Goal: Task Accomplishment & Management: Manage account settings

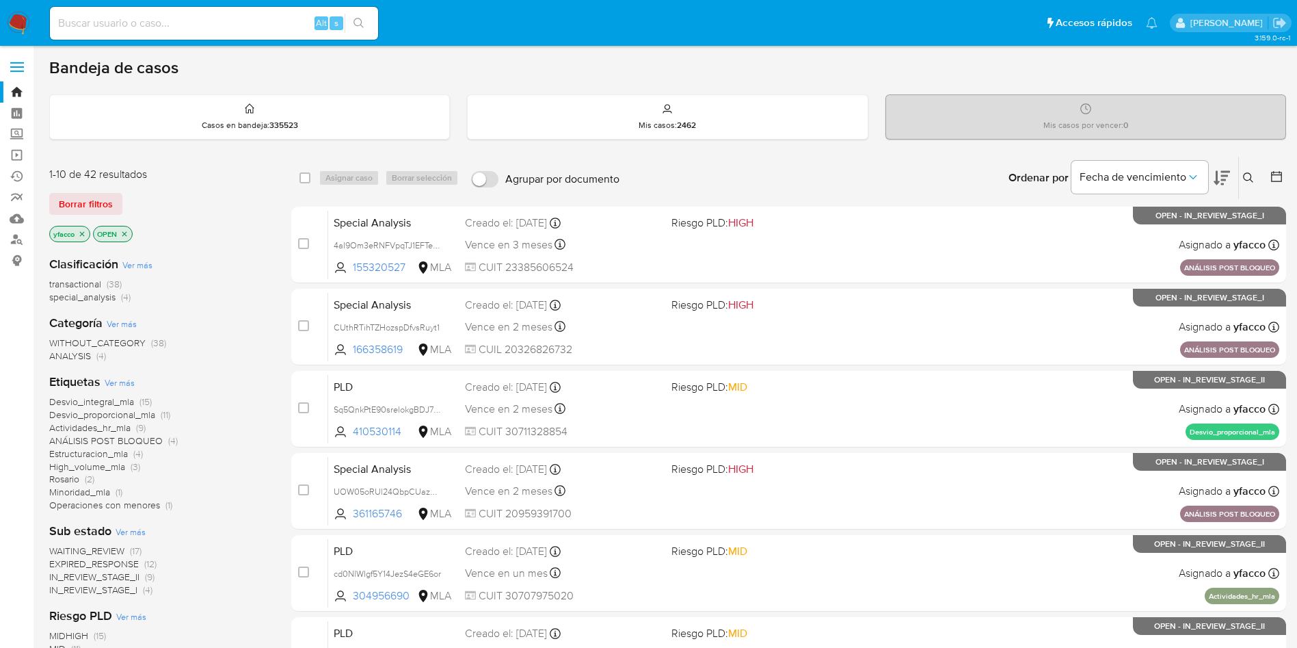
click at [165, 24] on input at bounding box center [214, 23] width 328 height 18
paste input "KhWkvmrhCa61ffndAyNsHE3u"
type input "KhWkvmrhCa61ffndAyNsHE3u"
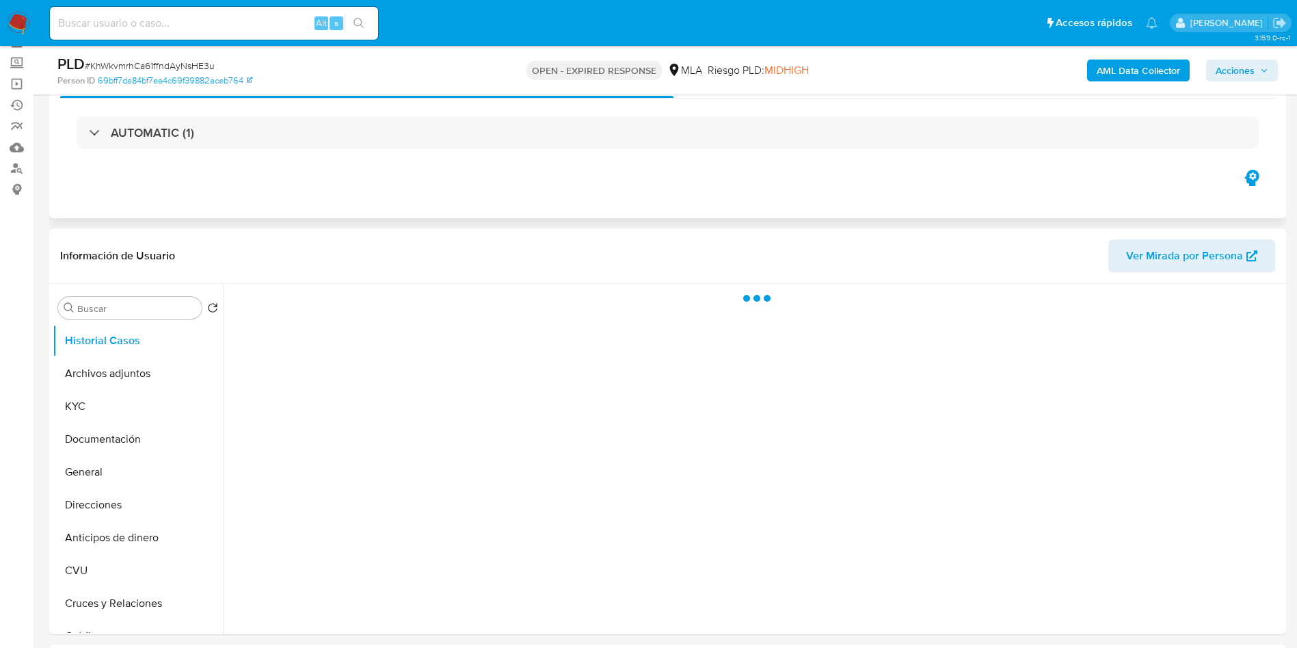
scroll to position [103, 0]
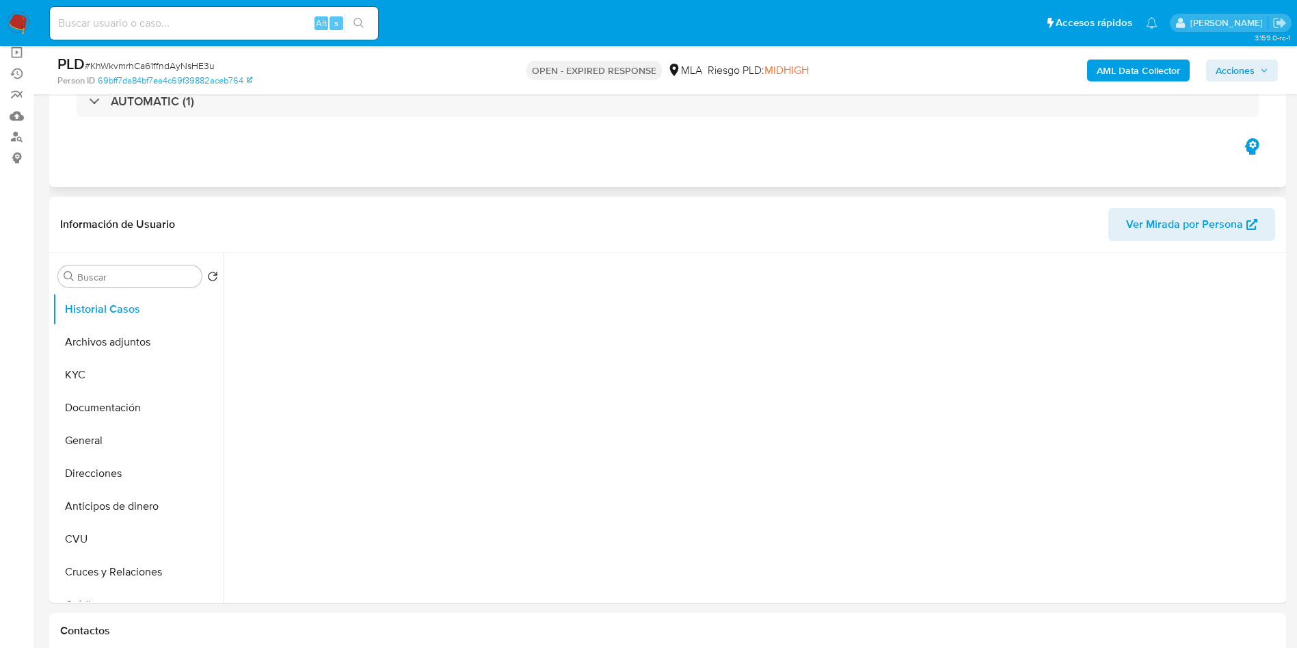
select select "10"
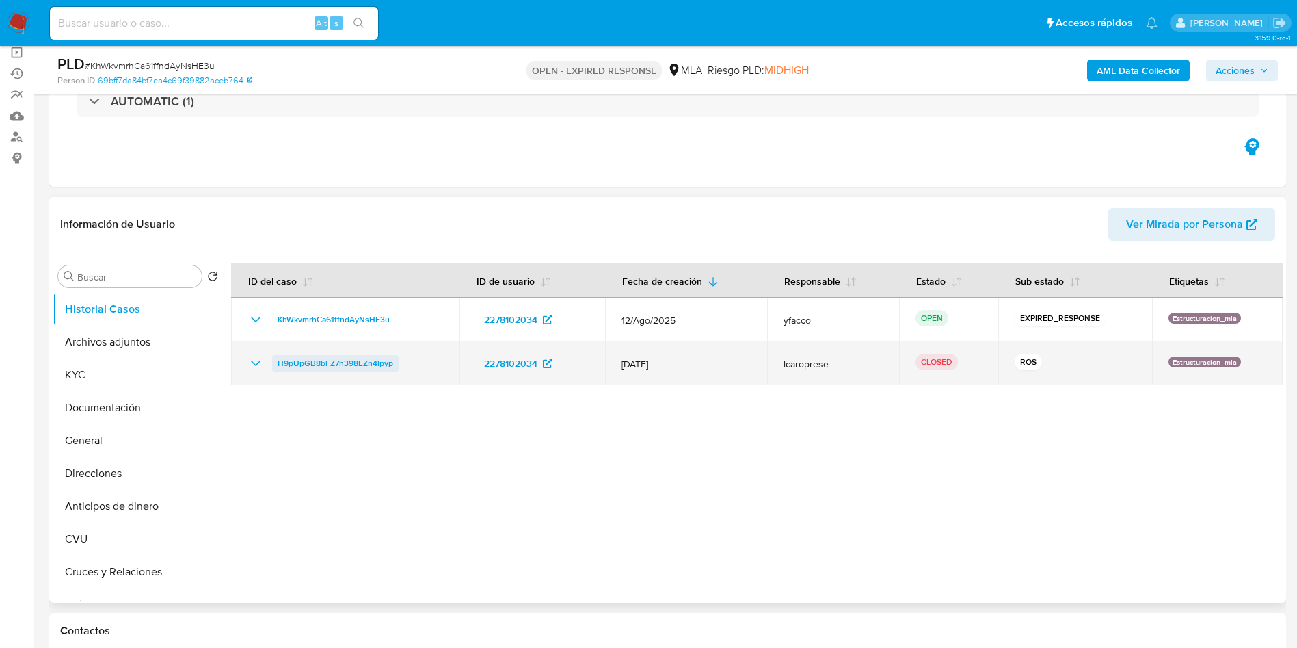
click at [324, 363] on span "H9pUpGB8bFZ7h398EZn4lpyp" at bounding box center [336, 363] width 116 height 16
click at [251, 367] on icon "Mostrar/Ocultar" at bounding box center [256, 363] width 16 height 16
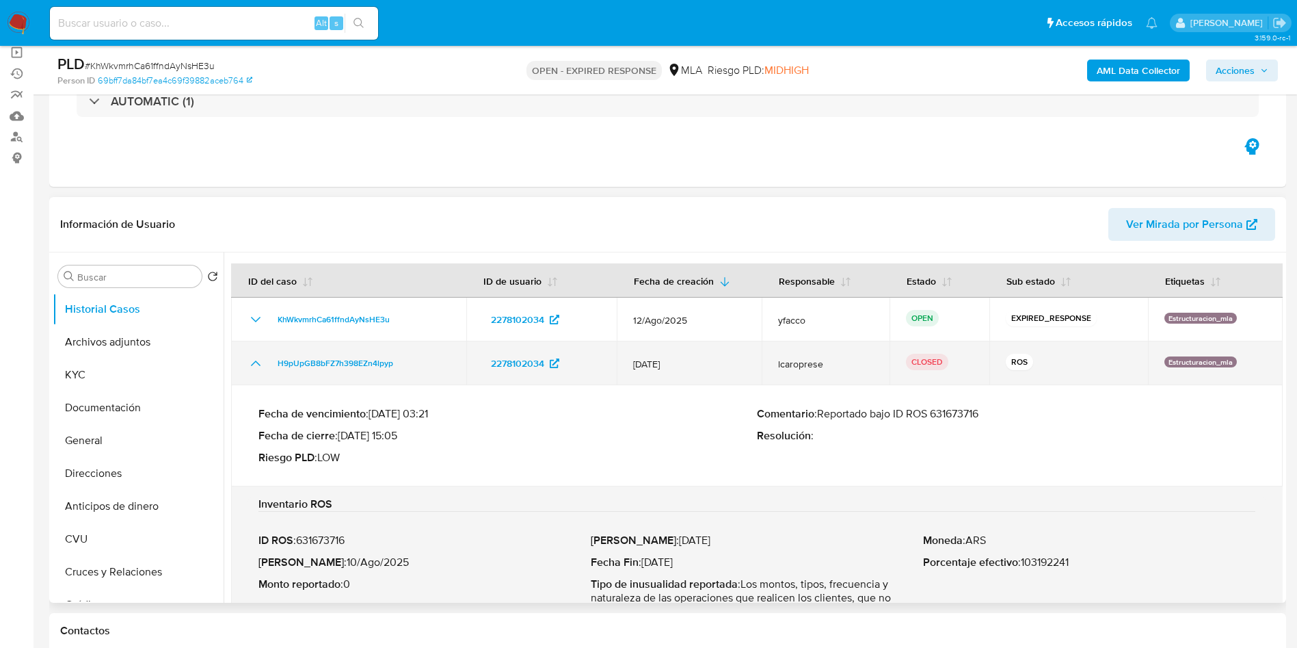
click at [251, 367] on icon "Mostrar/Ocultar" at bounding box center [256, 363] width 16 height 16
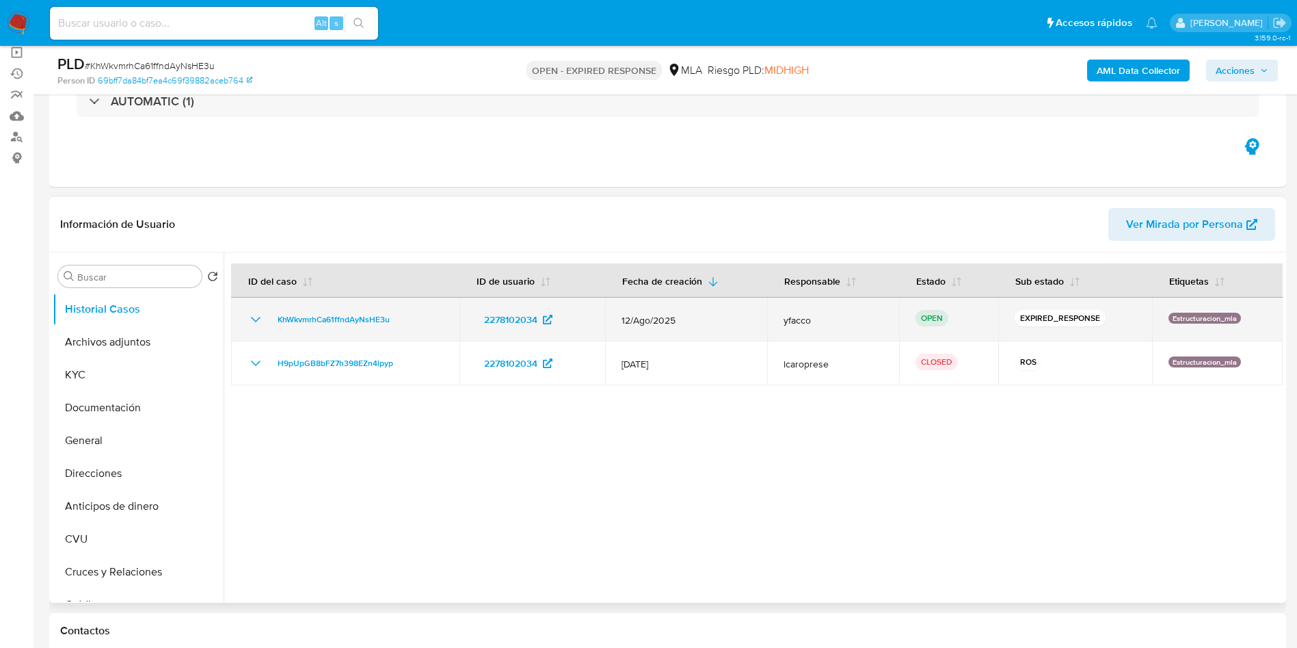
drag, startPoint x: 270, startPoint y: 322, endPoint x: 418, endPoint y: 323, distance: 147.7
click at [418, 323] on div "KhWkvmrhCa61ffndAyNsHE3u" at bounding box center [346, 319] width 196 height 16
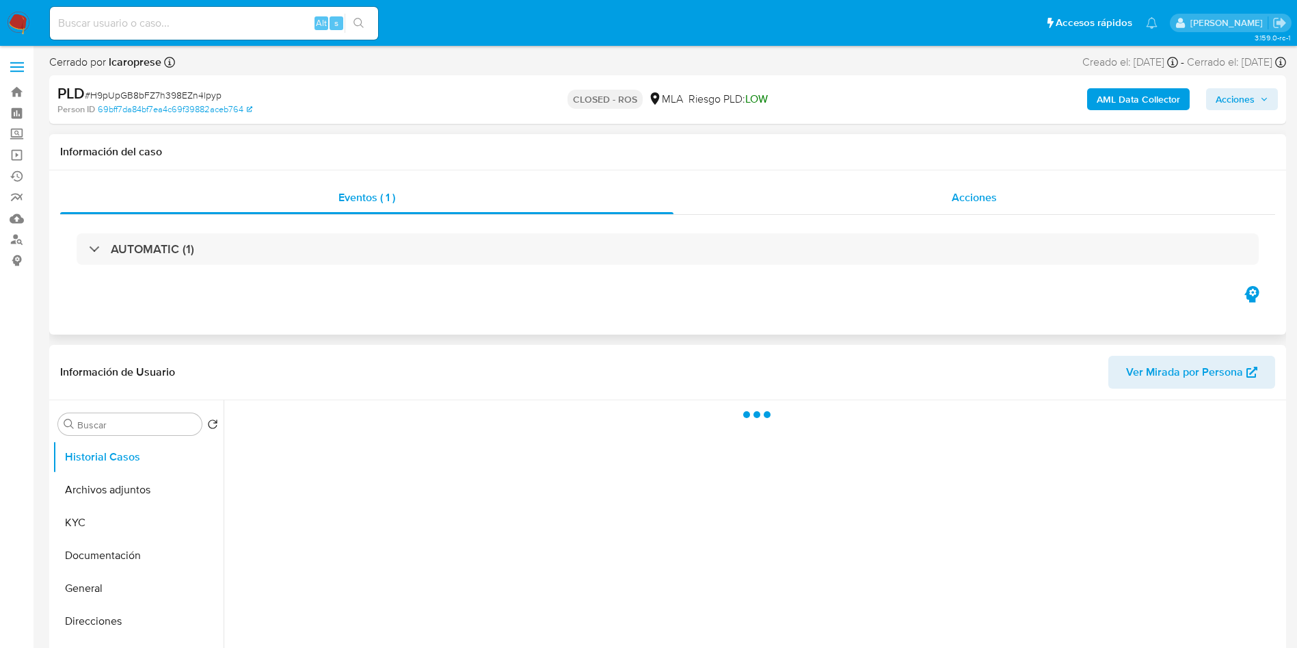
click at [953, 195] on span "Acciones" at bounding box center [974, 197] width 45 height 16
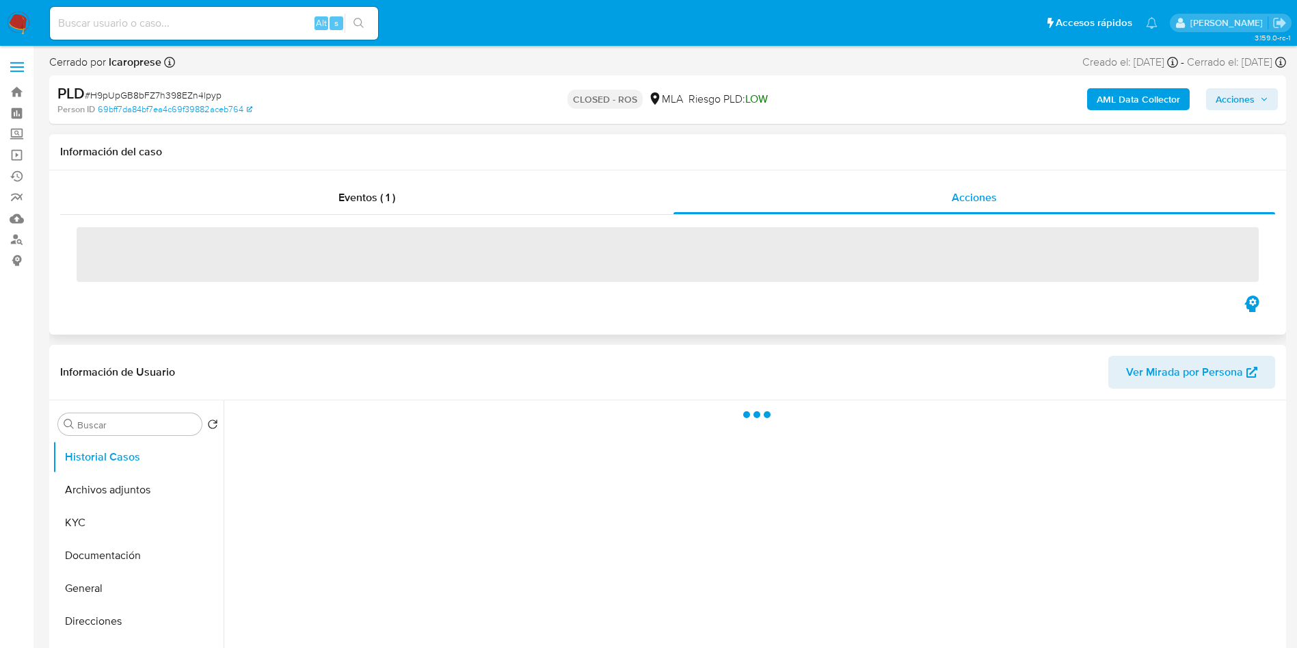
select select "10"
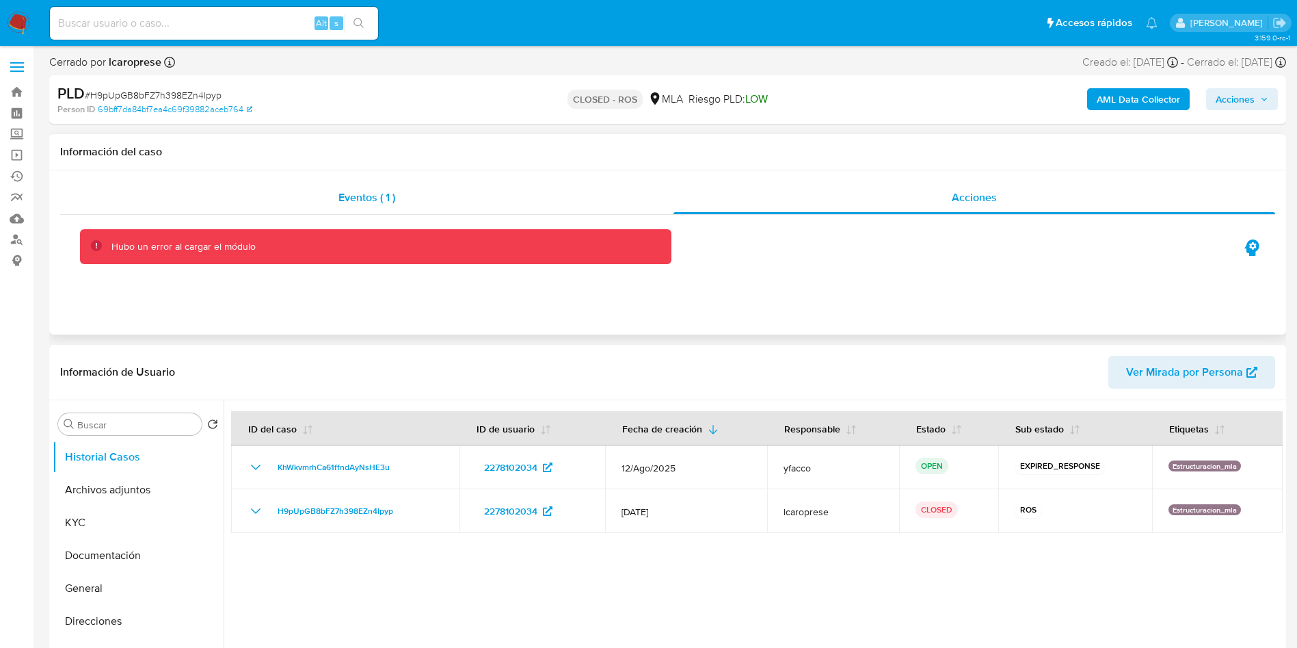
click at [306, 185] on div "Eventos ( 1 )" at bounding box center [367, 197] width 614 height 33
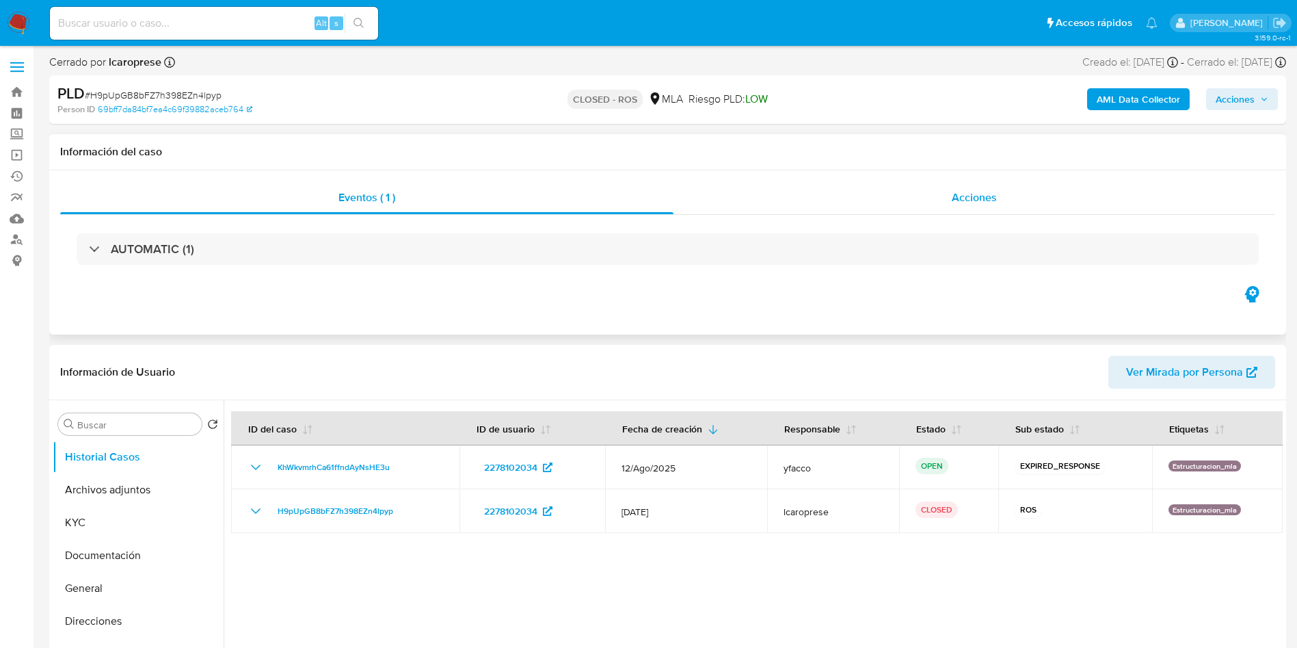
click at [978, 195] on span "Acciones" at bounding box center [974, 197] width 45 height 16
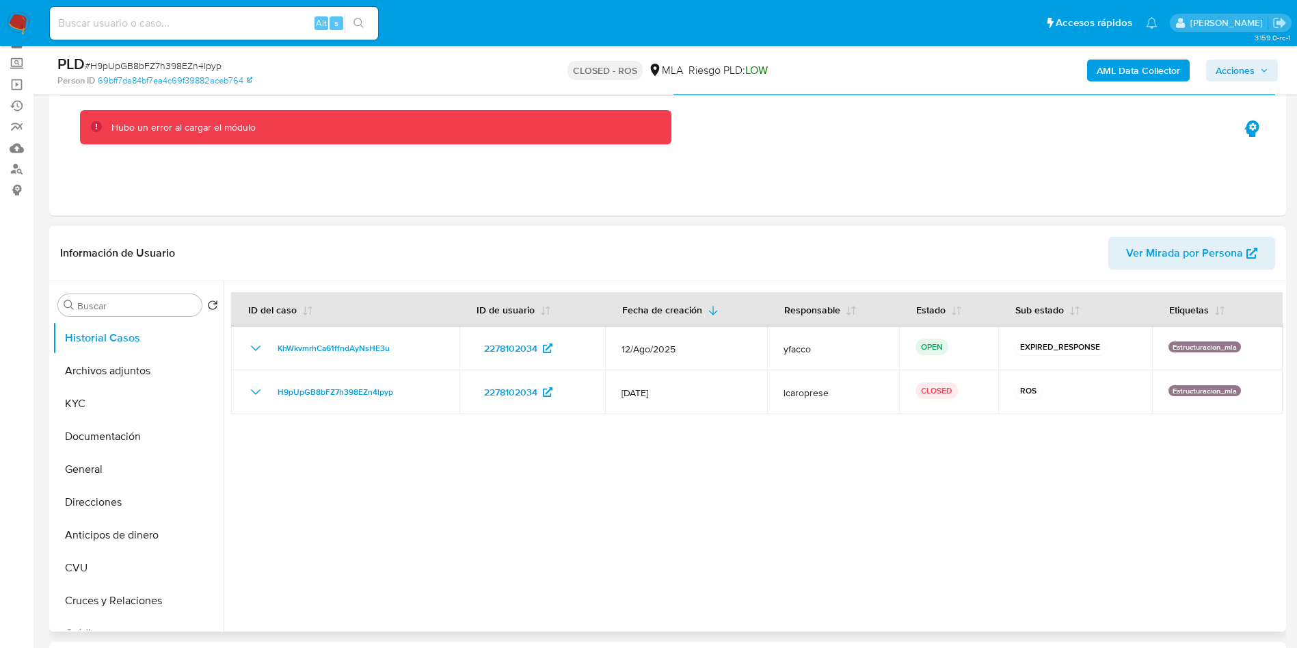
scroll to position [103, 0]
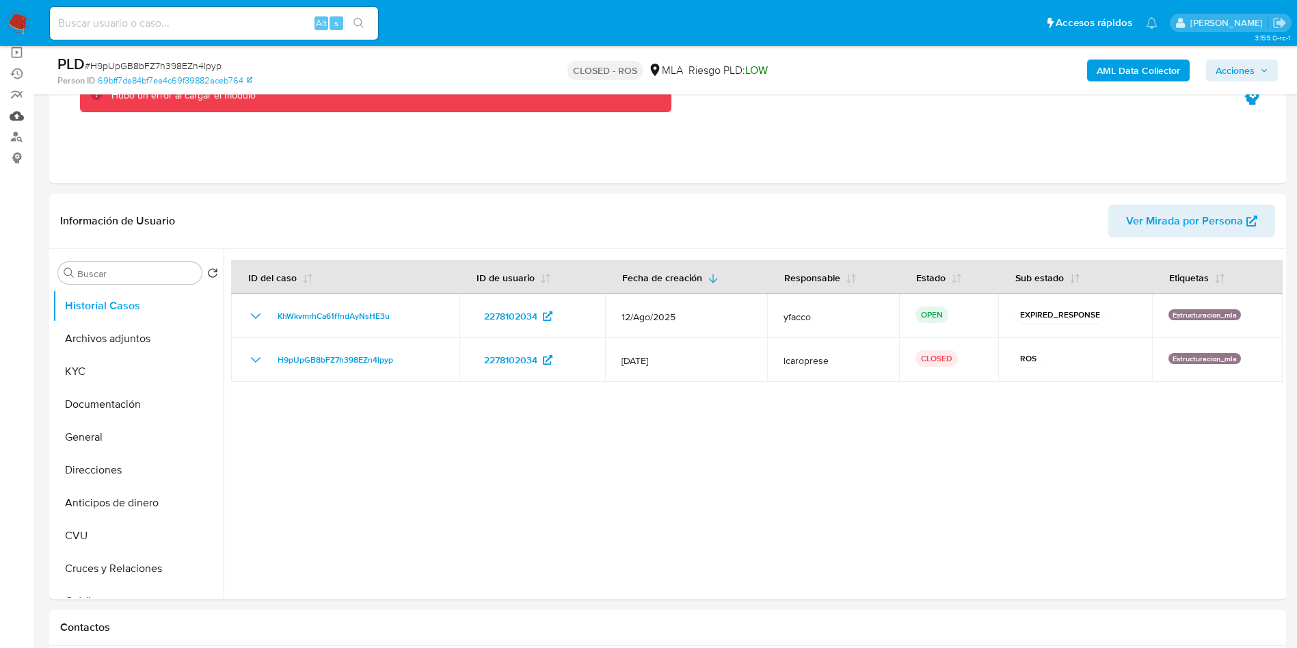
drag, startPoint x: 19, startPoint y: 118, endPoint x: 220, endPoint y: 2, distance: 232.3
click at [19, 118] on link "Mulan" at bounding box center [81, 115] width 163 height 21
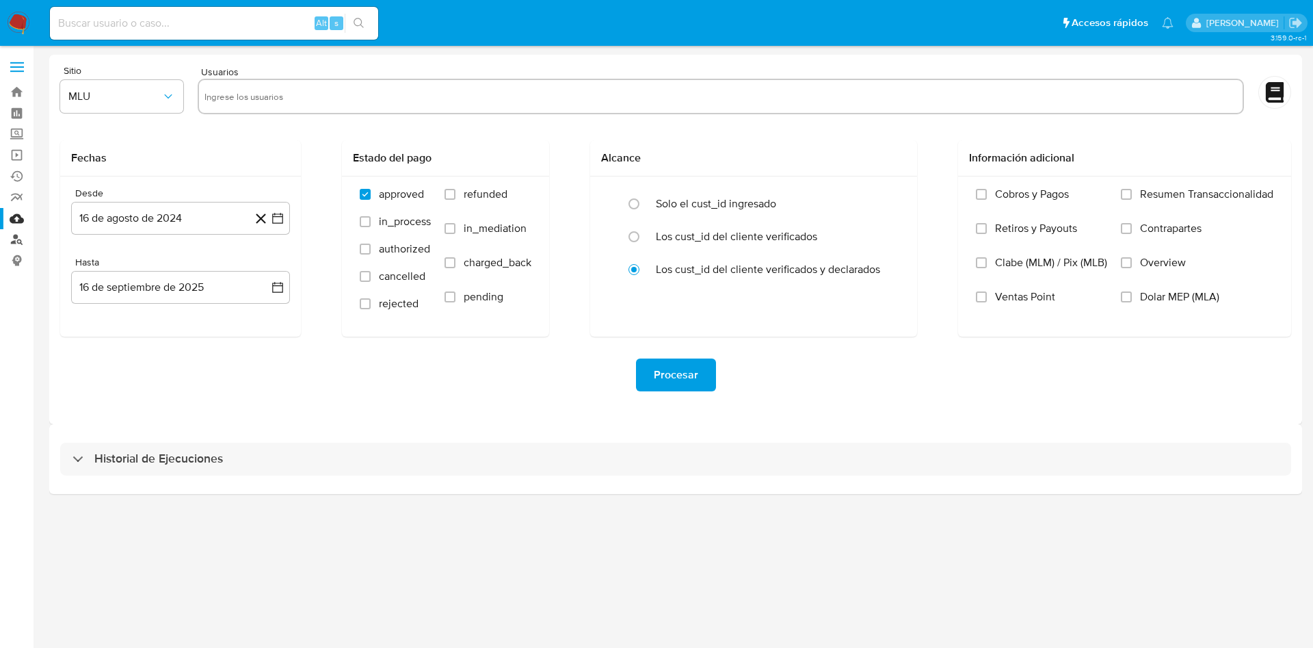
click at [14, 240] on link "Buscador de personas" at bounding box center [81, 239] width 163 height 21
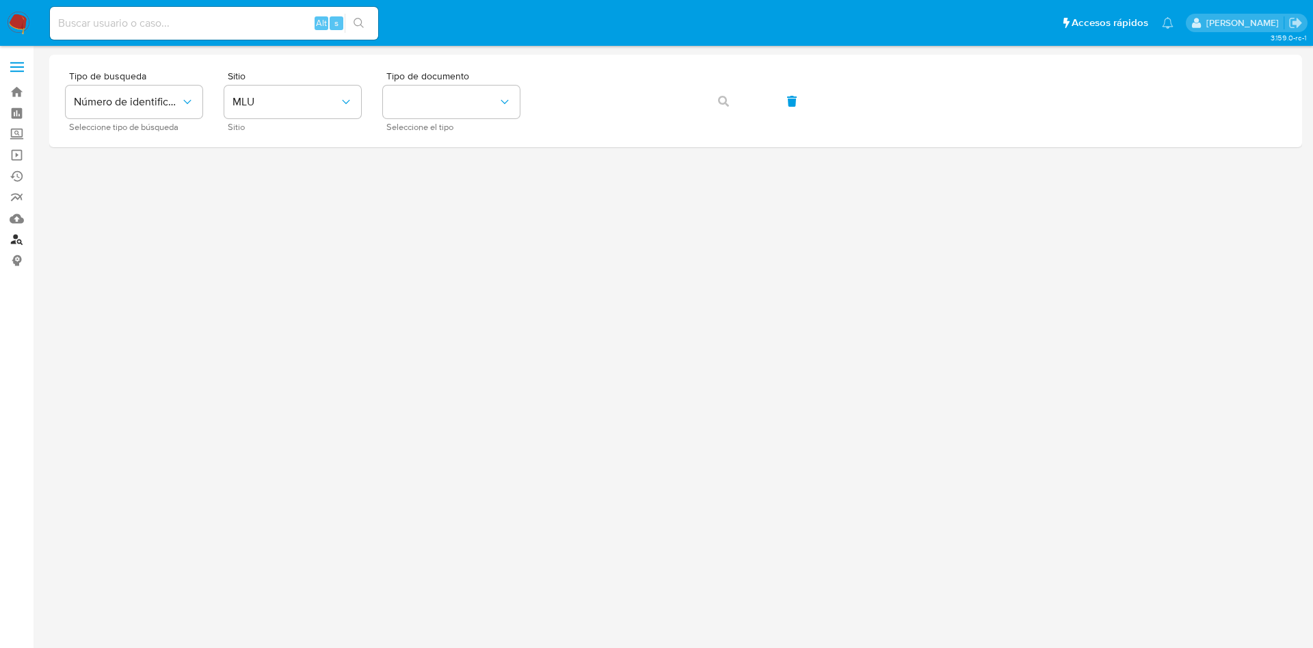
click at [12, 238] on link "Buscador de personas" at bounding box center [81, 239] width 163 height 21
click at [15, 218] on link "Mulan" at bounding box center [81, 218] width 163 height 21
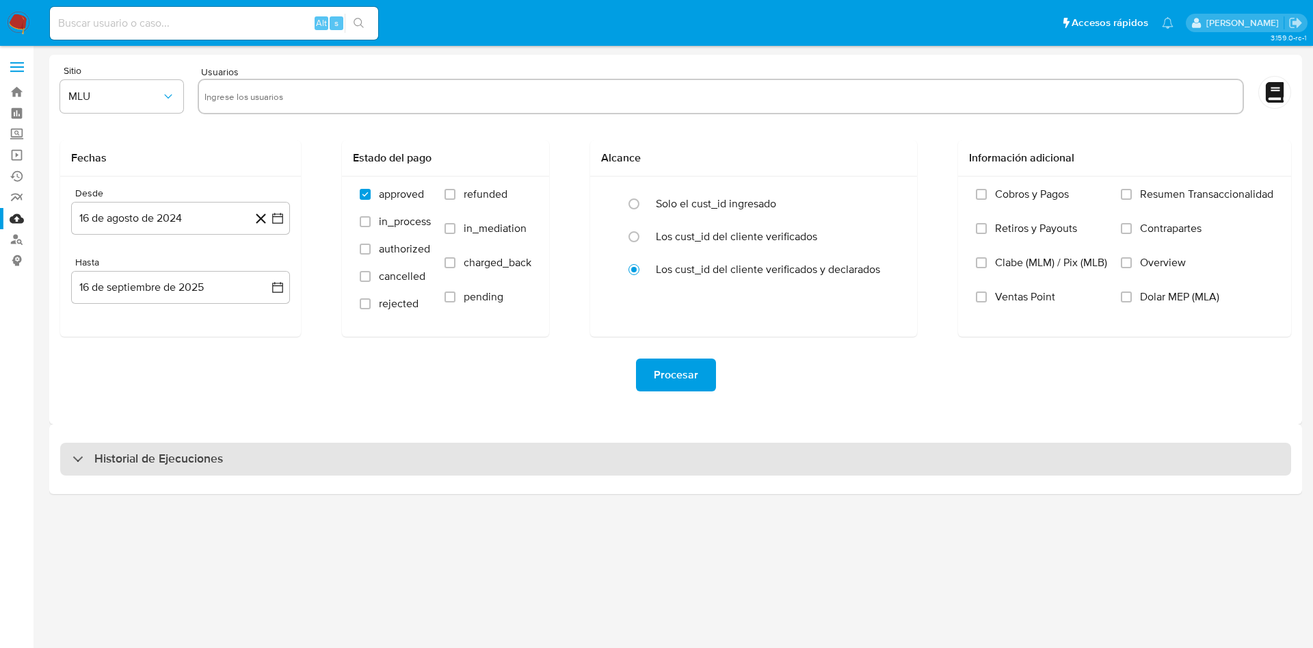
click at [157, 447] on div "Historial de Ejecuciones" at bounding box center [675, 459] width 1231 height 33
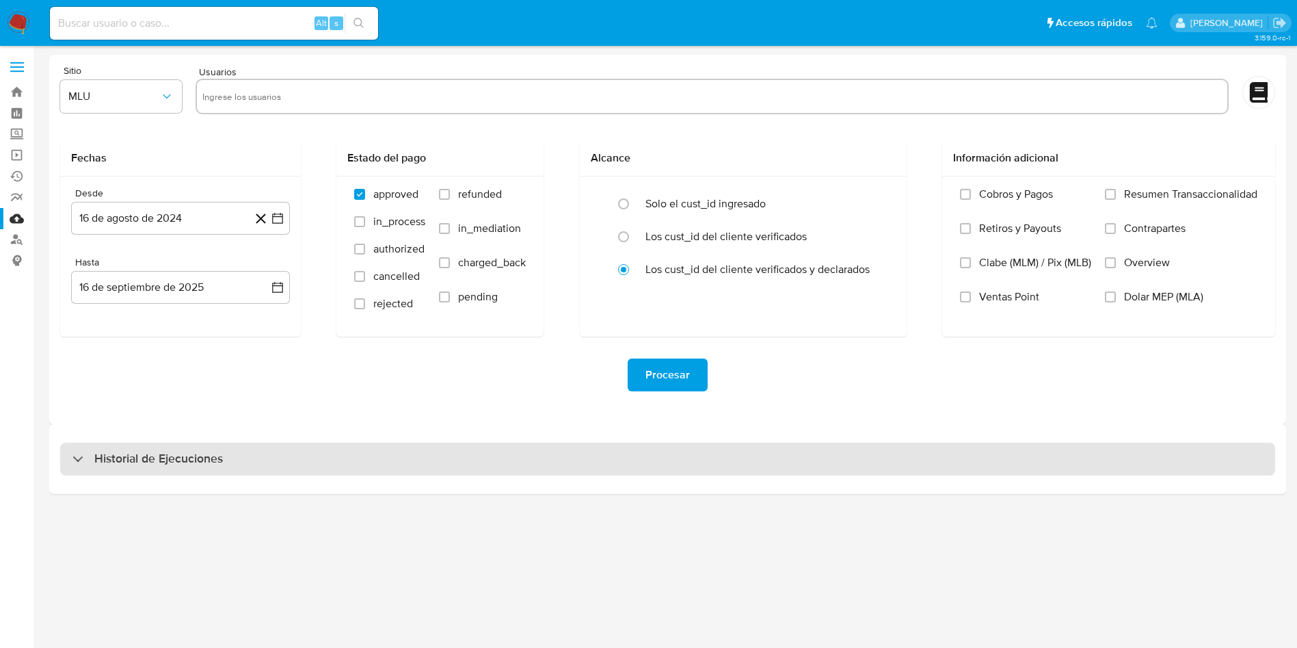
select select "10"
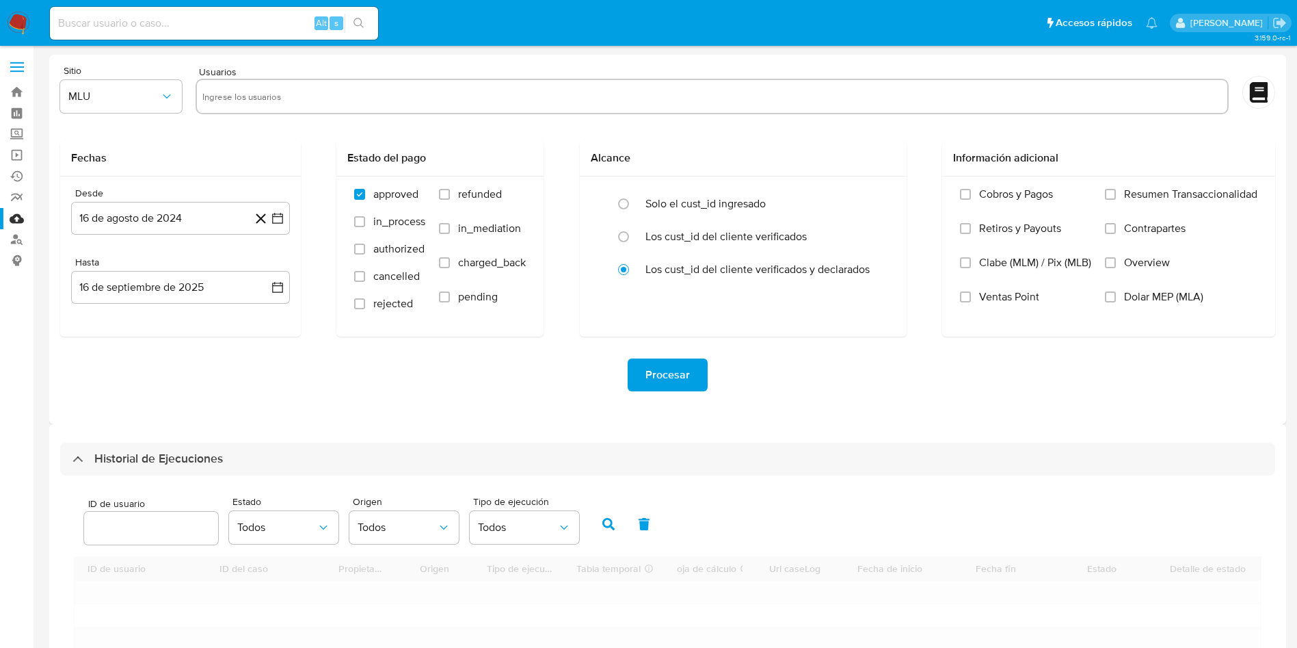
click at [128, 532] on input "number" at bounding box center [151, 528] width 134 height 18
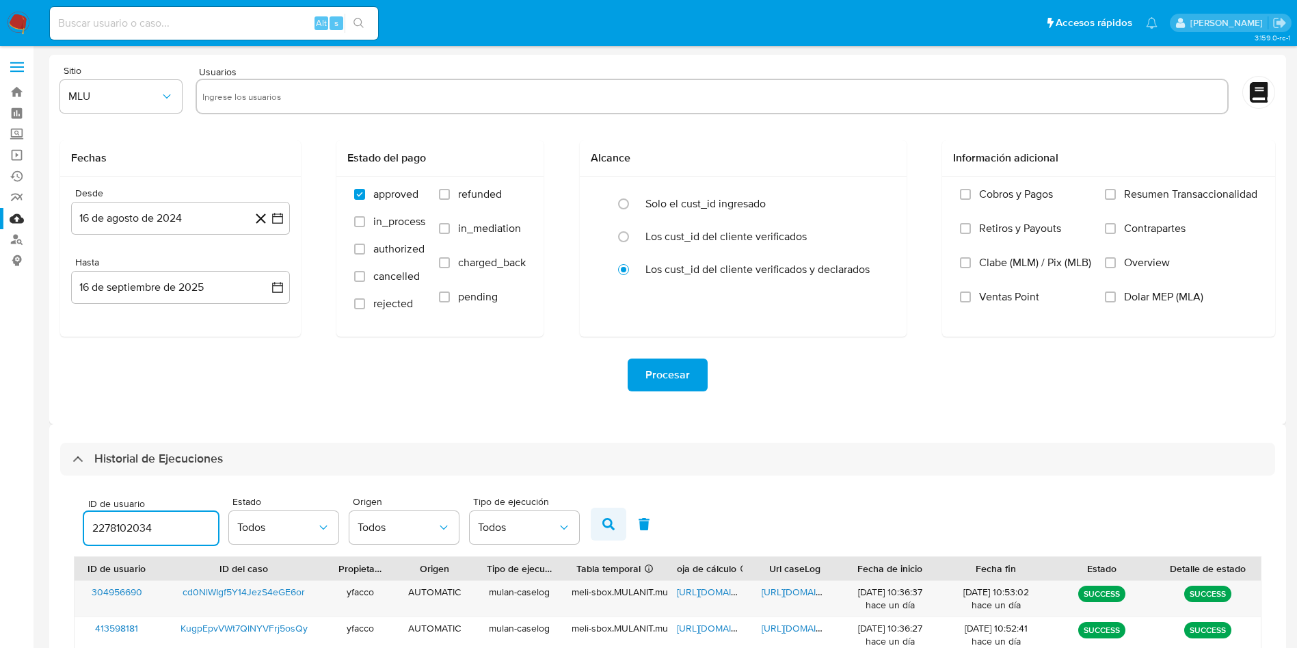
type input "2278102034"
click at [611, 525] on icon "button" at bounding box center [609, 524] width 12 height 12
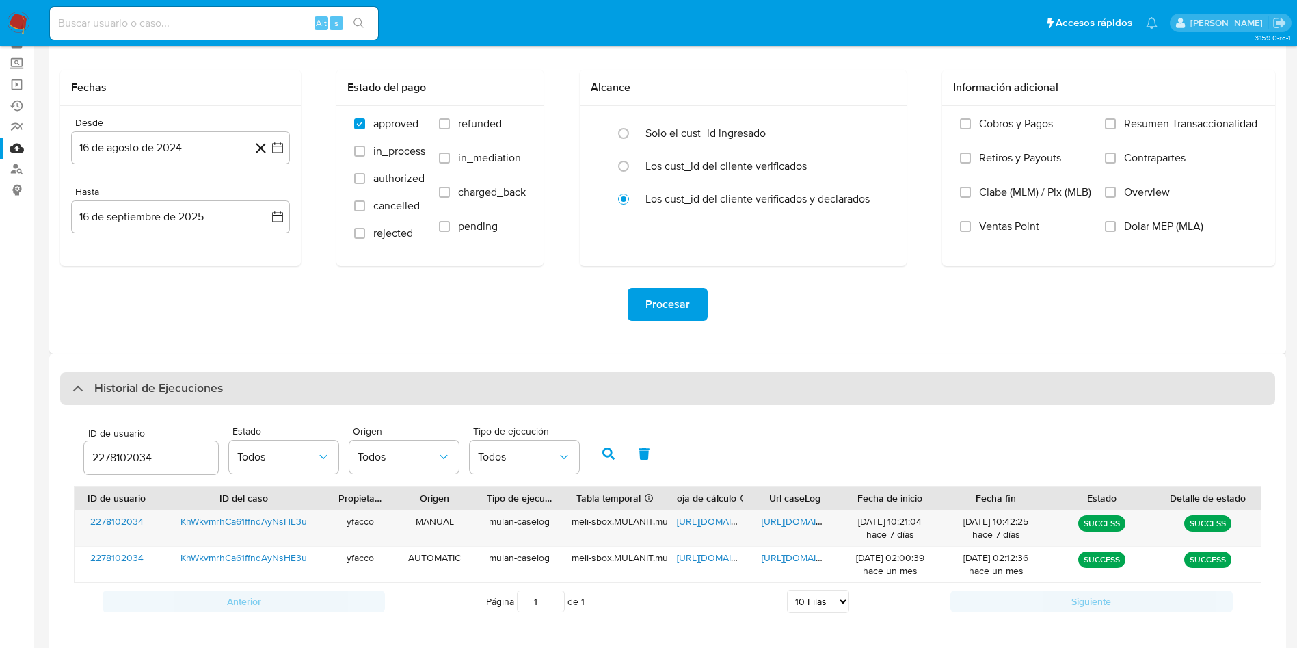
scroll to position [103, 0]
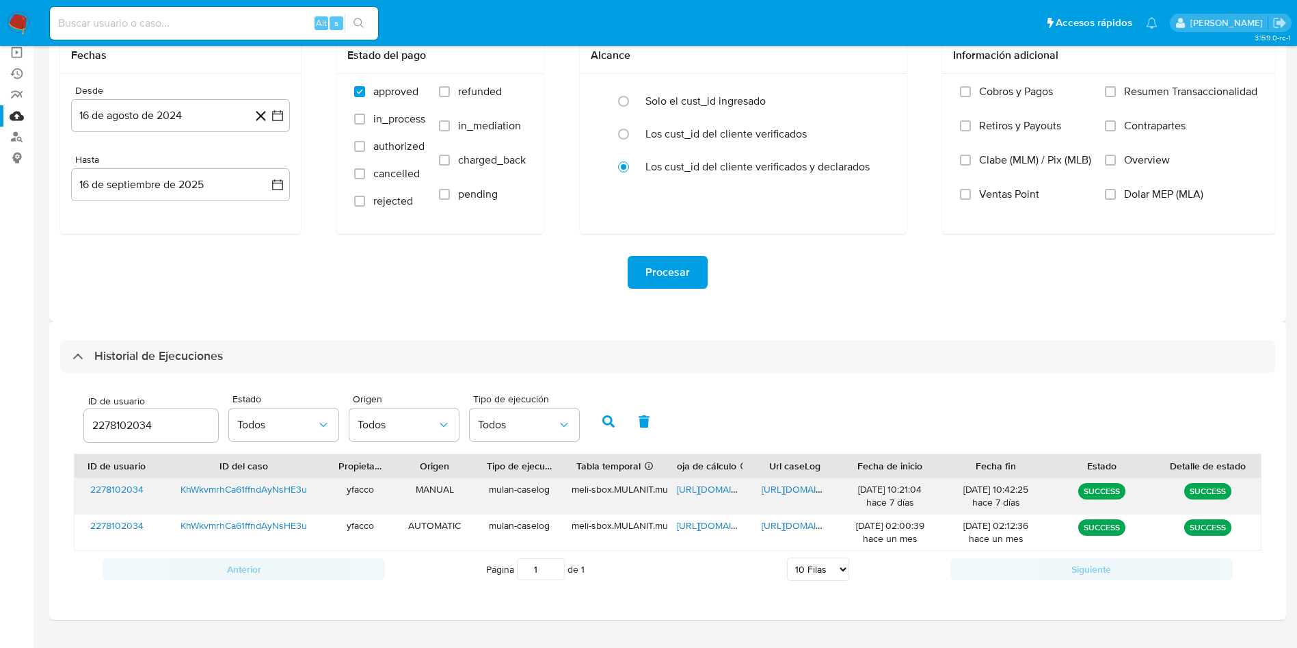
click at [780, 482] on span "https://docs.google.com/document/d/1_RABxjsFrqU2VQxI-T2BpNHUILN-NEGBFICTXC-3r2g…" at bounding box center [809, 489] width 94 height 14
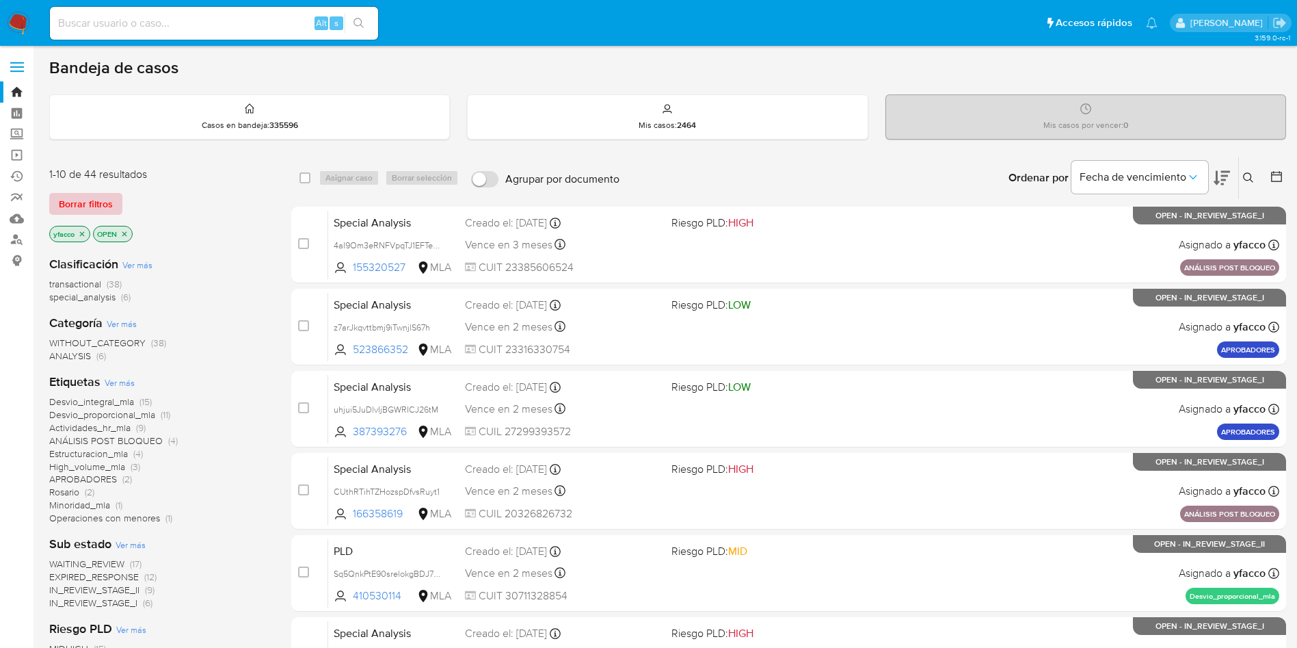
click at [73, 201] on span "Borrar filtros" at bounding box center [86, 203] width 54 height 19
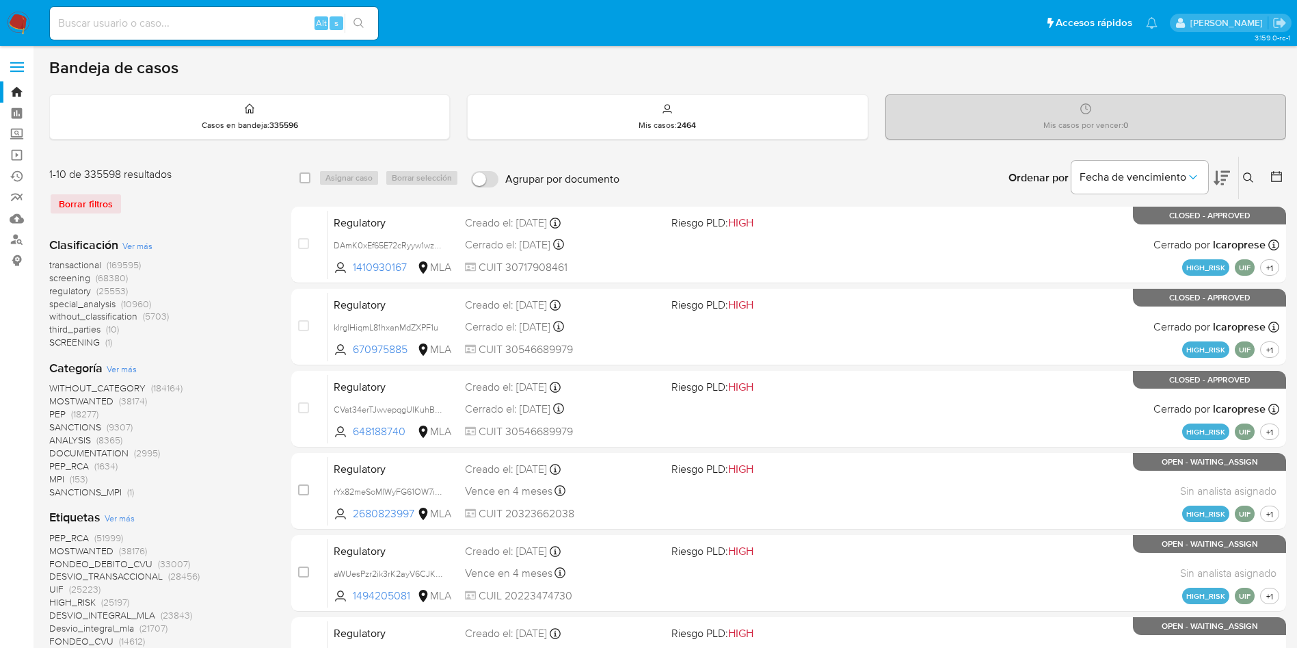
click at [1248, 174] on icon at bounding box center [1248, 177] width 11 height 11
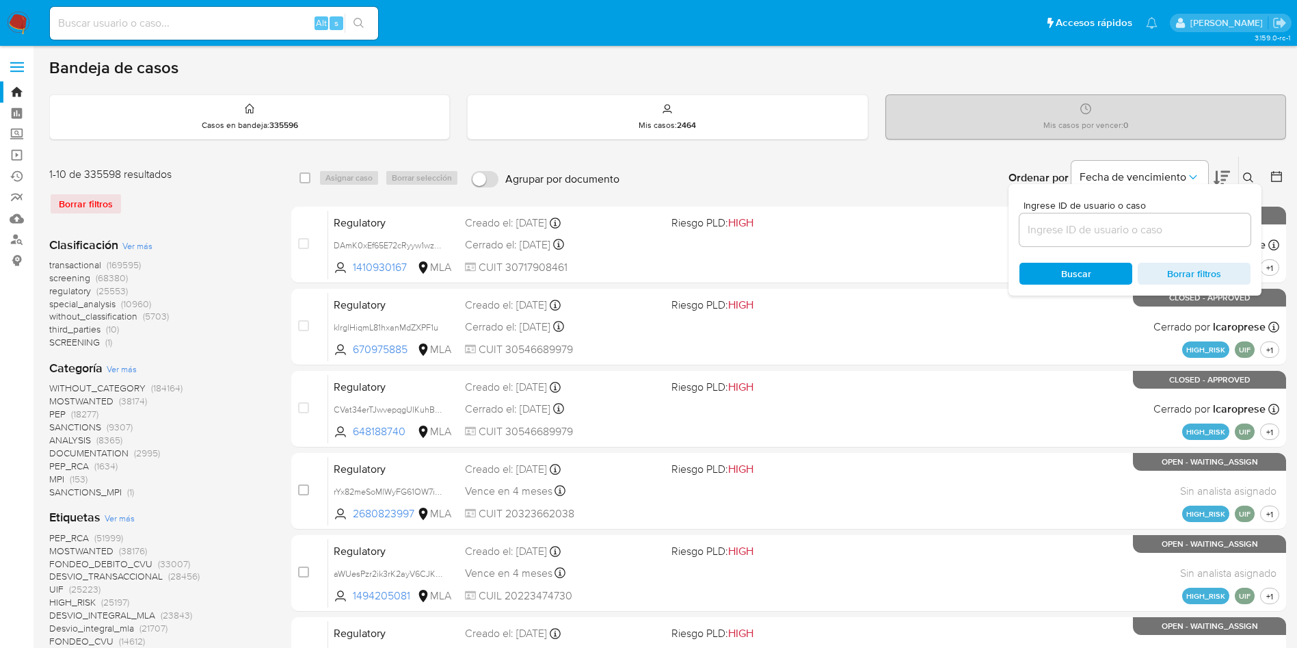
click at [1173, 230] on input at bounding box center [1135, 230] width 231 height 18
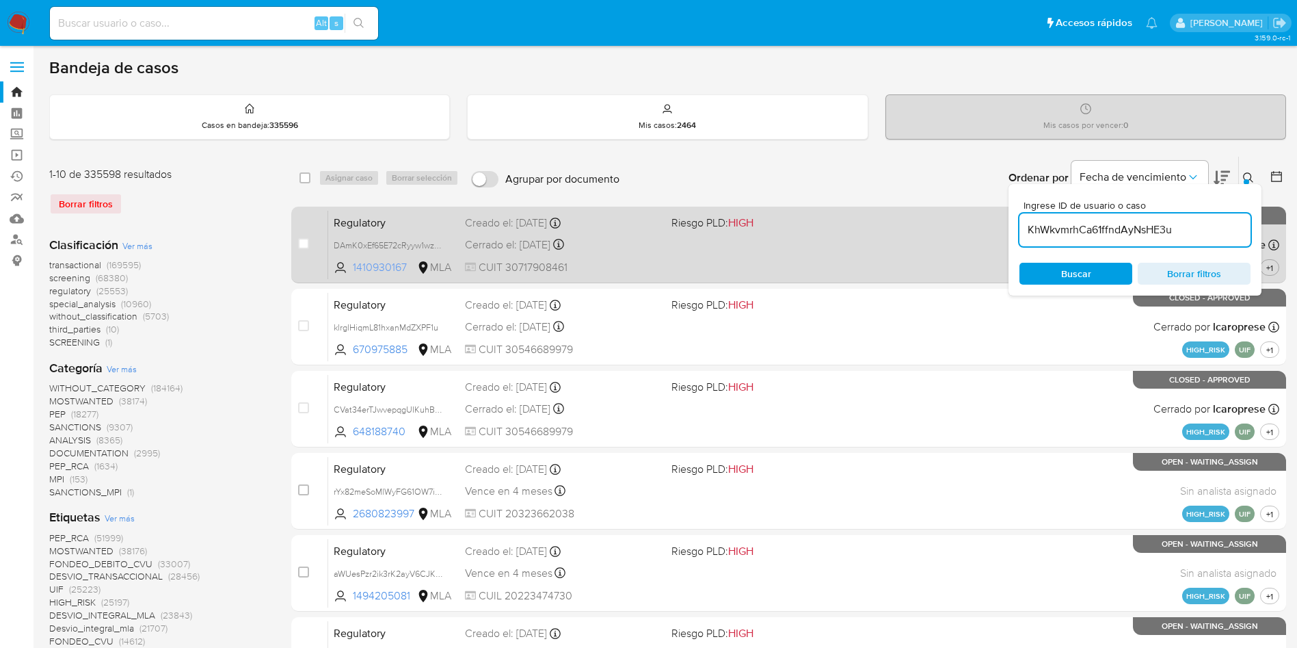
type input "KhWkvmrhCa61ffndAyNsHE3u"
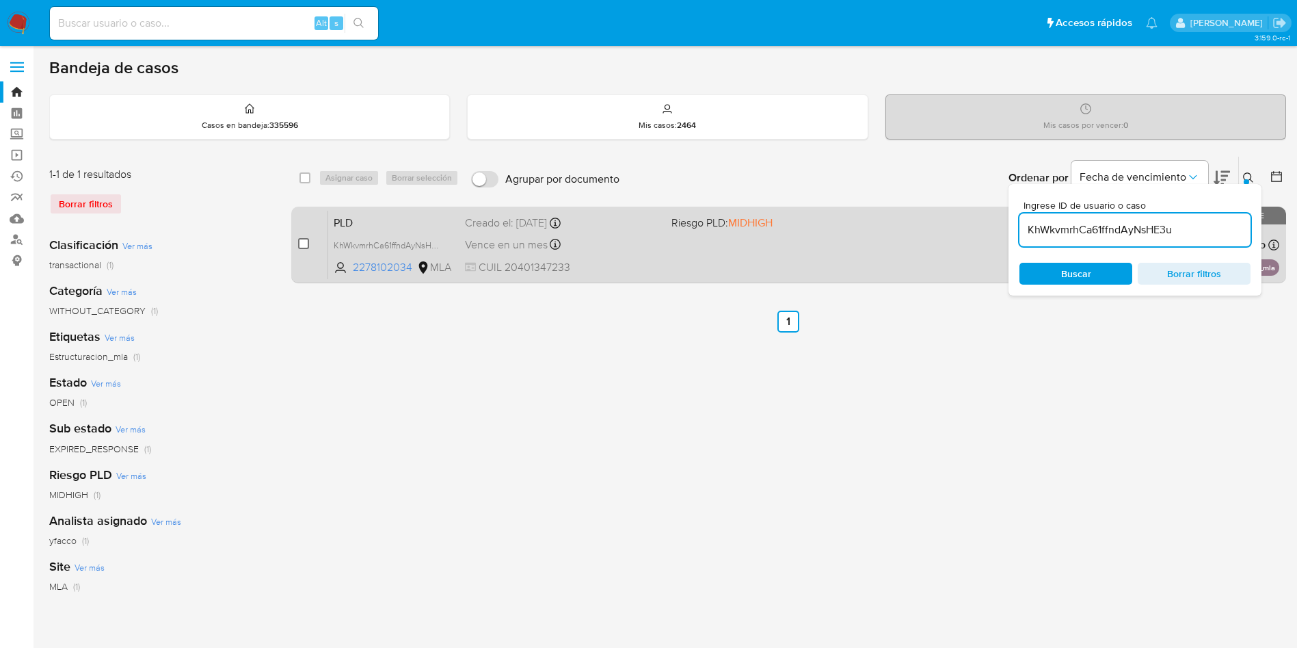
drag, startPoint x: 300, startPoint y: 243, endPoint x: 313, endPoint y: 226, distance: 21.9
click at [300, 242] on input "checkbox" at bounding box center [303, 243] width 11 height 11
checkbox input "true"
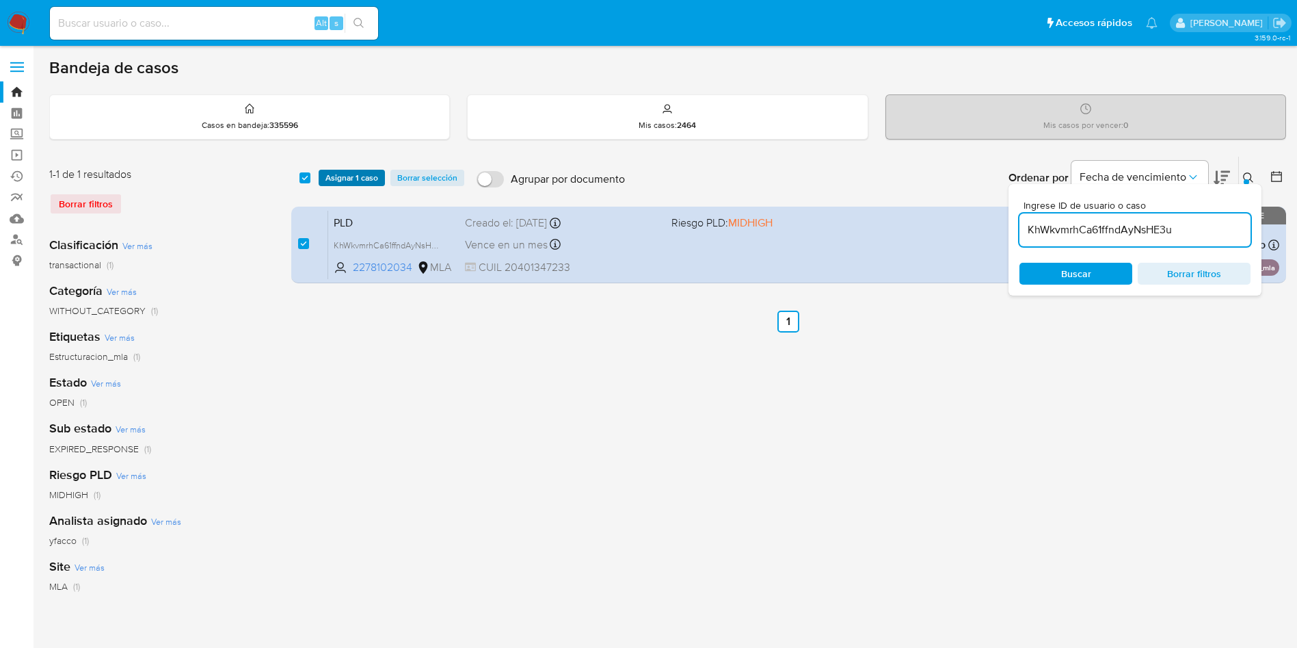
click at [353, 183] on span "Asignar 1 caso" at bounding box center [352, 178] width 53 height 14
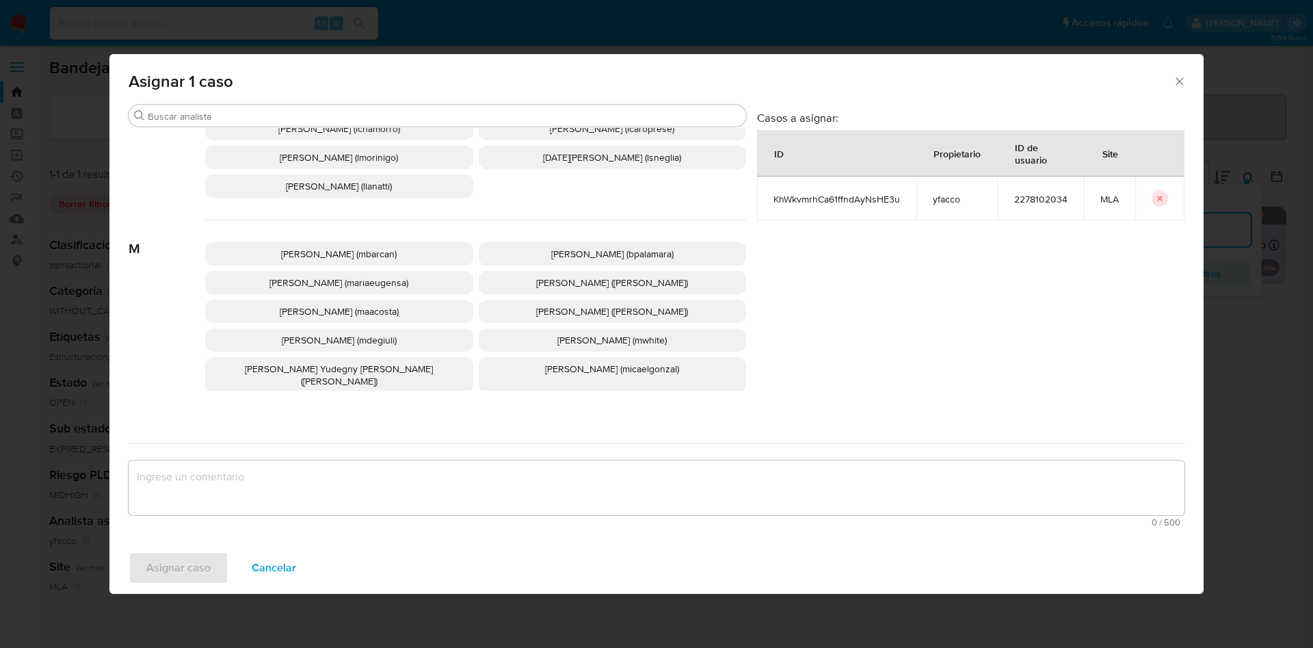
scroll to position [1183, 0]
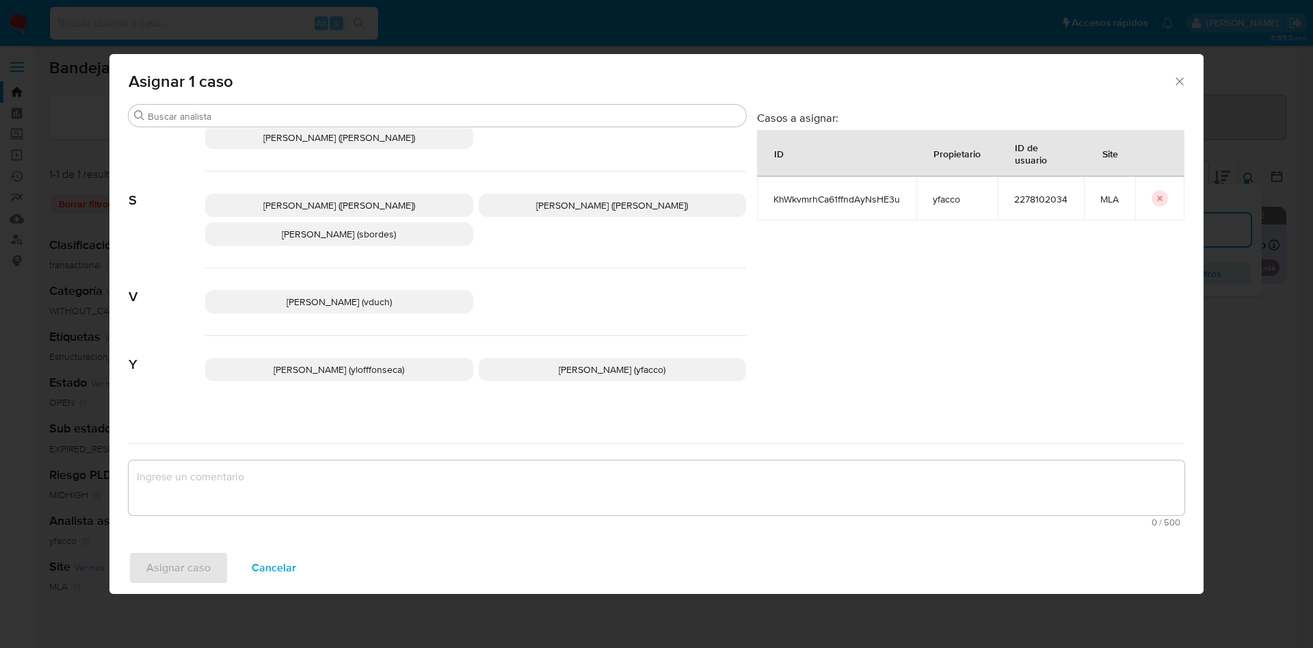
click at [584, 363] on span "Yesica Paola Facco (yfacco)" at bounding box center [612, 370] width 107 height 14
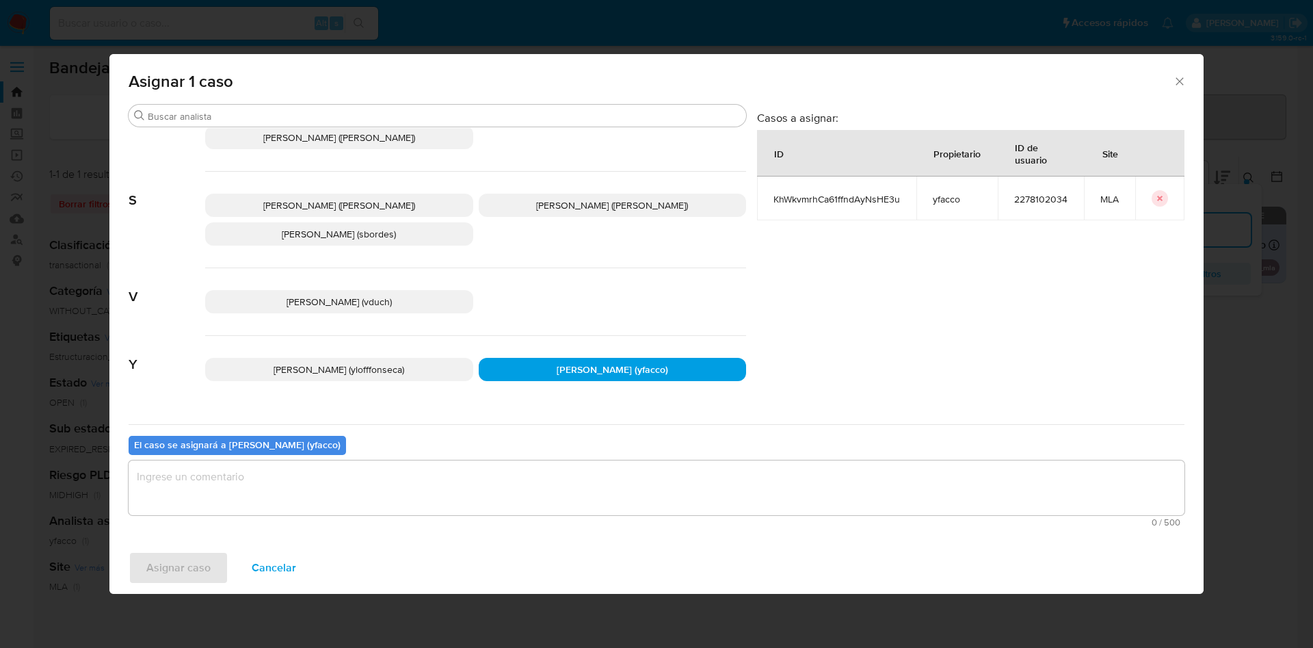
click at [350, 487] on textarea "assign-modal" at bounding box center [657, 487] width 1056 height 55
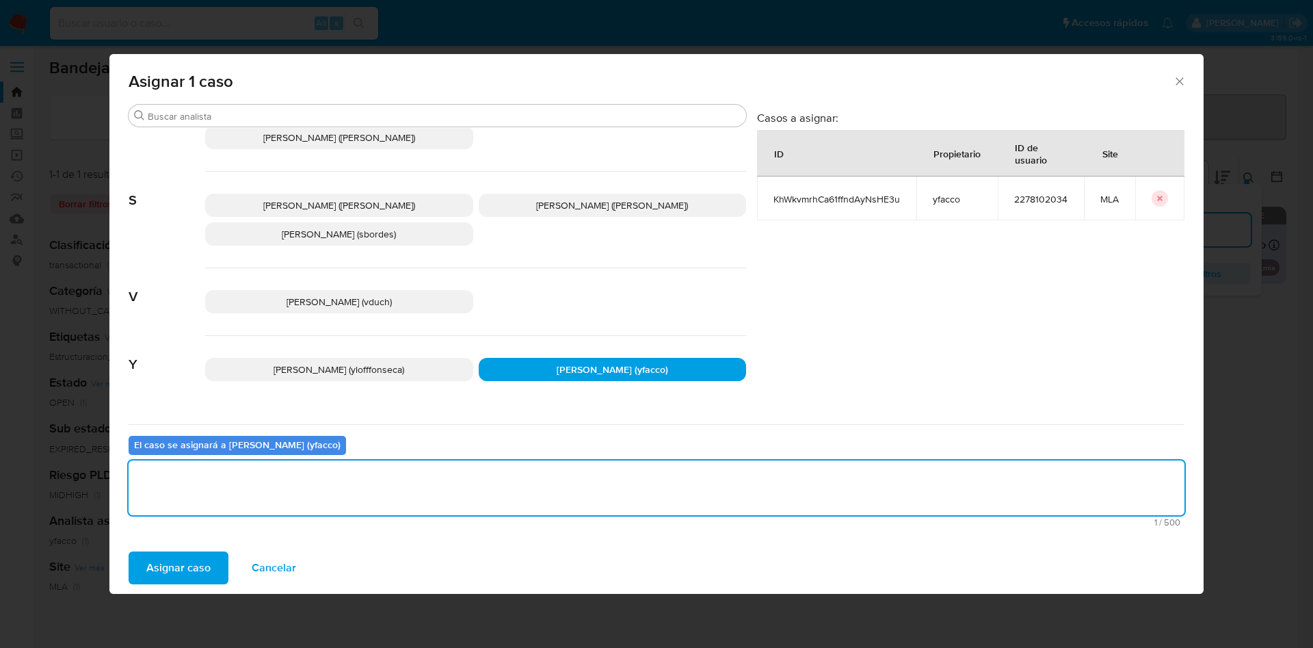
click at [198, 568] on span "Asignar caso" at bounding box center [178, 568] width 64 height 30
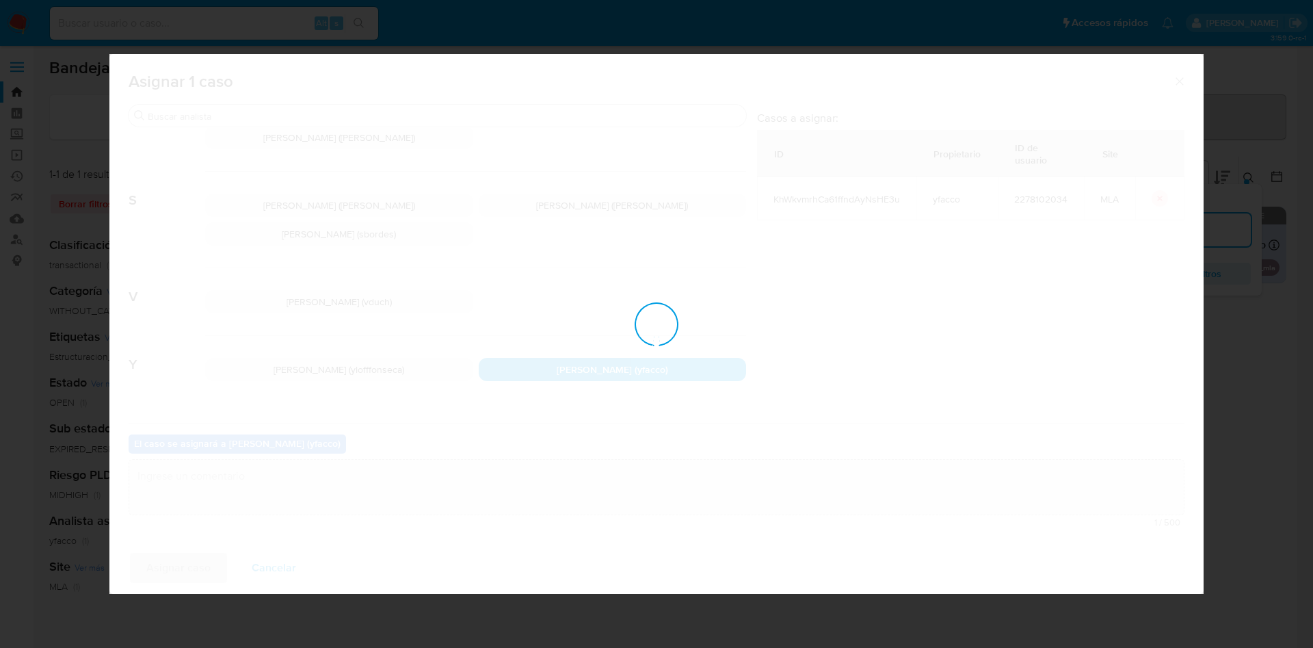
checkbox input "false"
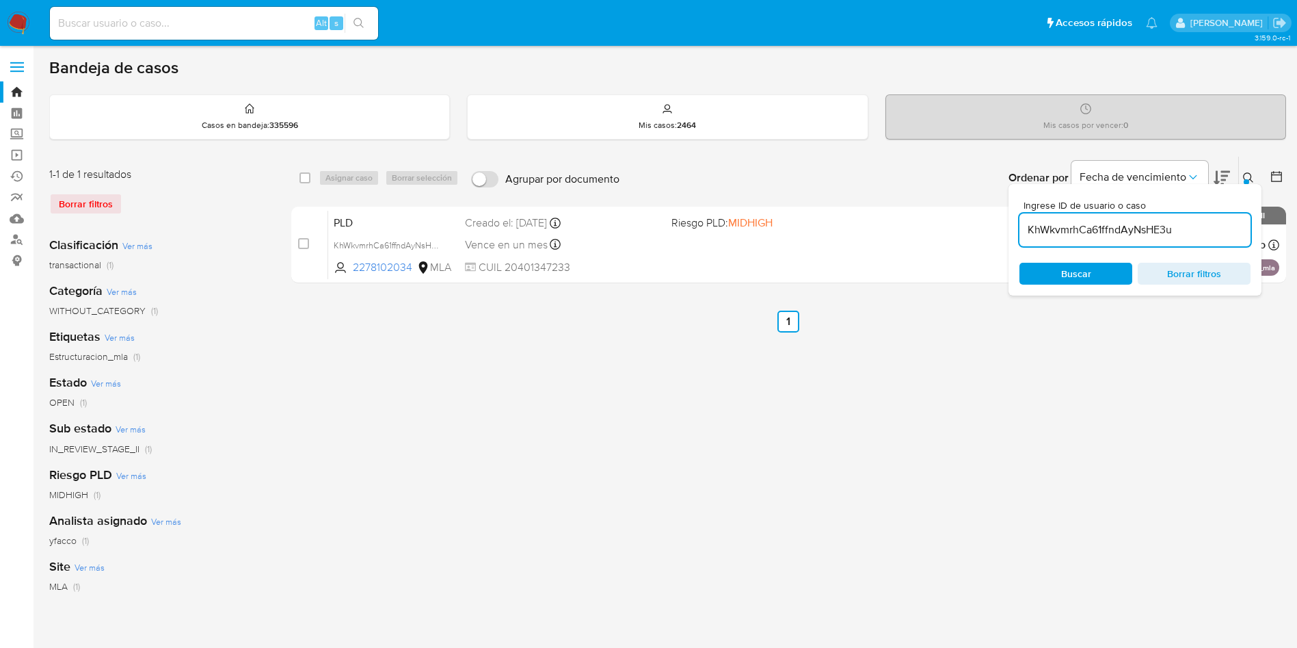
click at [1185, 230] on input "KhWkvmrhCa61ffndAyNsHE3u" at bounding box center [1135, 230] width 231 height 18
paste input "LqzXXyQ7ySEQB1iNQDEmsEZj"
type input "LqzXXyQ7ySEQB1iNQDEmsEZj"
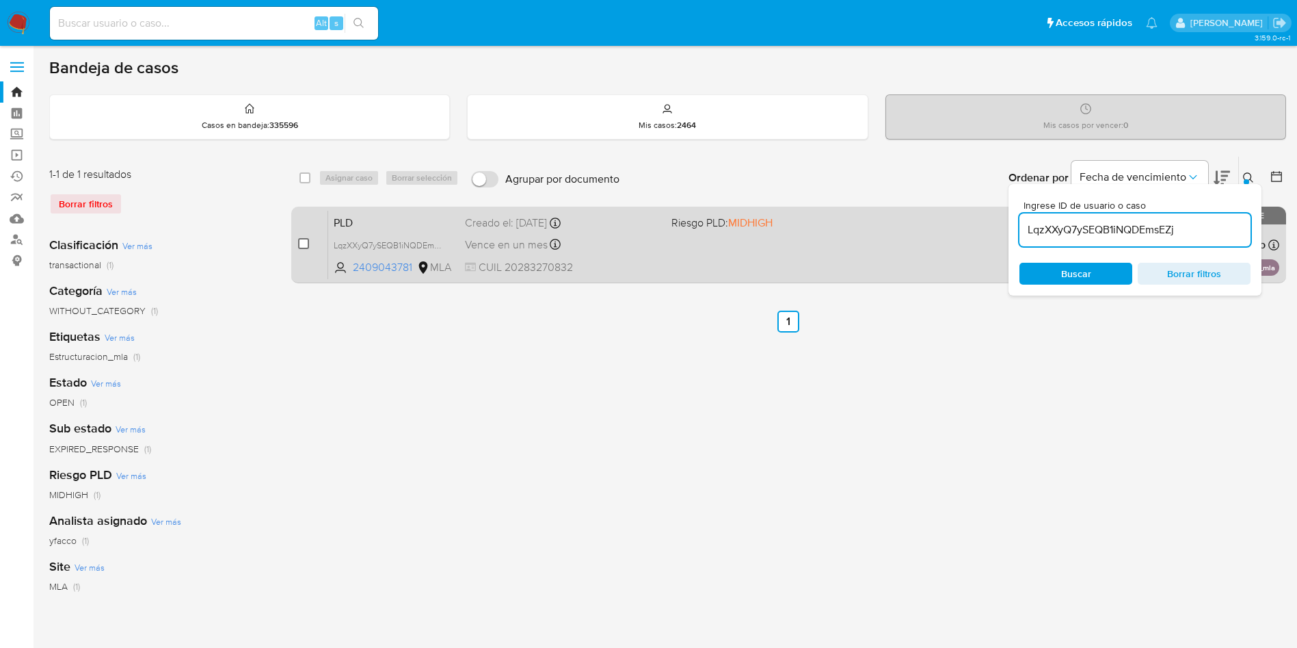
click at [307, 242] on input "checkbox" at bounding box center [303, 243] width 11 height 11
checkbox input "true"
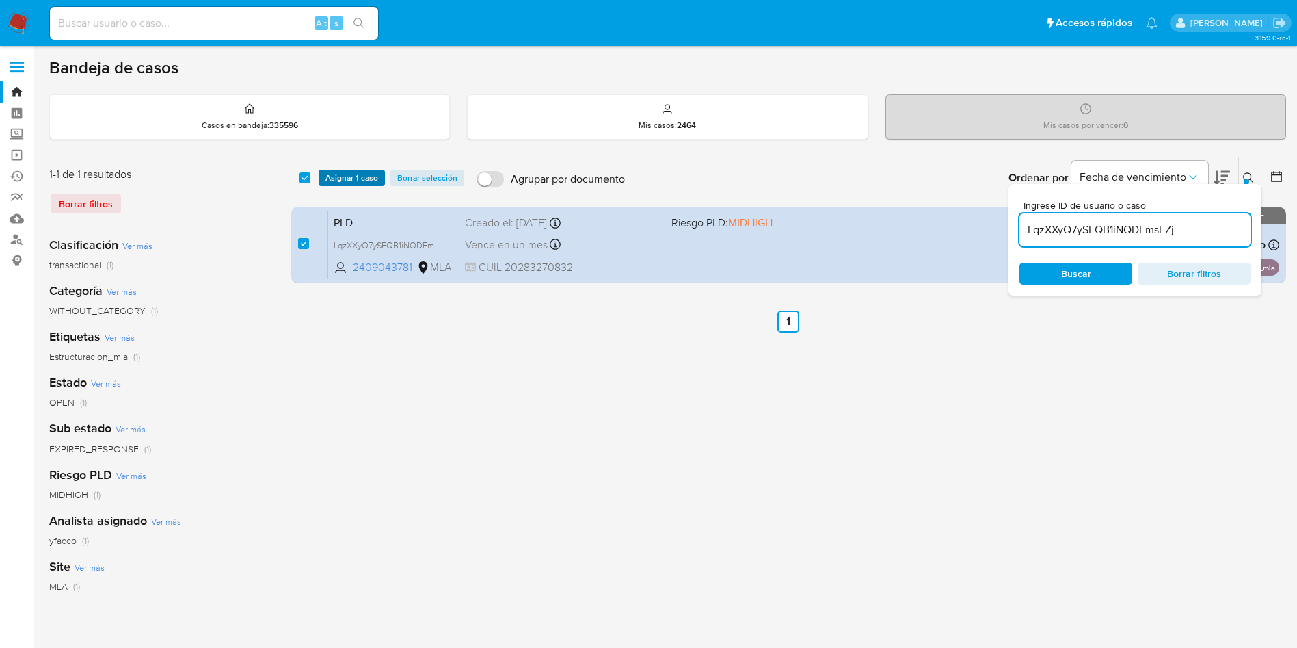
click at [365, 176] on span "Asignar 1 caso" at bounding box center [352, 178] width 53 height 14
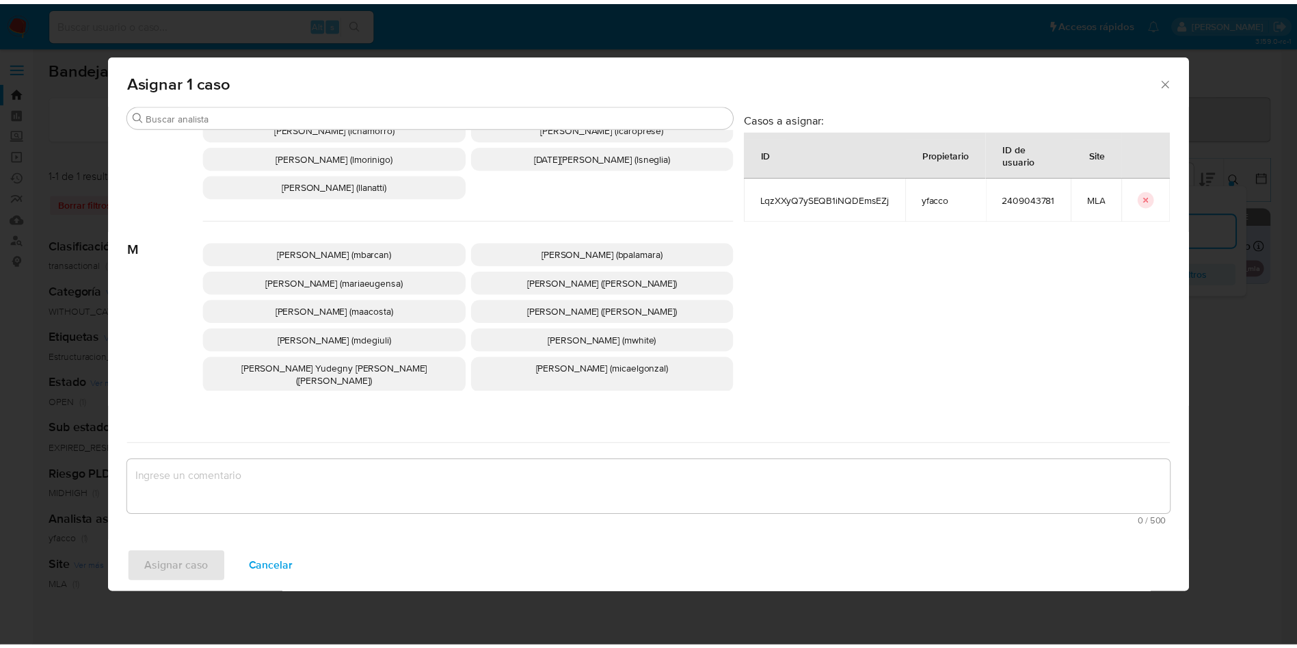
scroll to position [1183, 0]
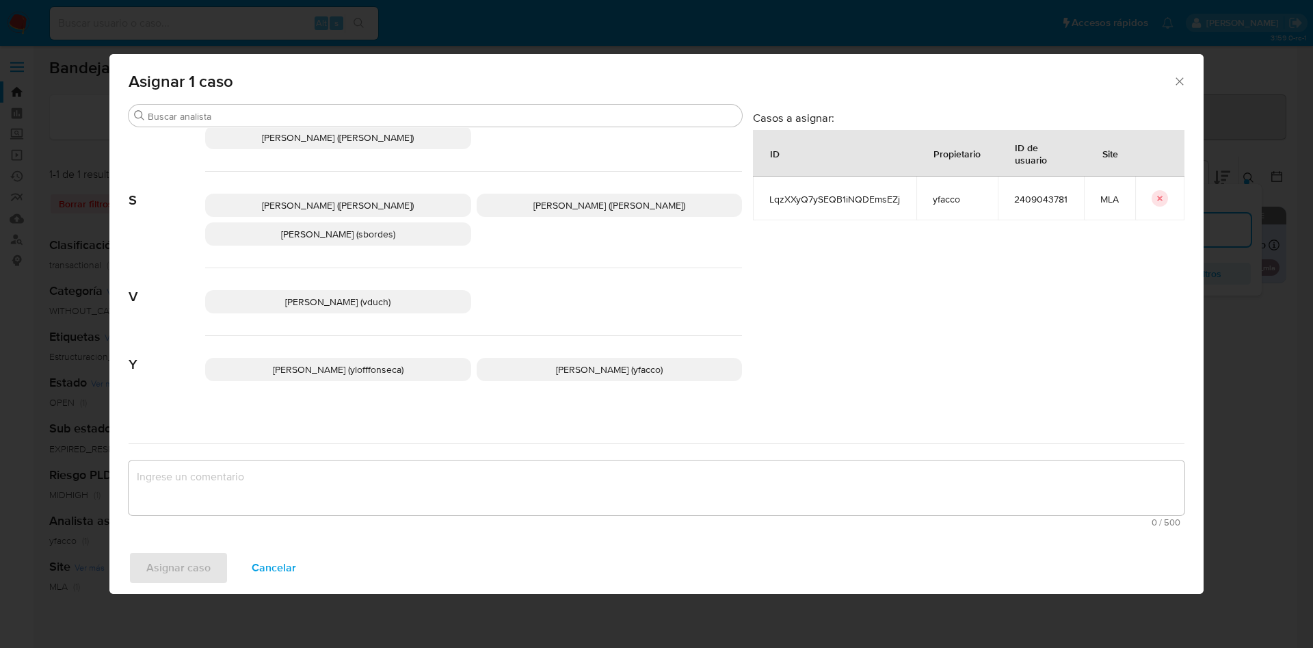
click at [562, 363] on span "Yesica Paola Facco (yfacco)" at bounding box center [609, 370] width 107 height 14
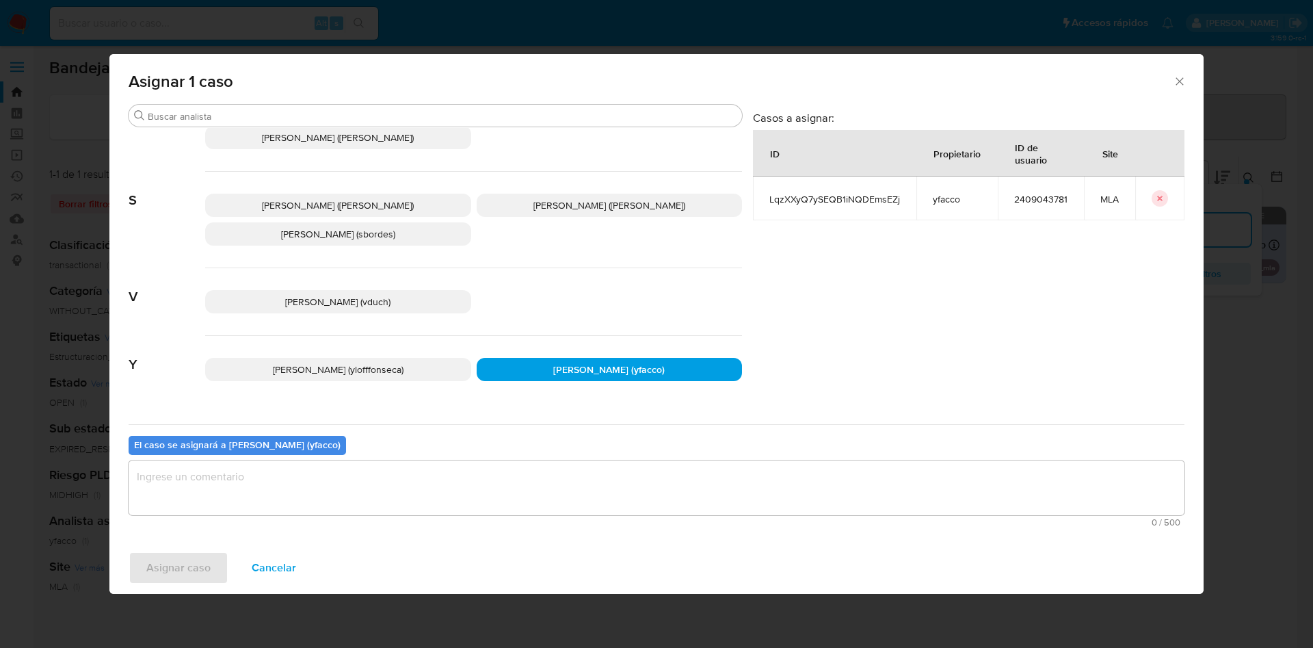
click at [386, 486] on textarea "assign-modal" at bounding box center [657, 487] width 1056 height 55
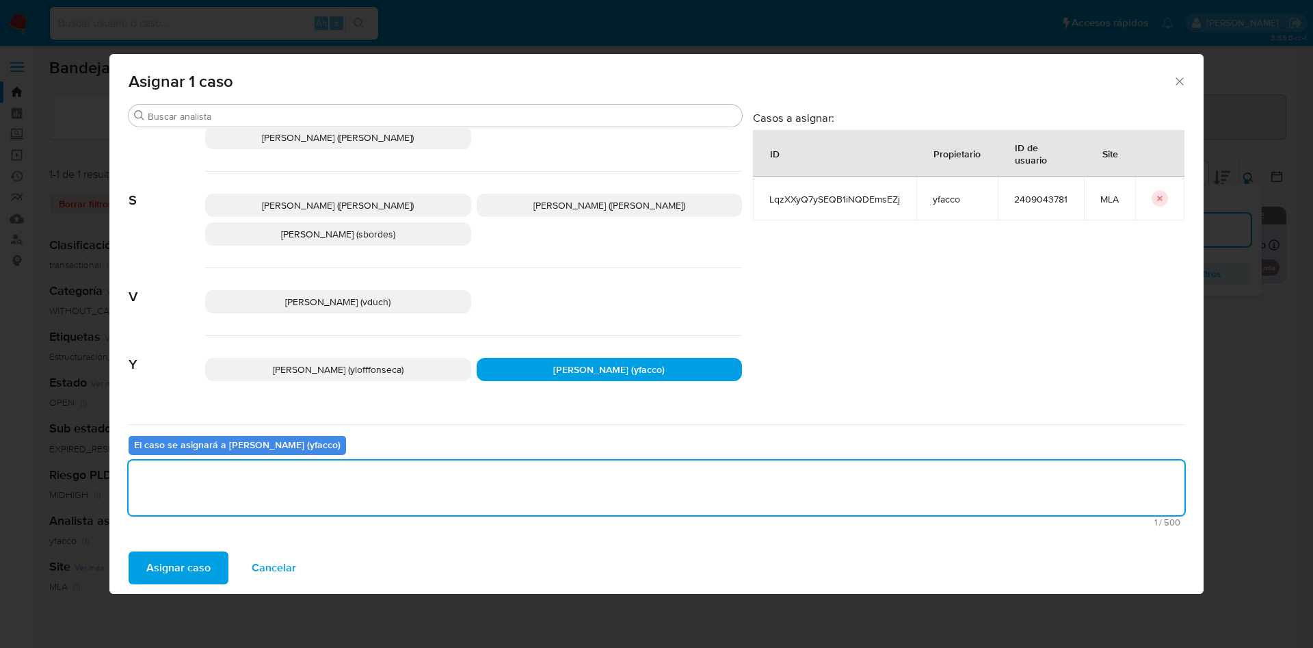
click at [185, 585] on div "Asignar caso Cancelar" at bounding box center [656, 568] width 1094 height 52
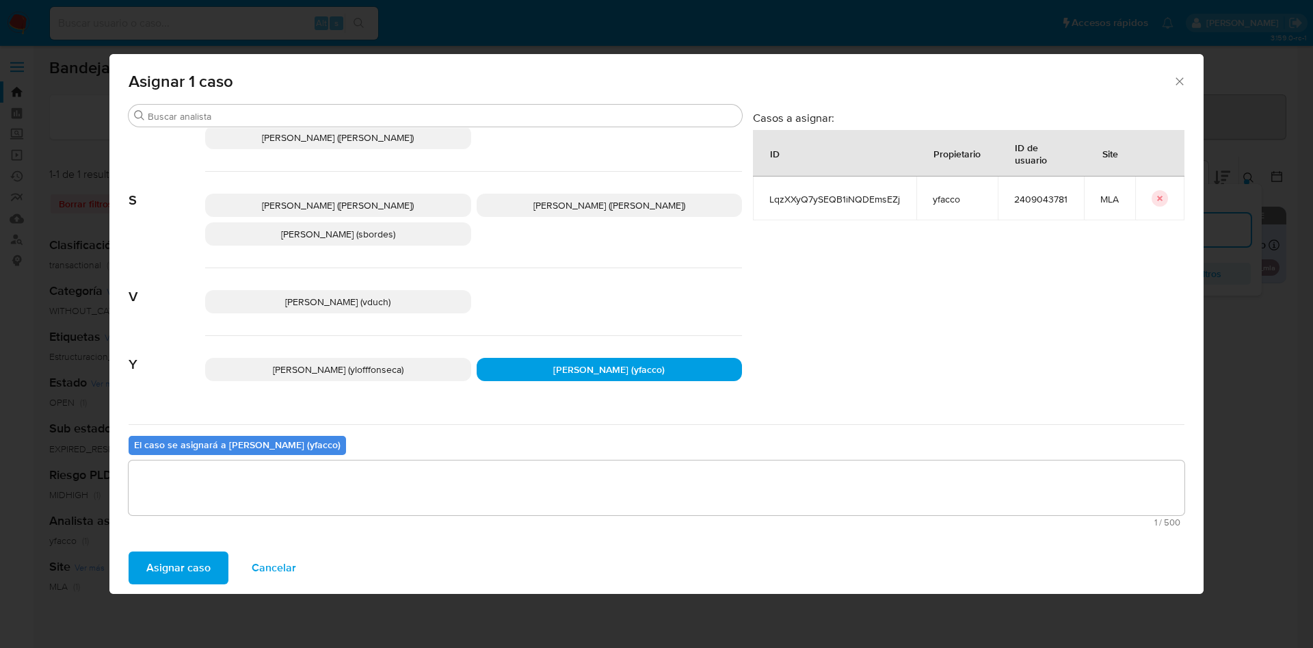
click at [185, 570] on span "Asignar caso" at bounding box center [178, 568] width 64 height 30
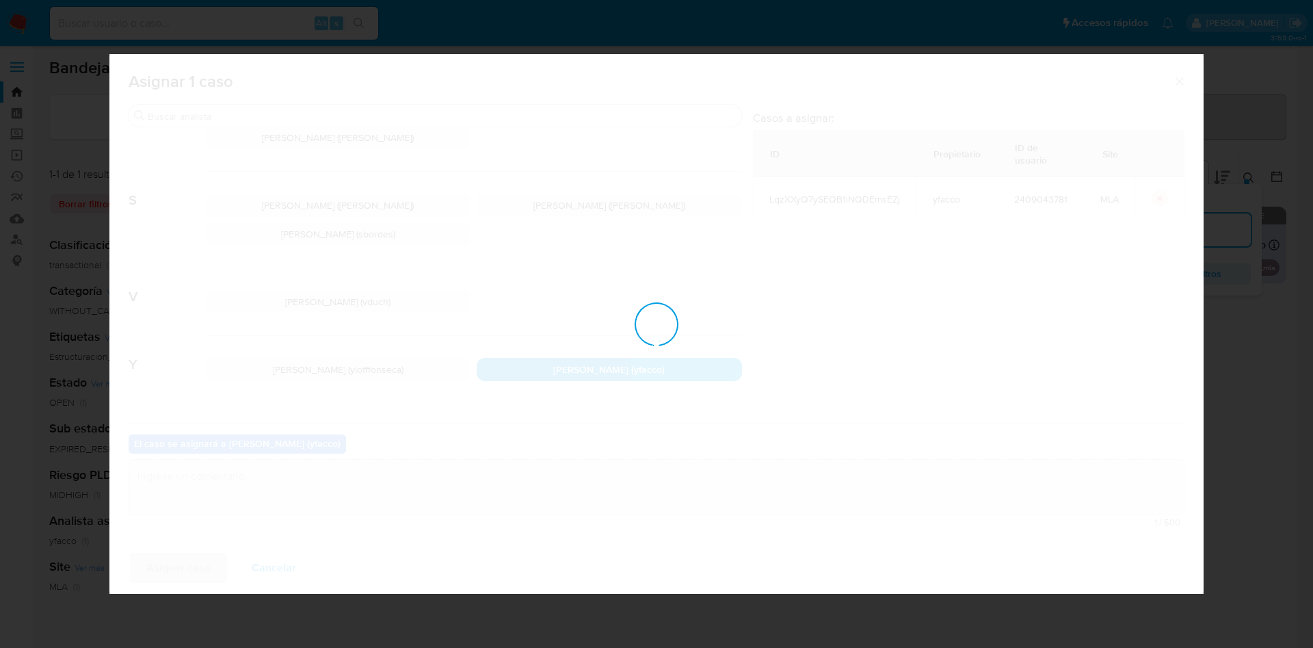
checkbox input "false"
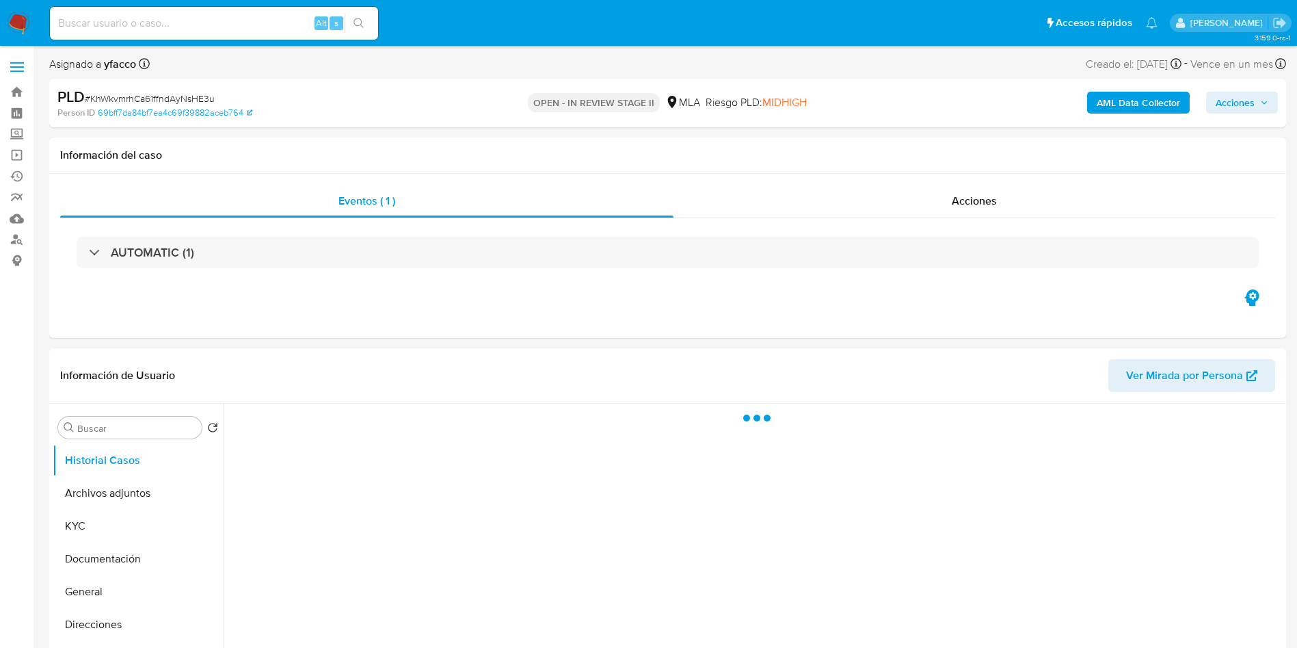
select select "10"
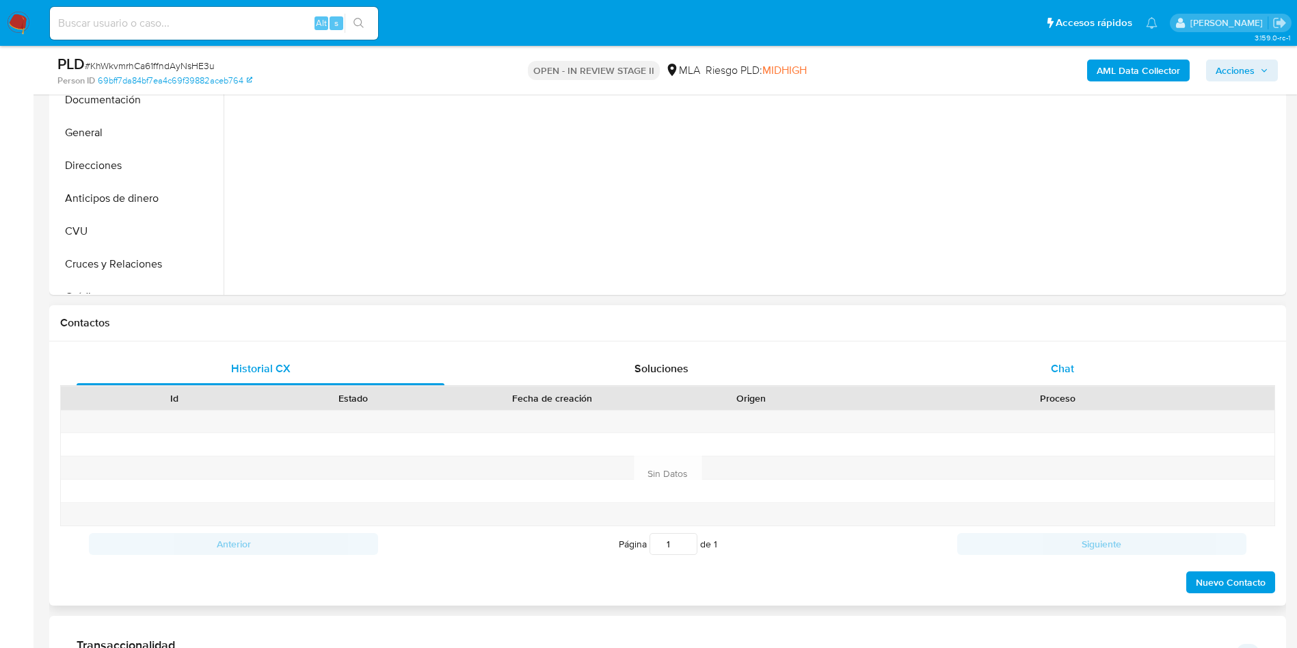
click at [1058, 362] on span "Chat" at bounding box center [1062, 368] width 23 height 16
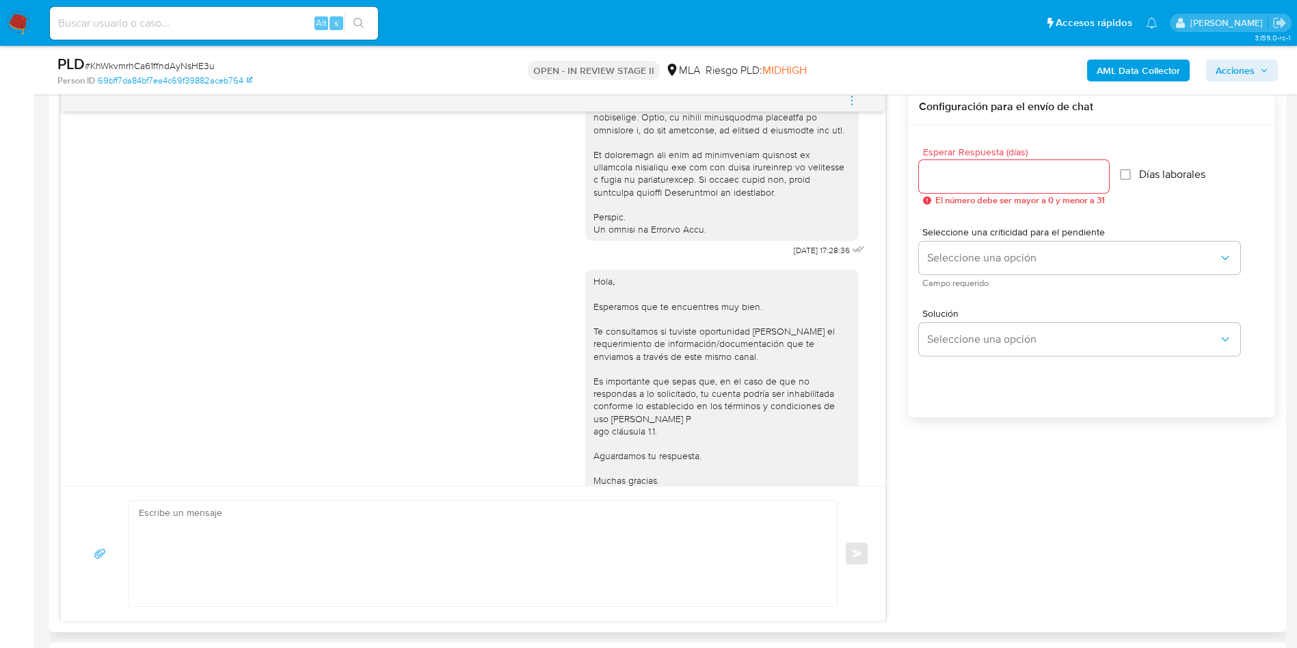
scroll to position [497, 0]
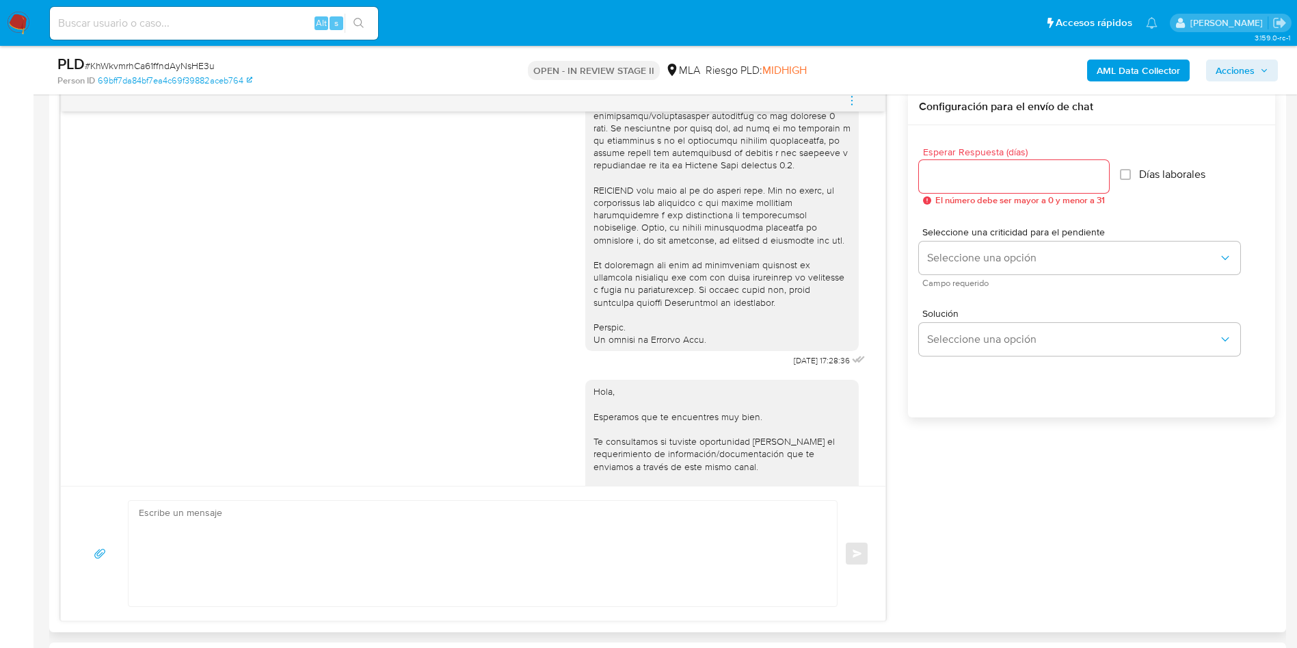
click at [850, 99] on icon "menu-action" at bounding box center [852, 100] width 12 height 12
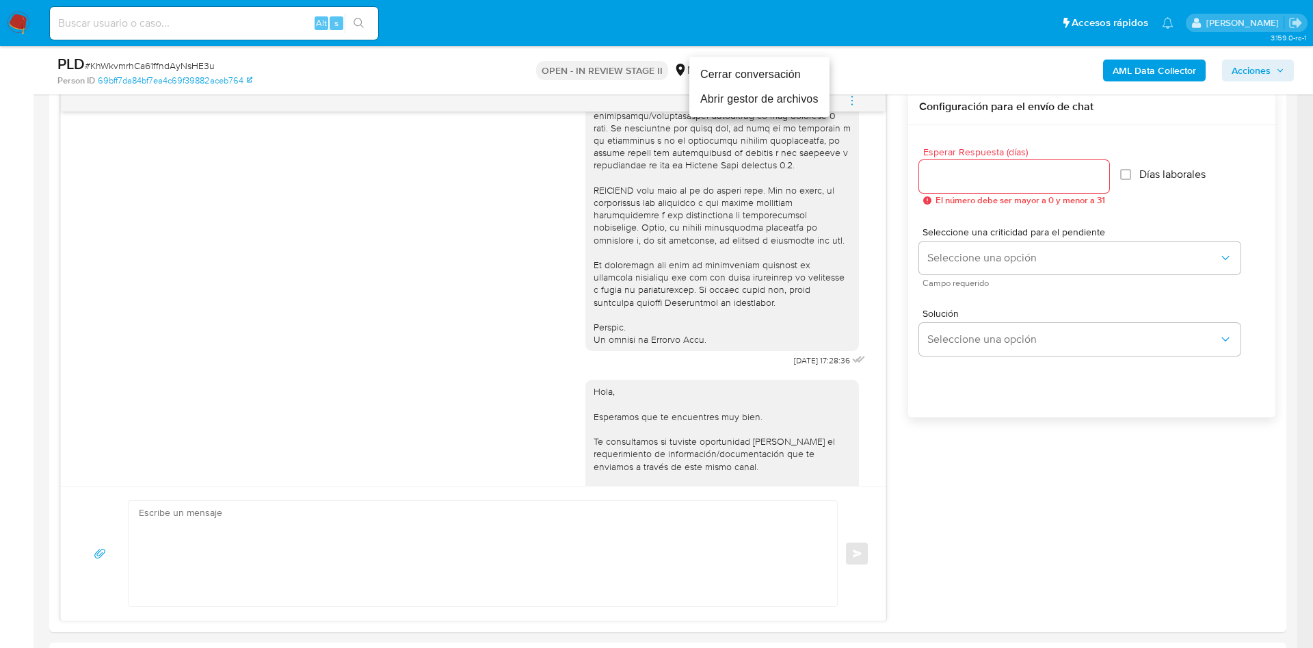
click at [746, 73] on li "Cerrar conversación" at bounding box center [759, 74] width 140 height 25
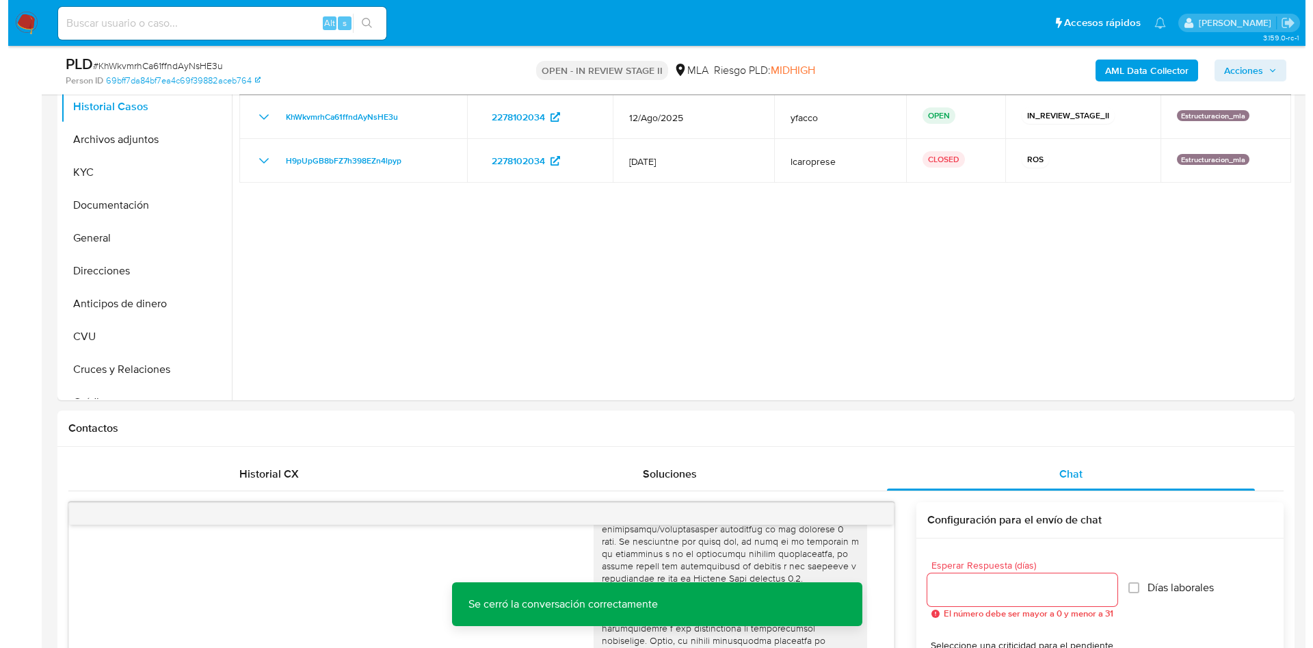
scroll to position [205, 0]
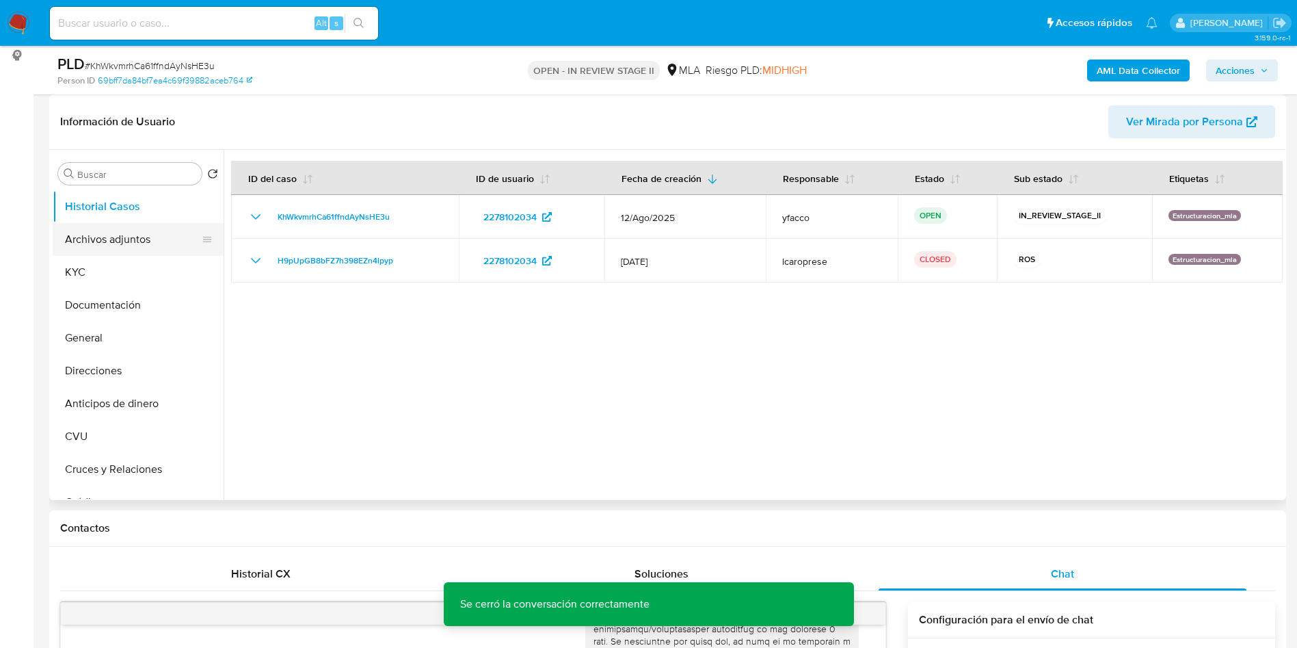
click at [115, 246] on button "Archivos adjuntos" at bounding box center [133, 239] width 160 height 33
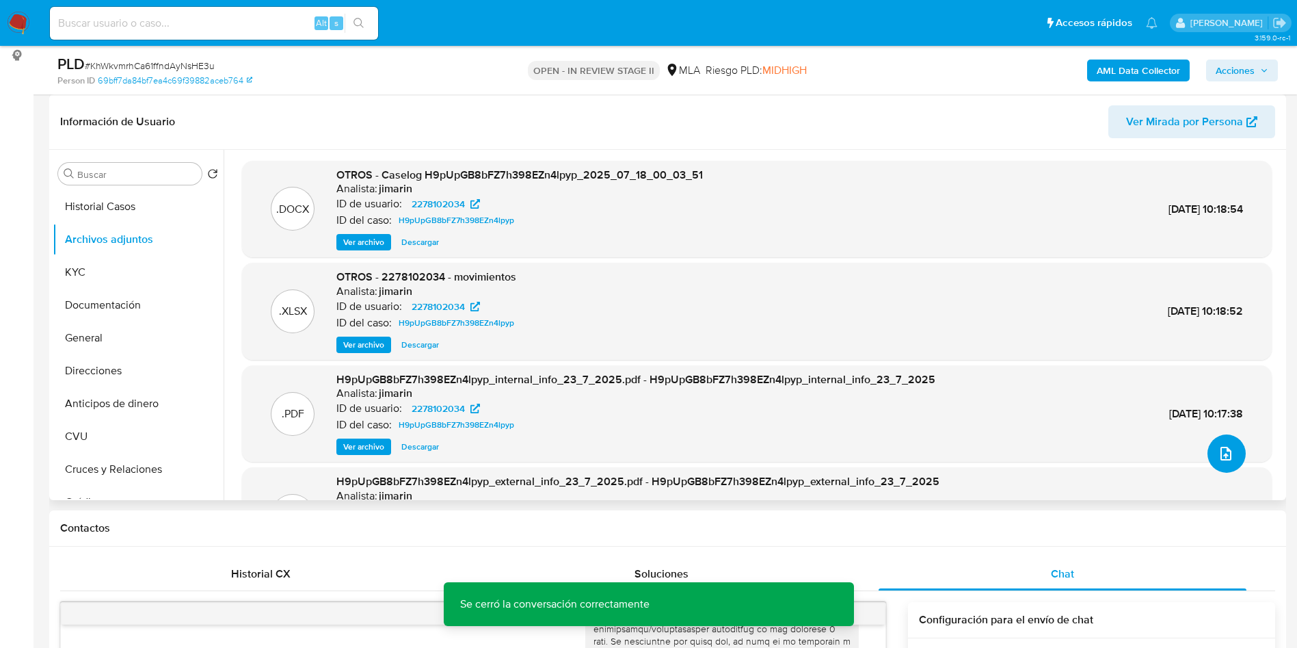
click at [1229, 459] on button "upload-file" at bounding box center [1227, 453] width 38 height 38
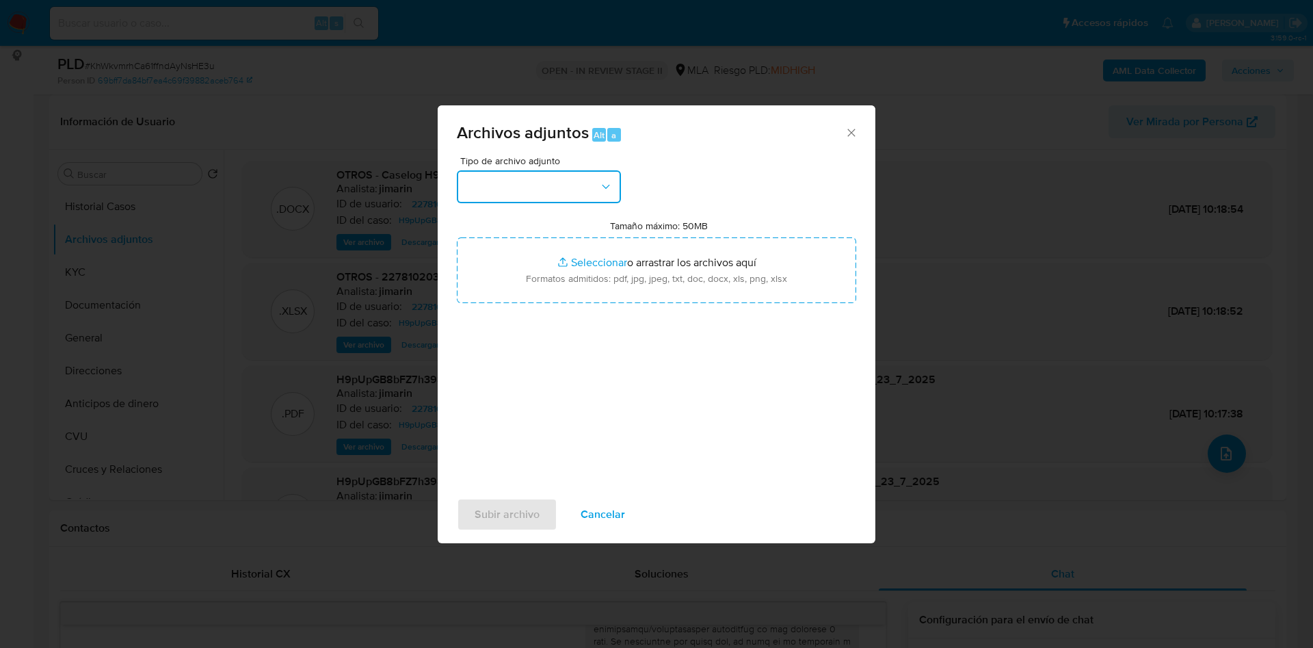
click at [609, 186] on icon "button" at bounding box center [606, 187] width 14 height 14
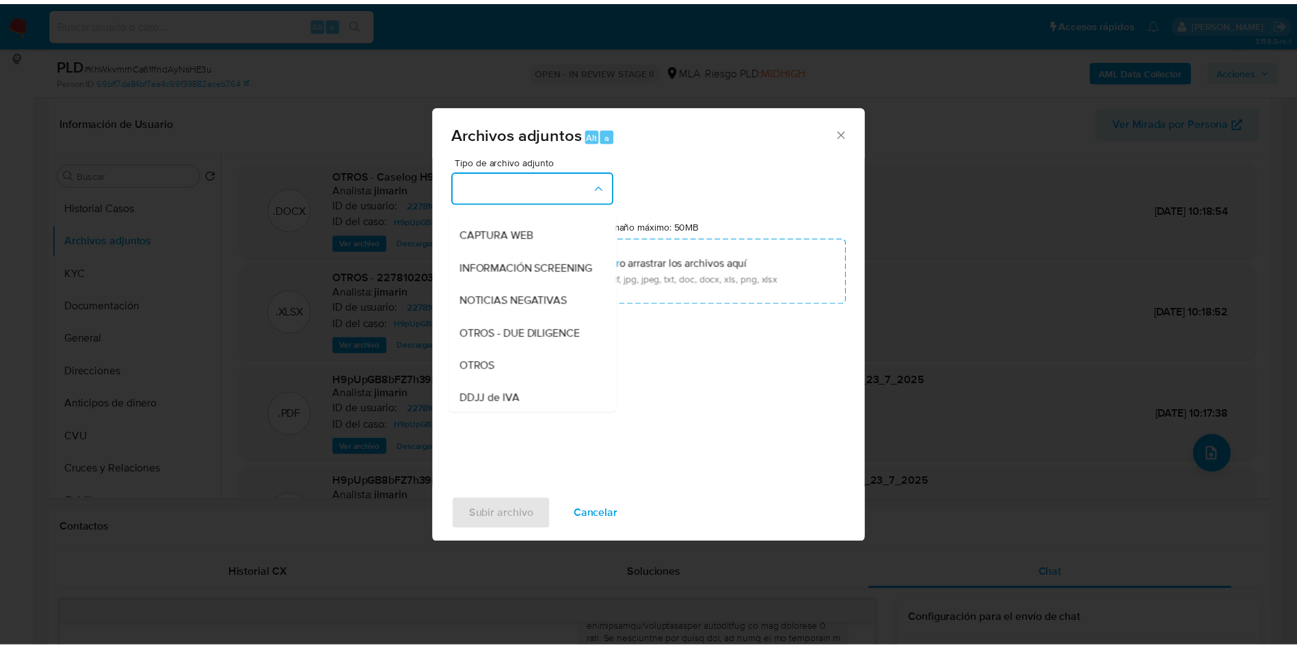
scroll to position [105, 0]
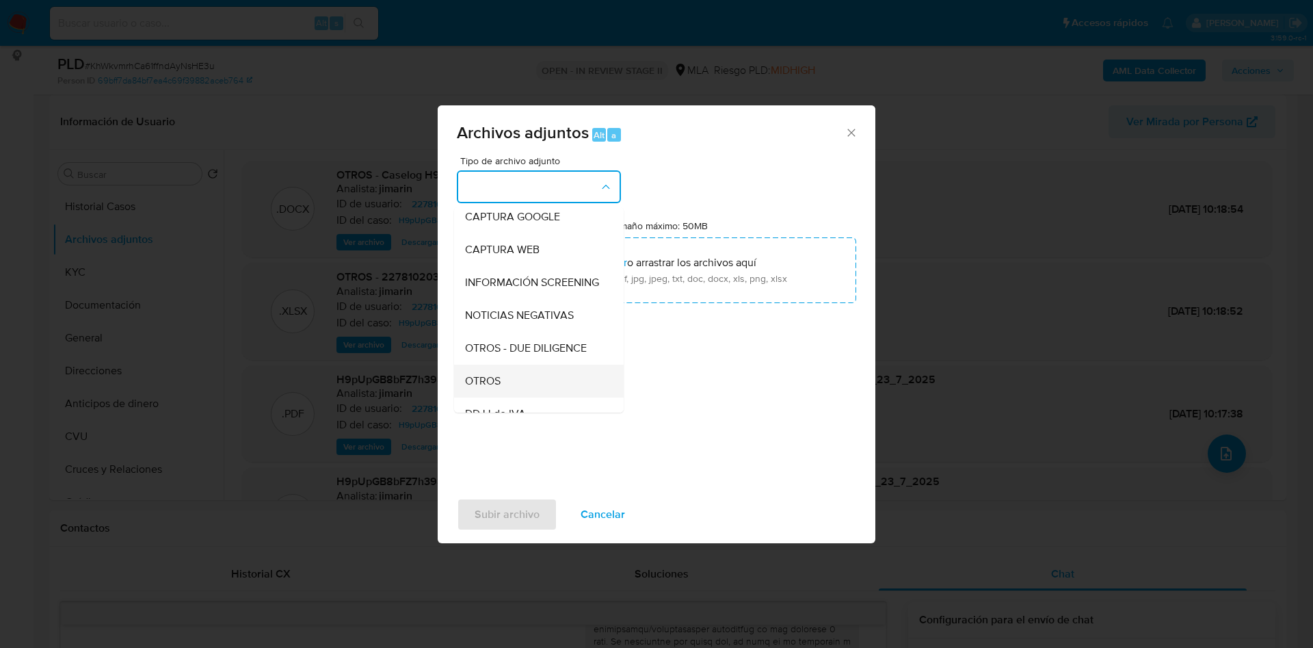
click at [479, 388] on span "OTROS" at bounding box center [483, 381] width 36 height 14
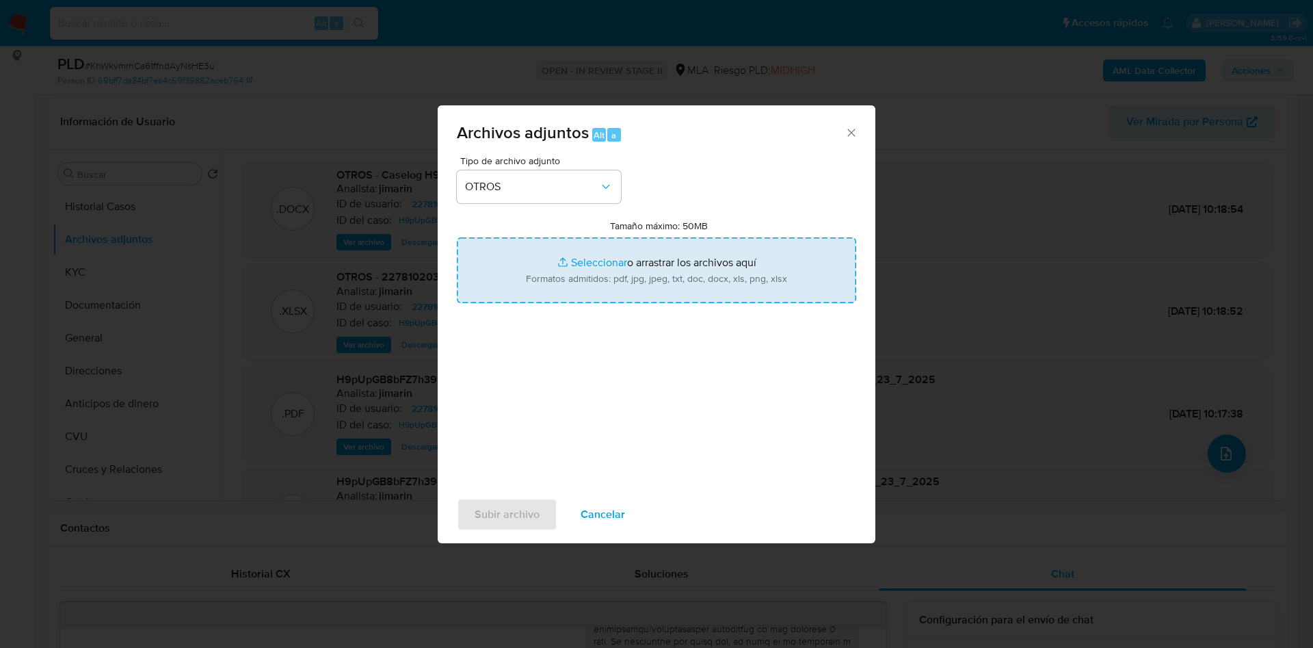
click at [594, 261] on input "Tamaño máximo: 50MB Seleccionar archivos" at bounding box center [656, 270] width 399 height 66
type input "C:\fakepath\Movimientos 2278102034.xlsx"
click at [593, 272] on input "Tamaño máximo: 50MB Seleccionar archivos" at bounding box center [656, 270] width 399 height 66
type input "C:\fakepath\Caselog KhWkvmrhCa61ffndAyNsHE3u_2025_09_09_09_38_28.docx"
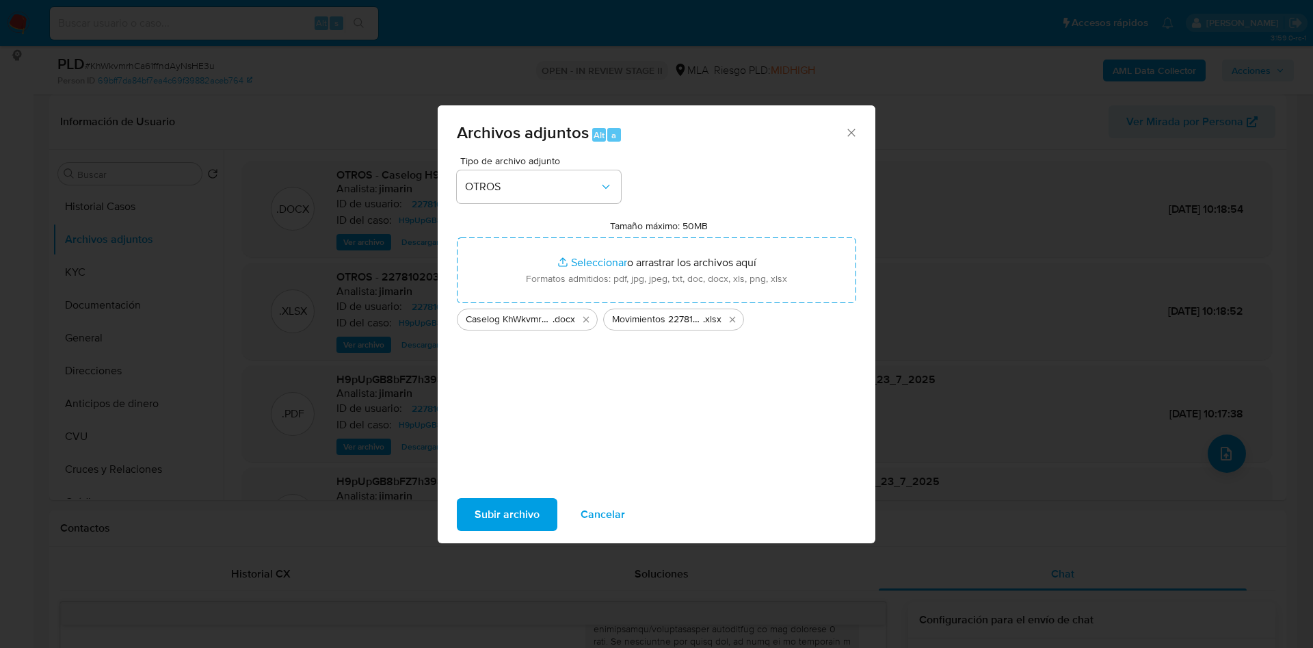
click at [499, 520] on span "Subir archivo" at bounding box center [507, 514] width 65 height 30
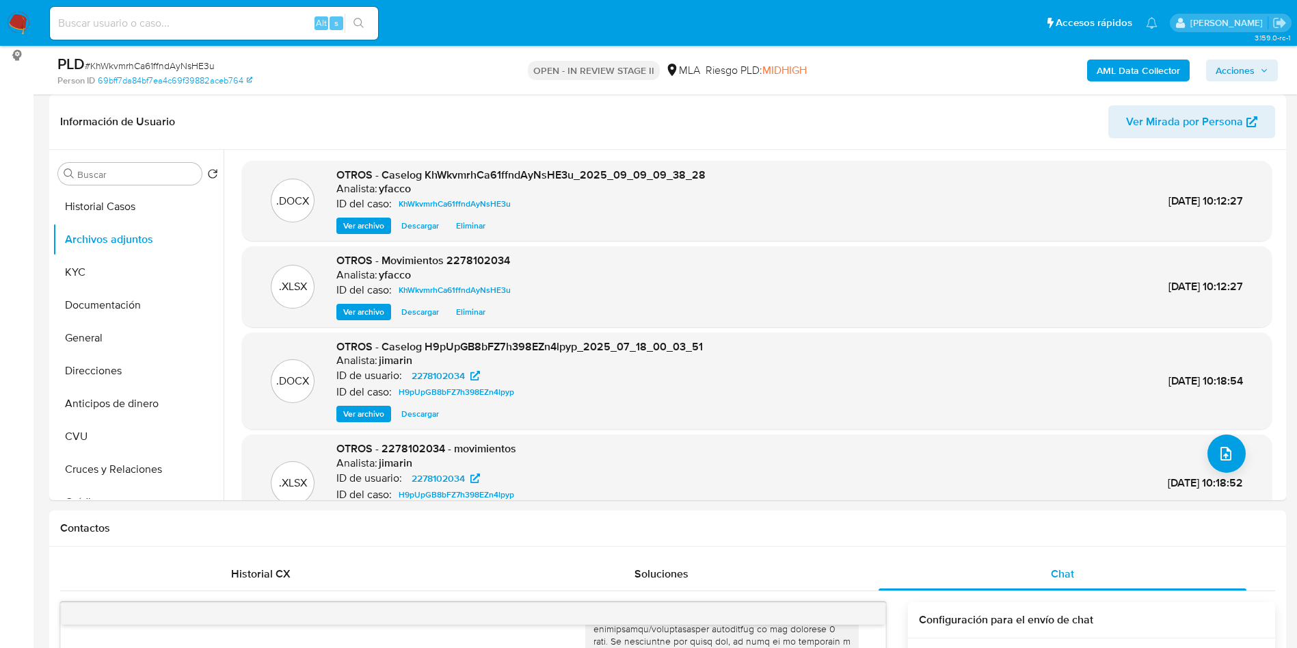
click at [1108, 70] on b "AML Data Collector" at bounding box center [1138, 71] width 83 height 22
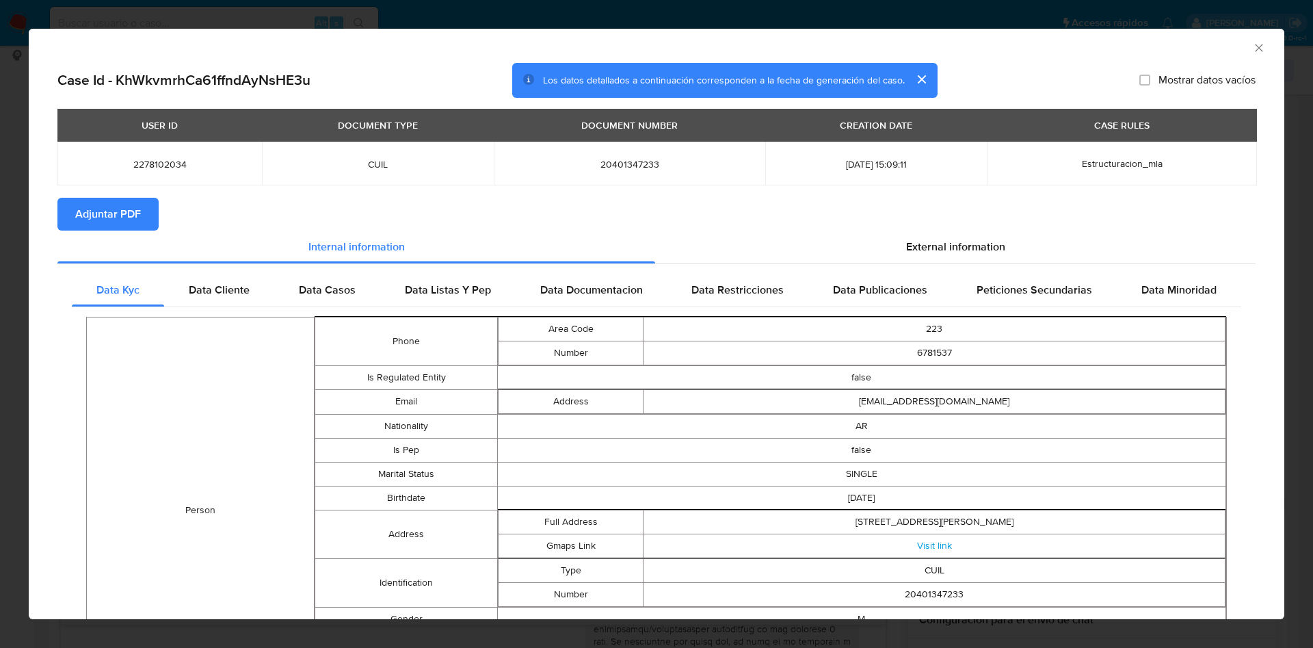
click at [129, 207] on span "Adjuntar PDF" at bounding box center [108, 214] width 66 height 30
click at [1252, 47] on icon "Cerrar ventana" at bounding box center [1259, 48] width 14 height 14
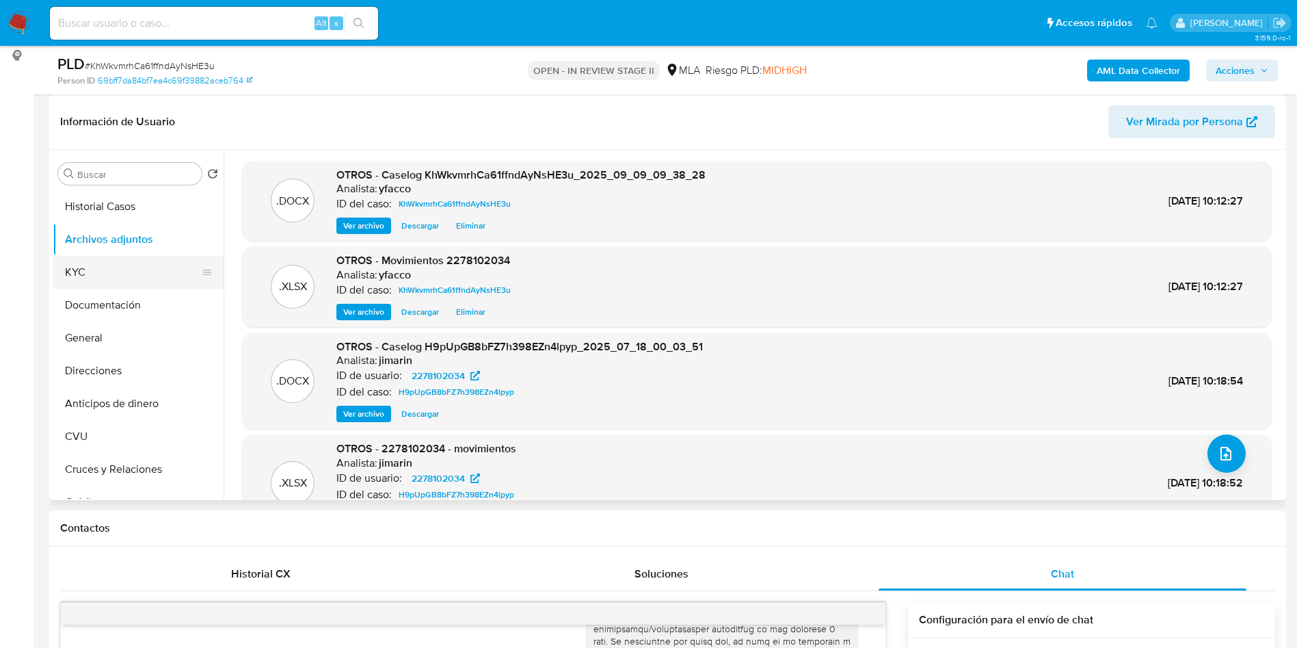
drag, startPoint x: 138, startPoint y: 302, endPoint x: 129, endPoint y: 275, distance: 28.3
click at [137, 302] on button "Documentación" at bounding box center [138, 305] width 171 height 33
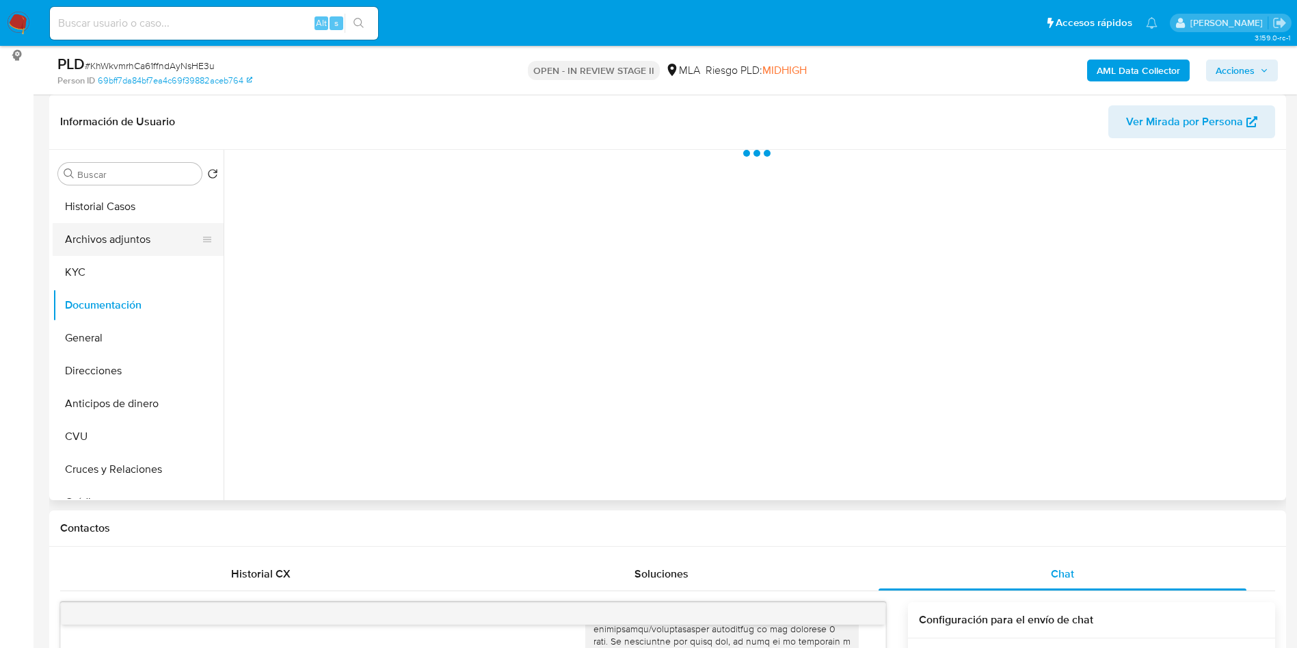
click at [120, 236] on button "Archivos adjuntos" at bounding box center [133, 239] width 160 height 33
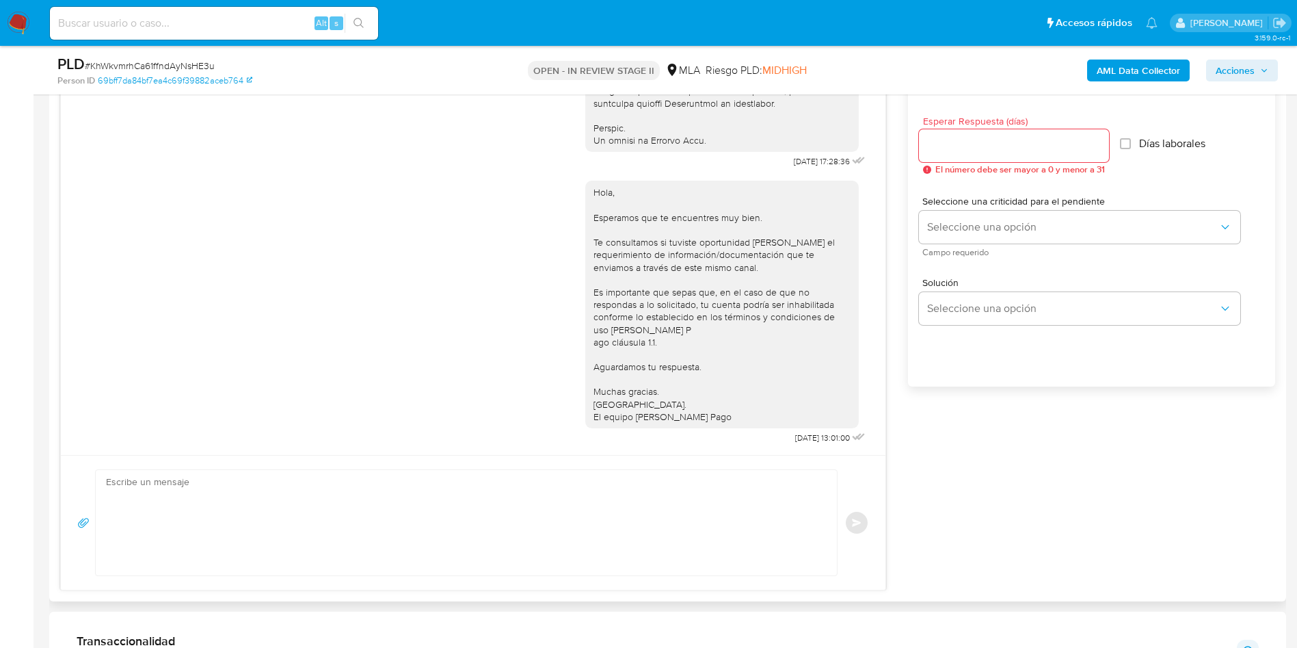
scroll to position [821, 0]
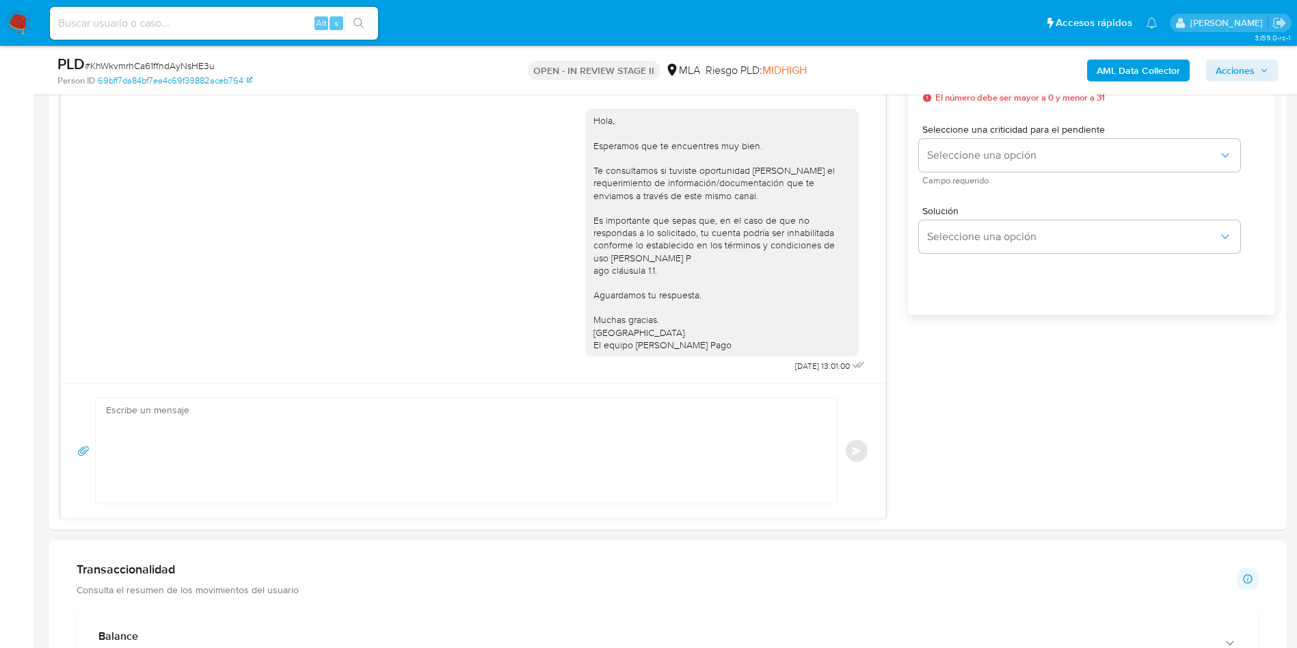
click at [1241, 68] on span "Acciones" at bounding box center [1235, 71] width 39 height 22
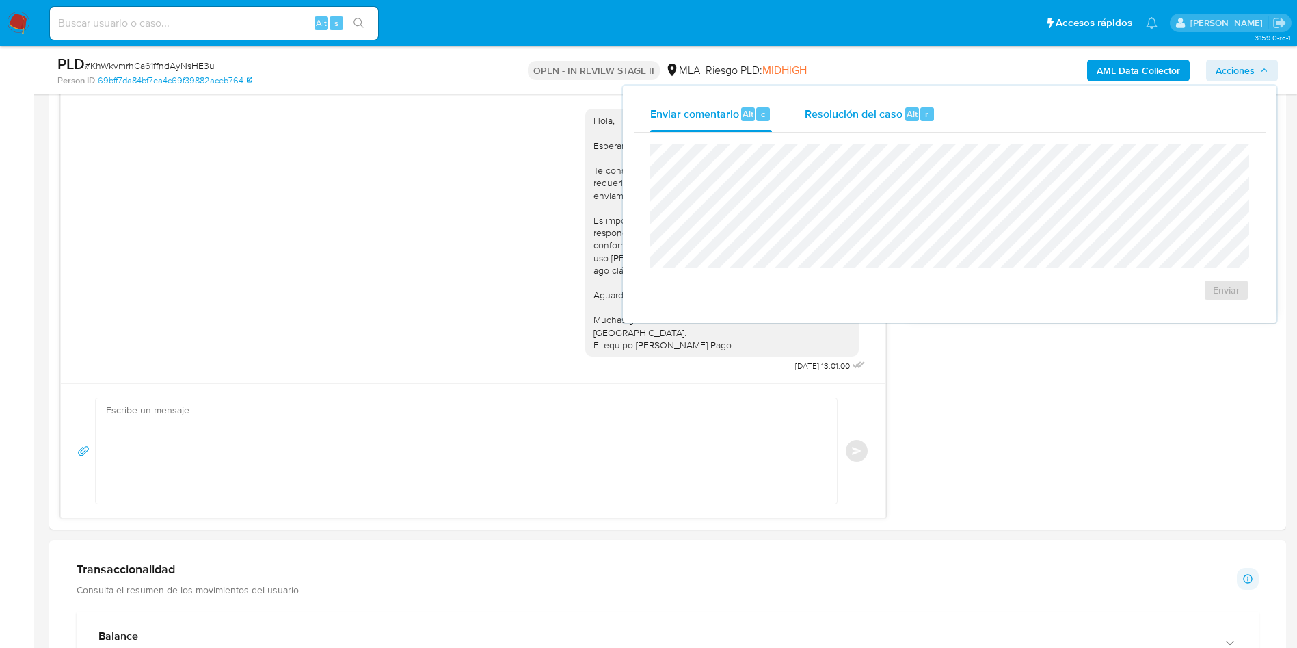
click at [876, 115] on span "Resolución del caso" at bounding box center [854, 113] width 98 height 16
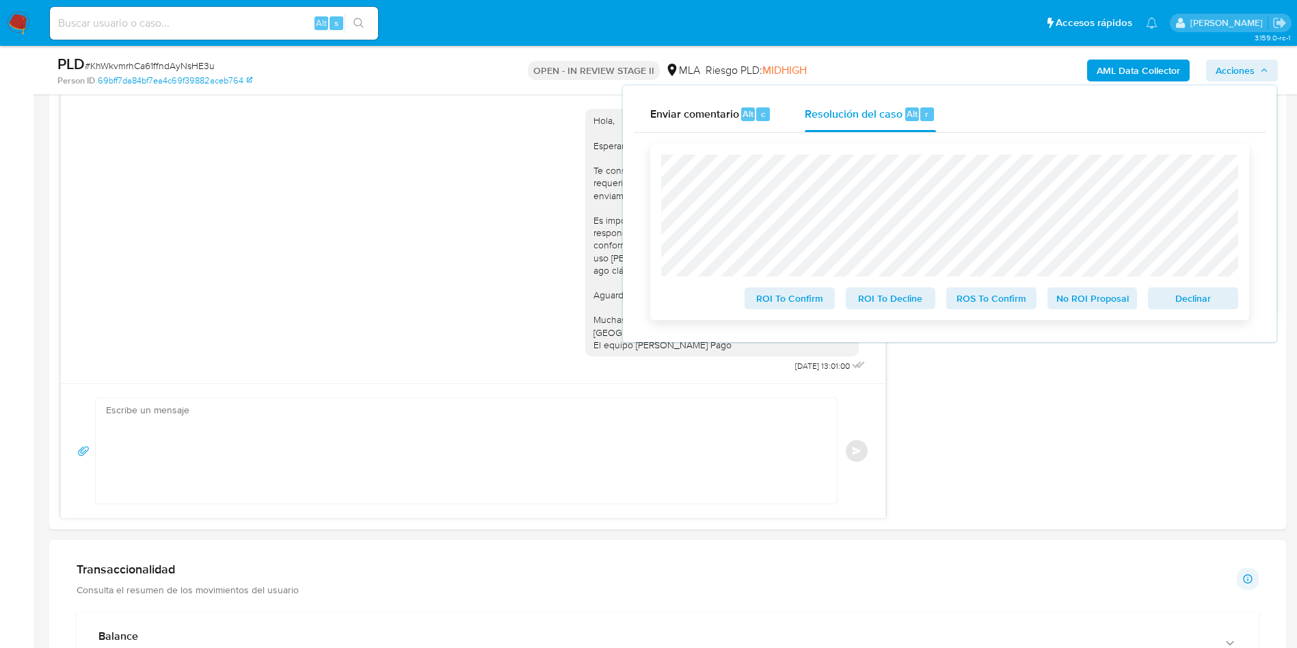
click at [990, 302] on span "ROS To Confirm" at bounding box center [991, 298] width 71 height 19
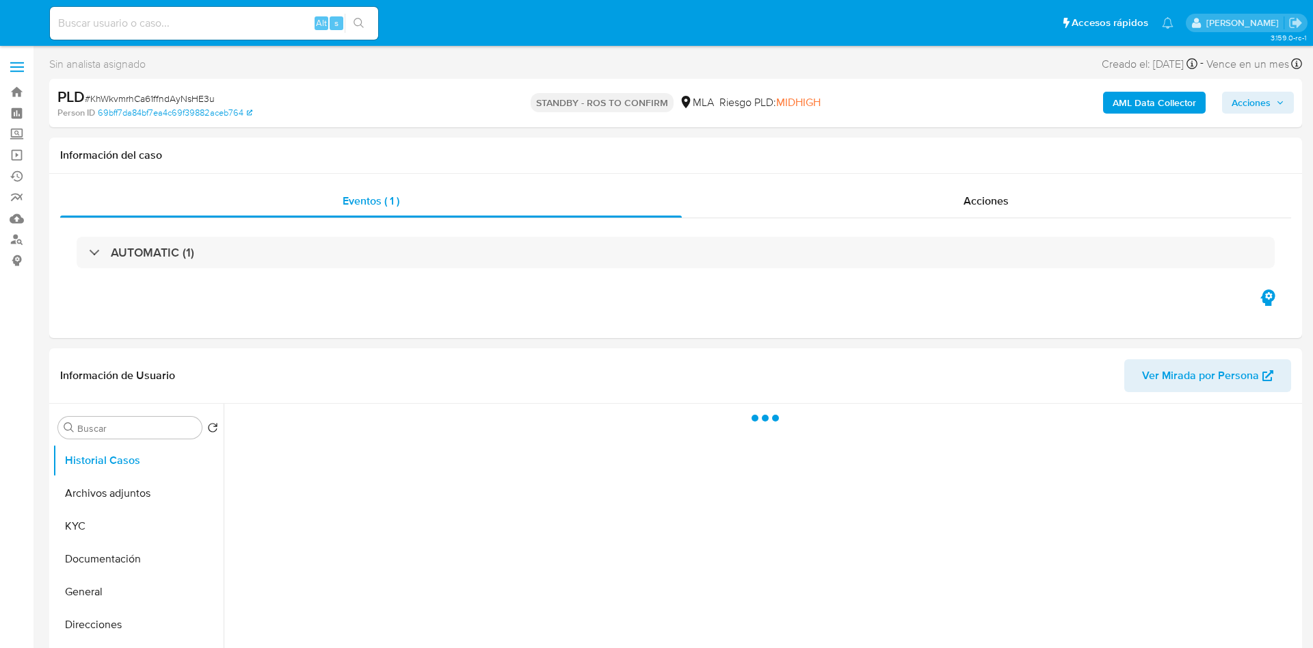
select select "10"
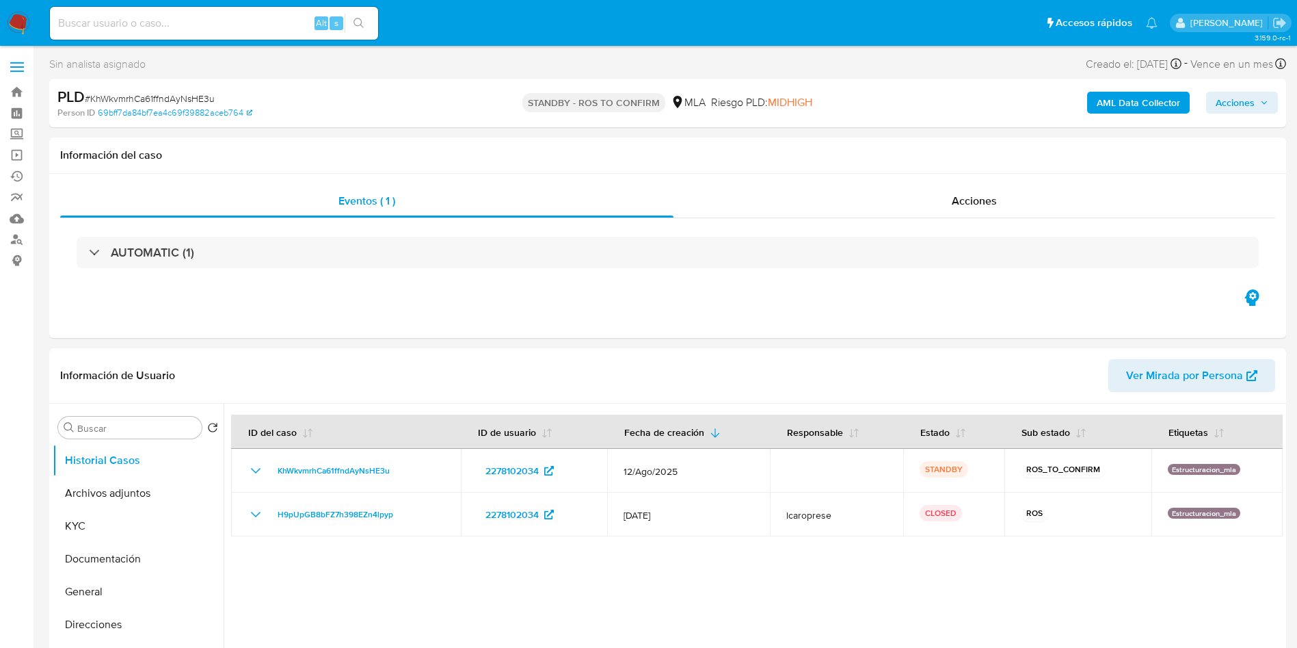
click at [256, 19] on input at bounding box center [214, 23] width 328 height 18
paste input "iH2zCkCOqGiDeme5E8qGj5xD"
type input "iH2zCkCOqGiDeme5E8qGj5xD"
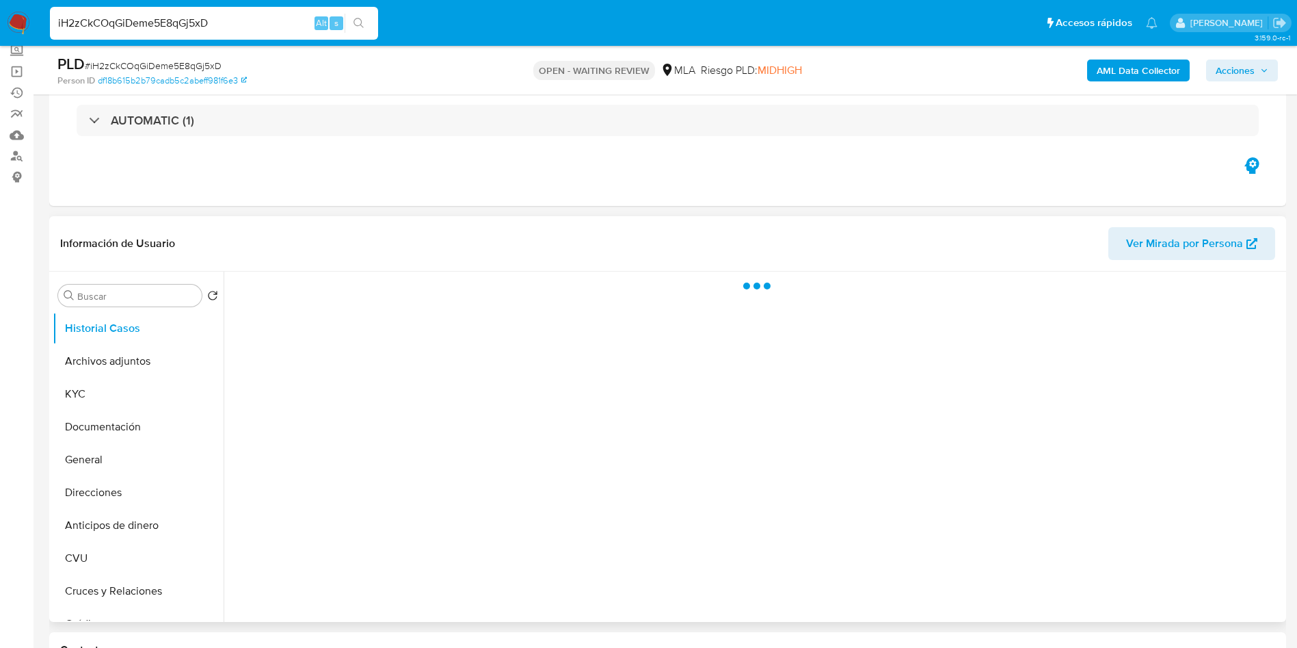
scroll to position [103, 0]
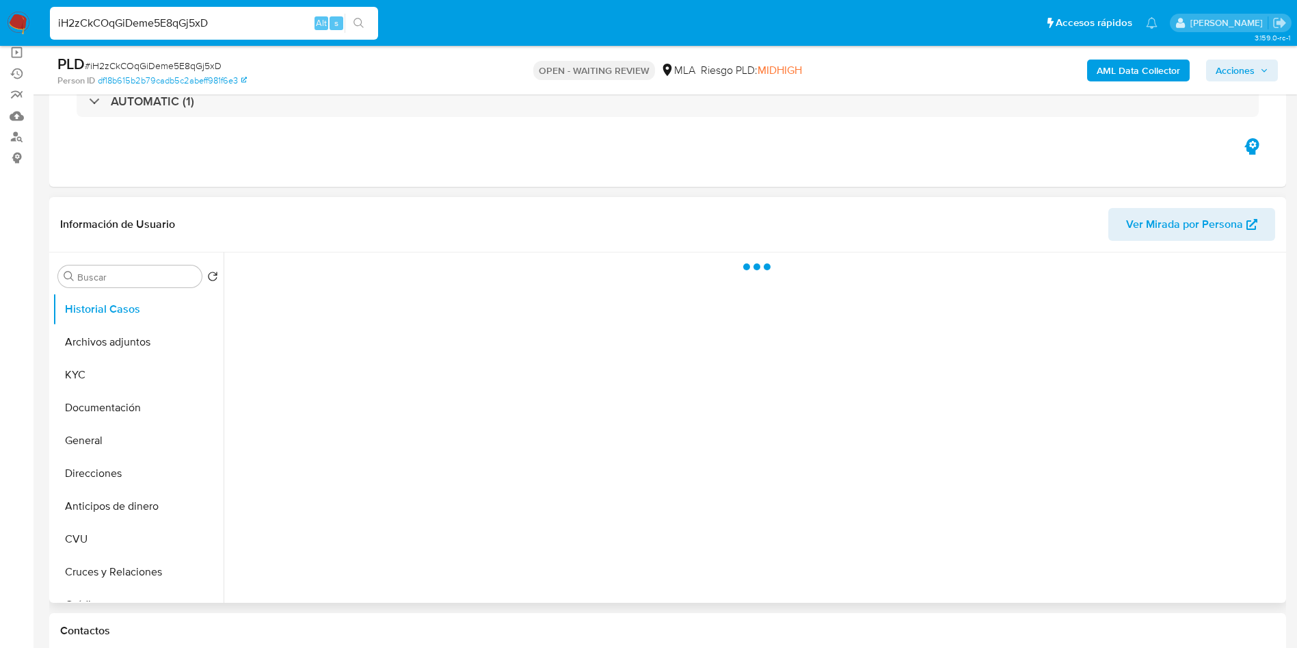
select select "10"
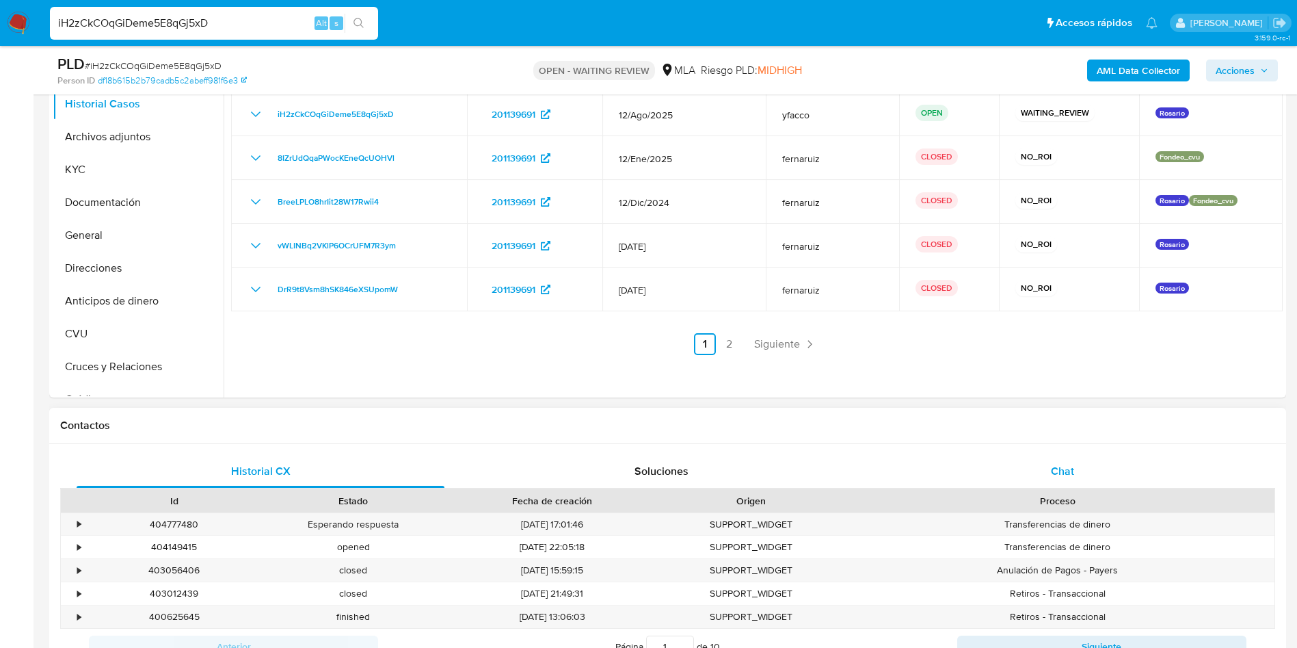
click at [1040, 479] on div "Chat" at bounding box center [1063, 471] width 368 height 33
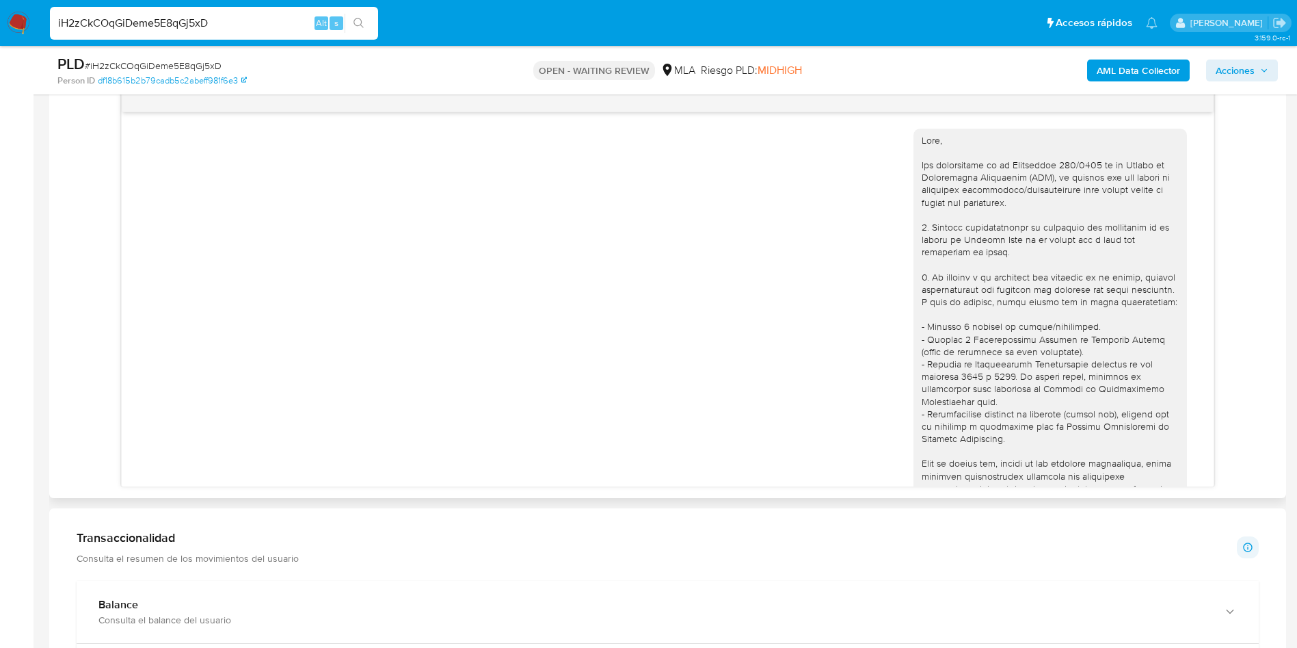
scroll to position [745, 0]
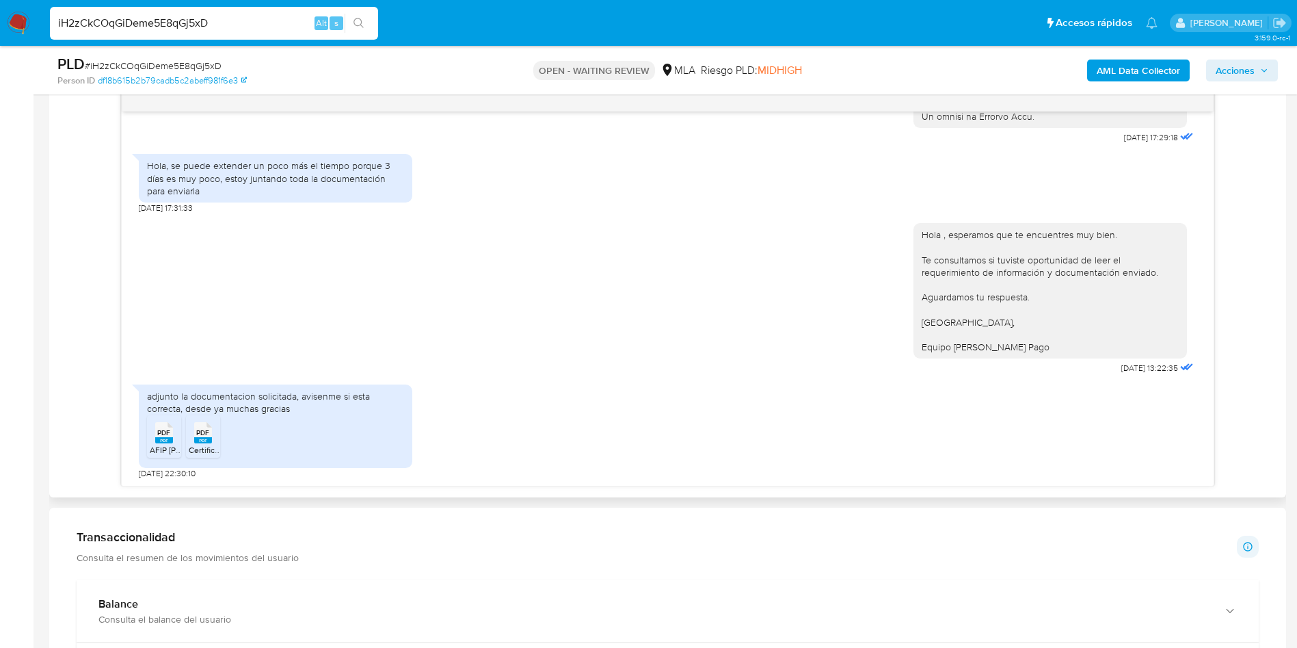
click at [158, 438] on rect at bounding box center [164, 440] width 18 height 6
click at [202, 435] on span "PDF" at bounding box center [202, 432] width 13 height 9
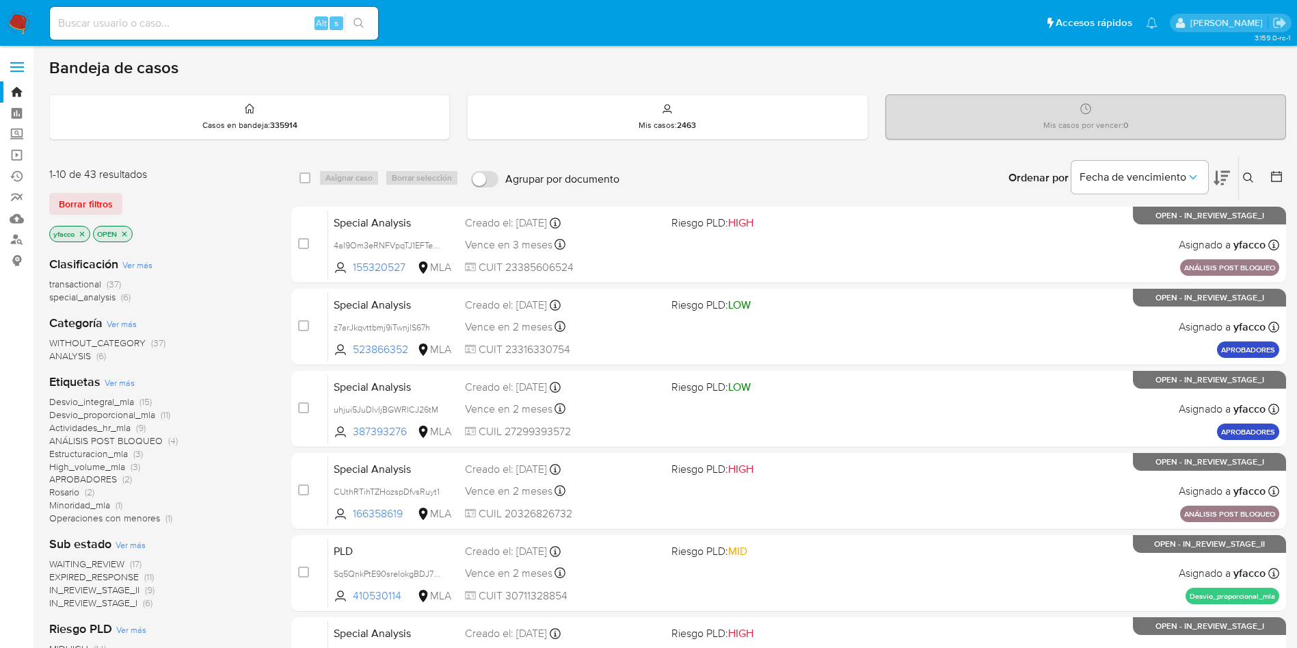
click at [279, 18] on input at bounding box center [214, 23] width 328 height 18
paste input "LqzXXyQ7ySEQB1iNQDEmsEZj"
type input "LqzXXyQ7ySEQB1iNQDEmsEZj"
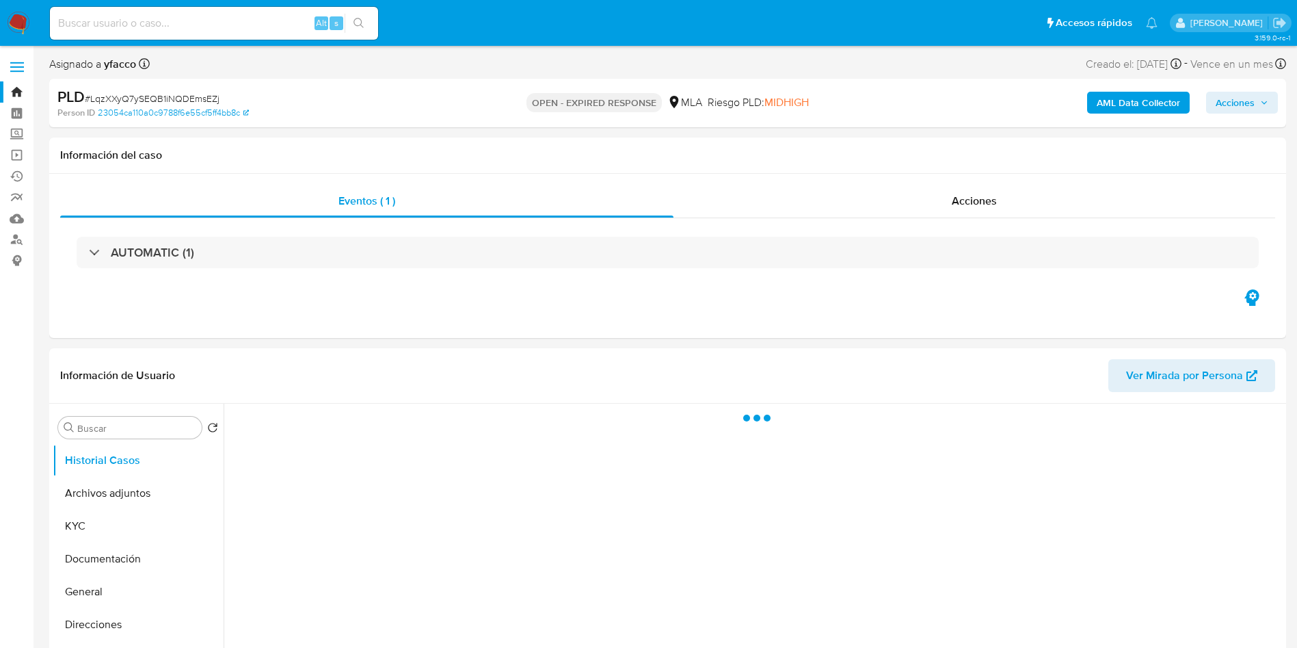
select select "10"
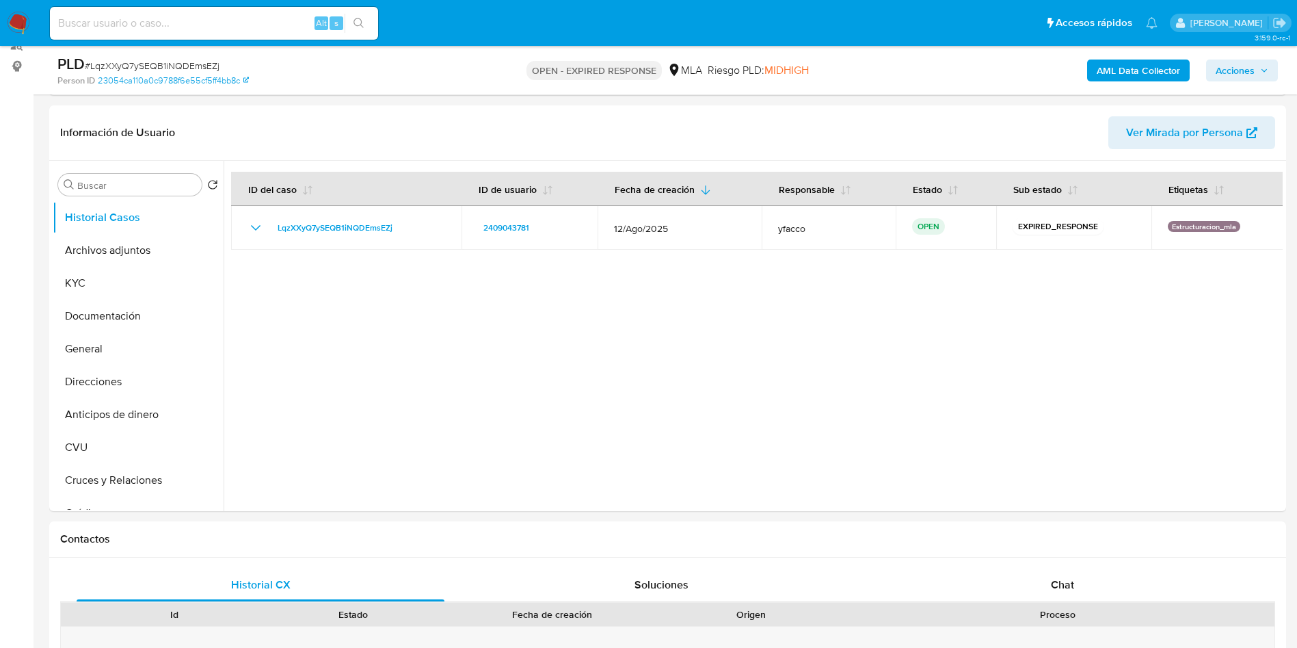
scroll to position [103, 0]
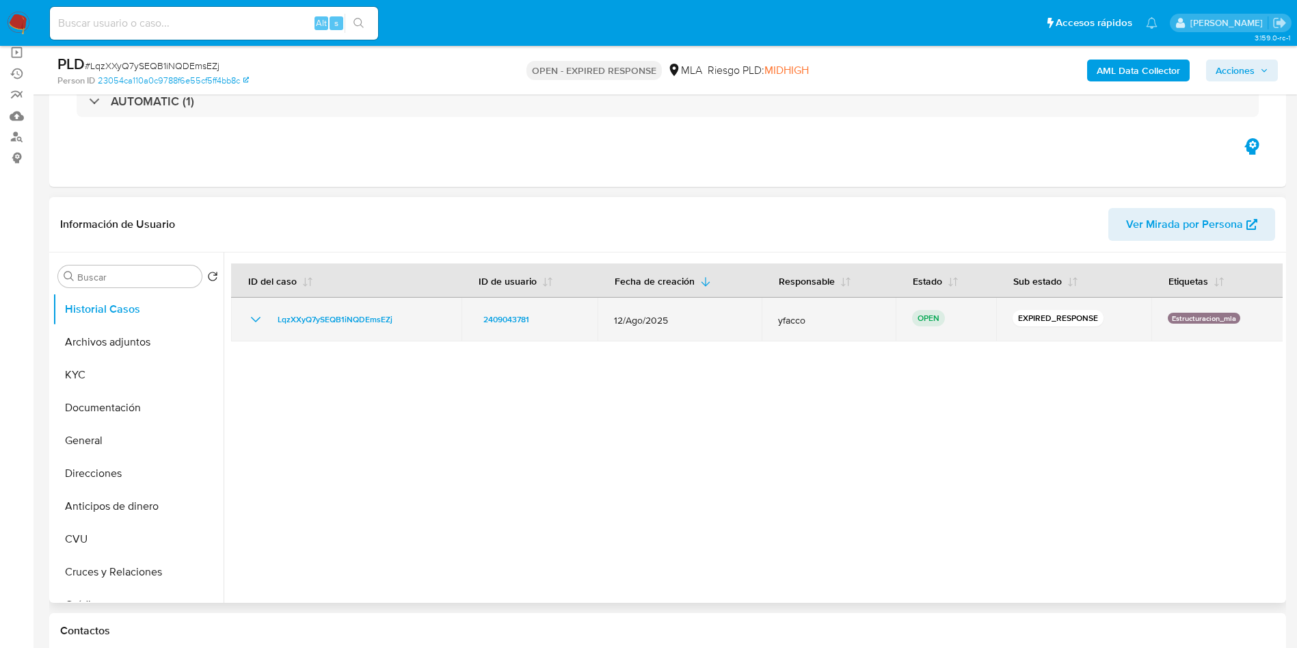
drag, startPoint x: 266, startPoint y: 324, endPoint x: 397, endPoint y: 322, distance: 131.3
click at [397, 322] on div "LqzXXyQ7ySEQB1iNQDEmsEZj" at bounding box center [347, 319] width 198 height 16
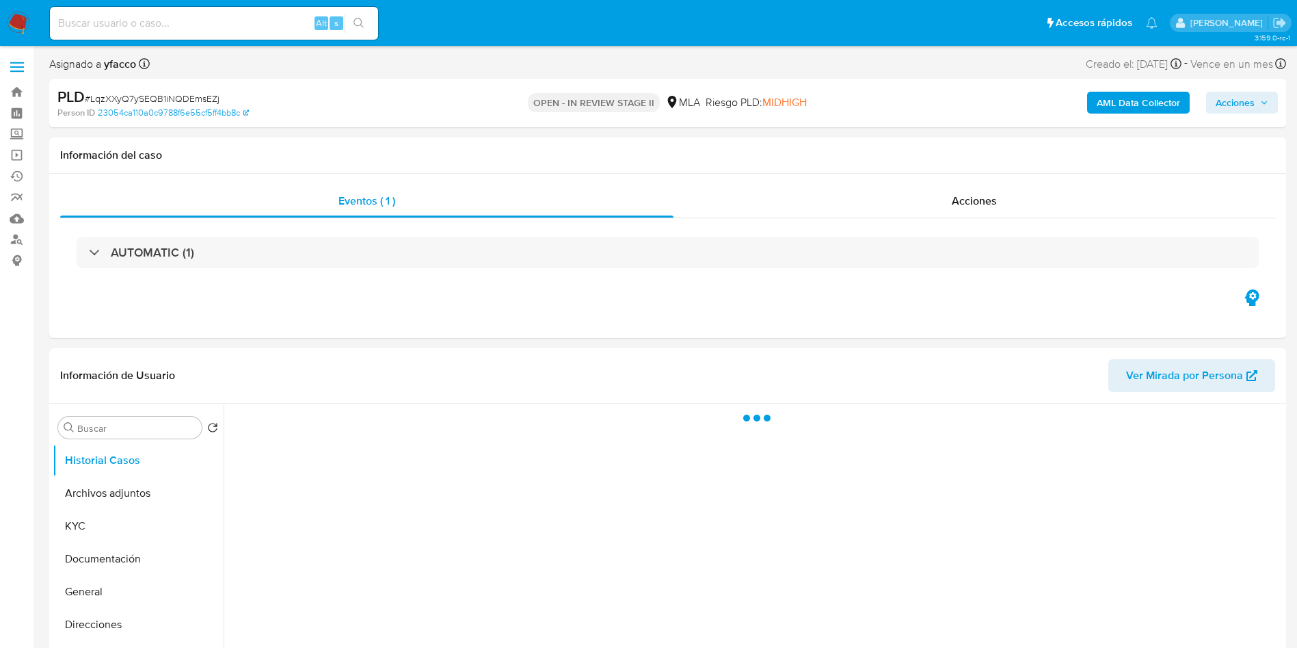
select select "10"
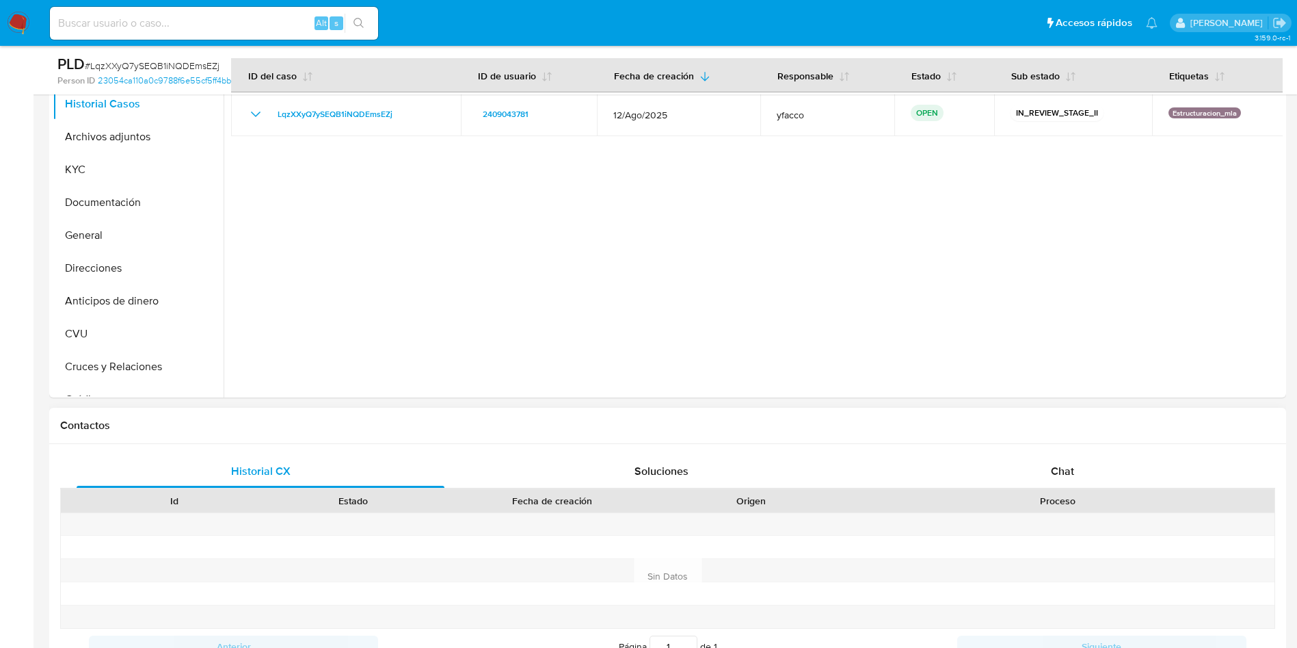
click at [1017, 471] on div "Chat" at bounding box center [1063, 471] width 368 height 33
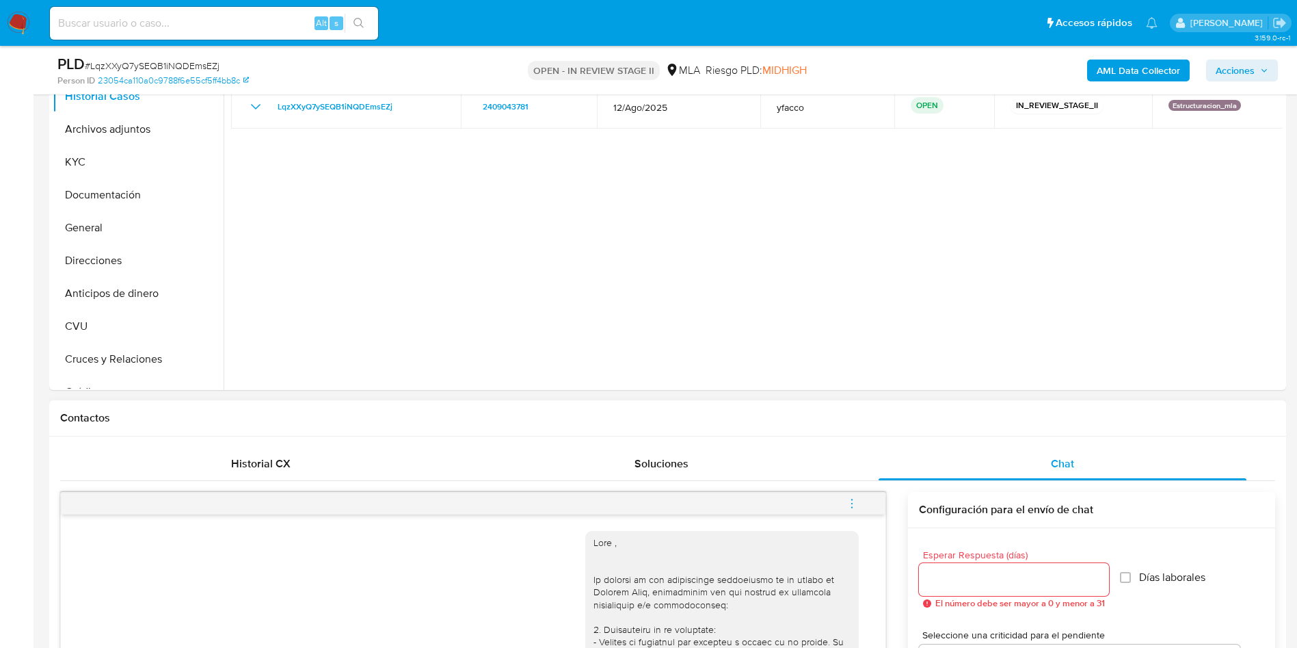
scroll to position [513, 0]
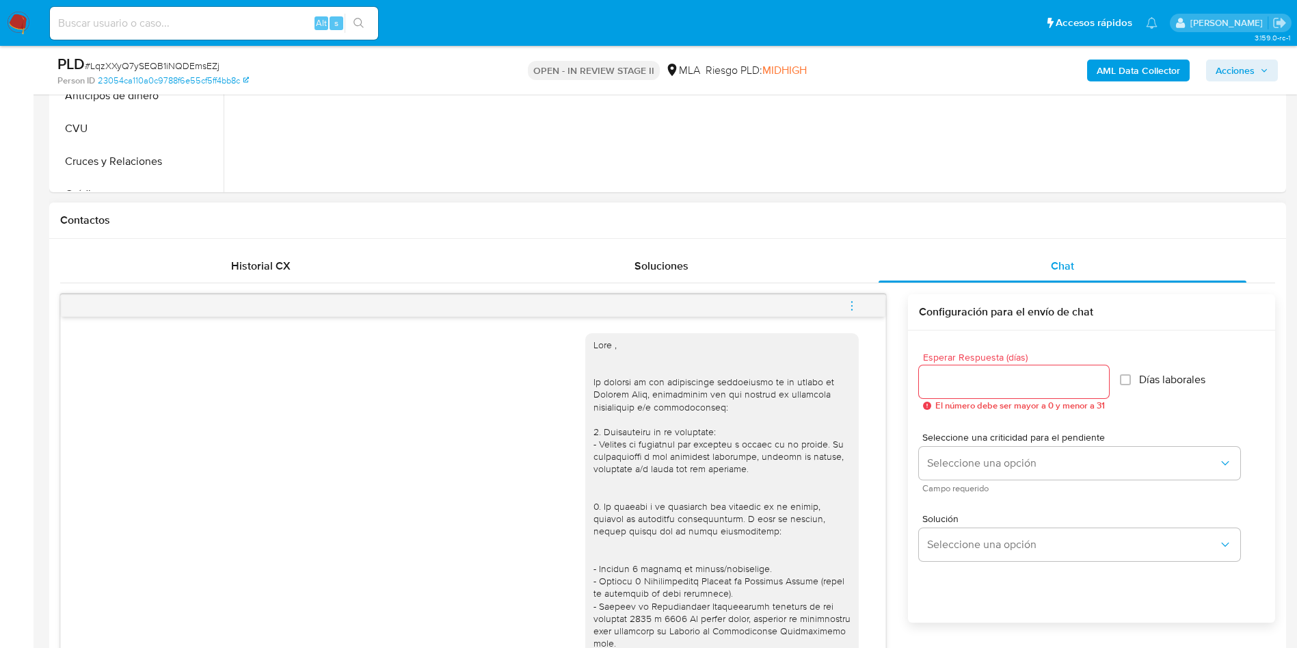
click at [850, 304] on icon "menu-action" at bounding box center [852, 306] width 12 height 12
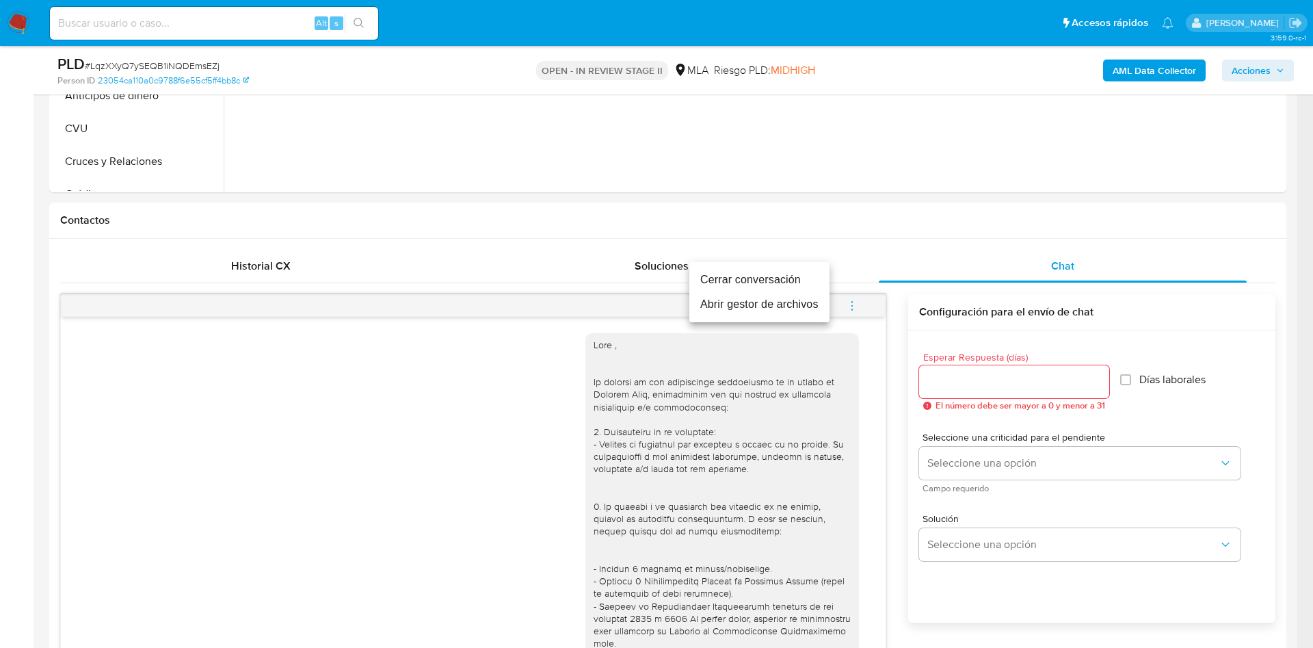
click at [769, 280] on li "Cerrar conversación" at bounding box center [759, 279] width 140 height 25
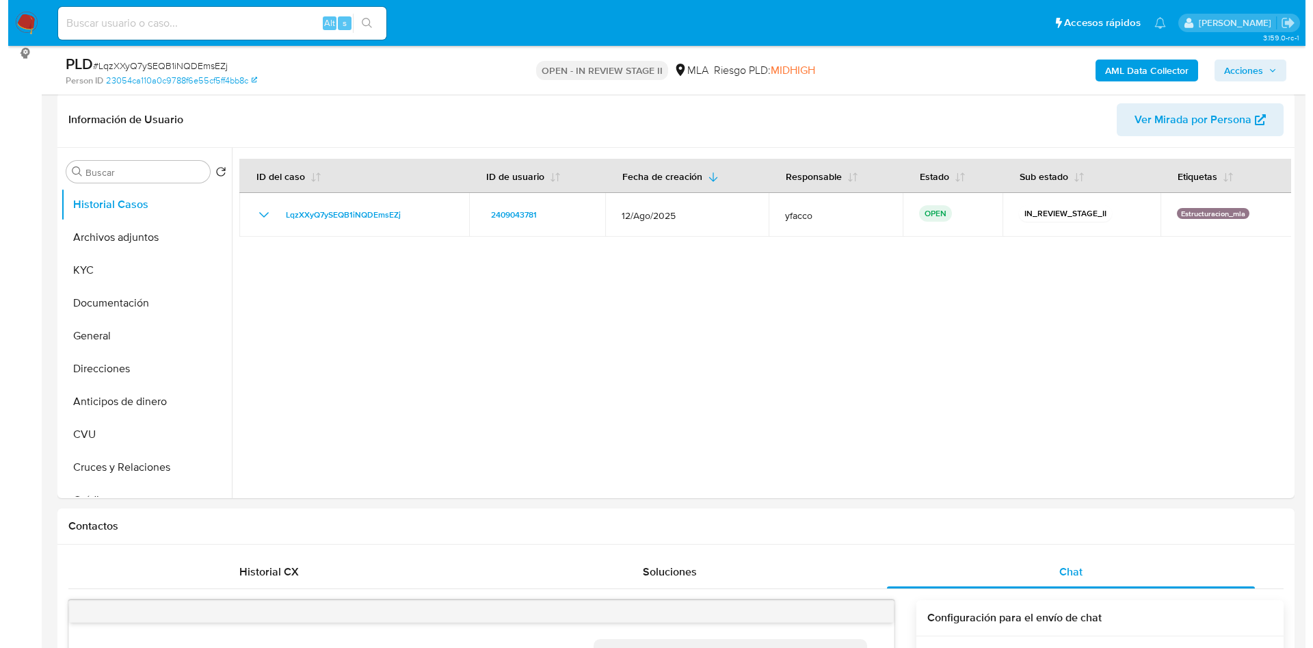
scroll to position [205, 0]
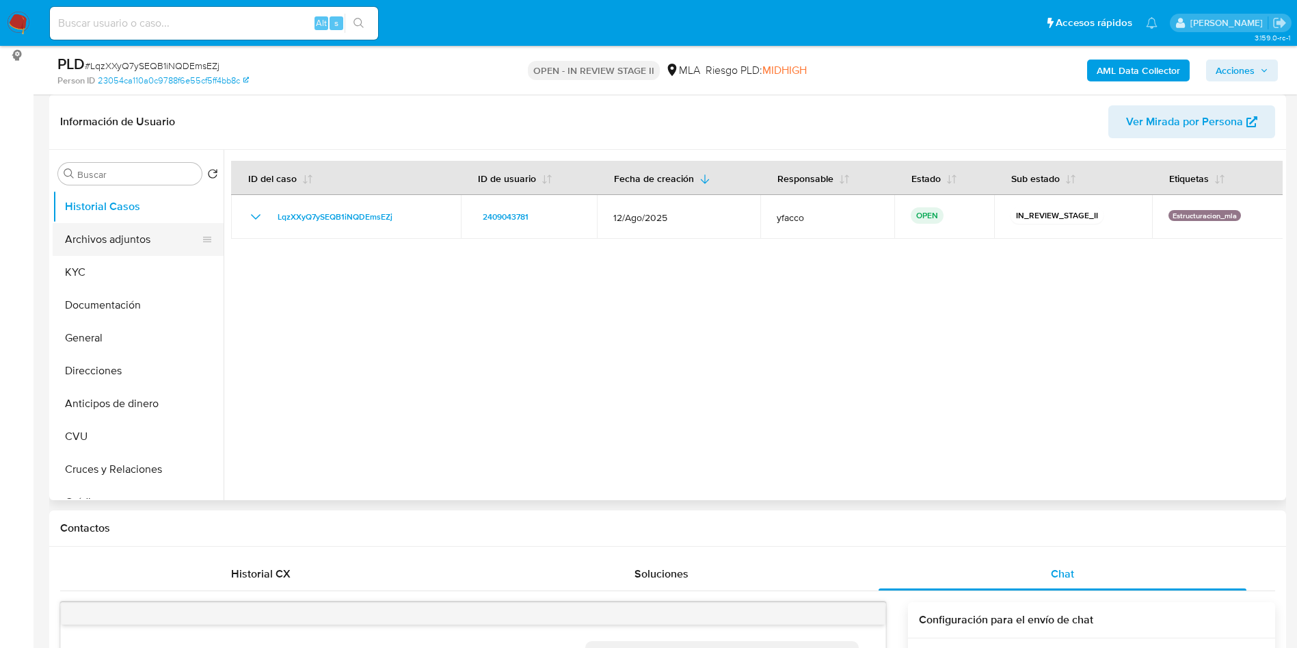
click at [90, 239] on button "Archivos adjuntos" at bounding box center [133, 239] width 160 height 33
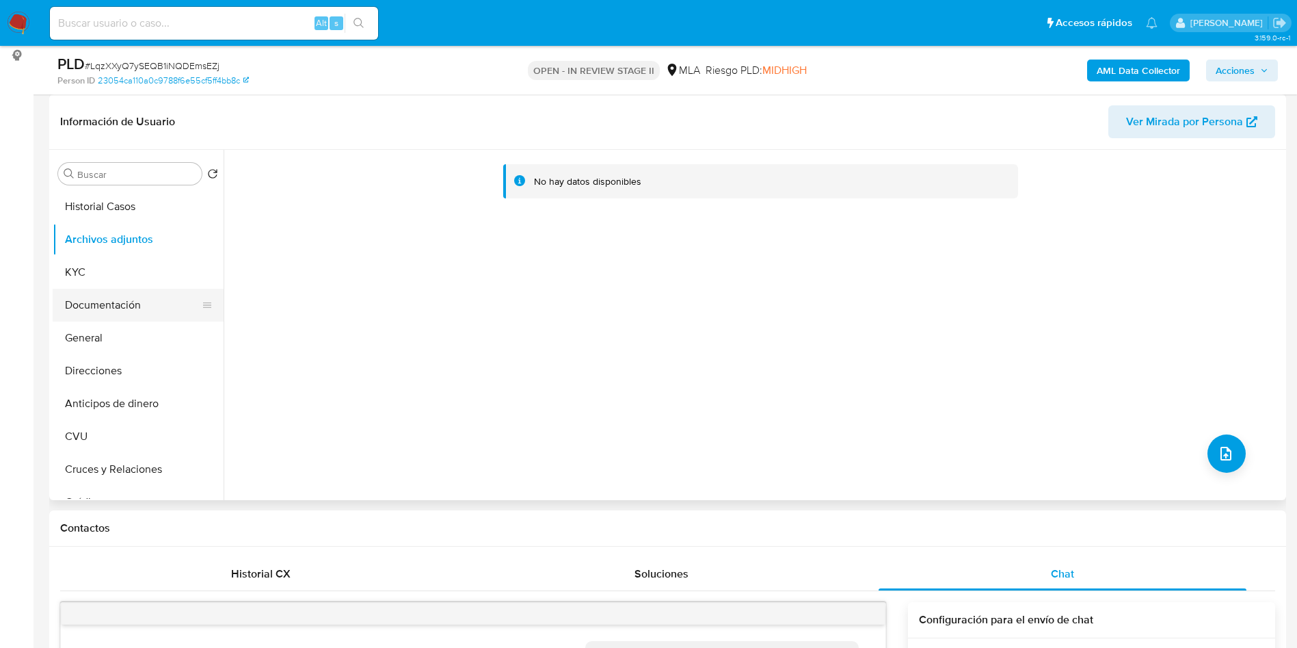
click at [127, 301] on button "Documentación" at bounding box center [133, 305] width 160 height 33
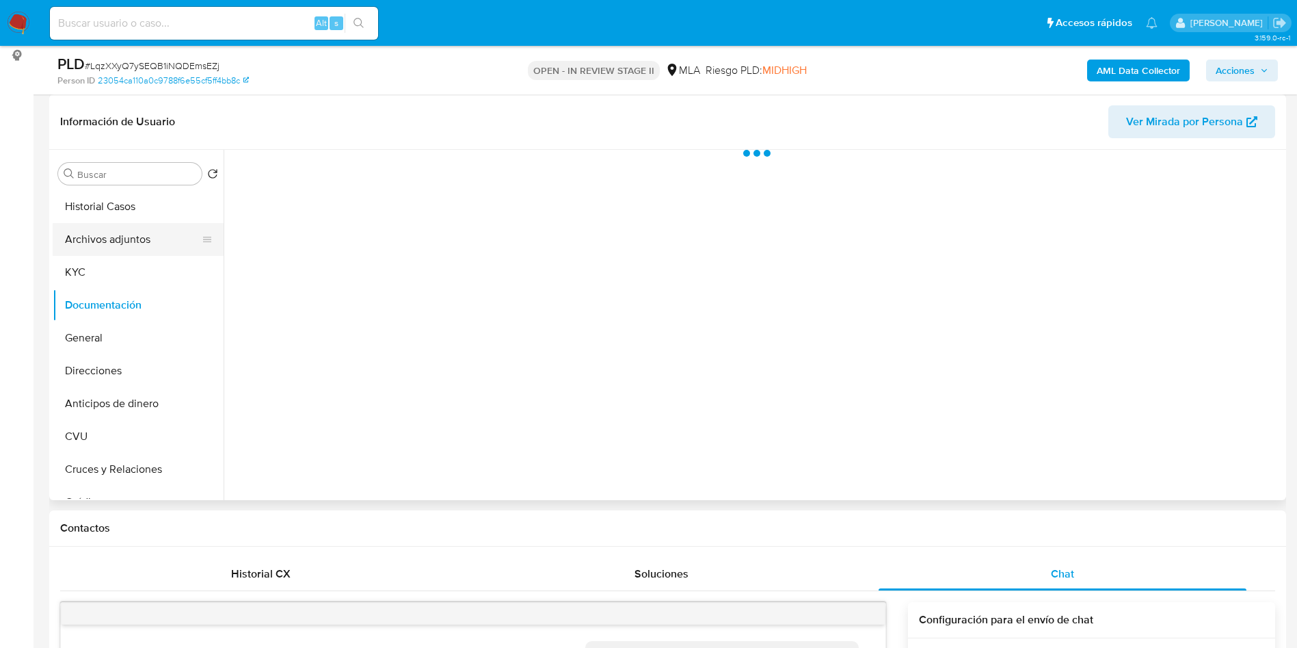
click at [142, 241] on button "Archivos adjuntos" at bounding box center [133, 239] width 160 height 33
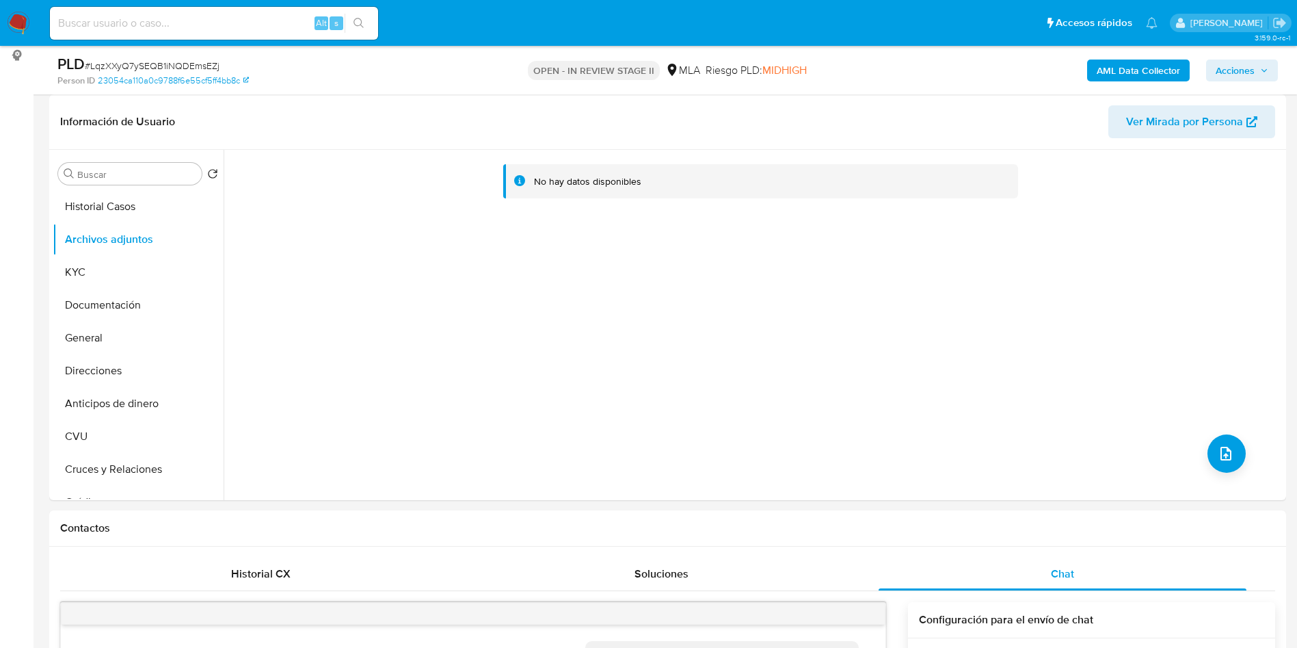
click at [1115, 67] on b "AML Data Collector" at bounding box center [1138, 71] width 83 height 22
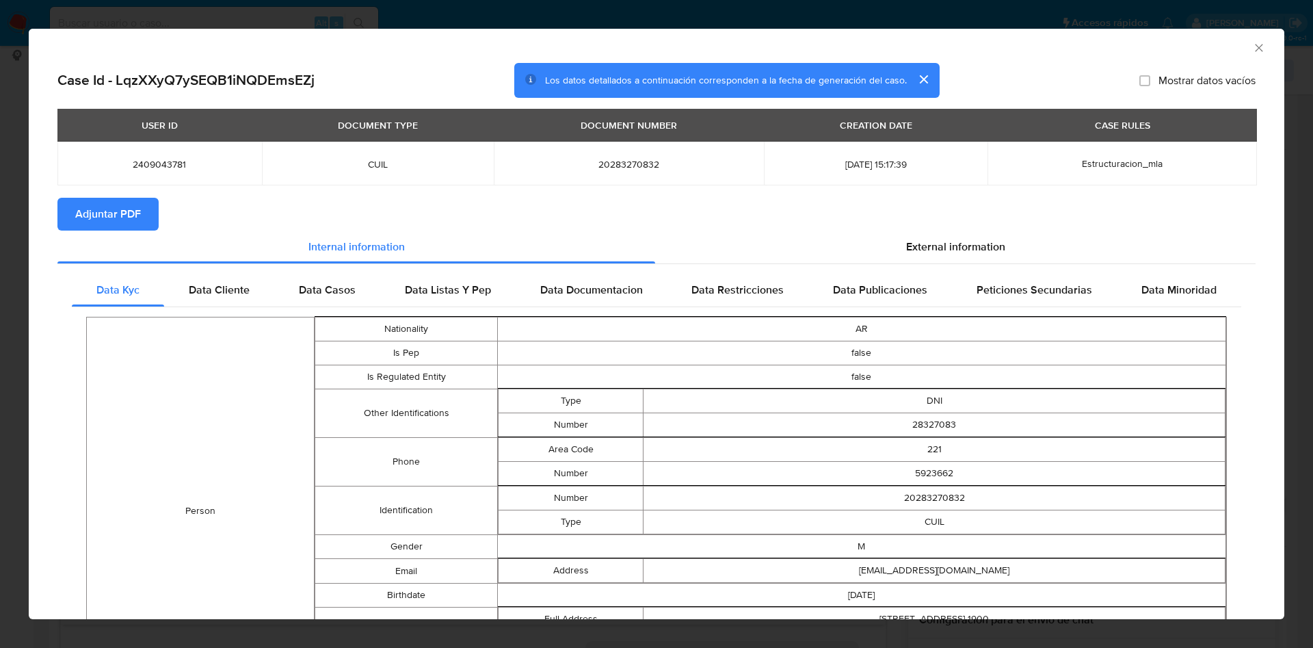
click at [109, 209] on span "Adjuntar PDF" at bounding box center [108, 214] width 66 height 30
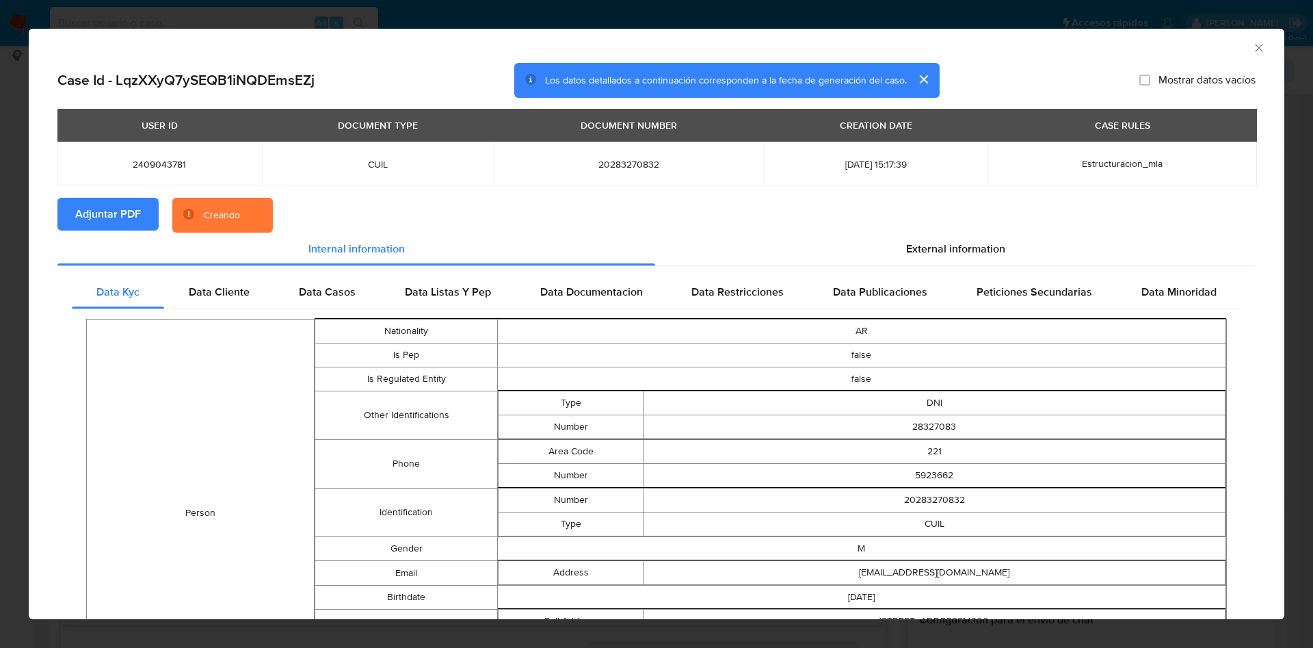
click at [1252, 52] on icon "Cerrar ventana" at bounding box center [1259, 48] width 14 height 14
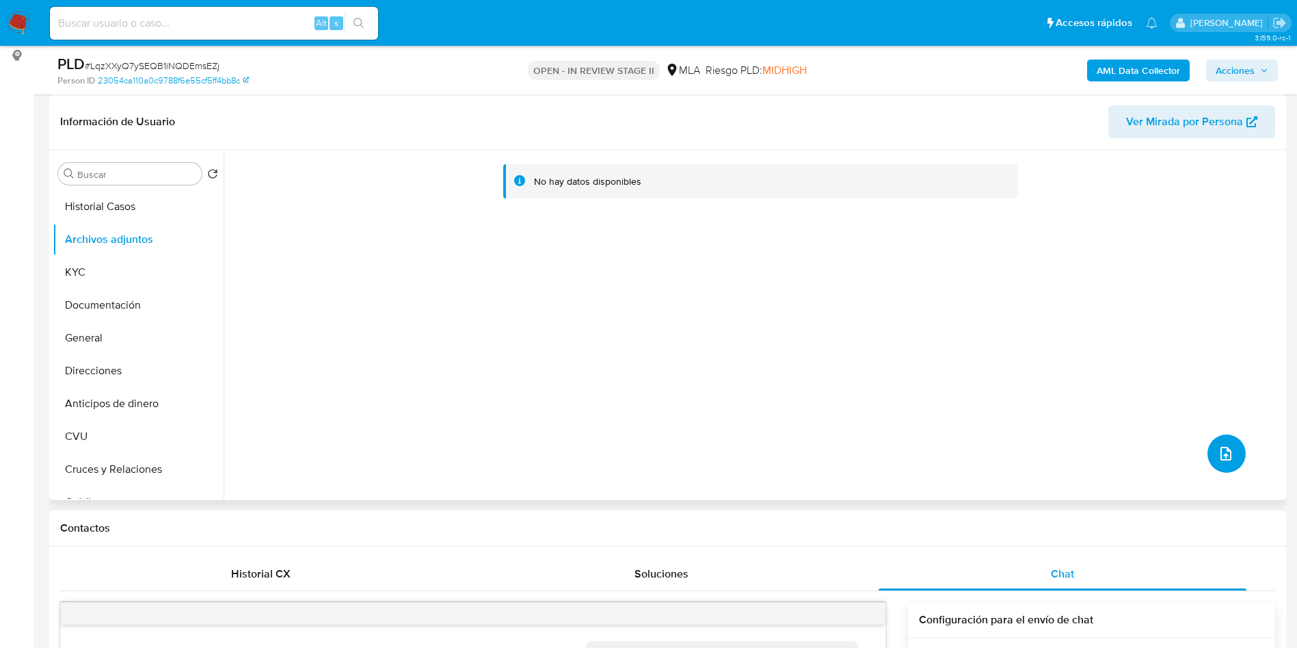
click at [1218, 449] on icon "upload-file" at bounding box center [1226, 453] width 16 height 16
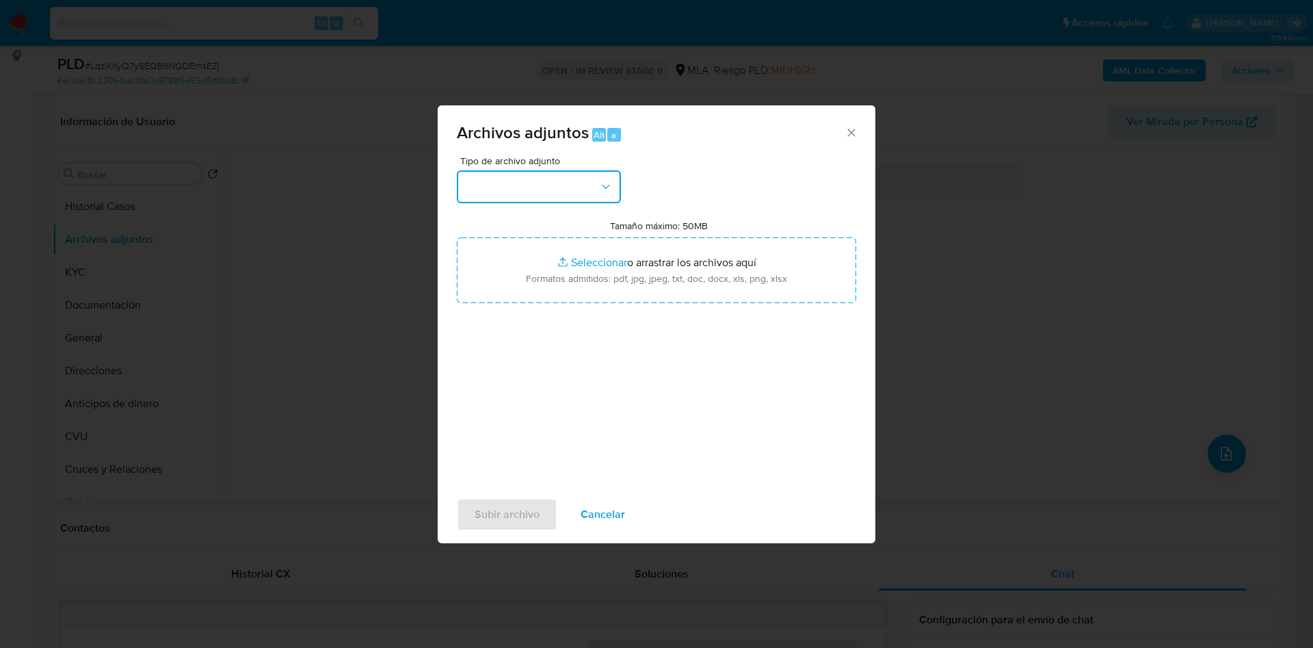
click at [544, 198] on button "button" at bounding box center [539, 186] width 164 height 33
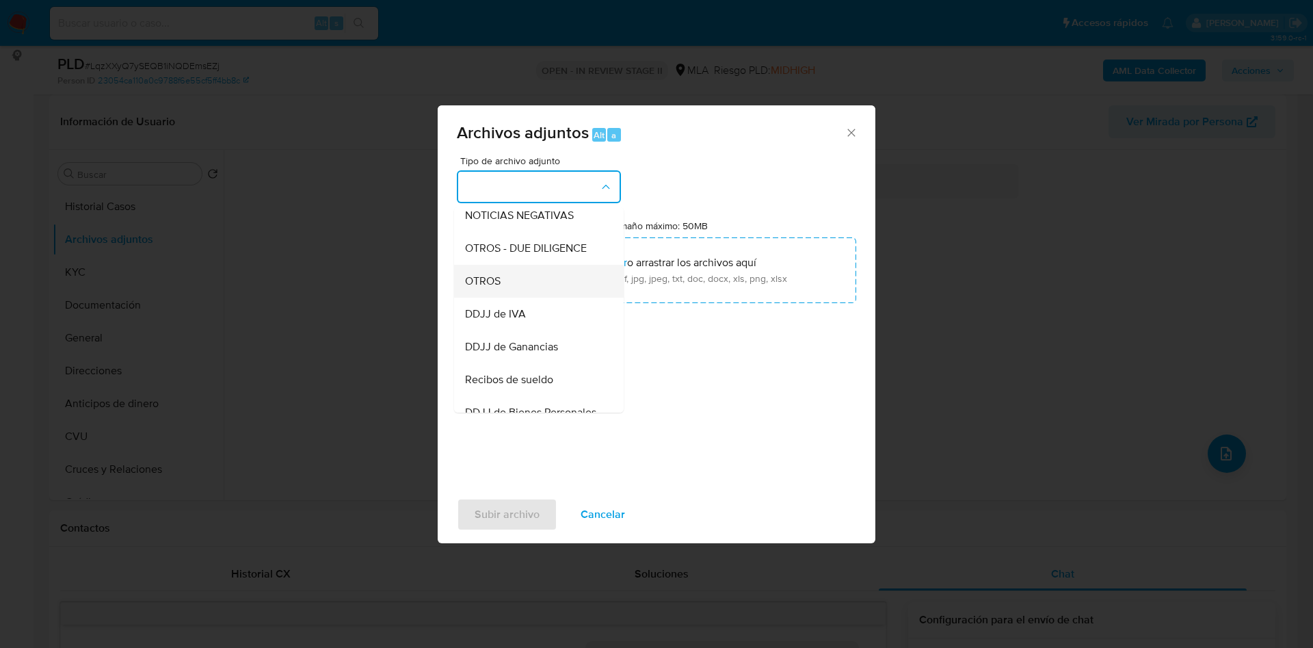
click at [484, 288] on span "OTROS" at bounding box center [483, 281] width 36 height 14
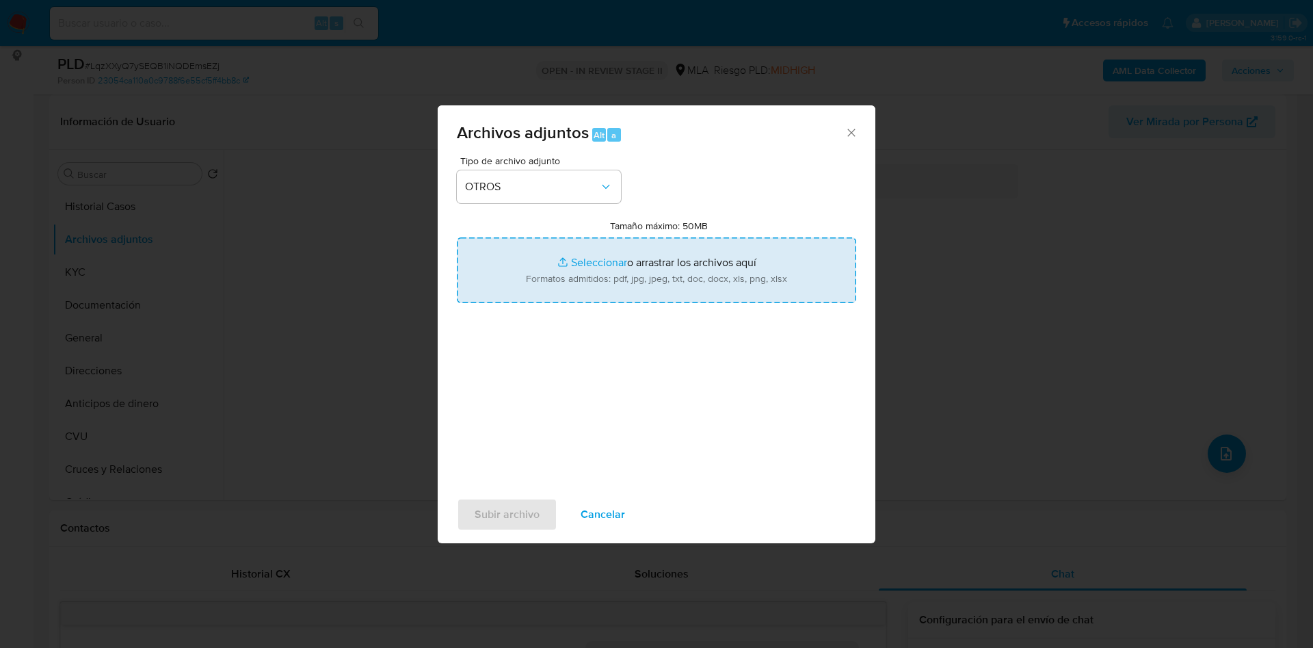
click at [598, 262] on input "Tamaño máximo: 50MB Seleccionar archivos" at bounding box center [656, 270] width 399 height 66
type input "C:\fakepath\Caselog LqzXXyQ7ySEQB1iNQDEmsEZj_2025_08_19_10_20_46.docx"
click at [590, 263] on input "Tamaño máximo: 50MB Seleccionar archivos" at bounding box center [656, 270] width 399 height 66
type input "C:\fakepath\Movimientos 2409043781.xlsx"
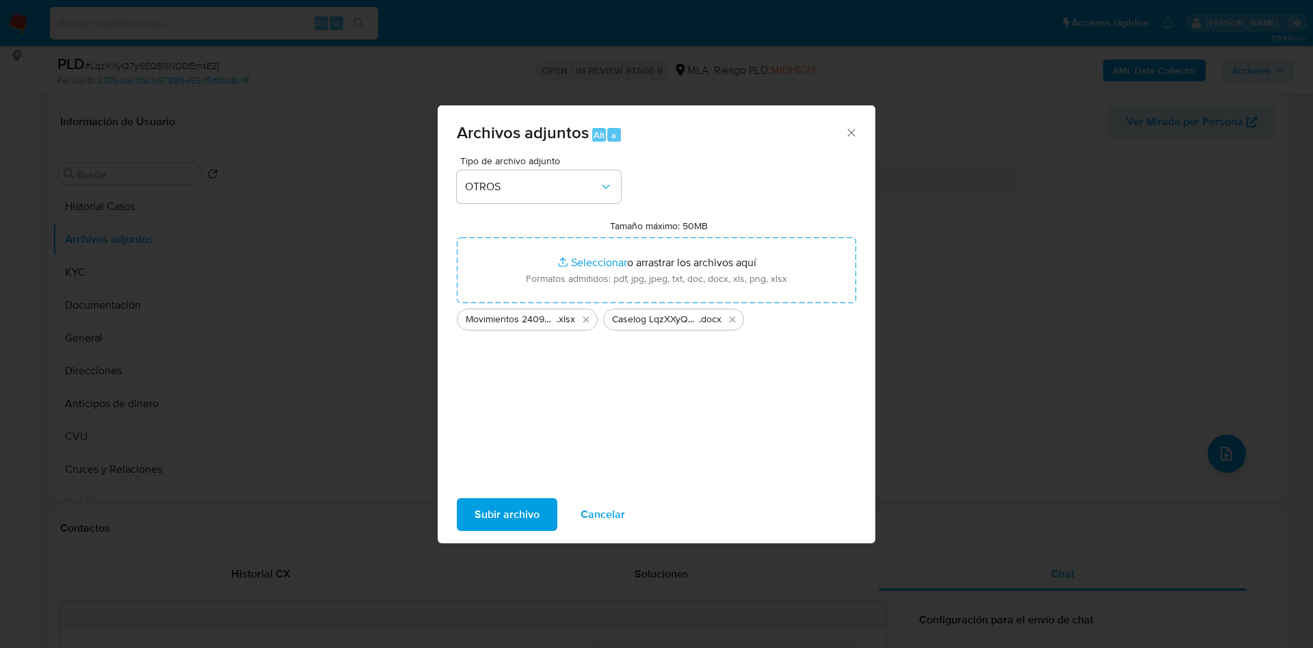
click at [521, 513] on span "Subir archivo" at bounding box center [507, 514] width 65 height 30
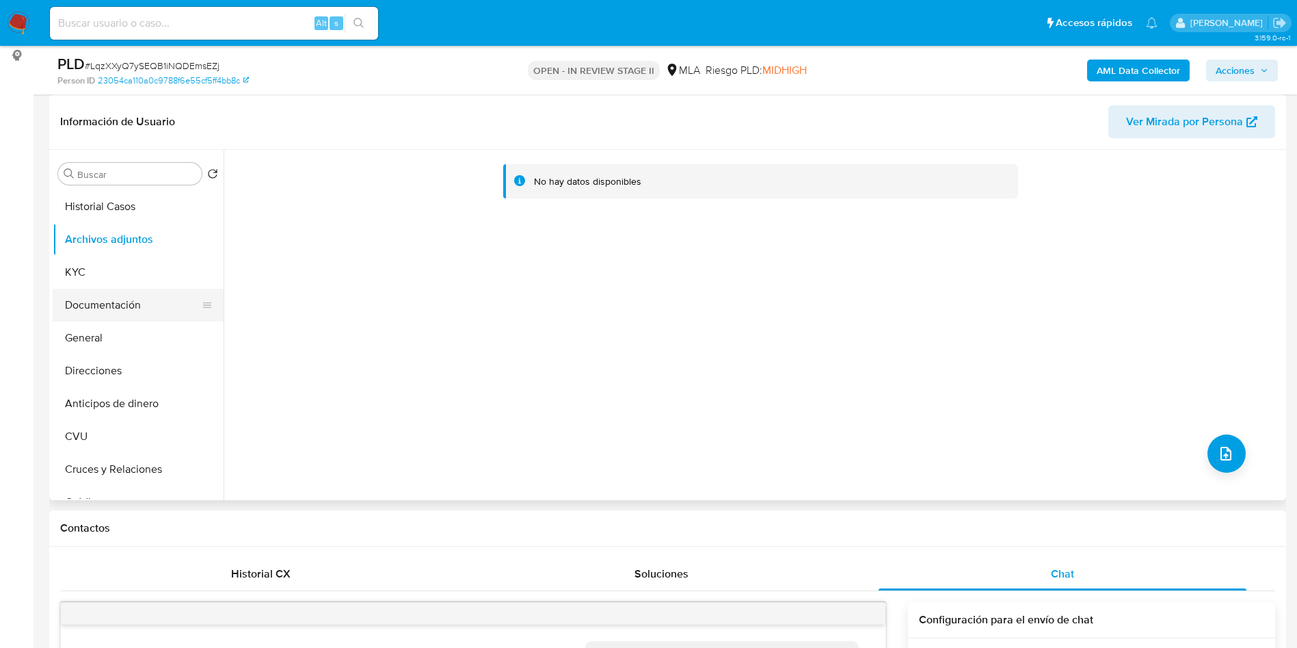
click at [144, 297] on button "Documentación" at bounding box center [133, 305] width 160 height 33
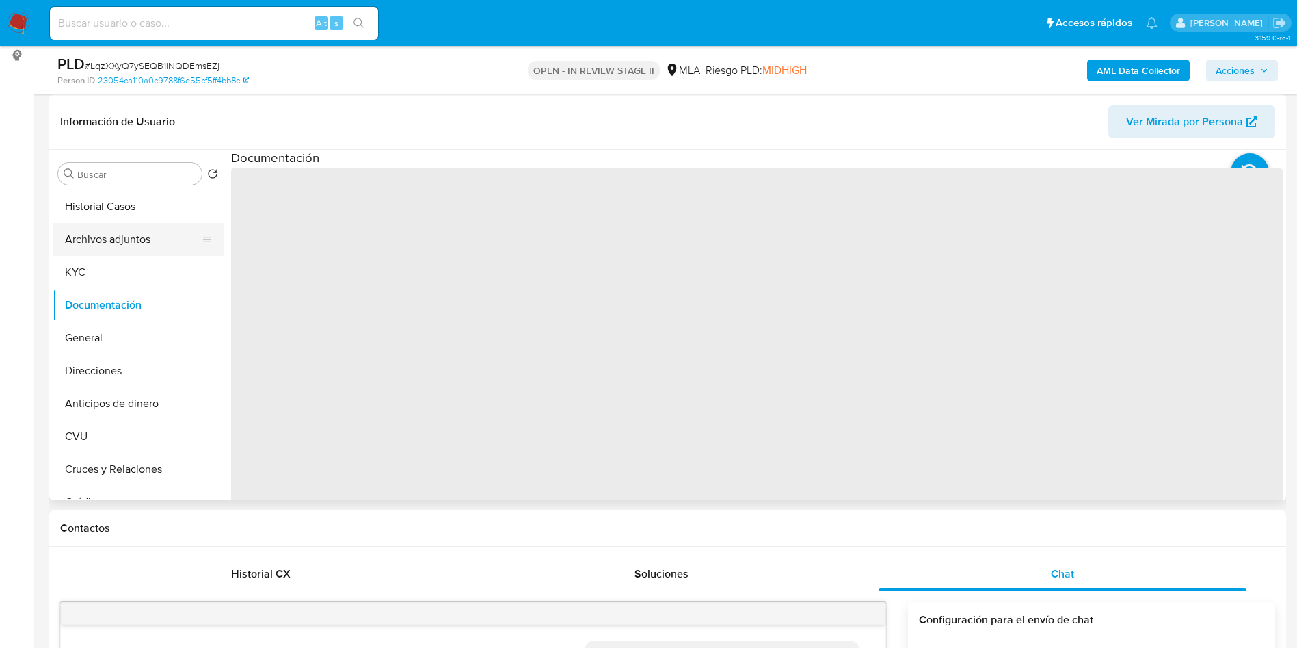
click at [122, 244] on button "Archivos adjuntos" at bounding box center [133, 239] width 160 height 33
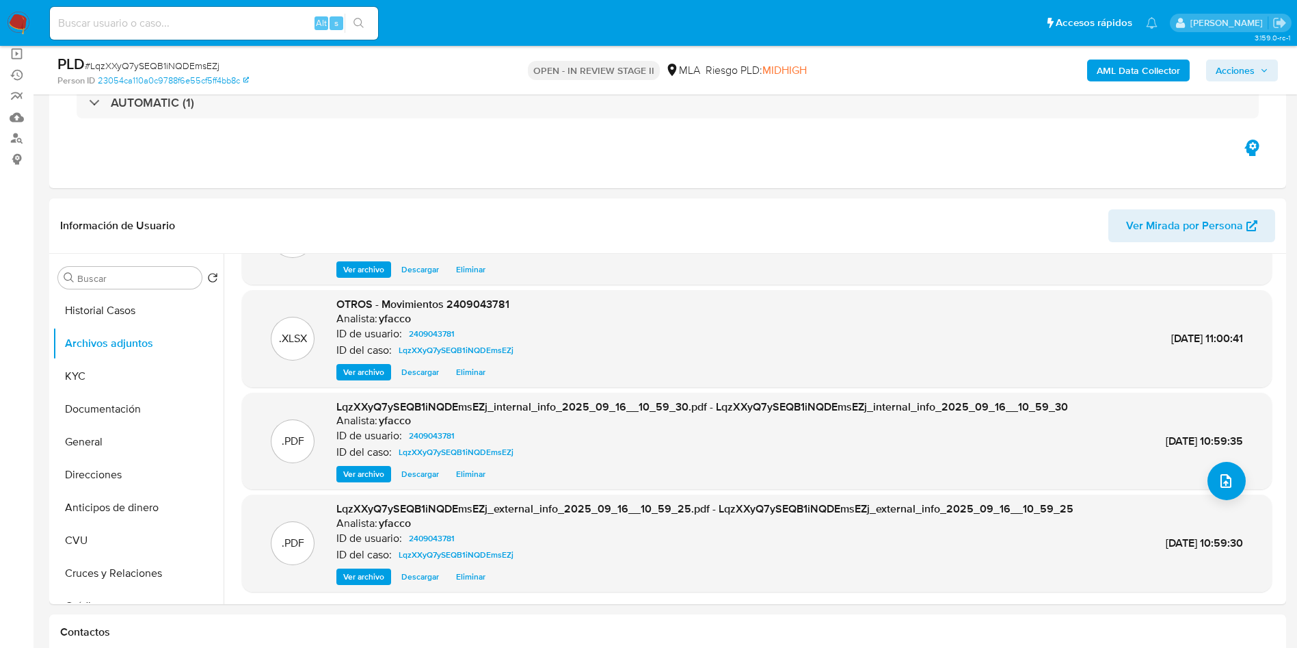
scroll to position [0, 0]
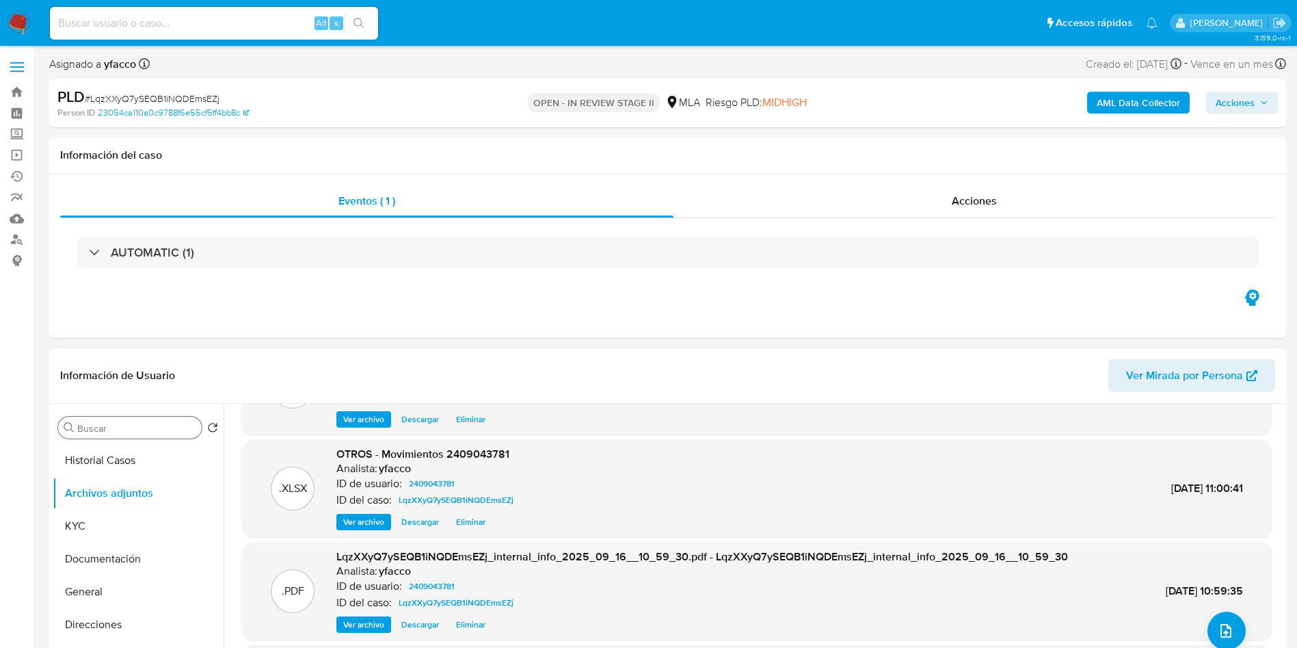
click at [133, 419] on div "Buscar" at bounding box center [130, 428] width 144 height 22
click at [137, 423] on input "Buscar" at bounding box center [136, 428] width 119 height 12
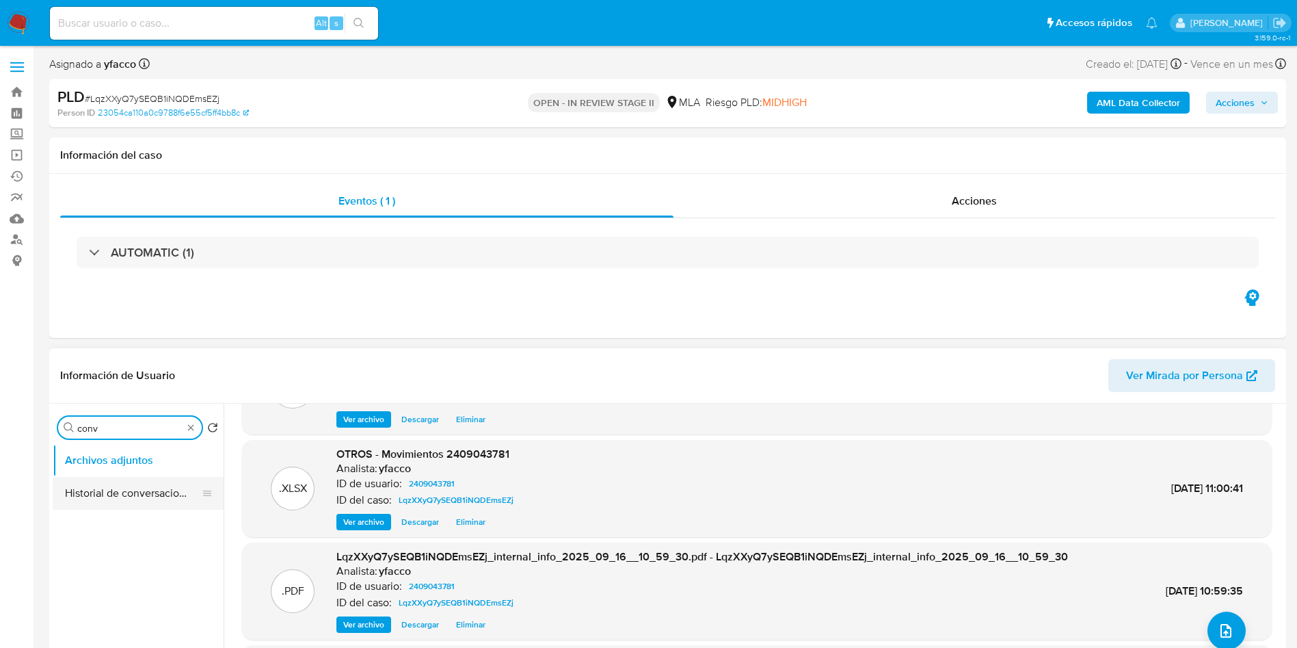
type input "conv"
click at [134, 499] on button "Historial de conversaciones" at bounding box center [133, 493] width 160 height 33
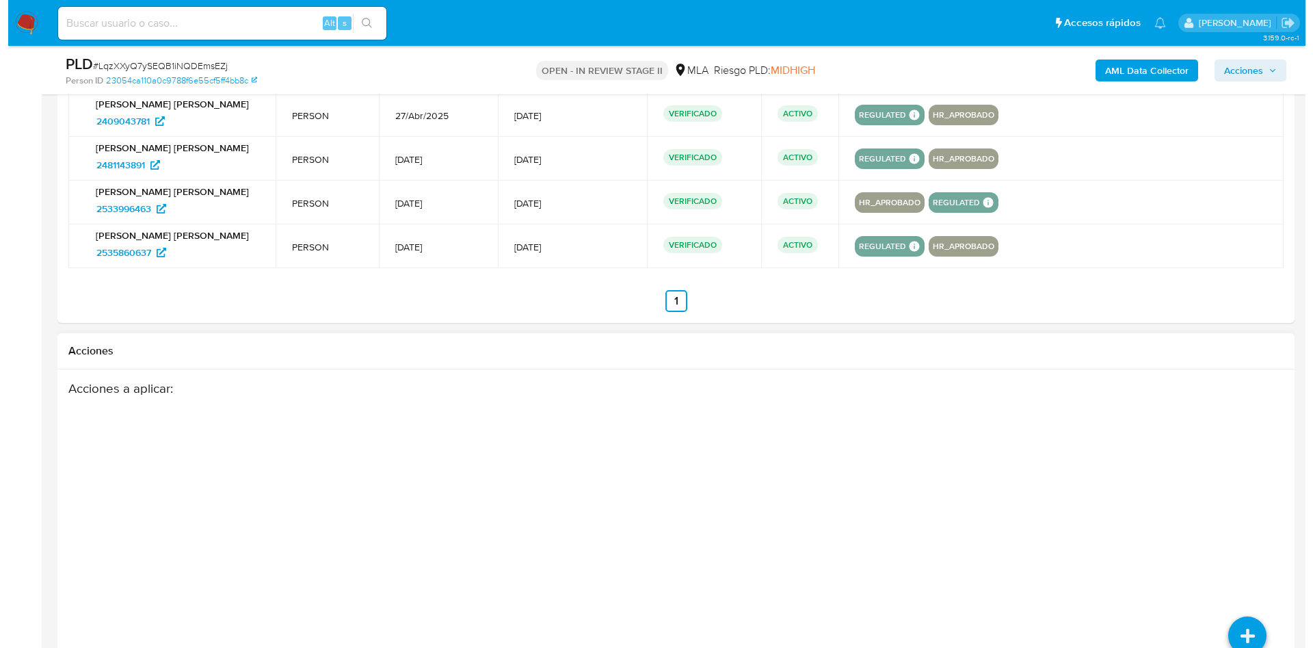
scroll to position [2356, 0]
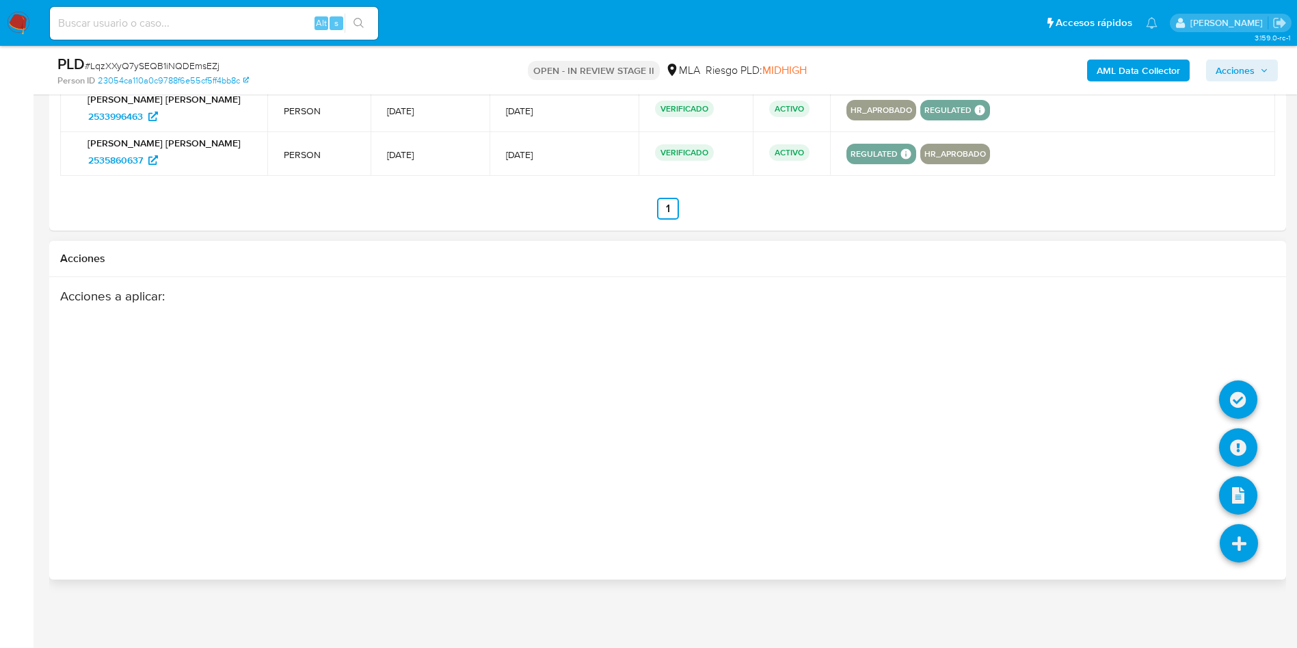
click at [1228, 546] on icon at bounding box center [1239, 543] width 38 height 38
click at [1236, 449] on icon at bounding box center [1239, 447] width 38 height 38
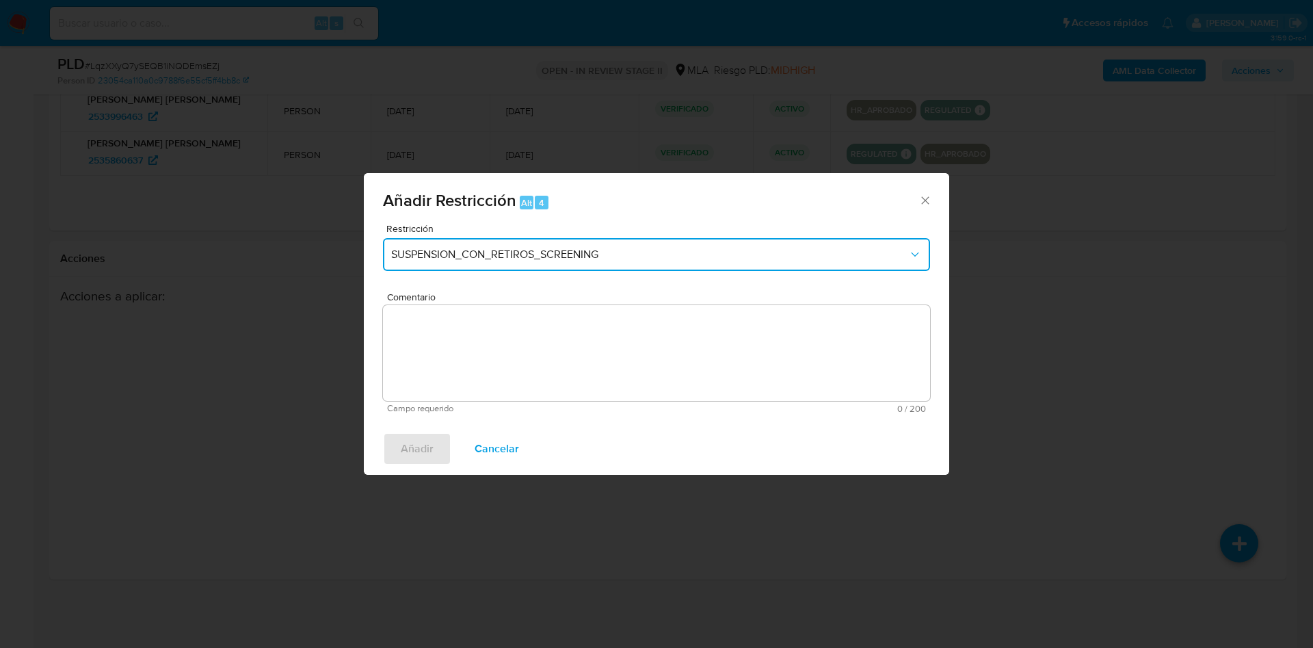
click at [561, 256] on span "SUSPENSION_CON_RETIROS_SCREENING" at bounding box center [649, 255] width 517 height 14
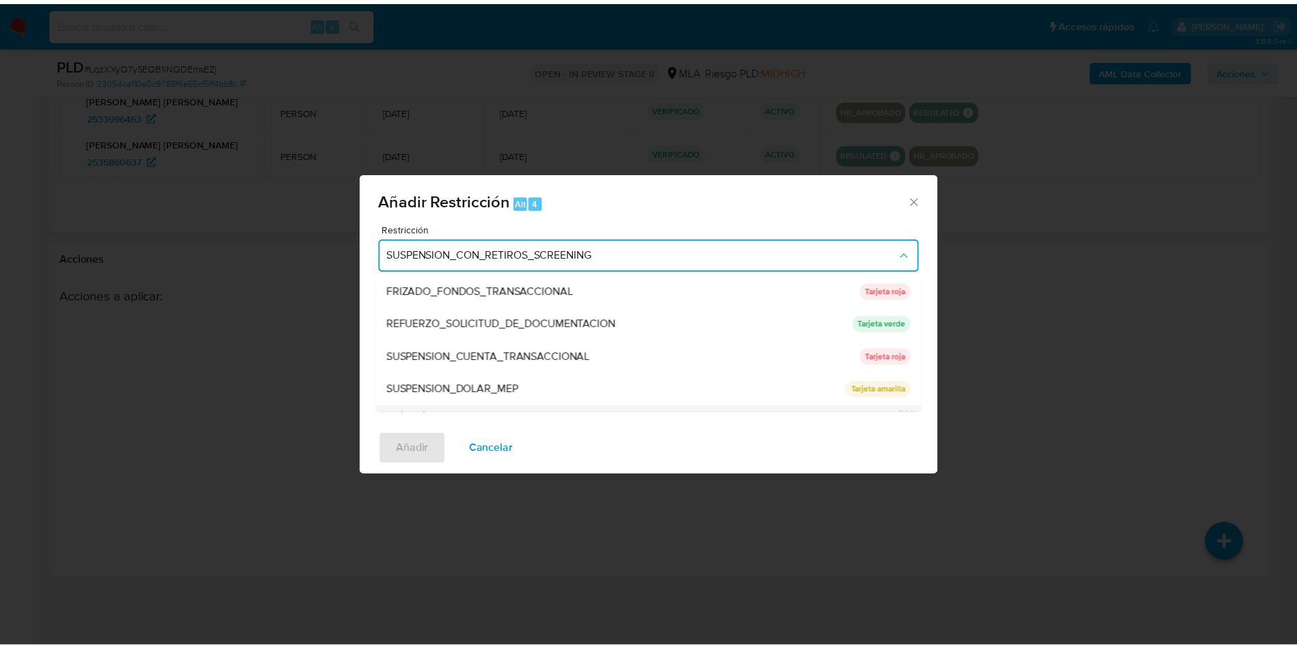
scroll to position [290, 0]
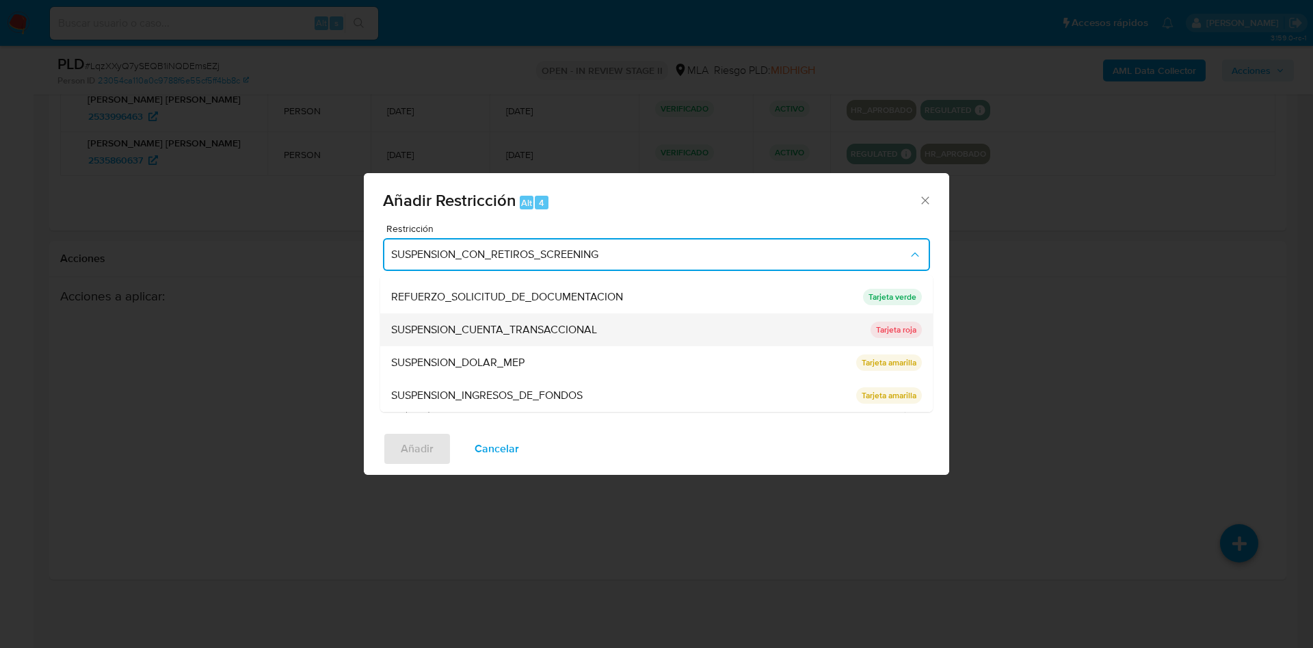
click at [525, 332] on span "SUSPENSION_CUENTA_TRANSACCIONAL" at bounding box center [494, 330] width 206 height 14
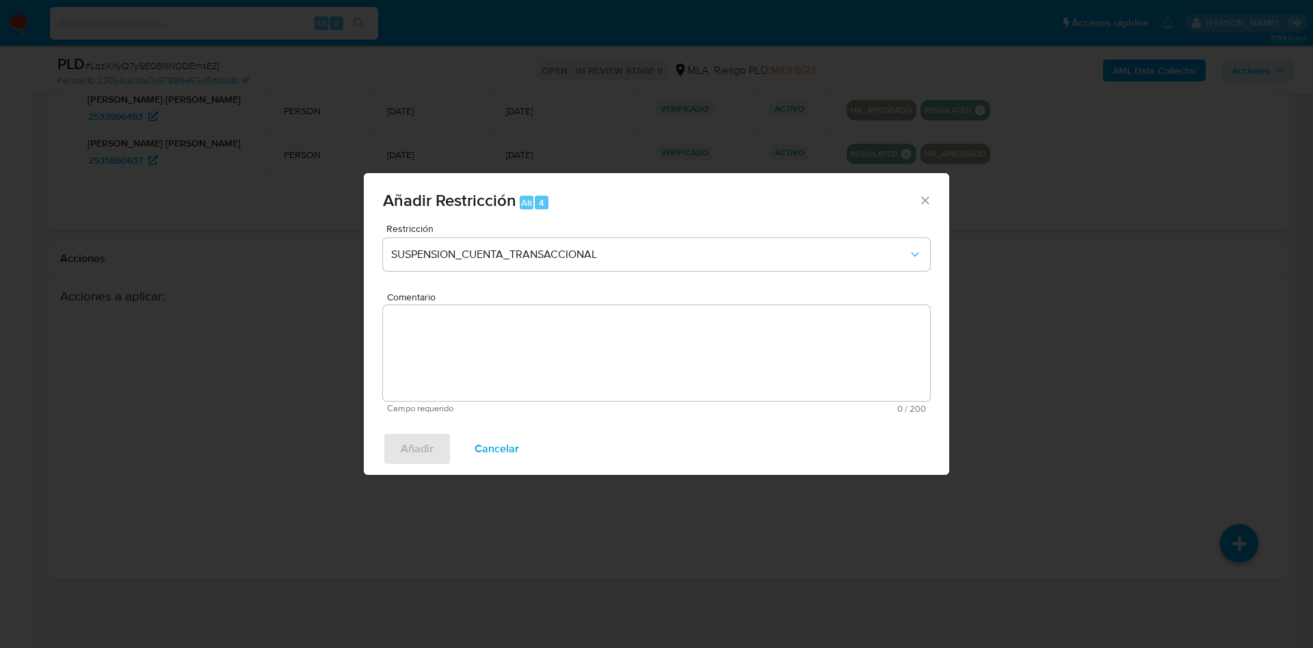
click at [541, 352] on textarea "Comentario" at bounding box center [656, 353] width 547 height 96
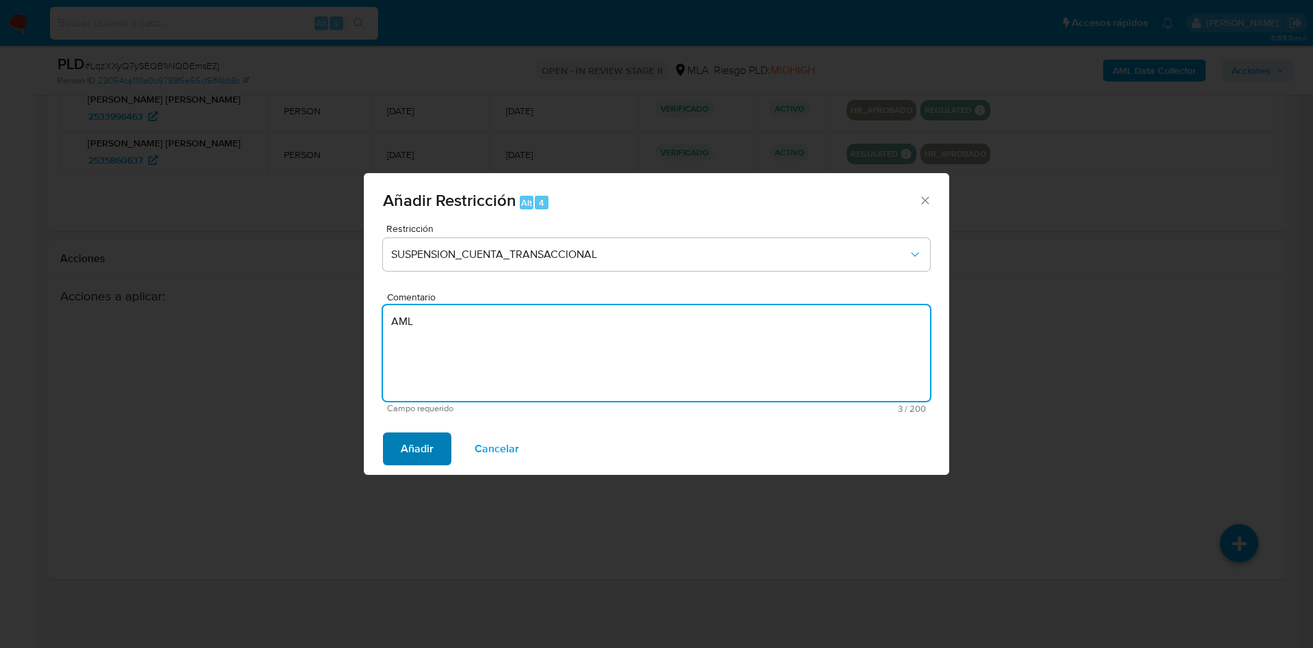
type textarea "AML"
click at [417, 456] on span "Añadir" at bounding box center [417, 449] width 33 height 30
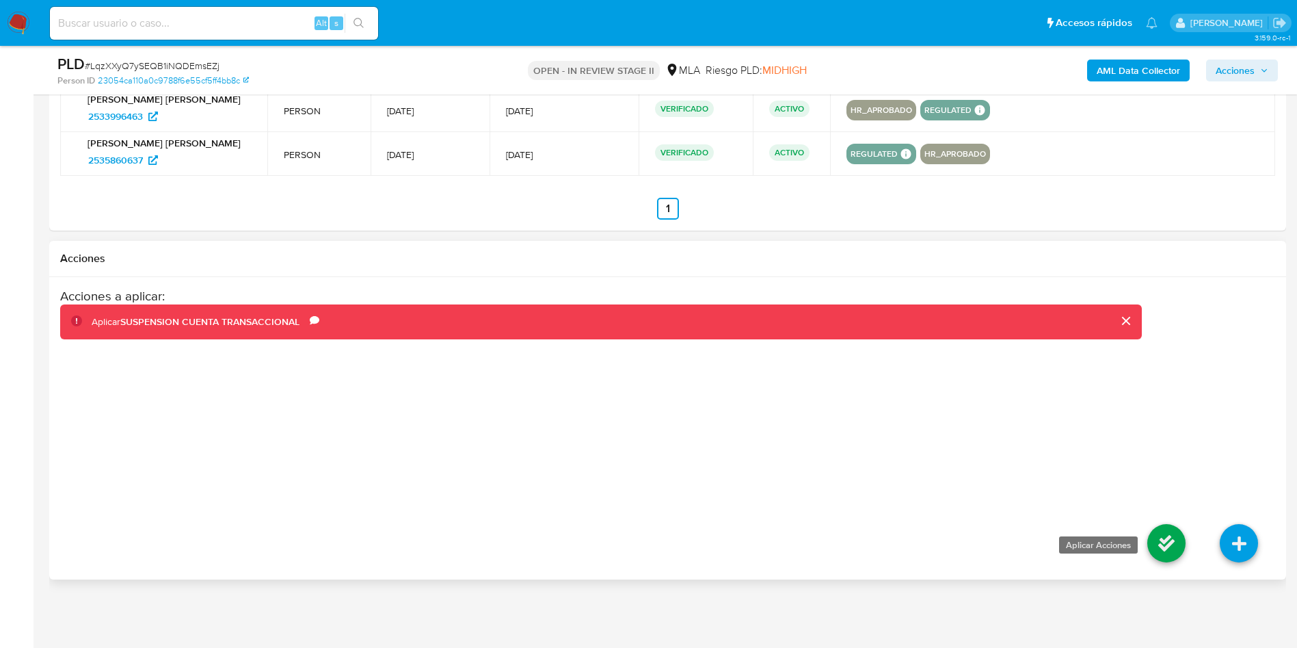
click at [1153, 548] on icon at bounding box center [1167, 543] width 38 height 38
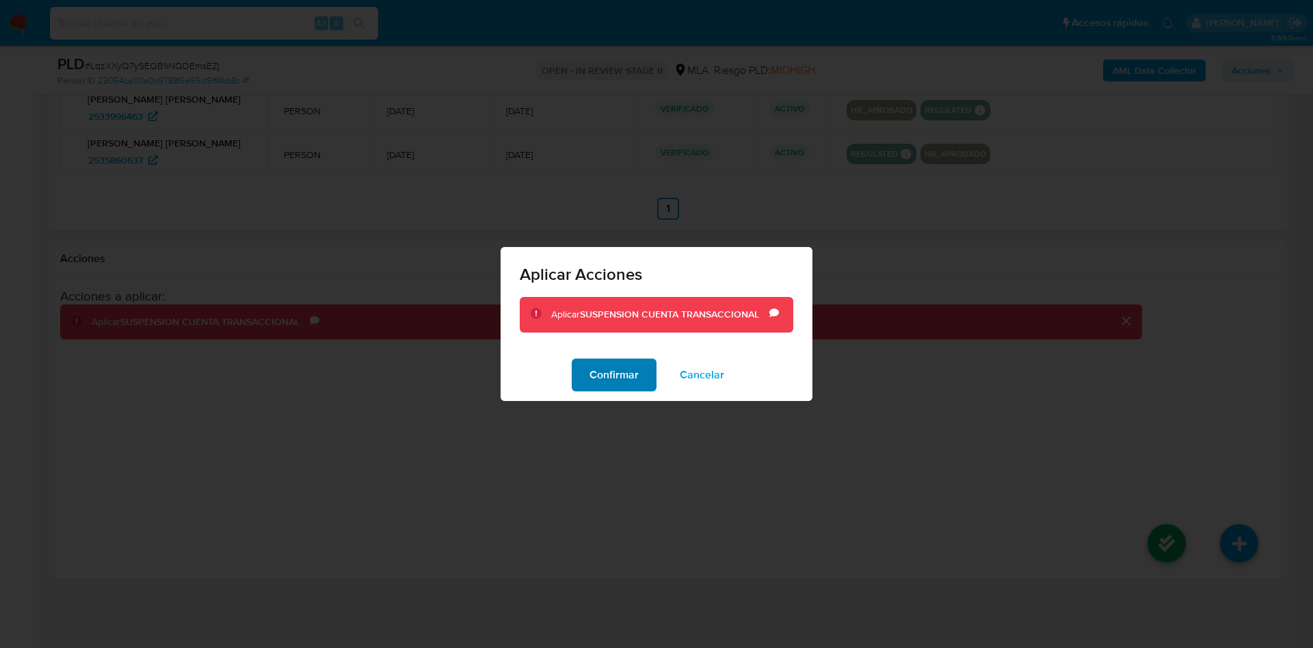
click at [607, 372] on span "Confirmar" at bounding box center [614, 375] width 49 height 30
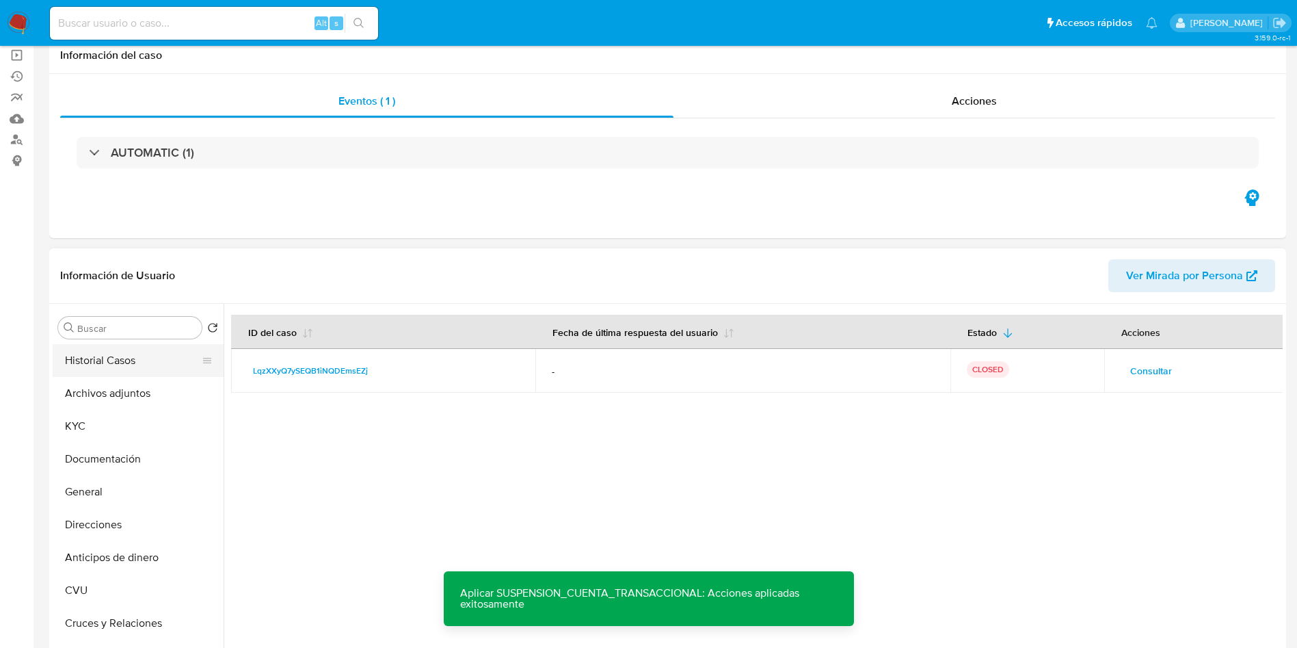
scroll to position [0, 0]
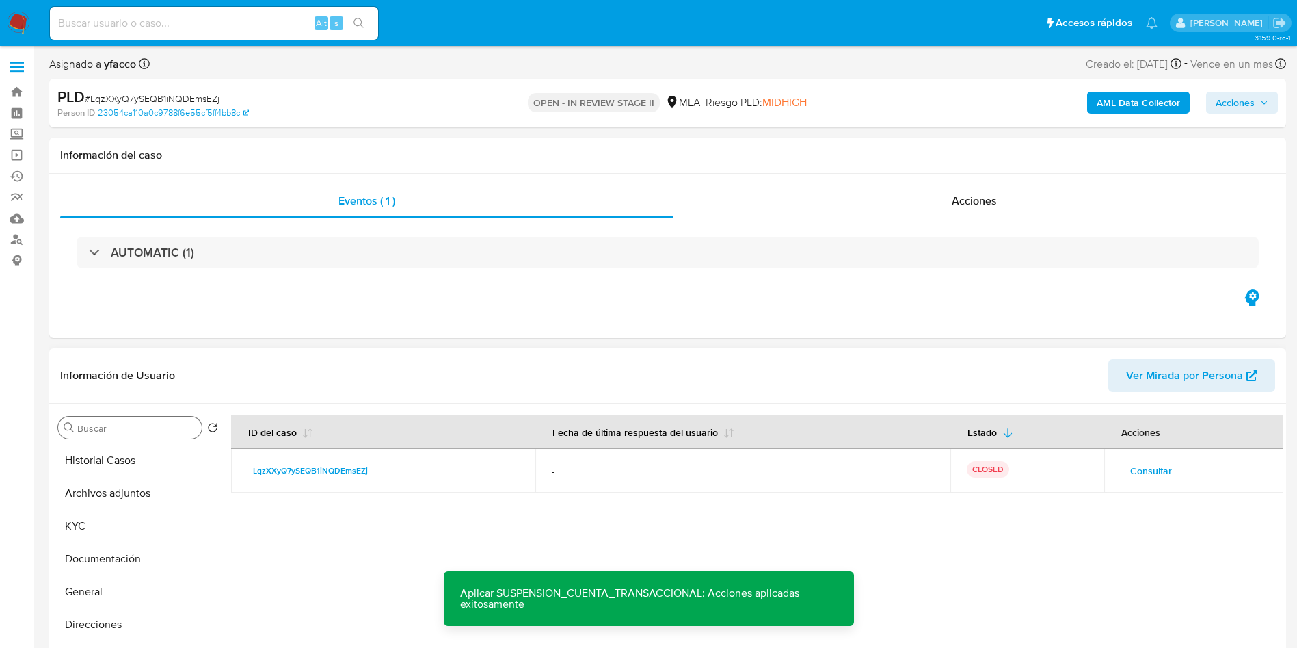
click at [165, 434] on div "Buscar" at bounding box center [130, 428] width 144 height 22
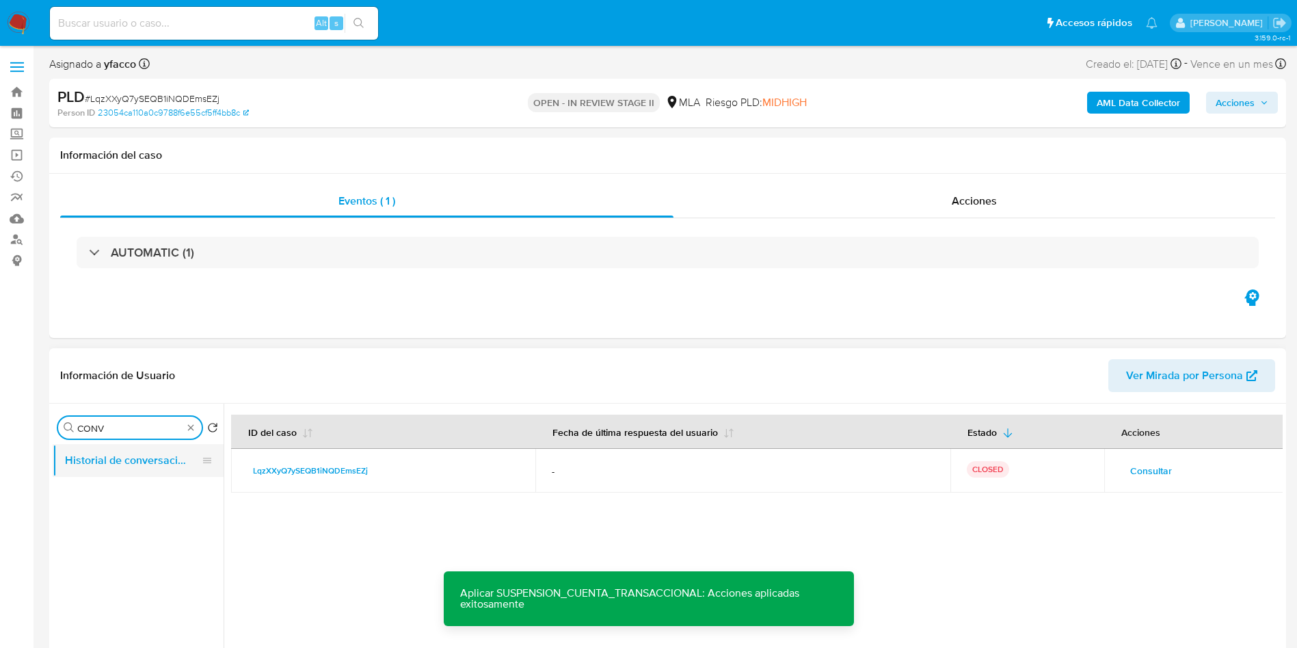
type input "CONV"
click at [157, 452] on button "Historial de conversaciones" at bounding box center [133, 460] width 160 height 33
click at [1252, 94] on span "Acciones" at bounding box center [1235, 103] width 39 height 22
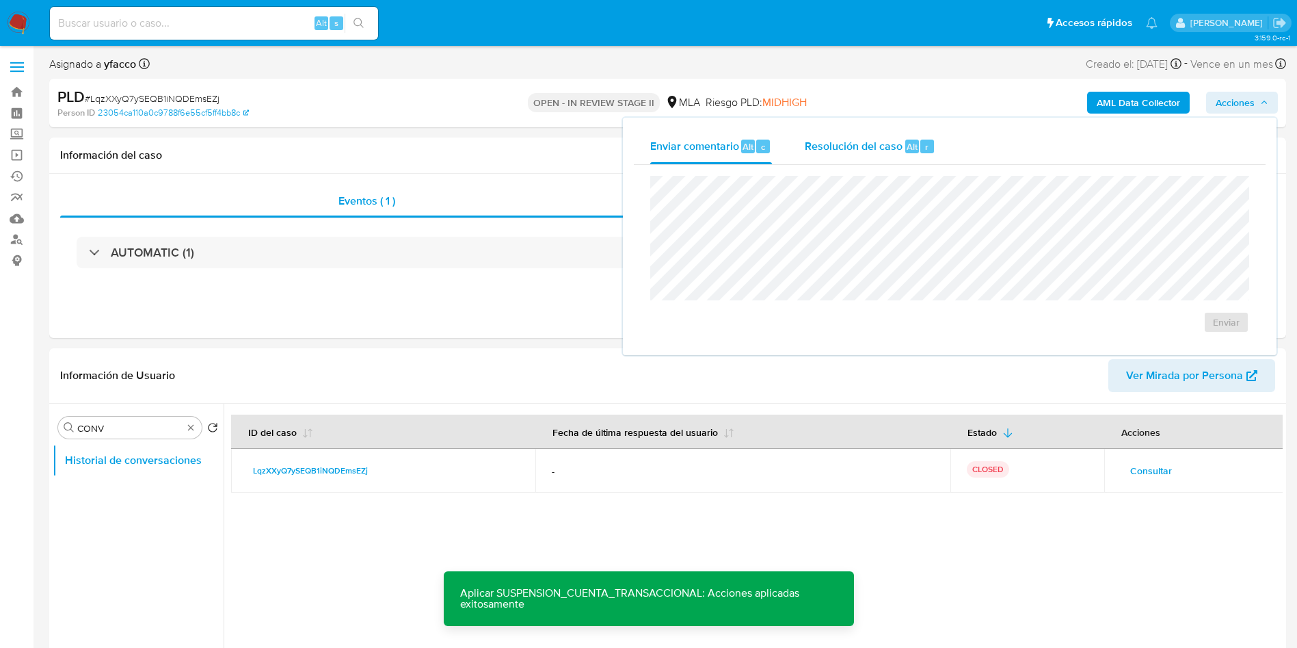
click at [894, 137] on div "Resolución del caso Alt r" at bounding box center [870, 147] width 131 height 36
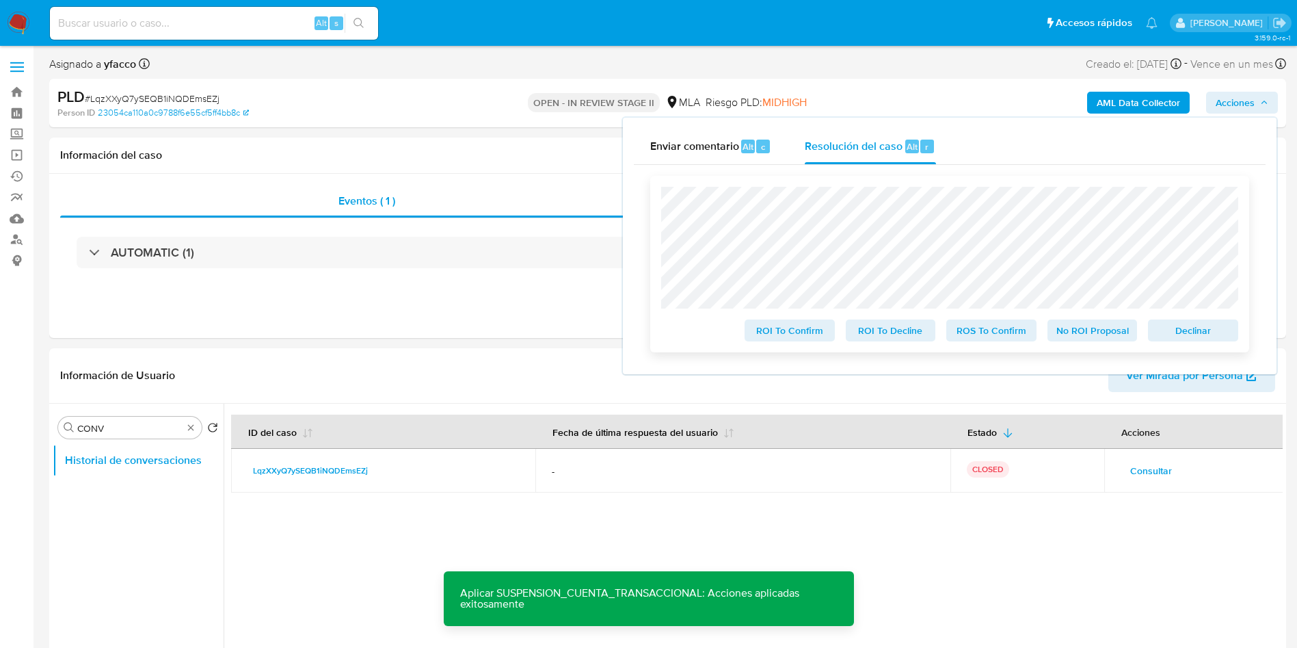
click at [982, 337] on span "ROS To Confirm" at bounding box center [991, 330] width 71 height 19
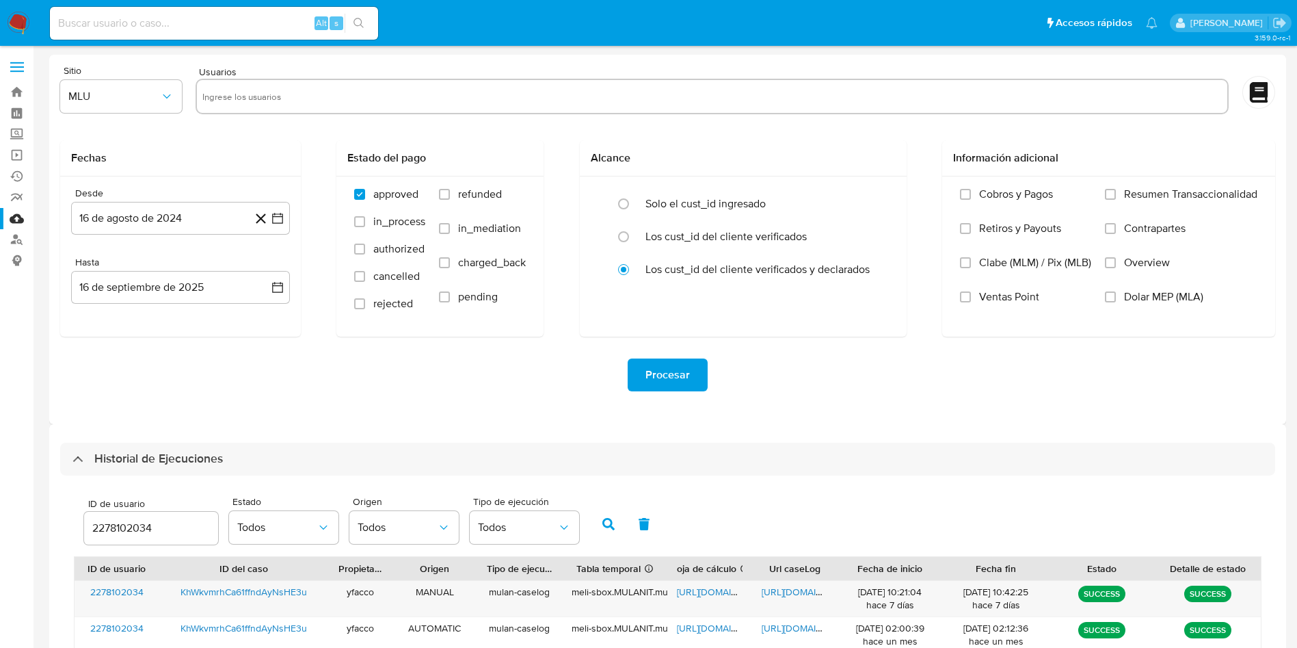
select select "10"
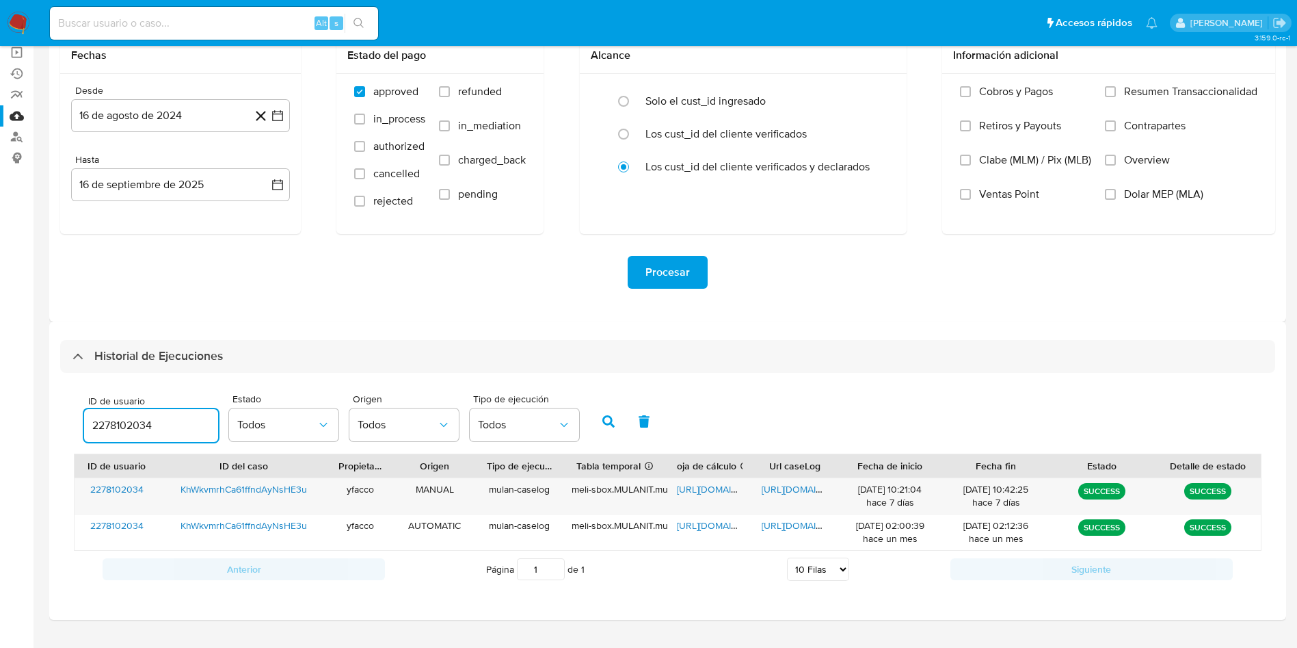
drag, startPoint x: 164, startPoint y: 418, endPoint x: 0, endPoint y: 362, distance: 173.5
click at [0, 362] on section "Bandeja Tablero Screening Búsqueda en Listas Watchlist Herramientas Operaciones…" at bounding box center [648, 287] width 1297 height 780
click at [177, 425] on input "2278102034" at bounding box center [151, 426] width 134 height 18
drag, startPoint x: 177, startPoint y: 425, endPoint x: 0, endPoint y: 381, distance: 182.6
click at [0, 396] on section "Bandeja Tablero Screening Búsqueda en Listas Watchlist Herramientas Operaciones…" at bounding box center [648, 287] width 1297 height 780
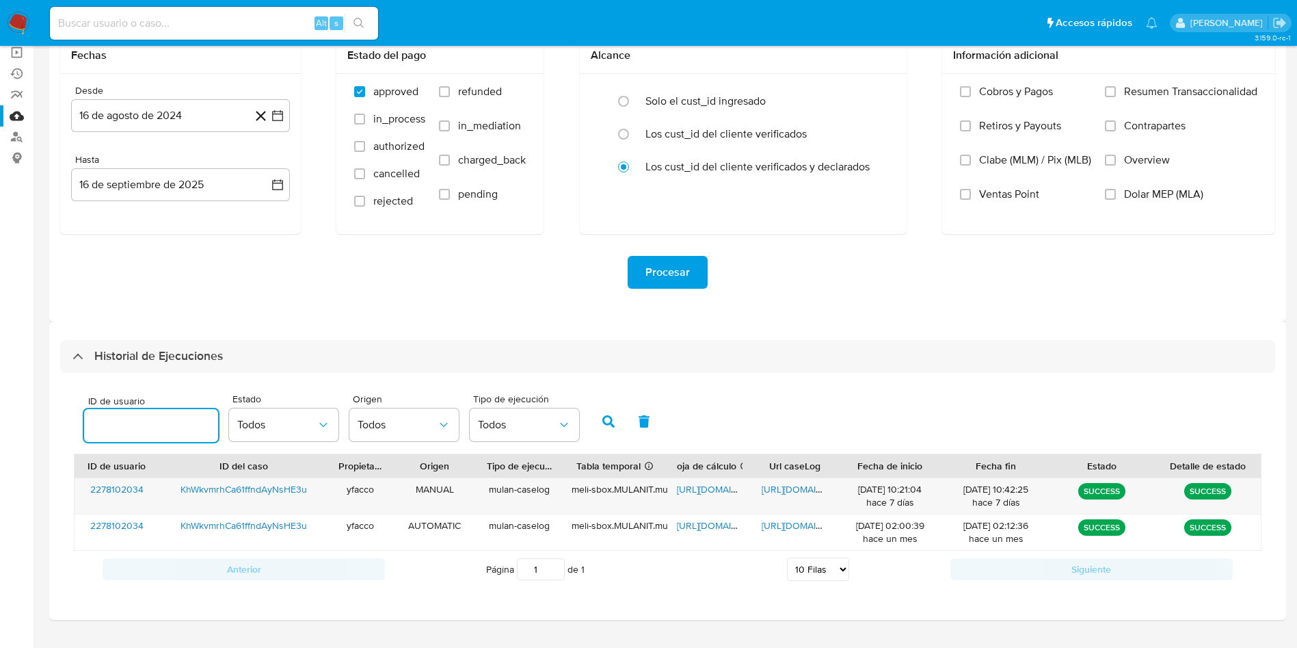
paste input "2409043781"
type input "2409043781"
click at [606, 410] on button "button" at bounding box center [609, 421] width 36 height 33
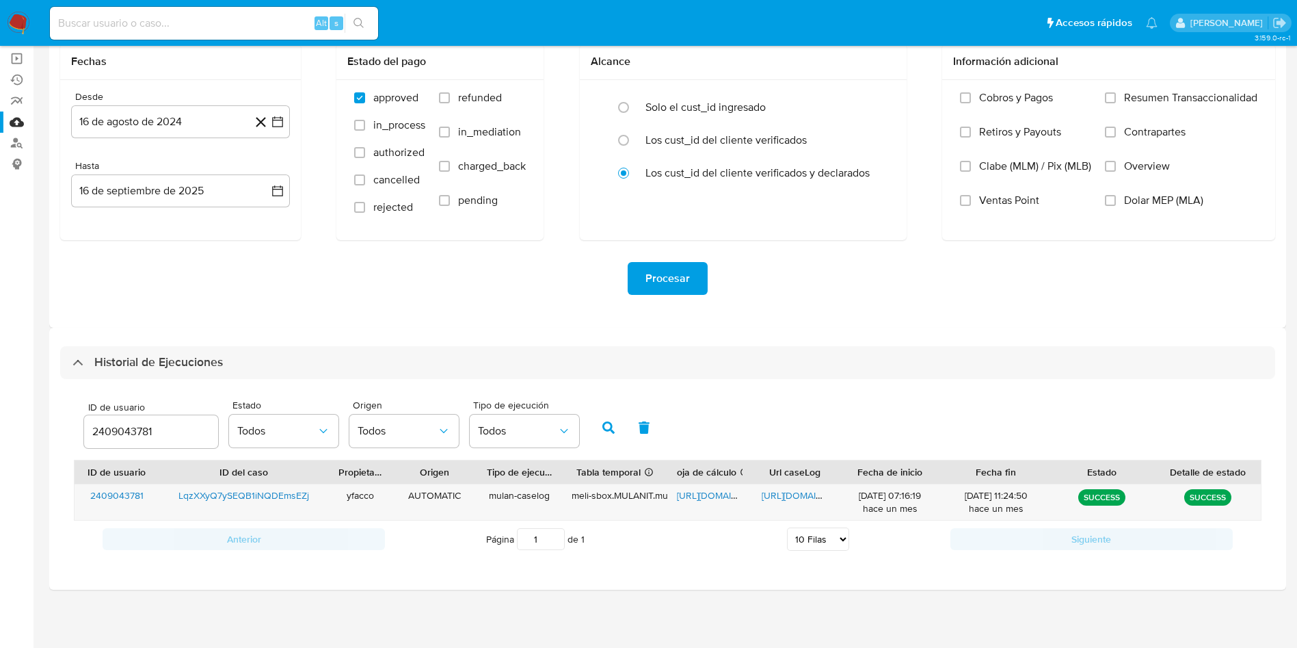
scroll to position [96, 0]
click at [695, 496] on span "[URL][DOMAIN_NAME]" at bounding box center [724, 495] width 94 height 14
click at [786, 497] on span "[URL][DOMAIN_NAME]" at bounding box center [809, 495] width 94 height 14
drag, startPoint x: 173, startPoint y: 430, endPoint x: 0, endPoint y: 371, distance: 182.8
click at [0, 399] on section "Bandeja Tablero Screening Búsqueda en Listas Watchlist Herramientas Operaciones…" at bounding box center [648, 276] width 1297 height 744
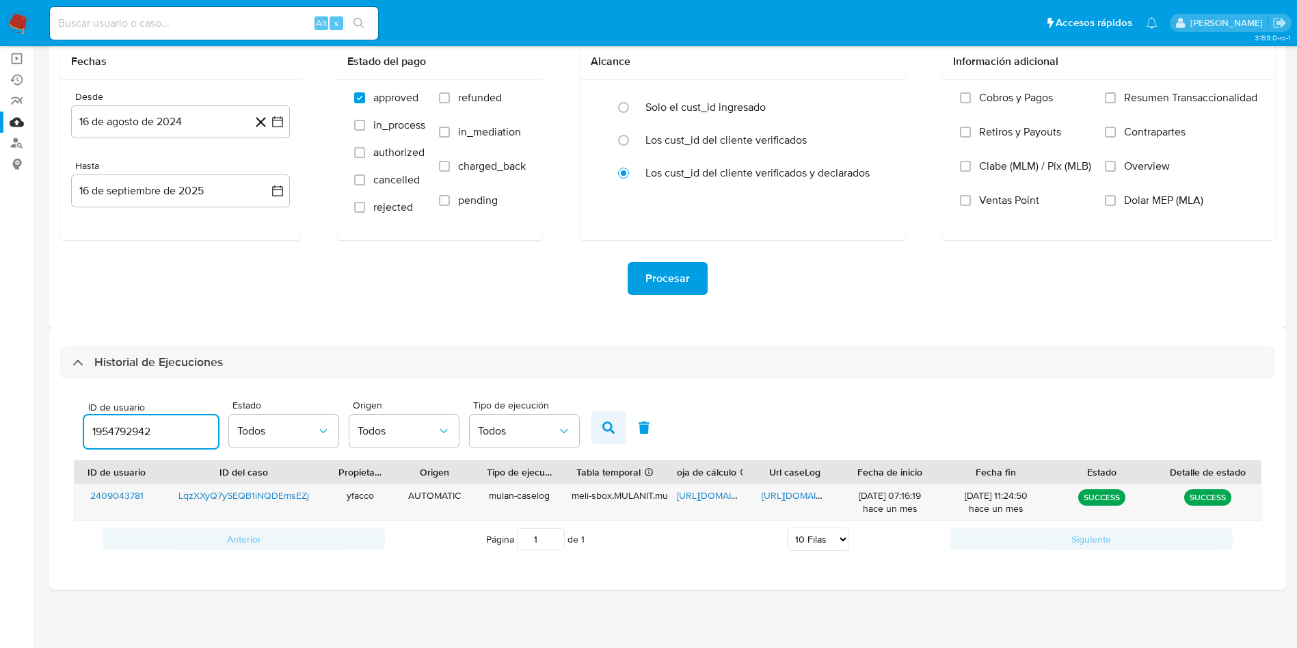
type input "1954792942"
click at [601, 423] on button "button" at bounding box center [609, 427] width 36 height 33
click at [700, 494] on span "[URL][DOMAIN_NAME]" at bounding box center [724, 495] width 94 height 14
click at [788, 492] on span "[URL][DOMAIN_NAME]" at bounding box center [809, 495] width 94 height 14
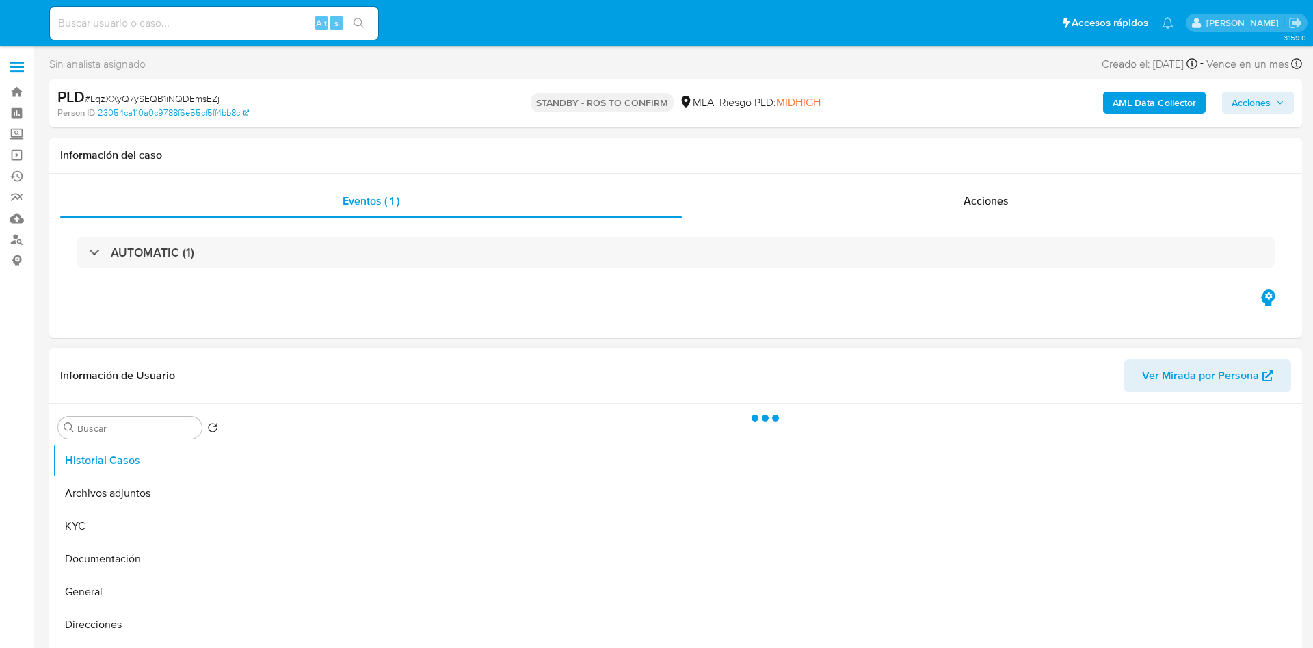
select select "10"
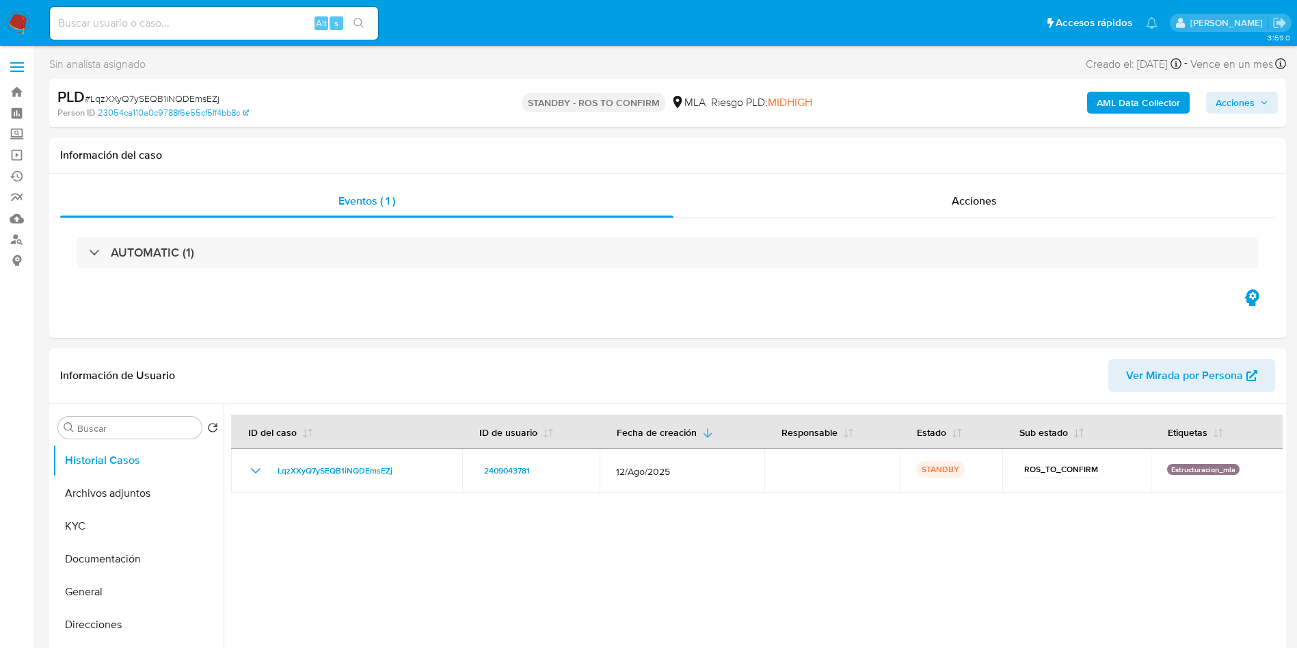
click at [263, 24] on input at bounding box center [214, 23] width 328 height 18
paste input "EDsFoEndC4V08ugqPLnaPeXi"
type input "EDsFoEndC4V08ugqPLnaPeXi"
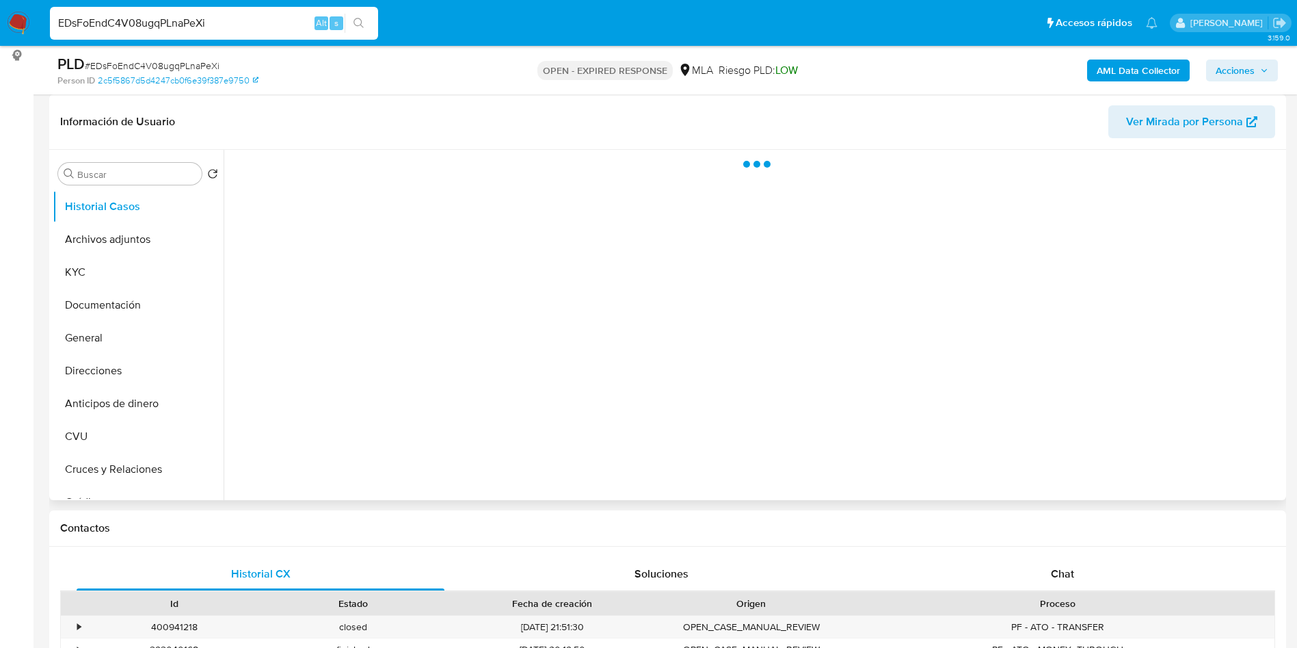
select select "10"
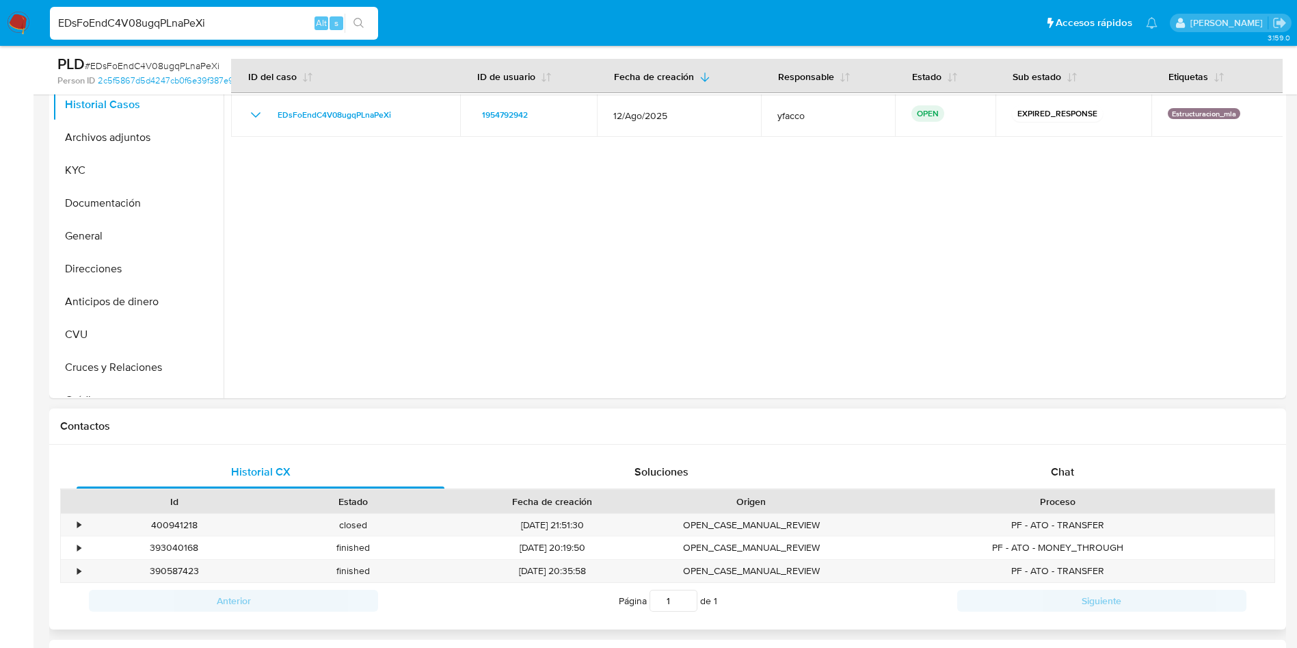
scroll to position [308, 0]
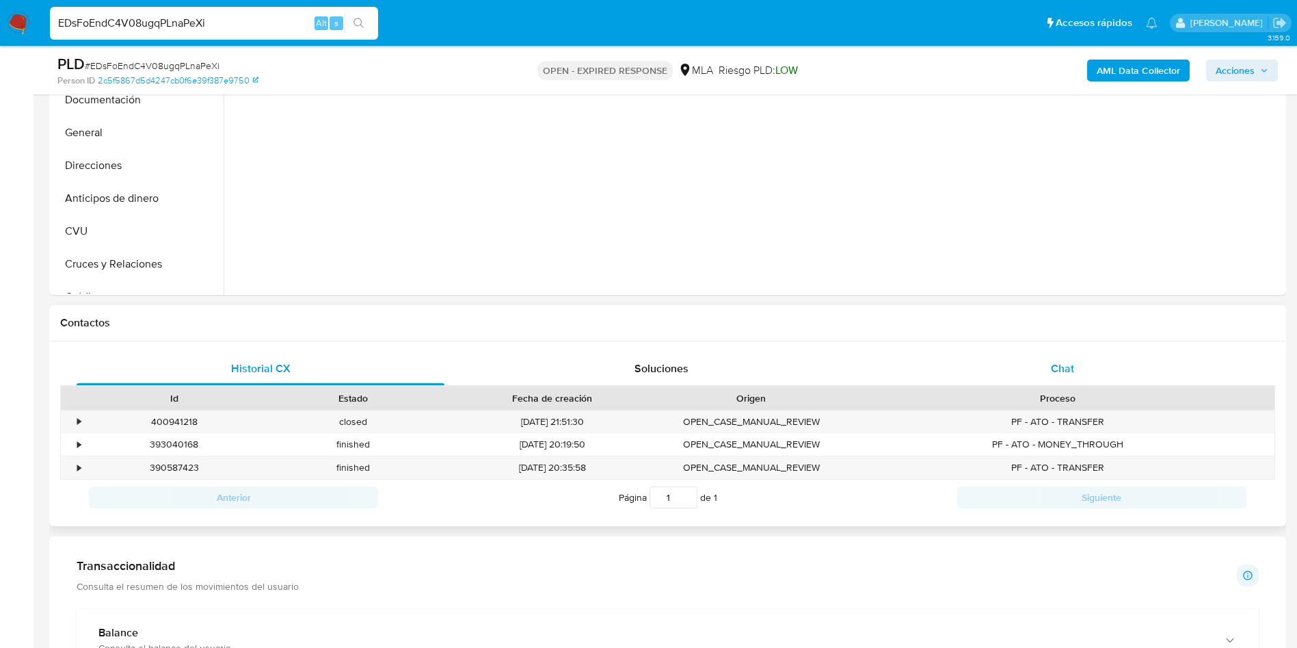
click at [1044, 360] on div "Chat" at bounding box center [1063, 368] width 368 height 33
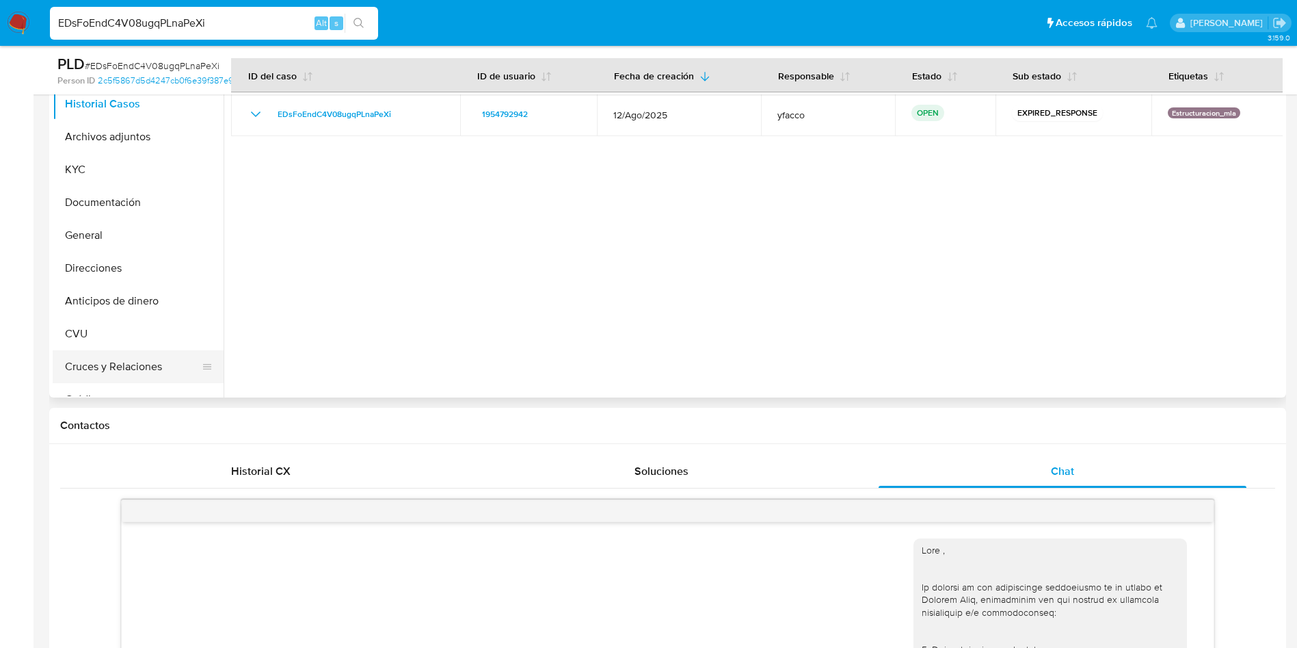
scroll to position [205, 0]
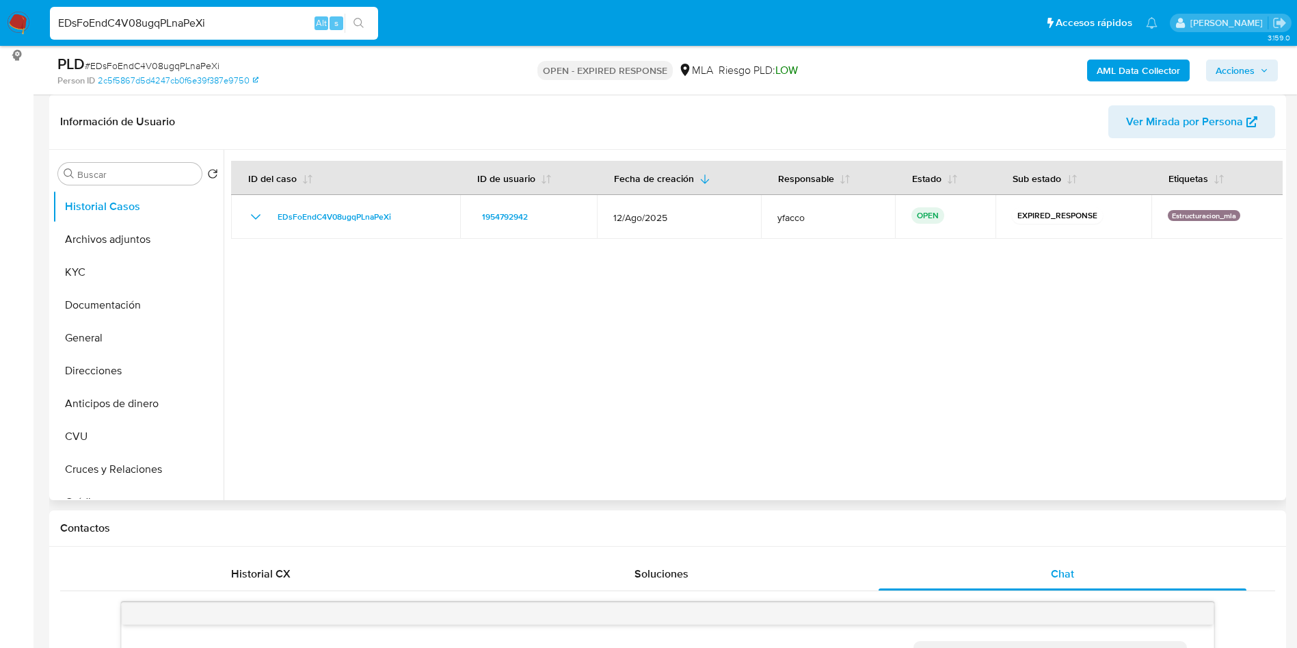
click at [443, 350] on div at bounding box center [753, 325] width 1059 height 350
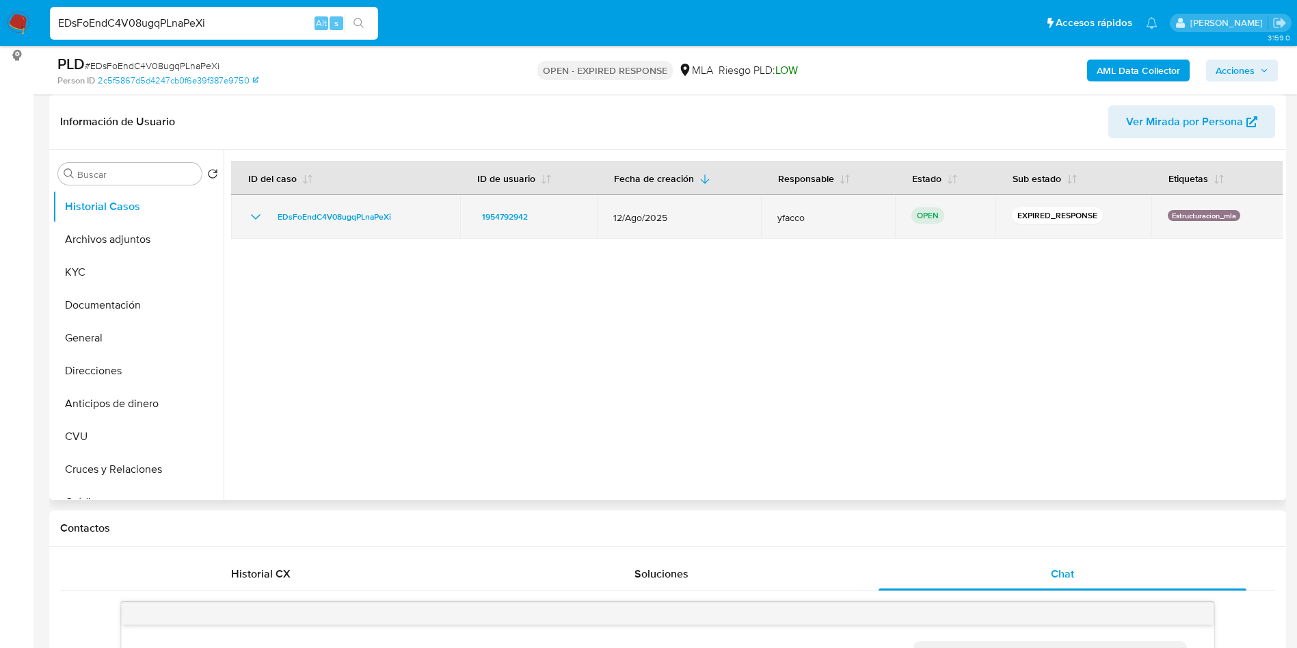
drag, startPoint x: 269, startPoint y: 218, endPoint x: 401, endPoint y: 225, distance: 131.5
click at [401, 225] on td "EDsFoEndC4V08ugqPLnaPeXi" at bounding box center [345, 217] width 229 height 44
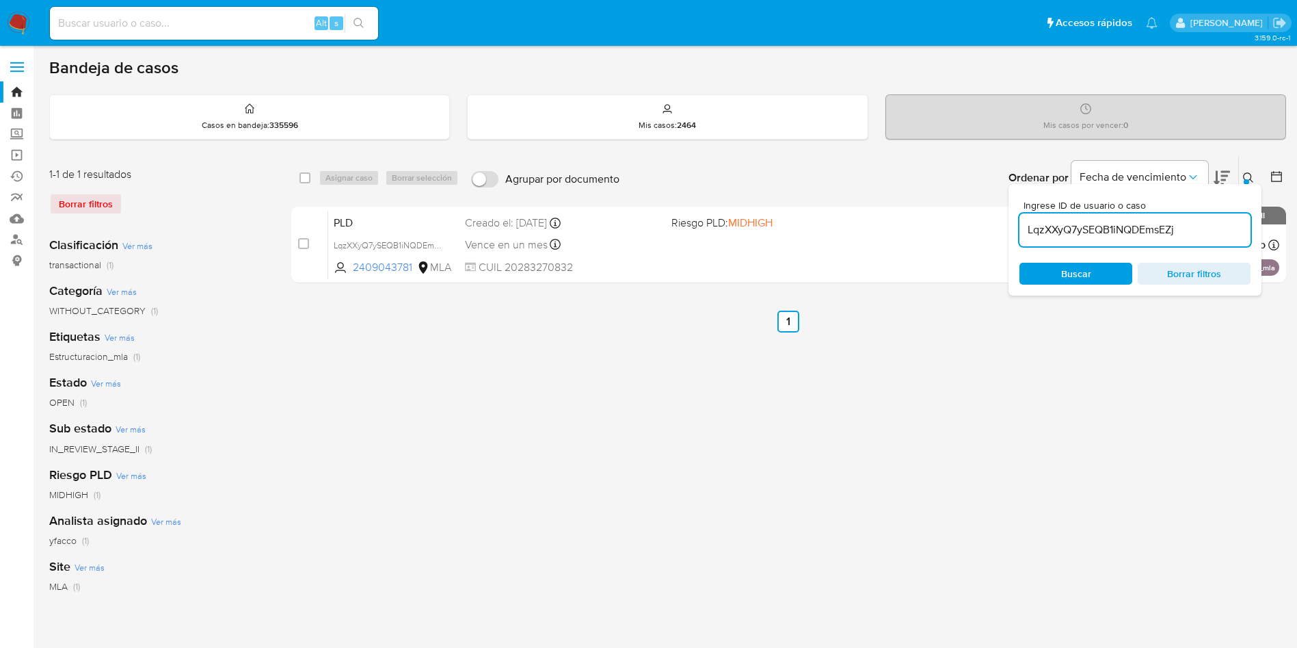
click at [1186, 233] on input "LqzXXyQ7ySEQB1iNQDEmsEZj" at bounding box center [1135, 230] width 231 height 18
click at [1186, 234] on input "LqzXXyQ7ySEQB1iNQDEmsEZj" at bounding box center [1135, 230] width 231 height 18
paste input "EDsFoEndC4V08ugqPLnaPeXi"
type input "EDsFoEndC4V08ugqPLnaPeXi"
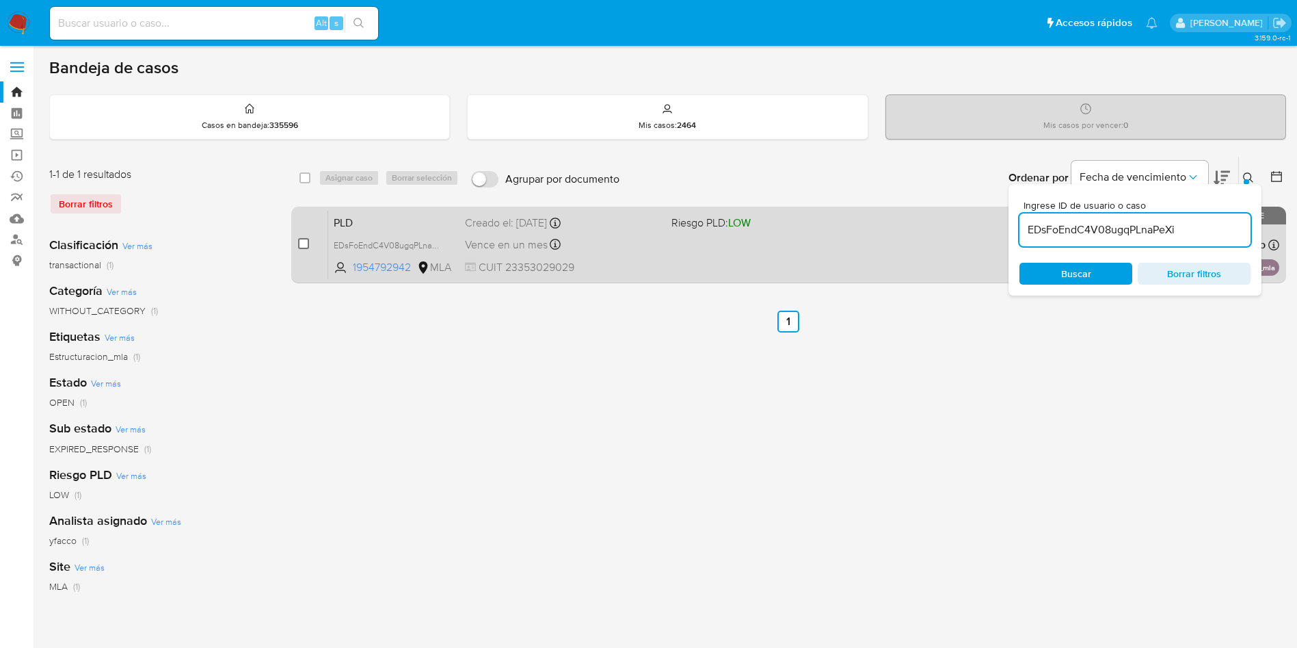
click at [306, 246] on input "checkbox" at bounding box center [303, 243] width 11 height 11
checkbox input "true"
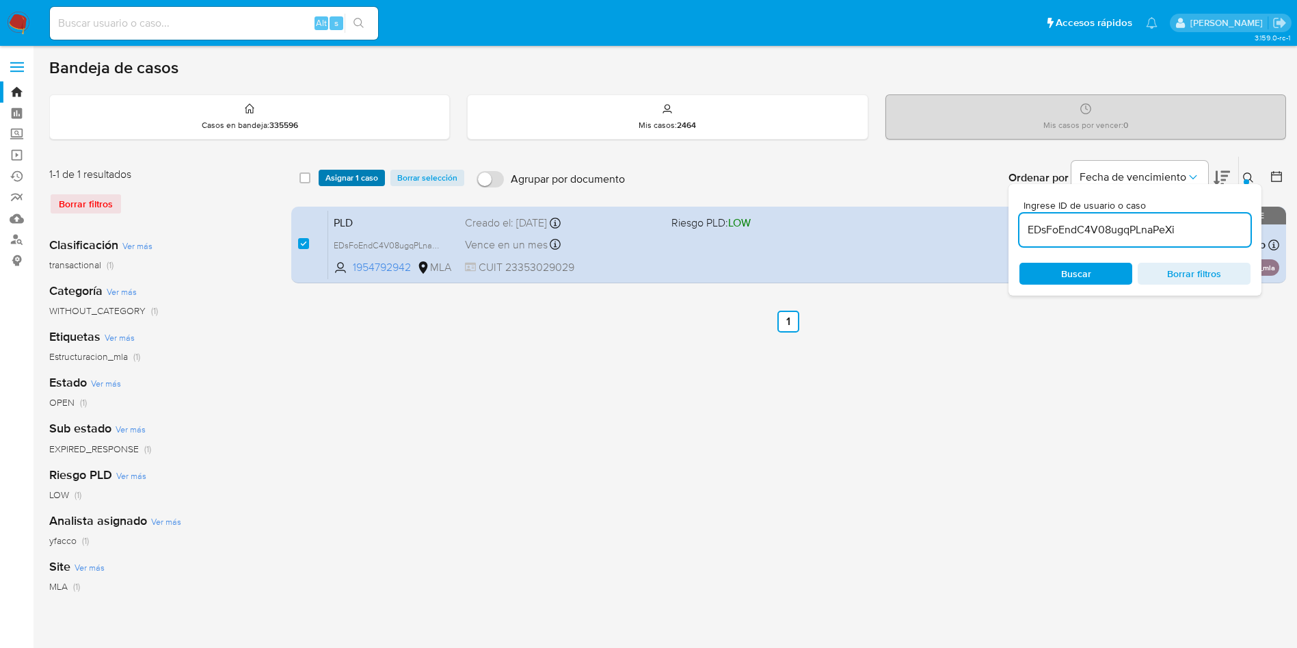
click at [342, 178] on span "Asignar 1 caso" at bounding box center [352, 178] width 53 height 14
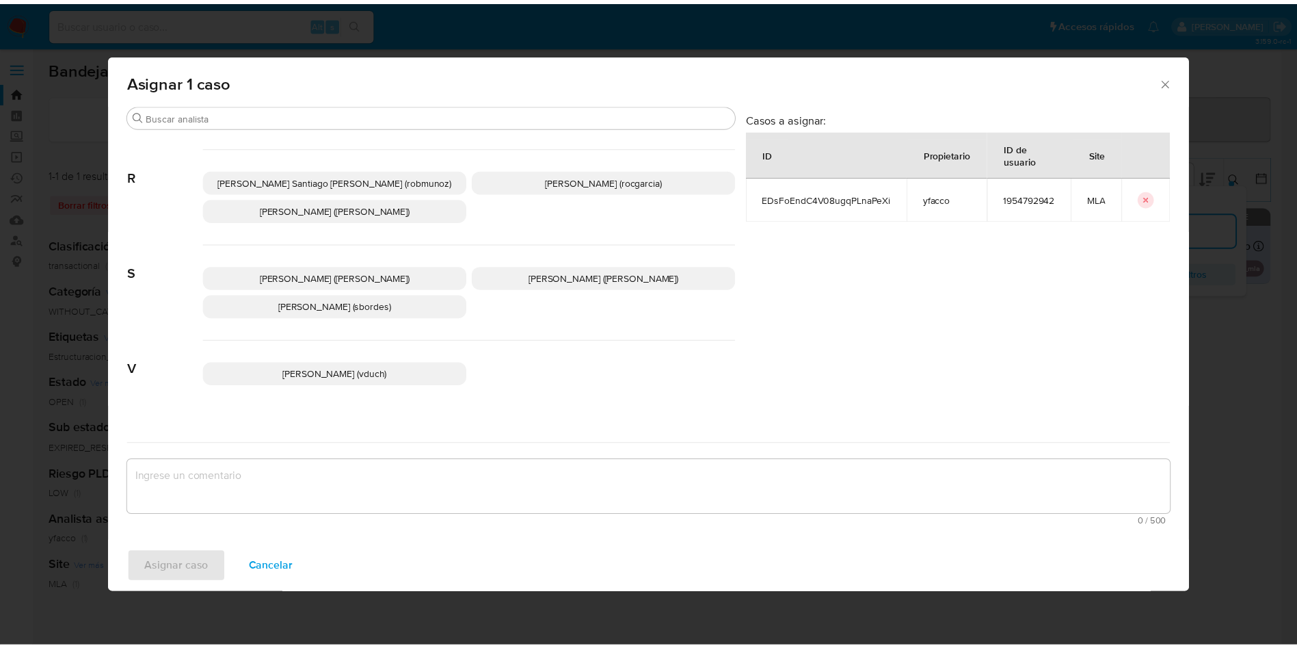
scroll to position [1183, 0]
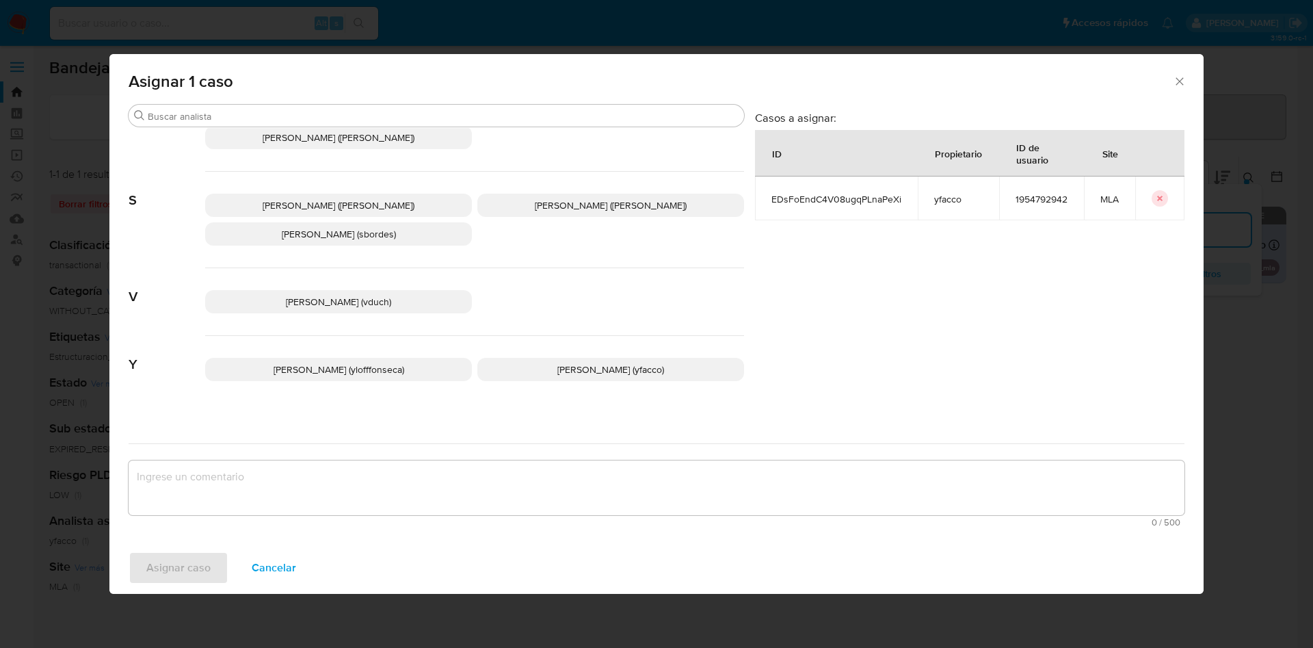
click at [568, 363] on span "Yesica Paola Facco (yfacco)" at bounding box center [610, 370] width 107 height 14
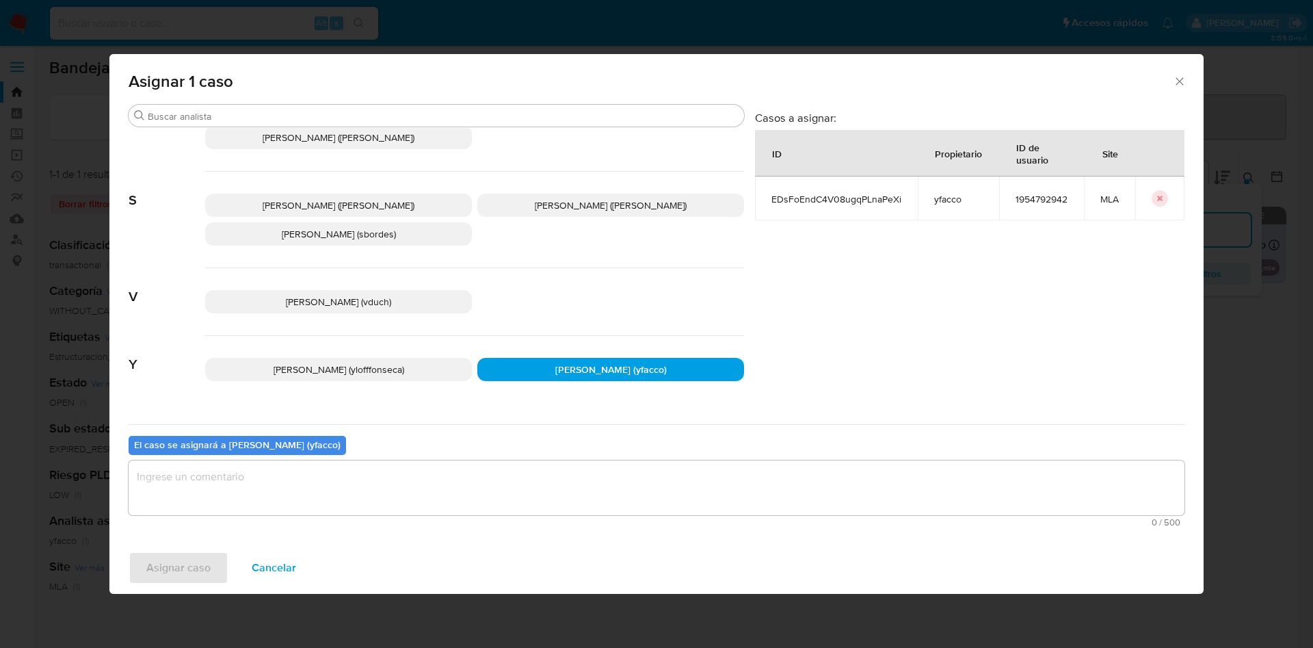
click at [447, 483] on textarea "assign-modal" at bounding box center [657, 487] width 1056 height 55
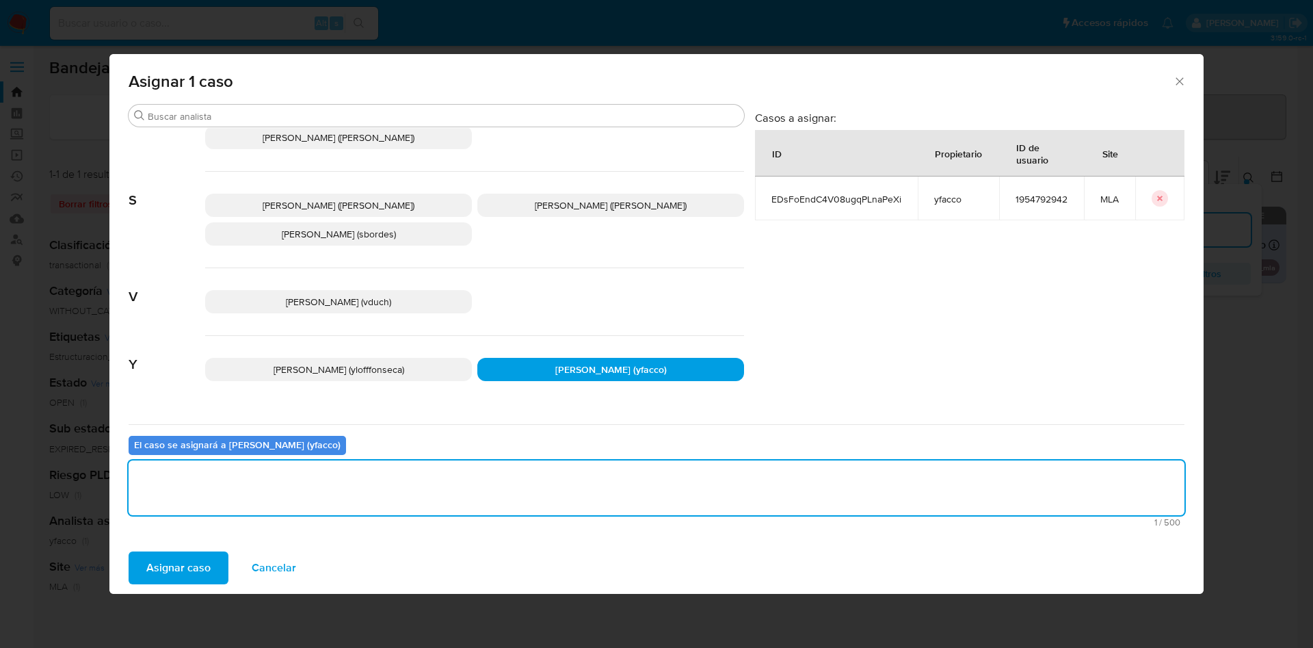
click at [182, 566] on span "Asignar caso" at bounding box center [178, 568] width 64 height 30
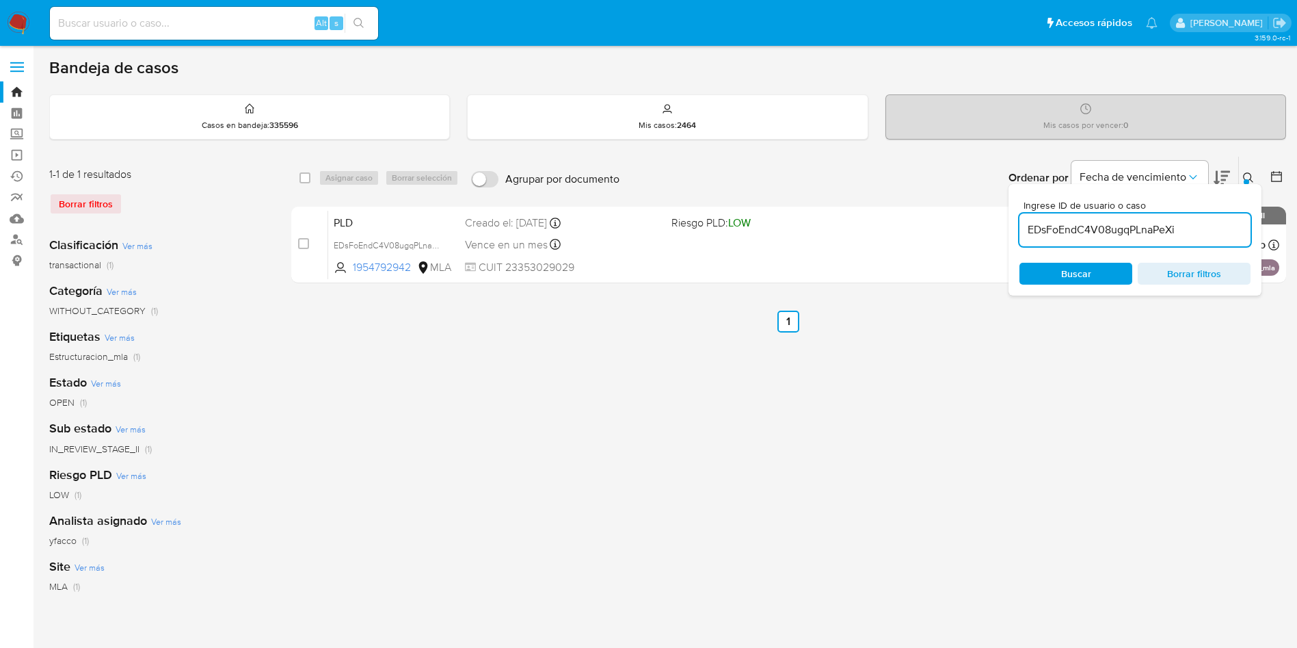
click at [1198, 236] on input "EDsFoEndC4V08ugqPLnaPeXi" at bounding box center [1135, 230] width 231 height 18
paste input "UXCfAuLBuitNE2MWN5ZuKA2H"
type input "UXCfAuLBuitNE2MWN5ZuKA2H"
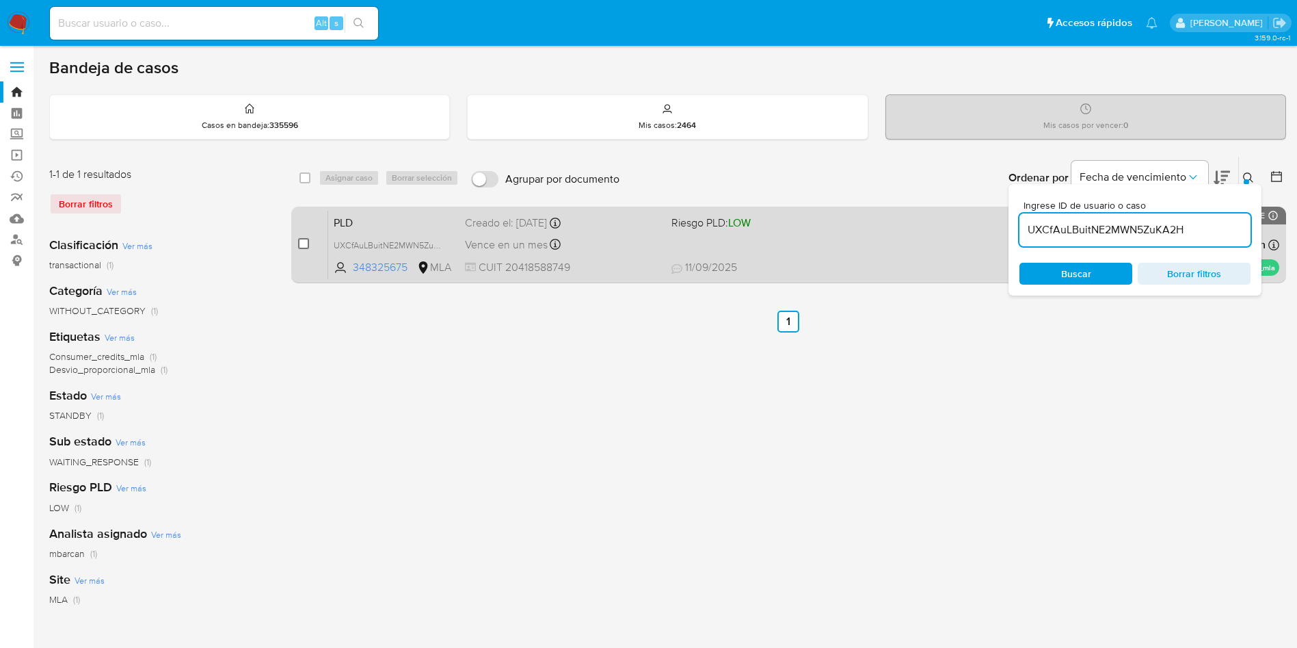
click at [304, 245] on input "checkbox" at bounding box center [303, 243] width 11 height 11
checkbox input "true"
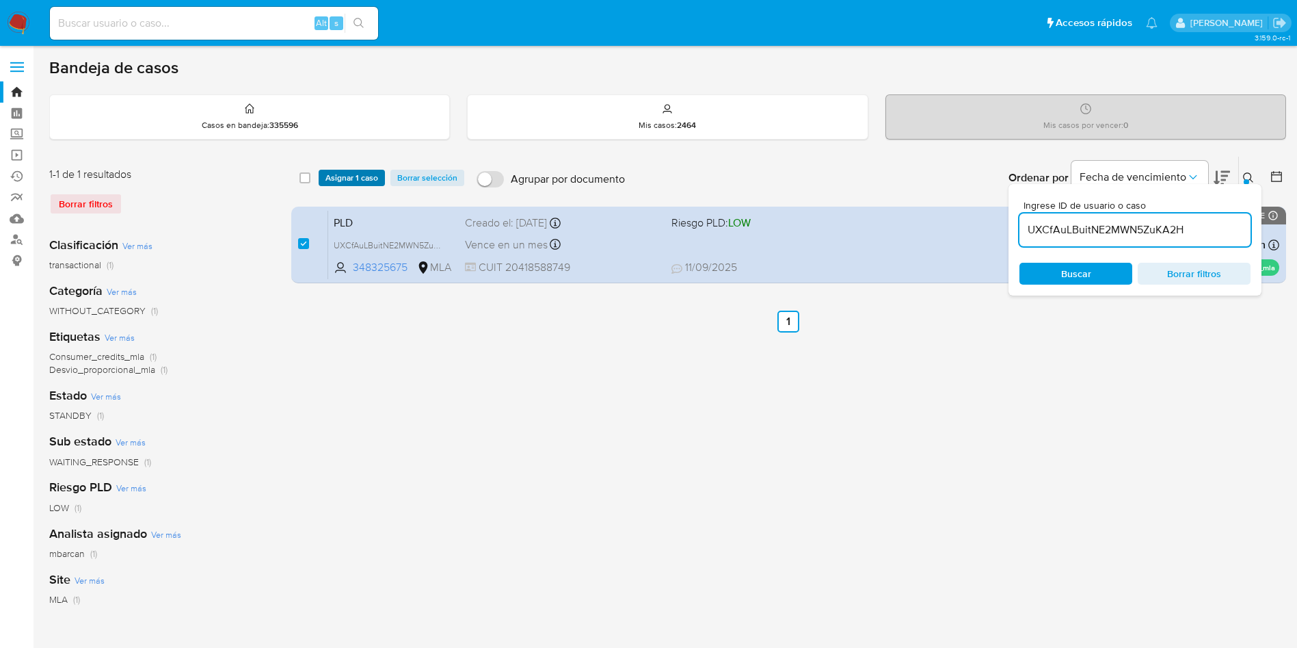
click at [342, 180] on span "Asignar 1 caso" at bounding box center [352, 178] width 53 height 14
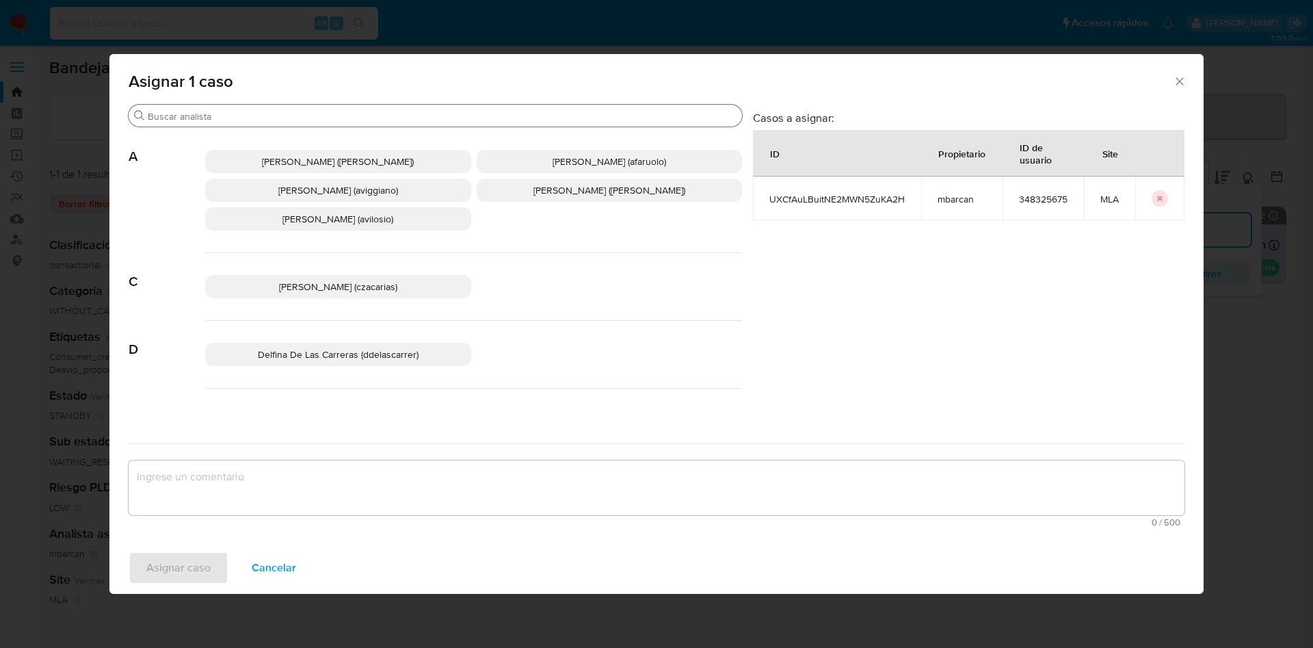
click at [281, 115] on input "Buscar" at bounding box center [442, 116] width 589 height 12
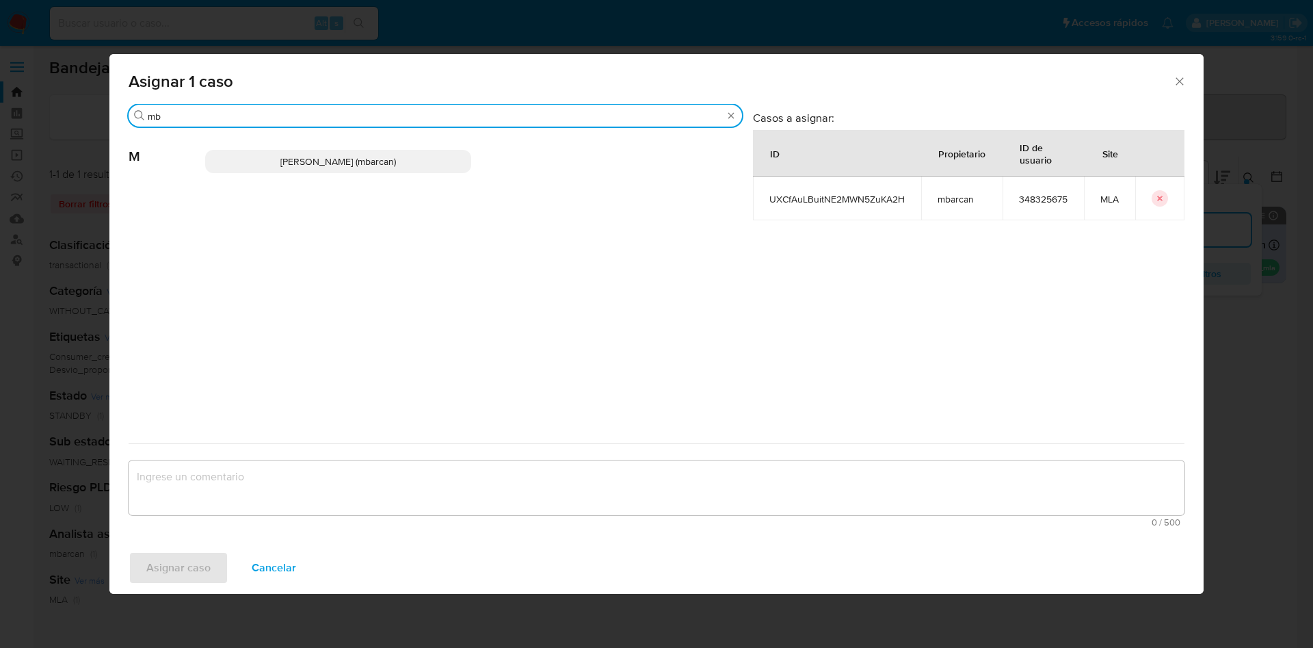
type input "mb"
click at [298, 168] on p "Magali Iael Barcan (mbarcan)" at bounding box center [338, 161] width 266 height 23
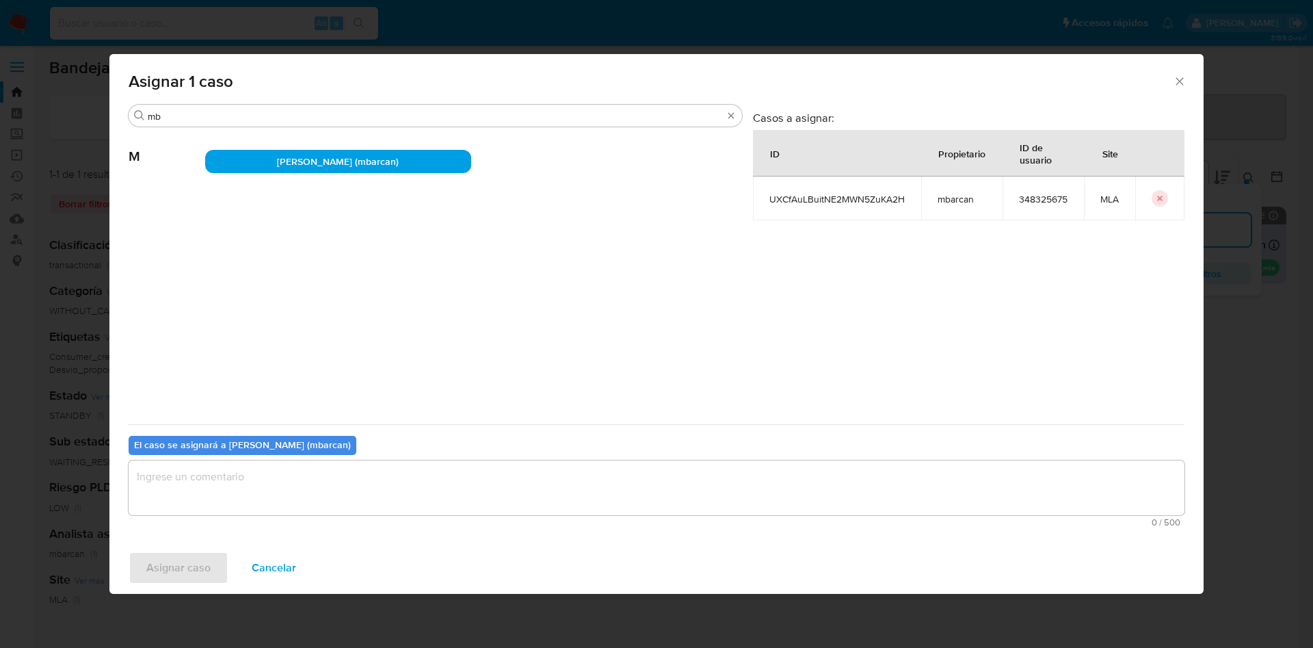
click at [252, 499] on textarea "assign-modal" at bounding box center [657, 487] width 1056 height 55
click at [184, 553] on span "Asignar caso" at bounding box center [178, 568] width 64 height 30
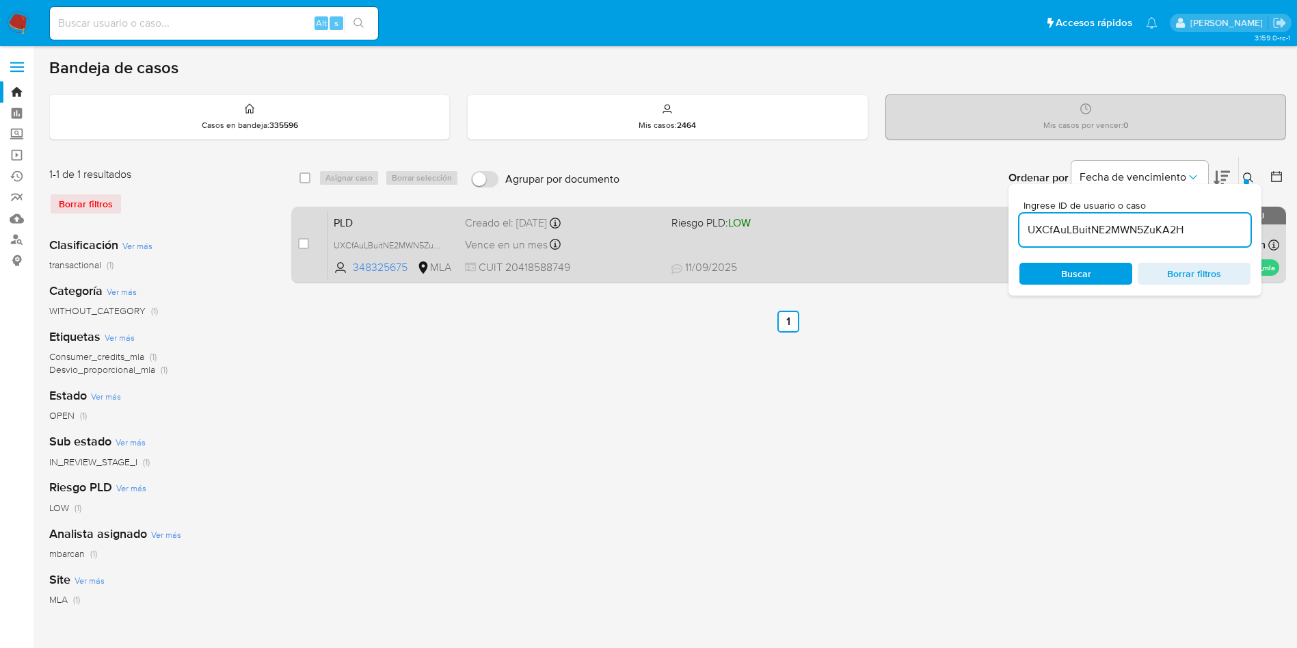
click at [542, 249] on span "Vence en un mes" at bounding box center [506, 244] width 83 height 15
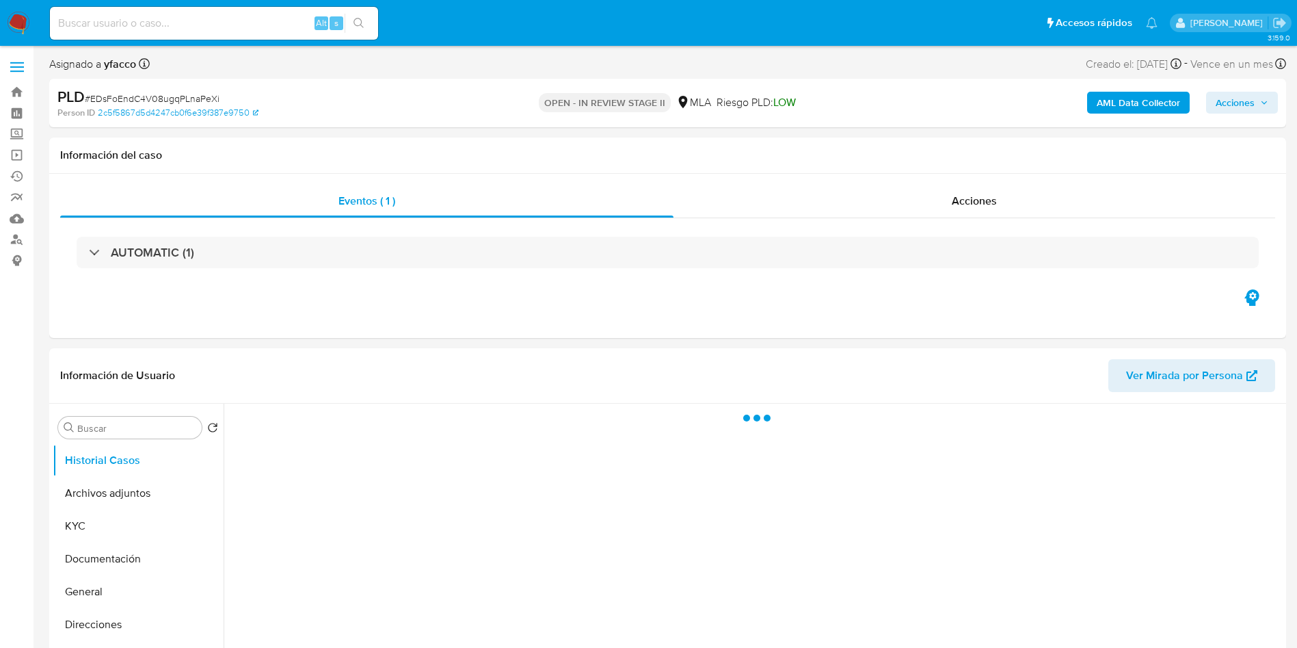
select select "10"
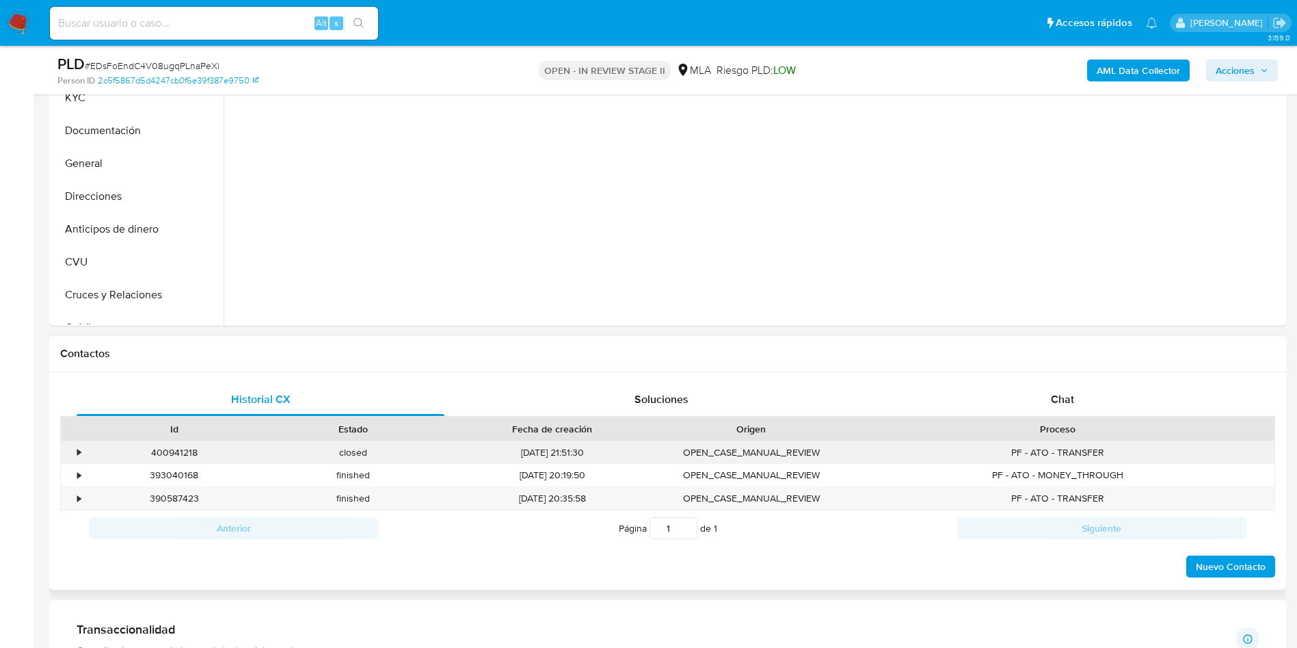
scroll to position [410, 0]
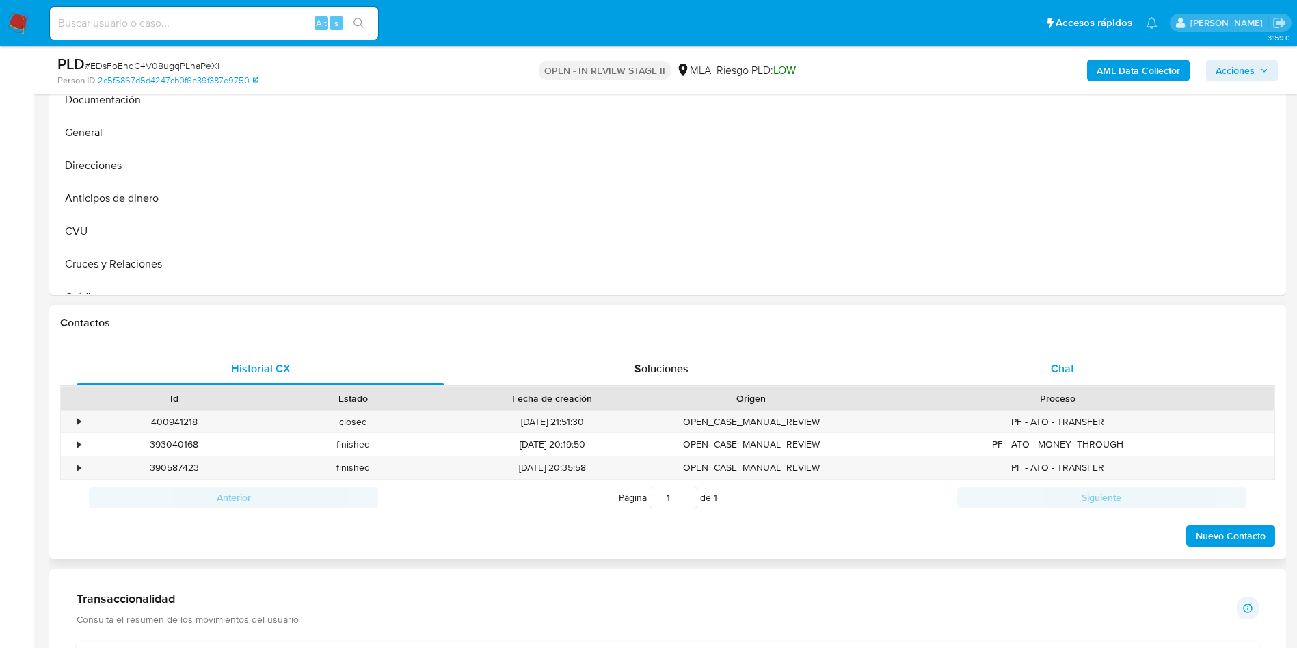
click at [1058, 354] on div "Chat" at bounding box center [1063, 368] width 368 height 33
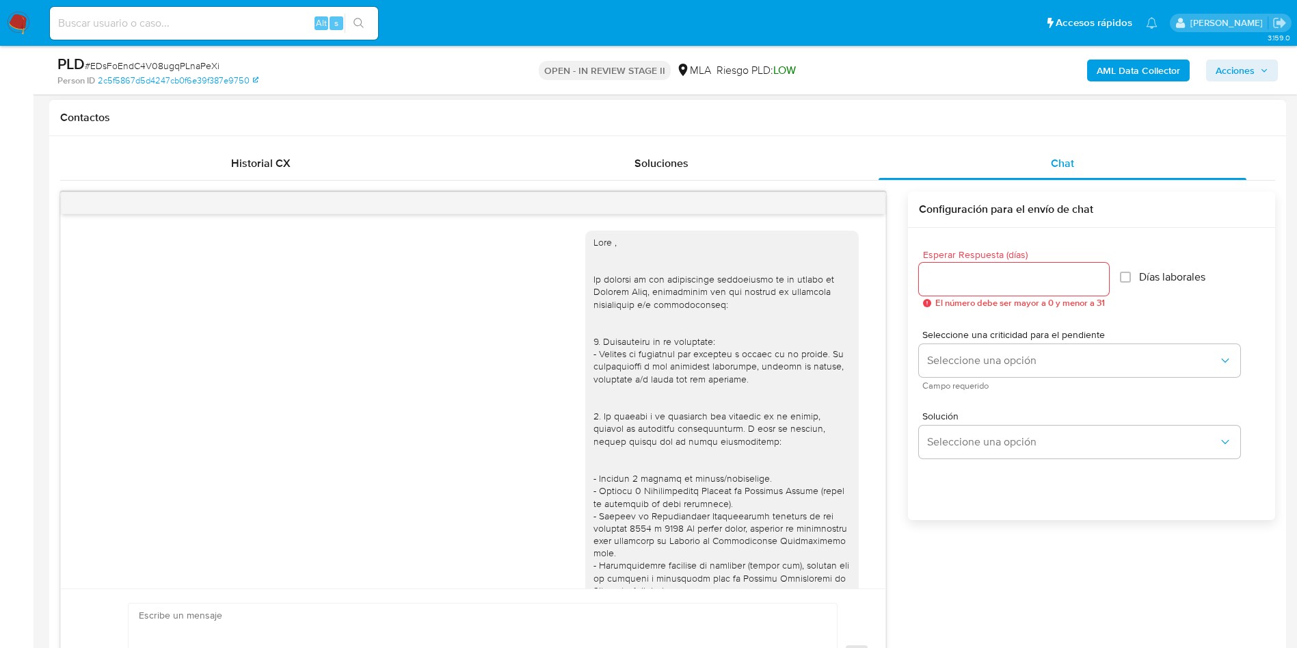
scroll to position [563, 0]
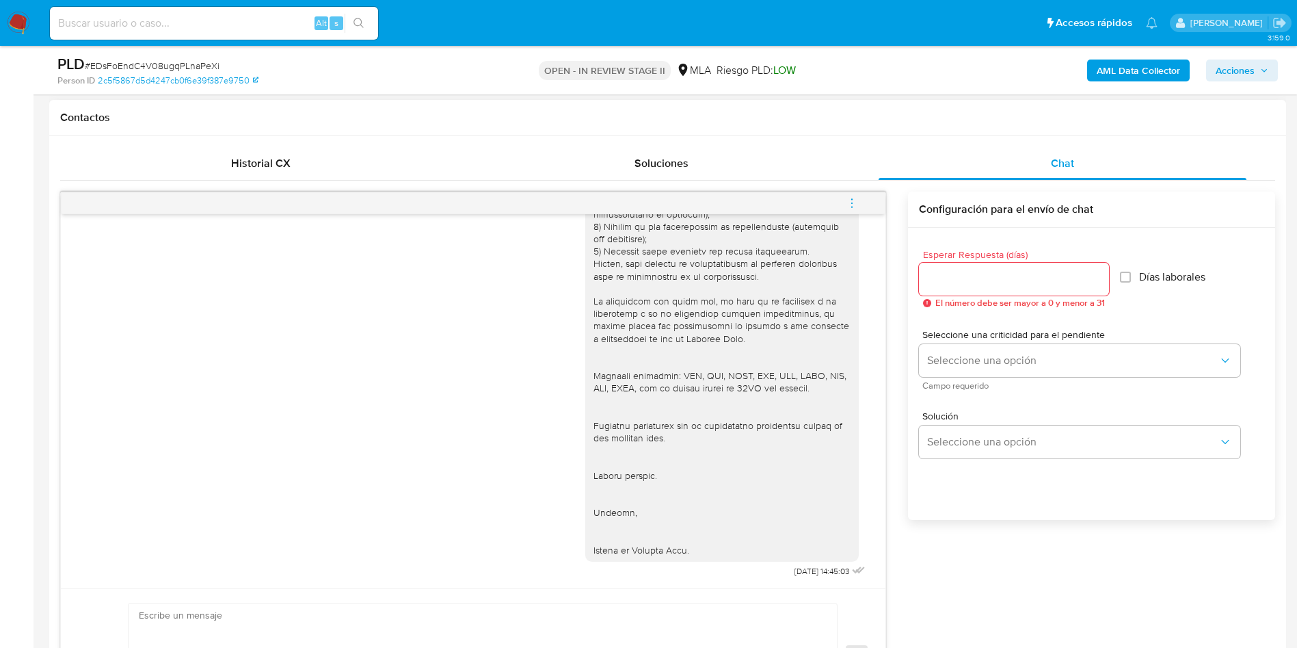
click at [846, 204] on icon "menu-action" at bounding box center [852, 203] width 12 height 12
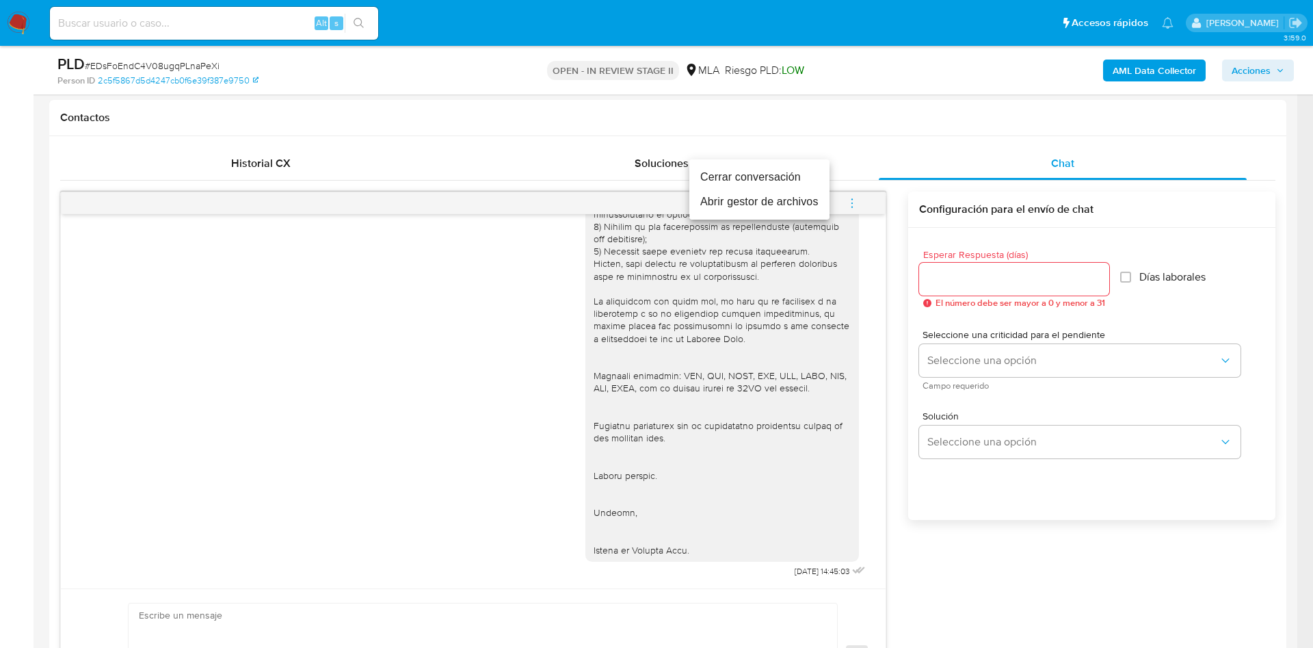
click at [717, 178] on li "Cerrar conversación" at bounding box center [759, 177] width 140 height 25
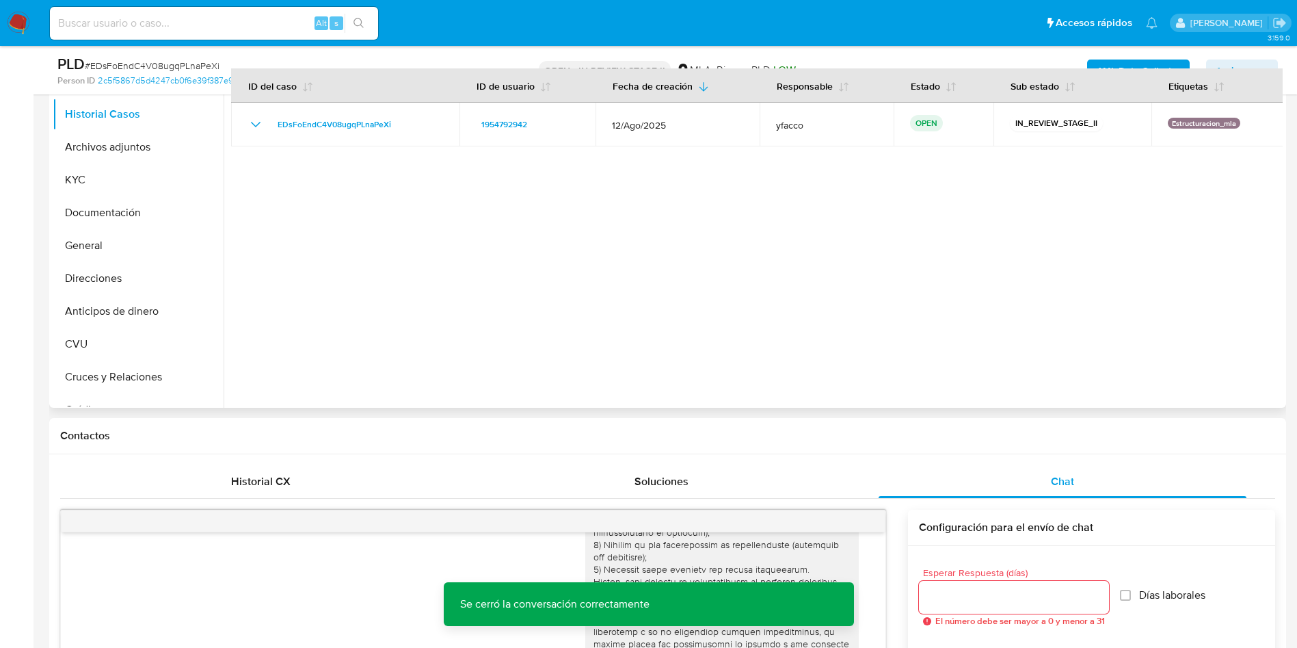
scroll to position [103, 0]
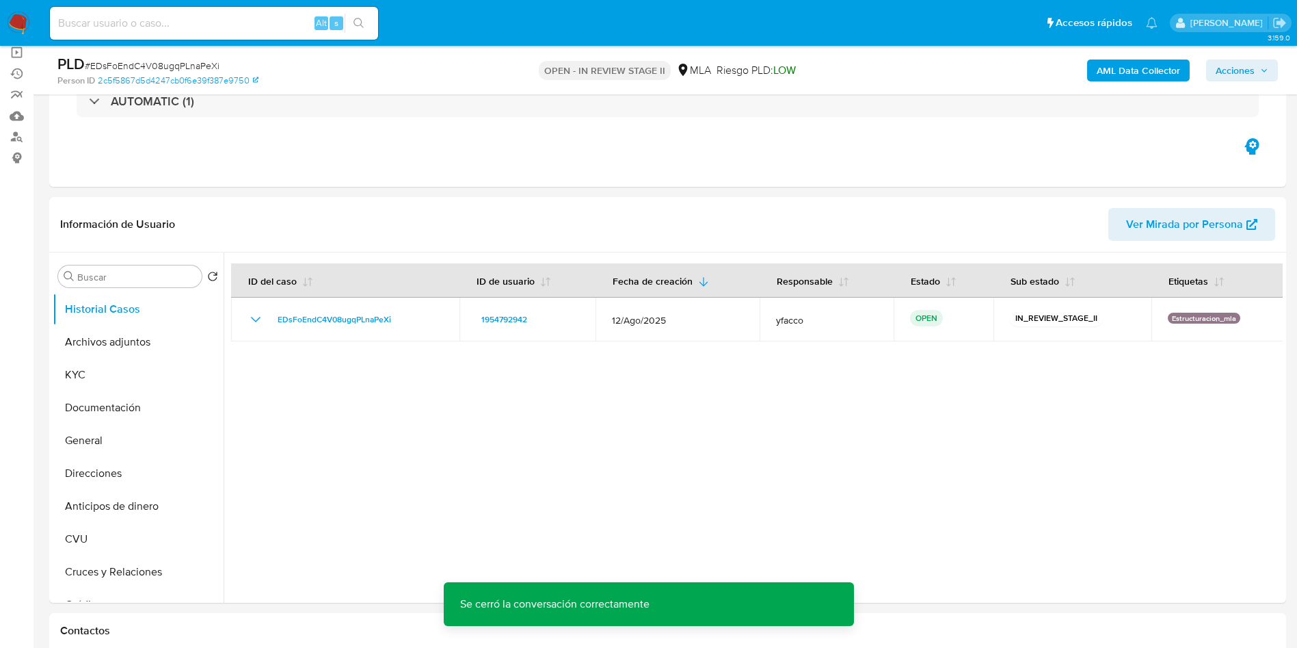
click at [1106, 70] on b "AML Data Collector" at bounding box center [1138, 71] width 83 height 22
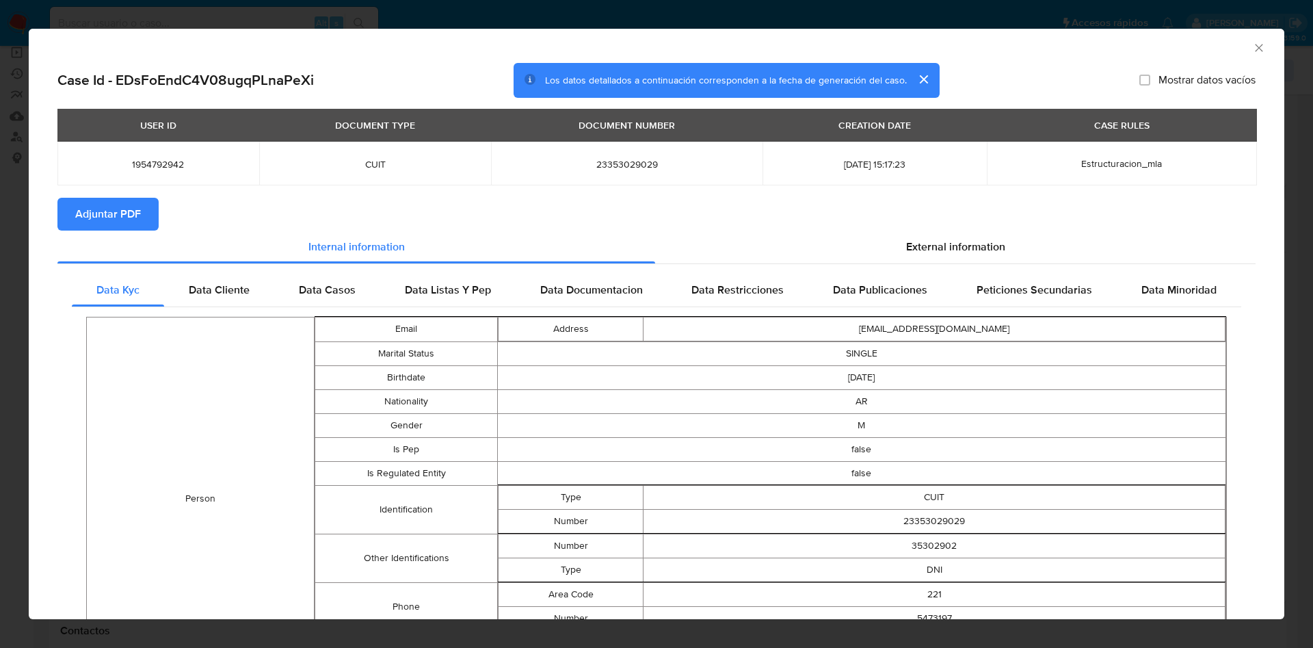
click at [103, 220] on span "Adjuntar PDF" at bounding box center [108, 214] width 66 height 30
click at [1252, 52] on div "AML Data Collector" at bounding box center [657, 46] width 1256 height 34
click at [1252, 47] on icon "Cerrar ventana" at bounding box center [1259, 48] width 14 height 14
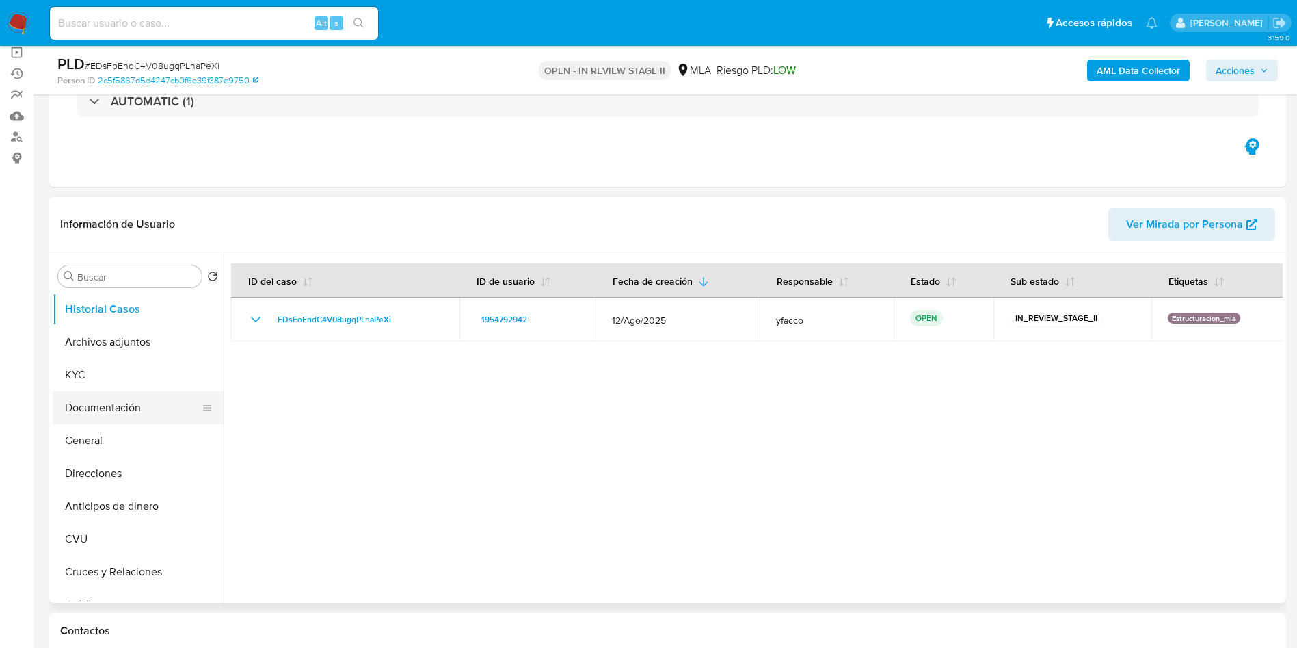
click at [143, 409] on button "Documentación" at bounding box center [133, 407] width 160 height 33
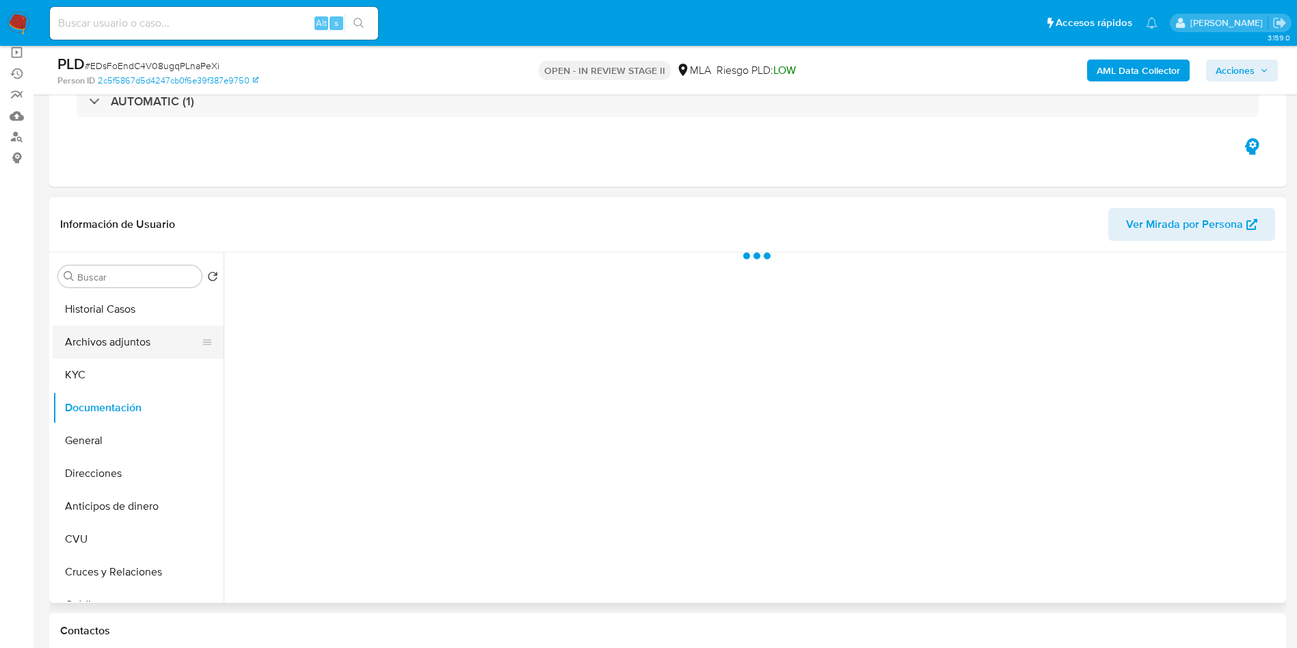
click at [124, 336] on button "Archivos adjuntos" at bounding box center [133, 342] width 160 height 33
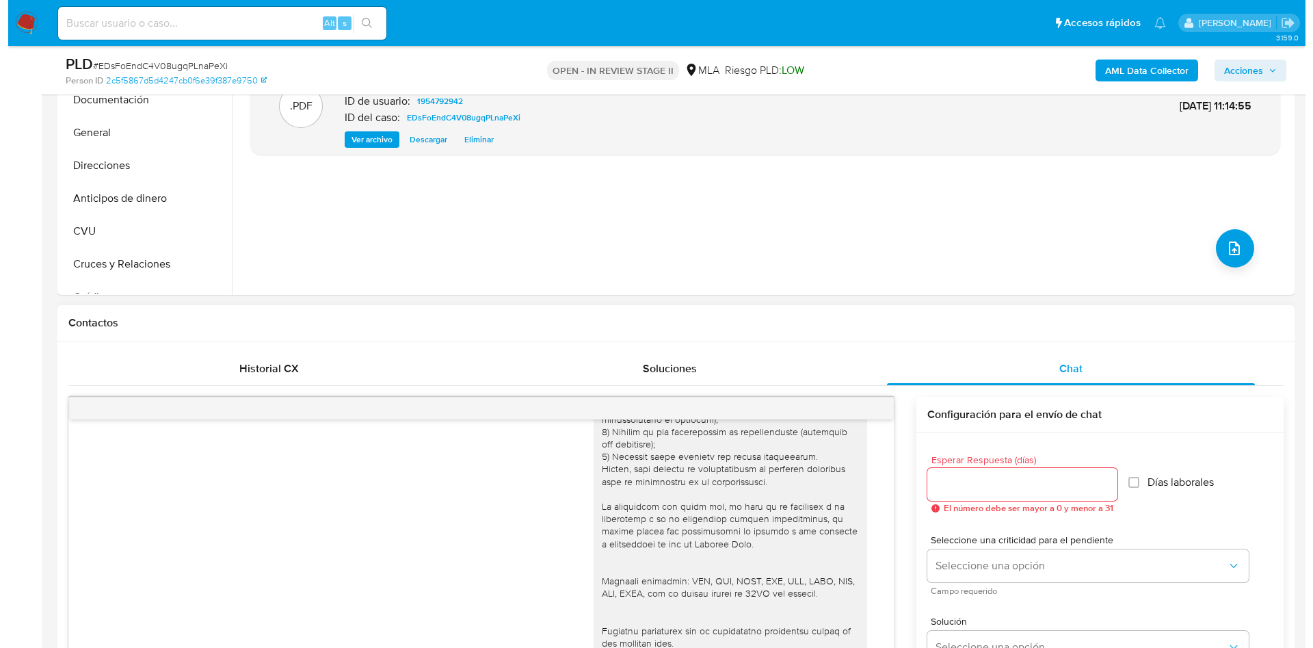
scroll to position [205, 0]
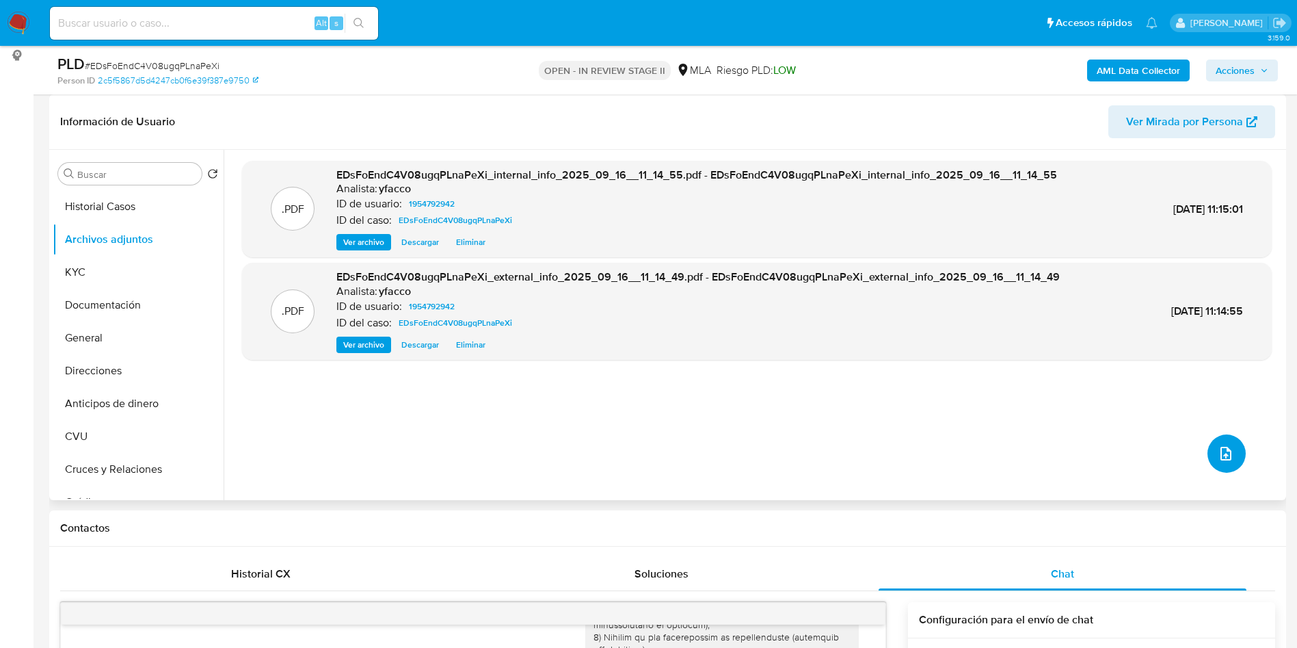
click at [1225, 451] on icon "upload-file" at bounding box center [1226, 454] width 11 height 14
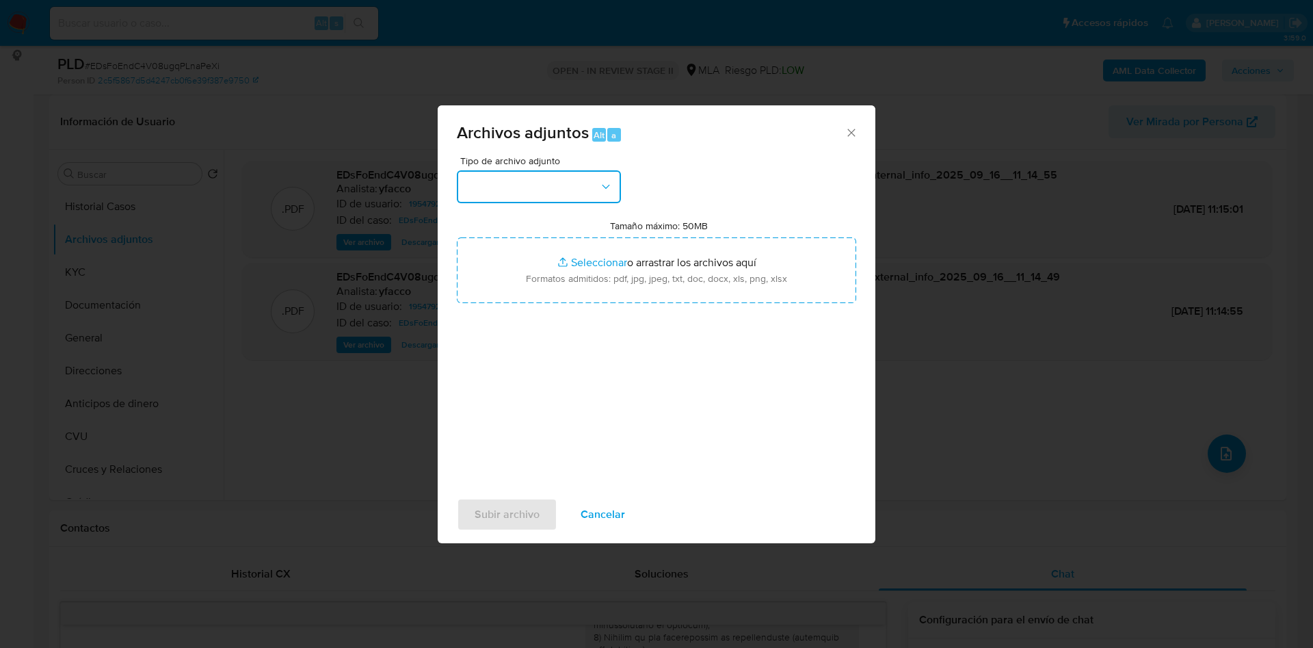
click at [570, 193] on button "button" at bounding box center [539, 186] width 164 height 33
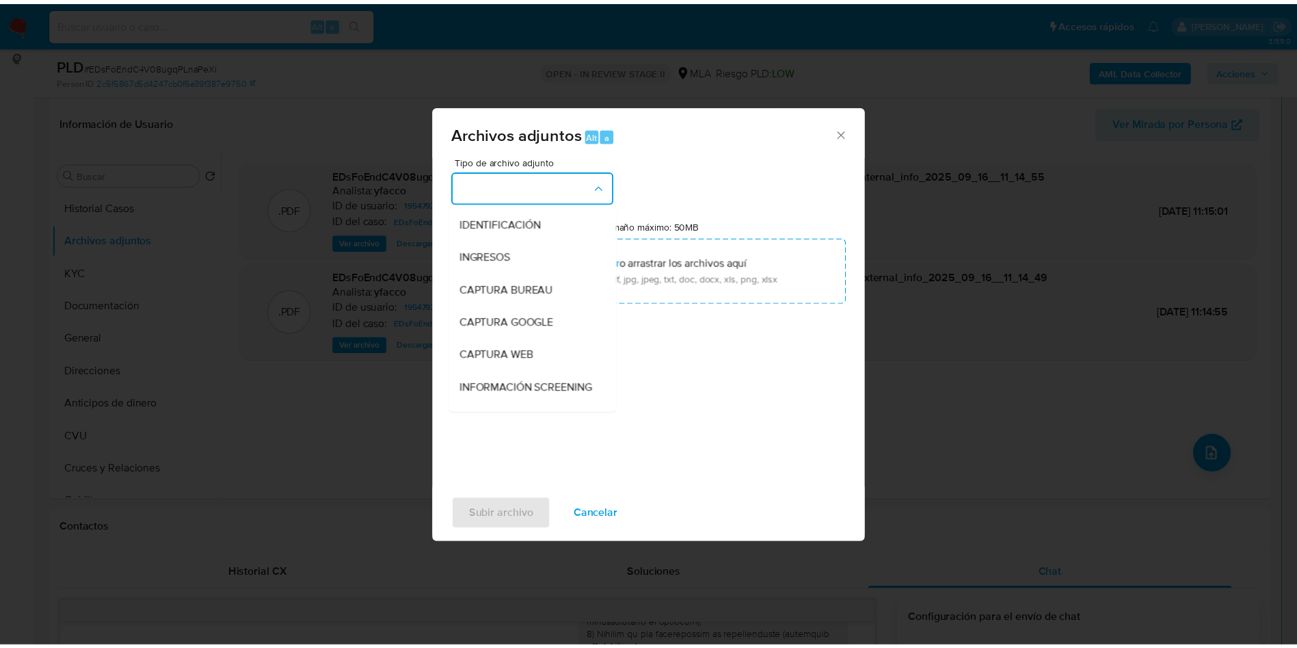
scroll to position [103, 0]
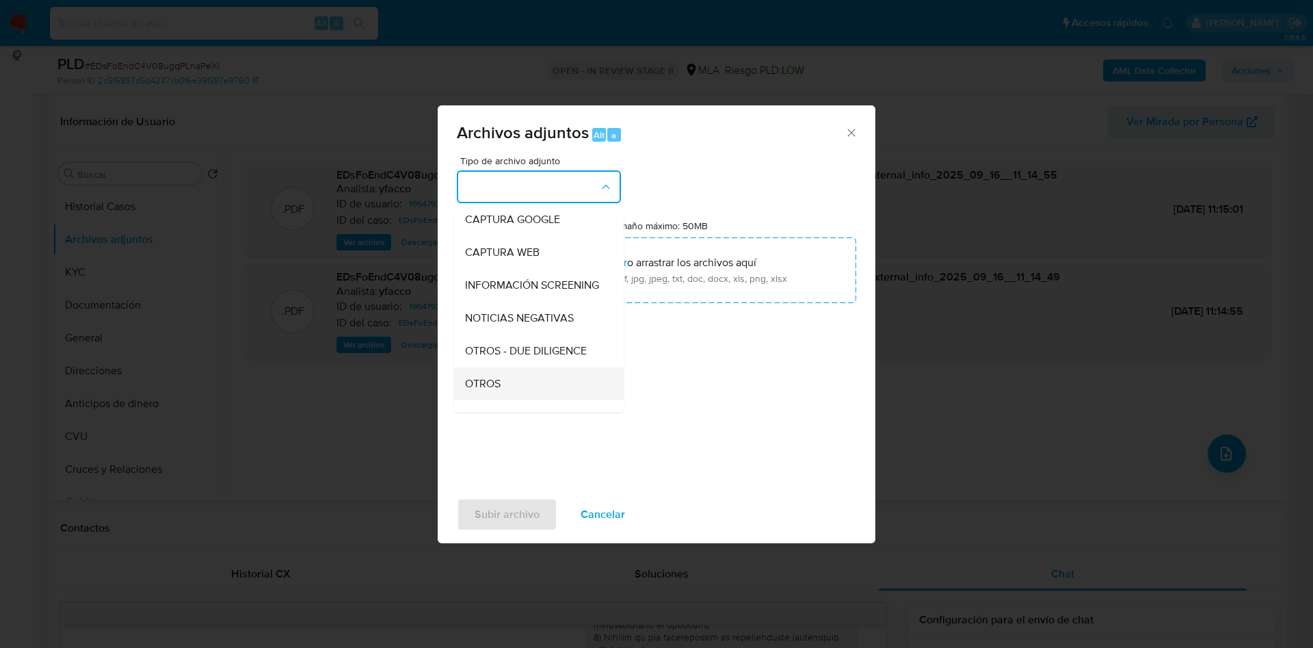
click at [502, 391] on div "OTROS" at bounding box center [535, 383] width 140 height 33
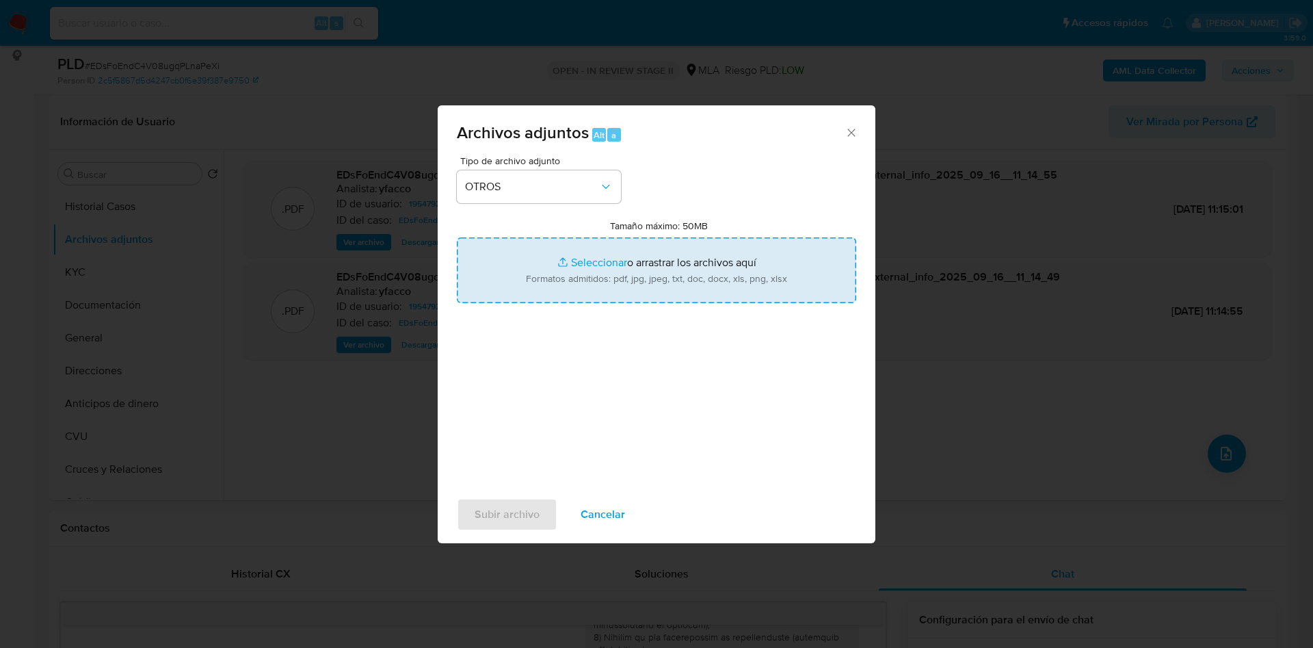
click at [584, 266] on input "Tamaño máximo: 50MB Seleccionar archivos" at bounding box center [656, 270] width 399 height 66
type input "C:\fakepath\Movimientos 1954792942.xlsx"
click at [593, 258] on input "Tamaño máximo: 50MB Seleccionar archivos" at bounding box center [656, 270] width 399 height 66
type input "C:\fakepath\Caselog EDsFoEndC4V08ugqPLnaPeXi_2025_08_19_04_48_57.docx"
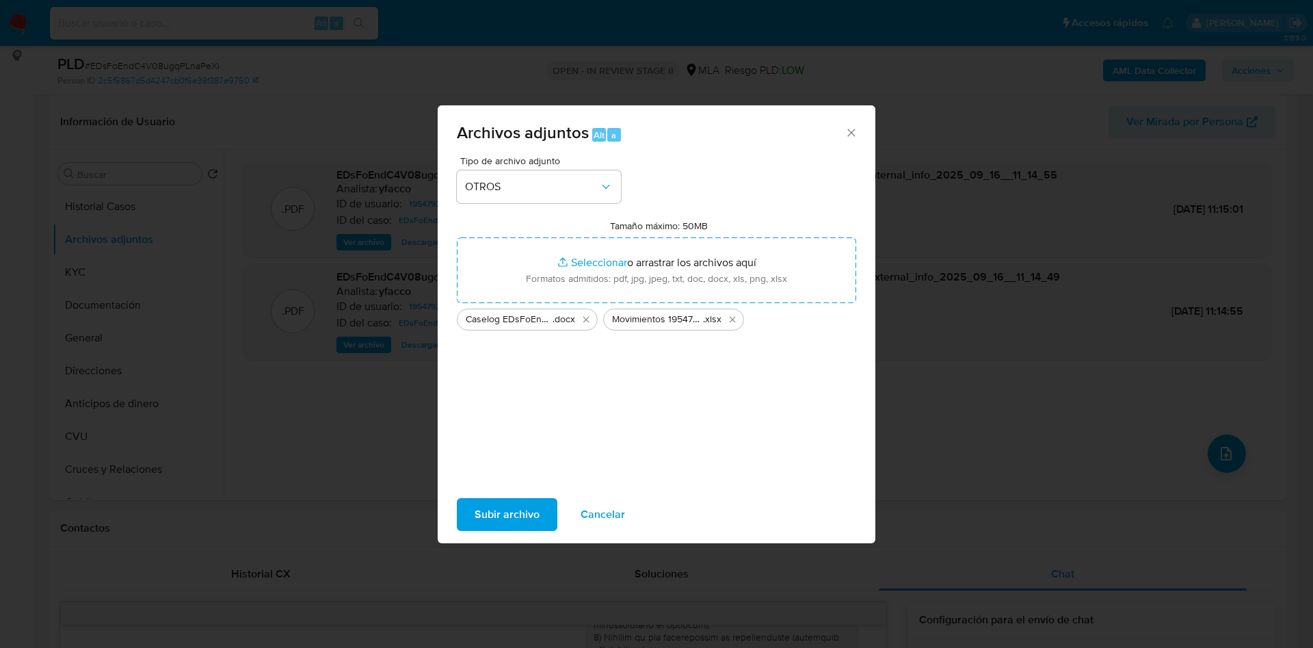
click at [523, 512] on span "Subir archivo" at bounding box center [507, 514] width 65 height 30
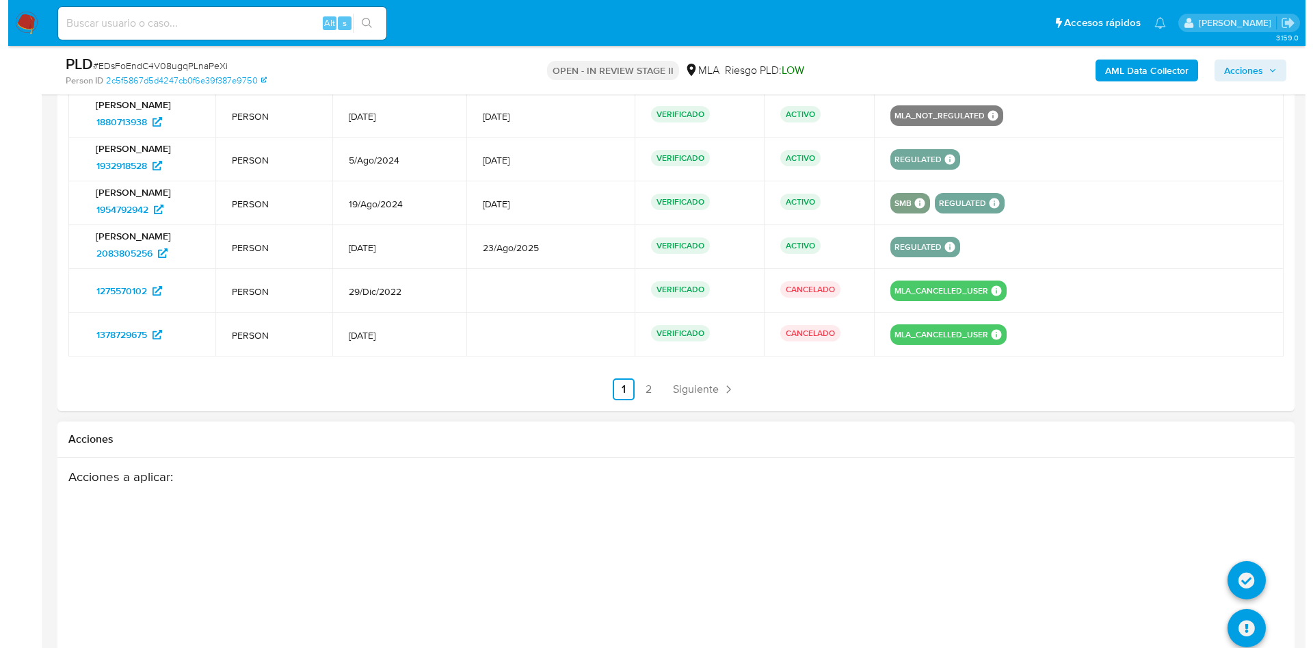
scroll to position [2462, 0]
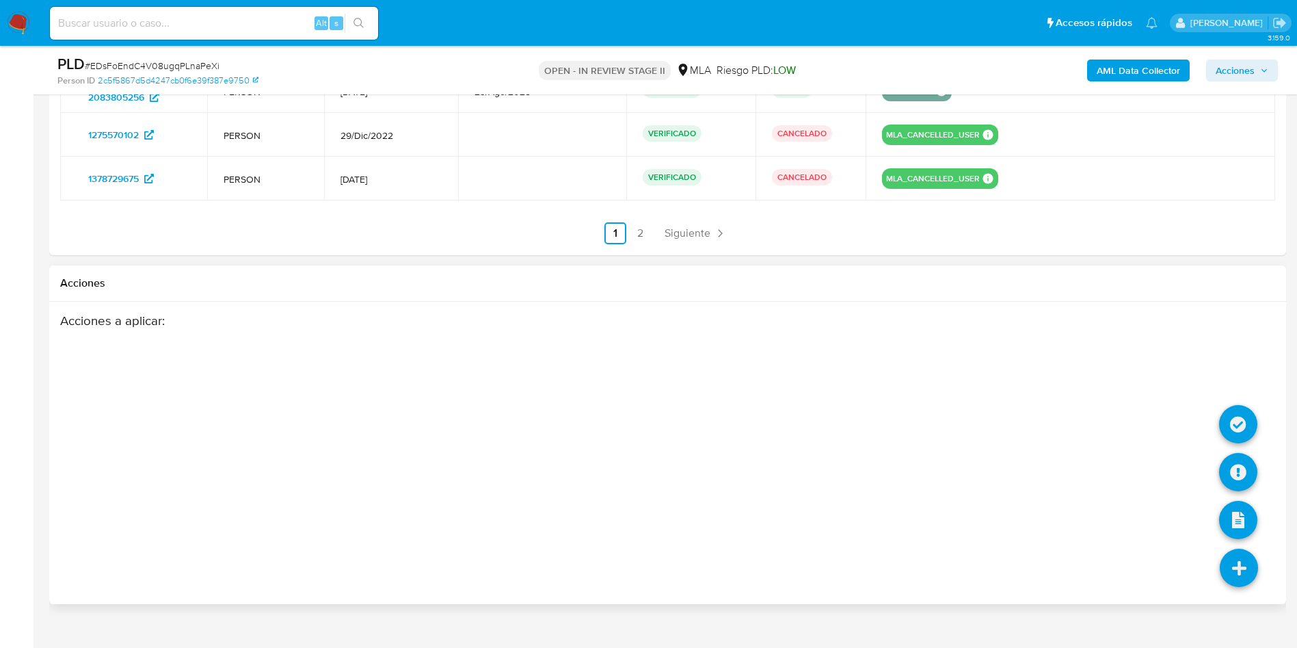
click at [1228, 569] on icon at bounding box center [1239, 568] width 38 height 38
click at [1234, 468] on icon at bounding box center [1239, 472] width 38 height 38
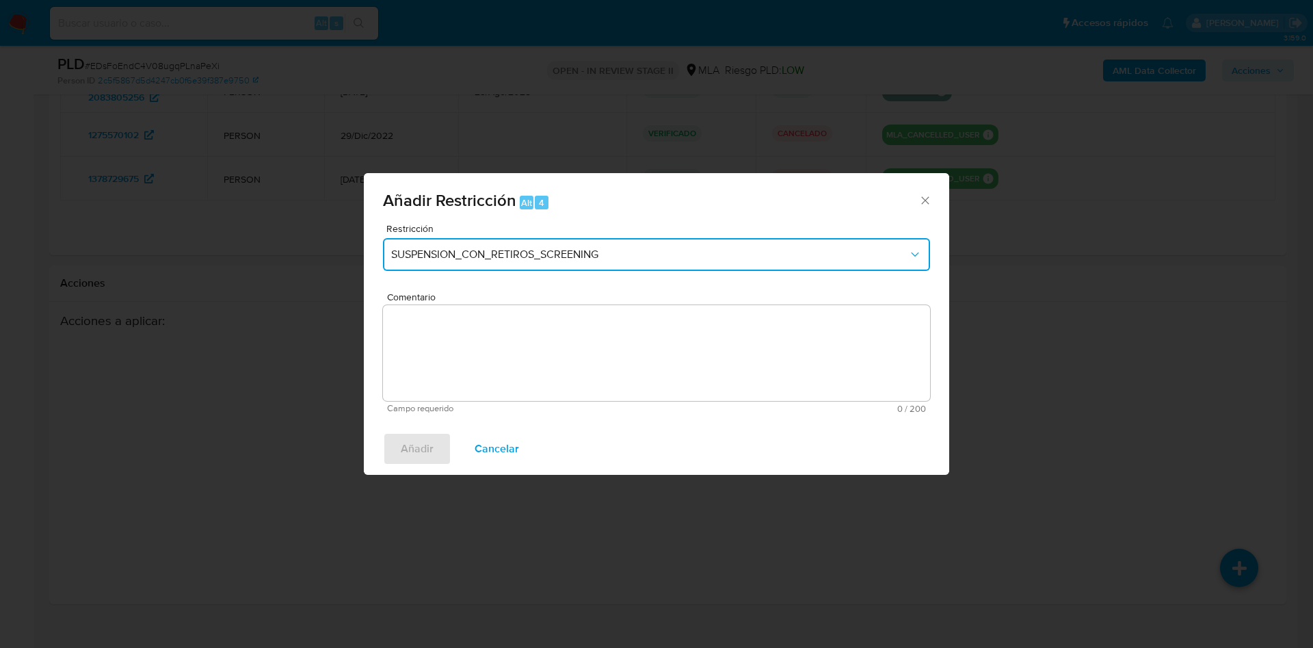
click at [495, 263] on button "SUSPENSION_CON_RETIROS_SCREENING" at bounding box center [656, 254] width 547 height 33
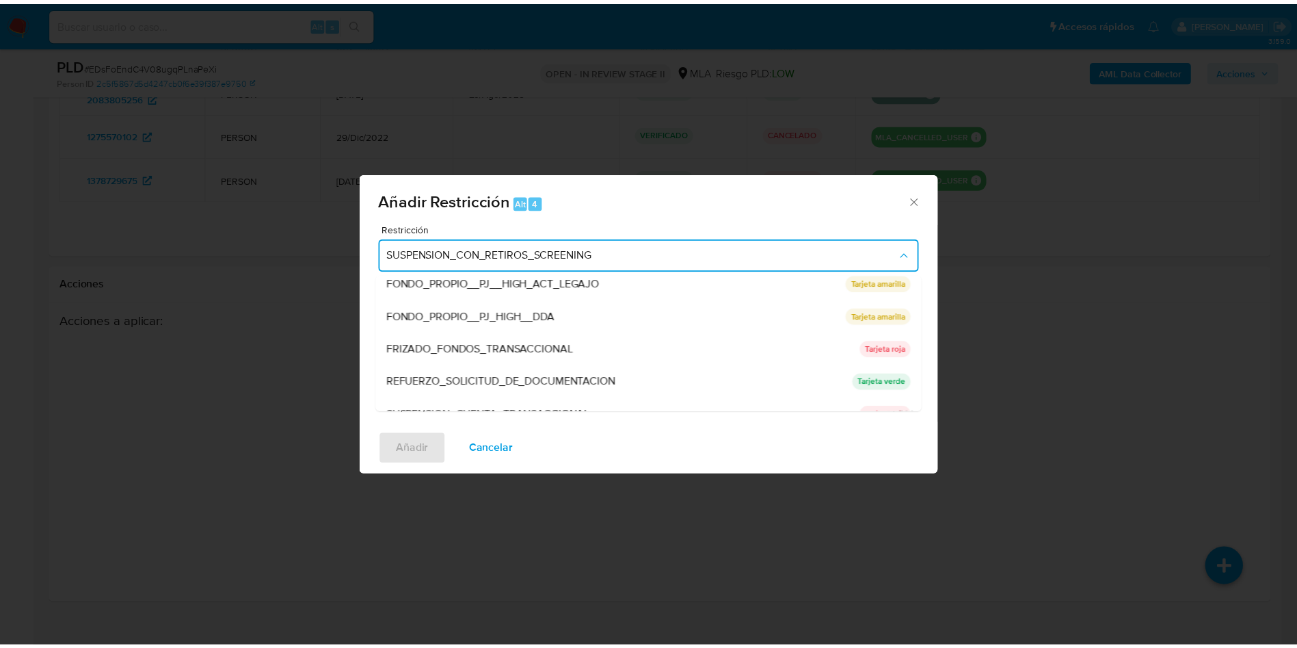
scroll to position [290, 0]
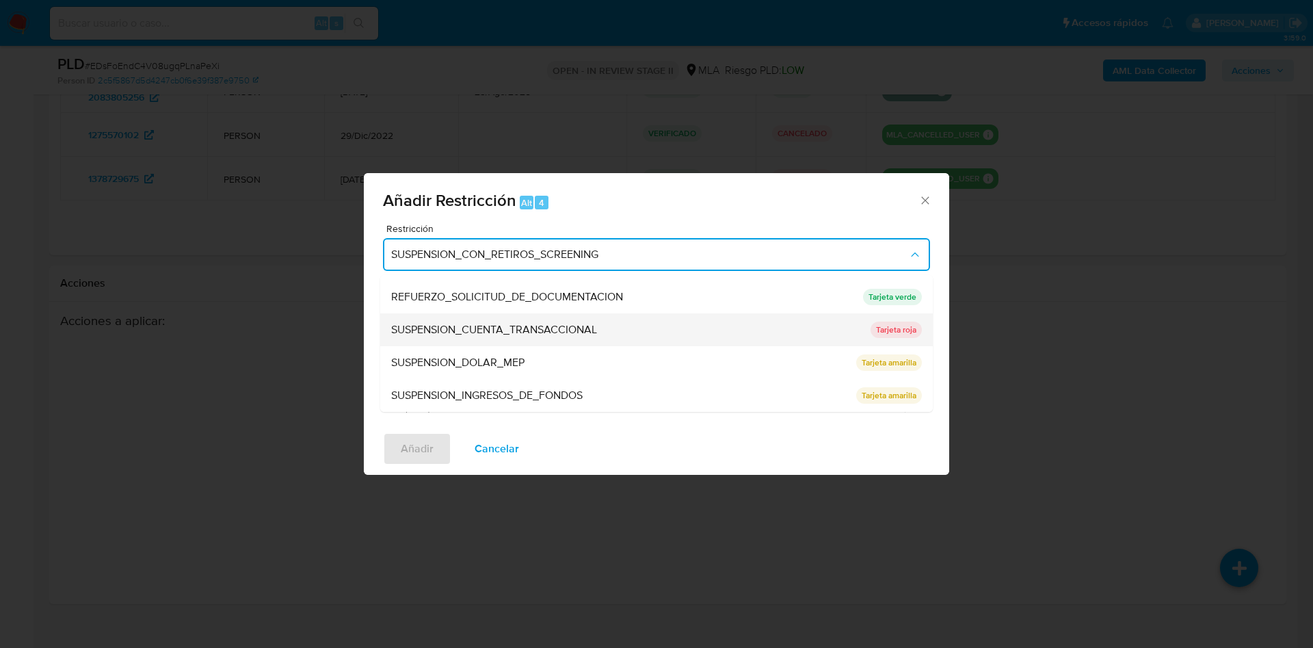
click at [510, 331] on span "SUSPENSION_CUENTA_TRANSACCIONAL" at bounding box center [494, 330] width 206 height 14
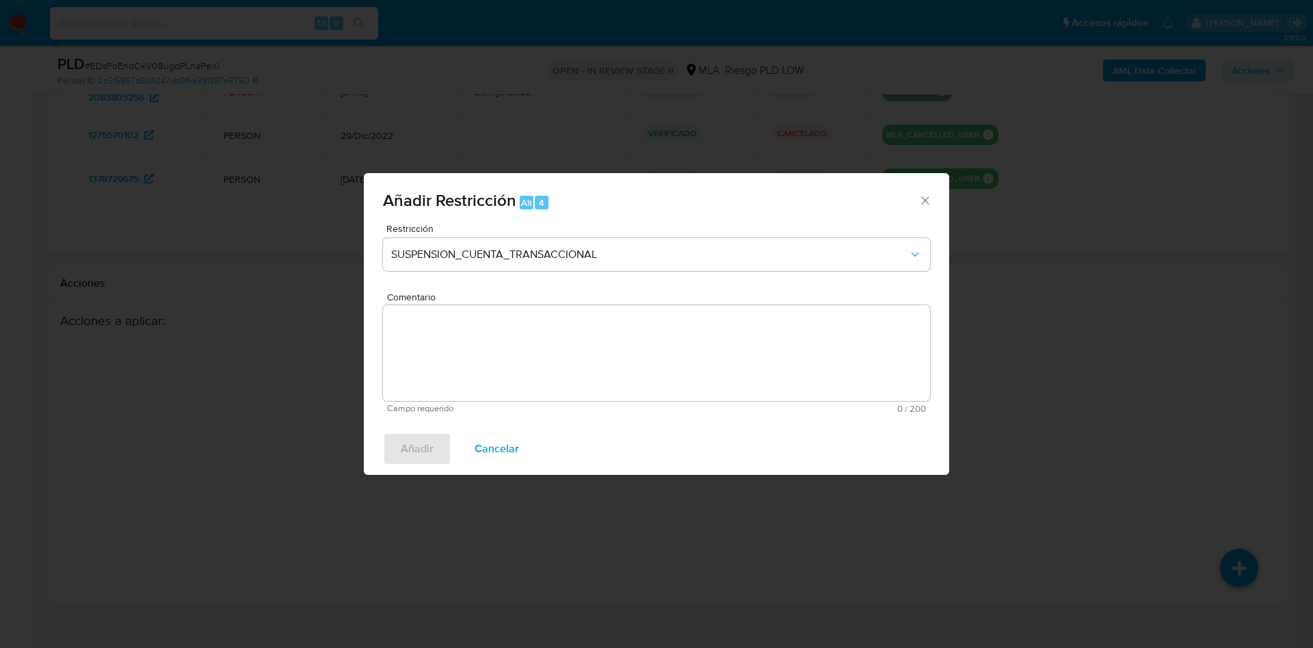
click at [546, 350] on textarea "Comentario" at bounding box center [656, 353] width 547 height 96
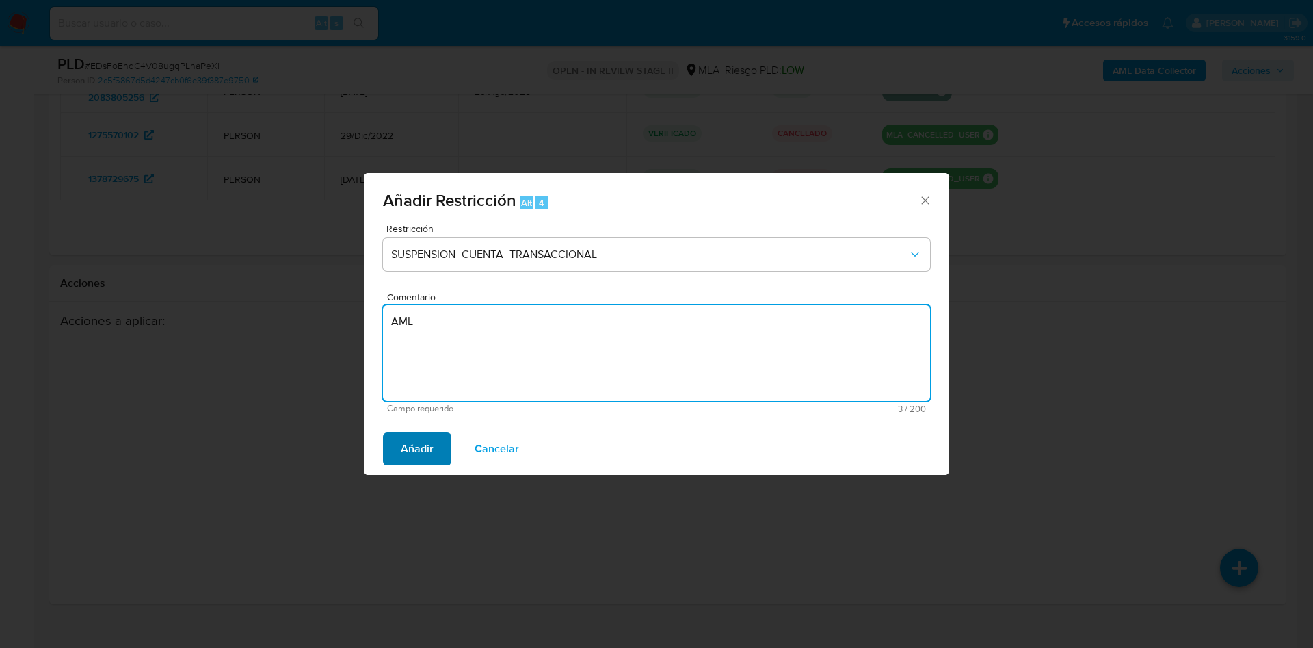
type textarea "AML"
click at [424, 446] on span "Añadir" at bounding box center [417, 449] width 33 height 30
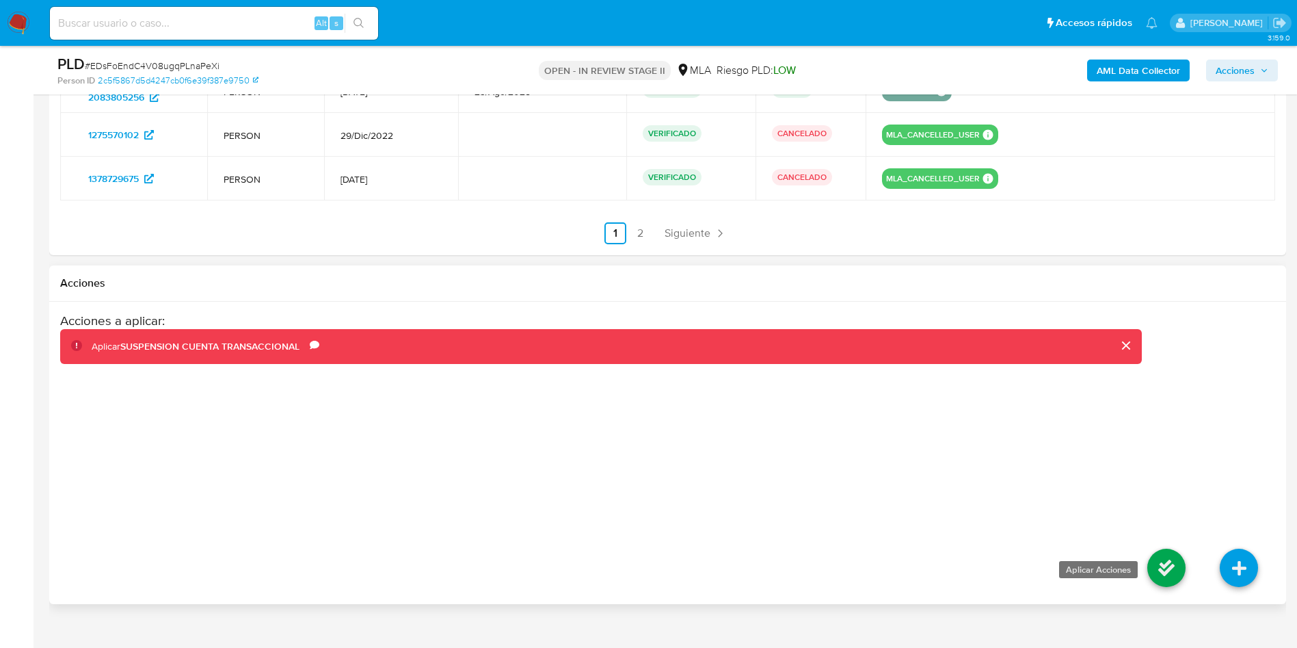
click at [1163, 564] on icon at bounding box center [1167, 568] width 38 height 38
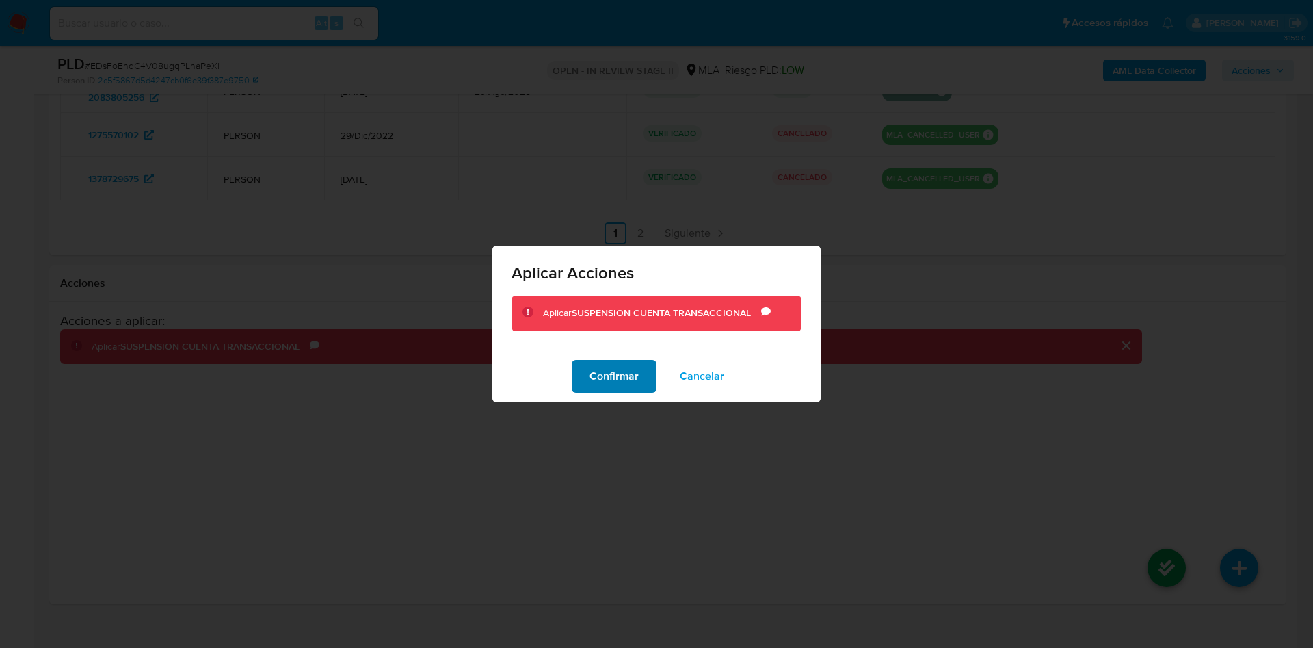
click at [629, 382] on span "Confirmar" at bounding box center [614, 376] width 49 height 30
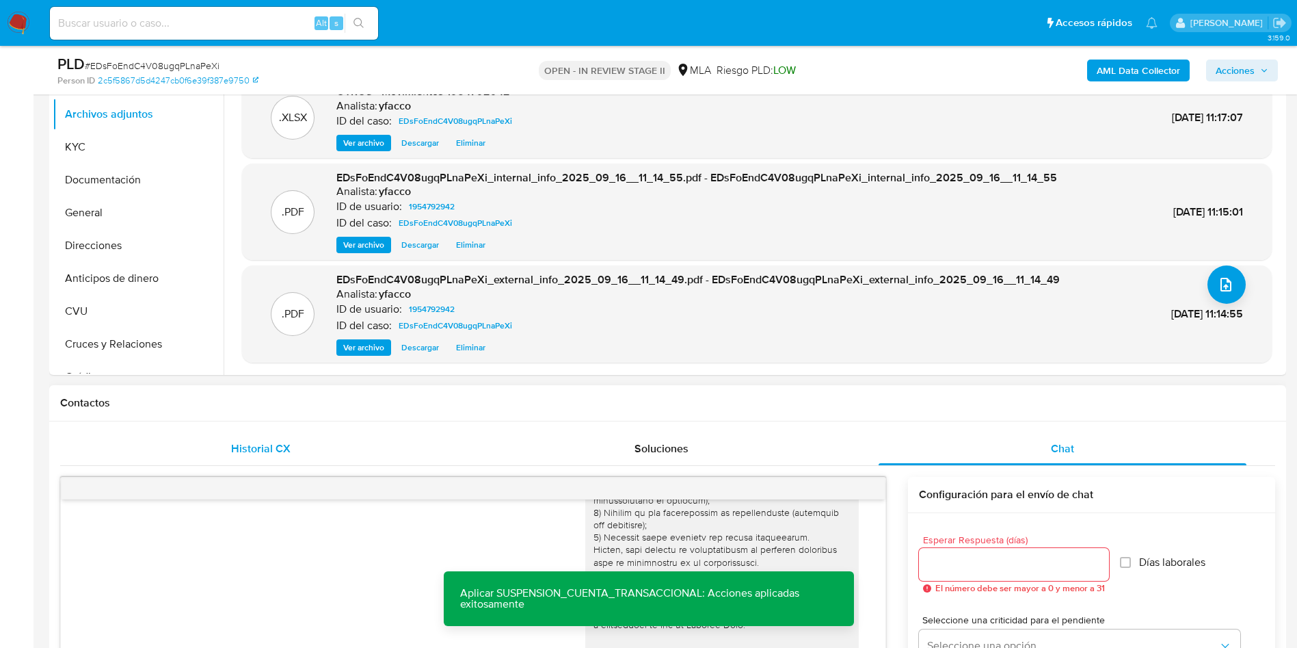
scroll to position [103, 0]
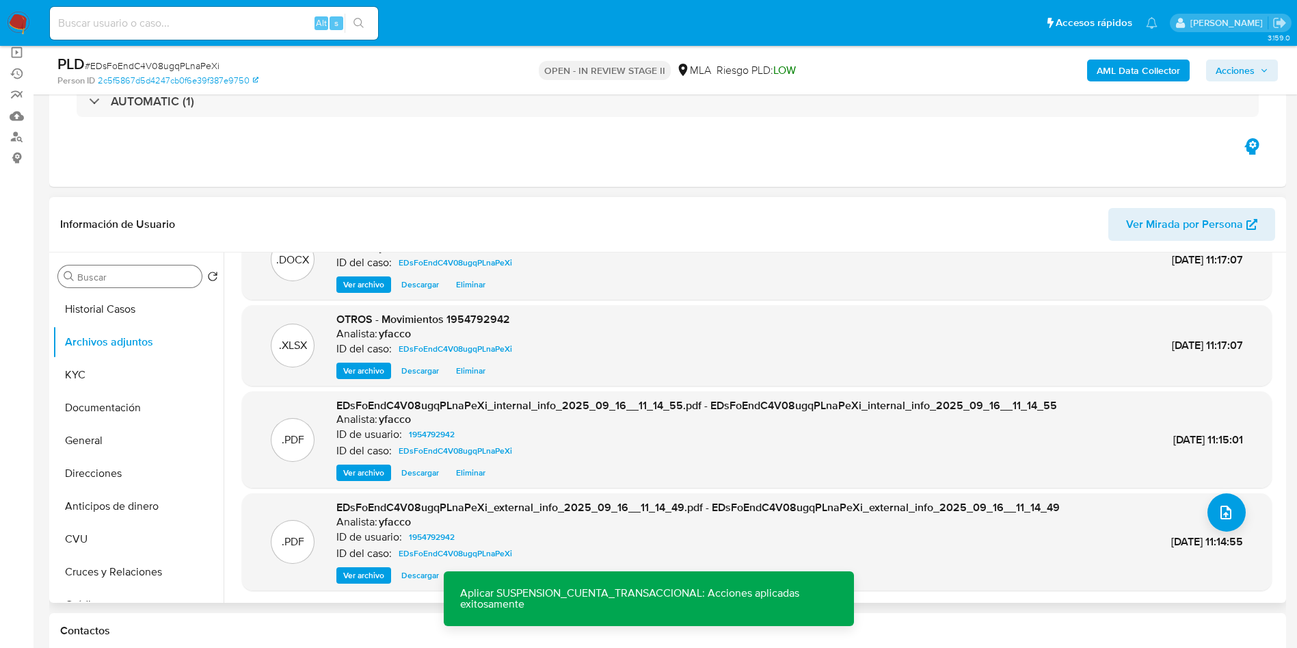
click at [113, 279] on input "Buscar" at bounding box center [136, 277] width 119 height 12
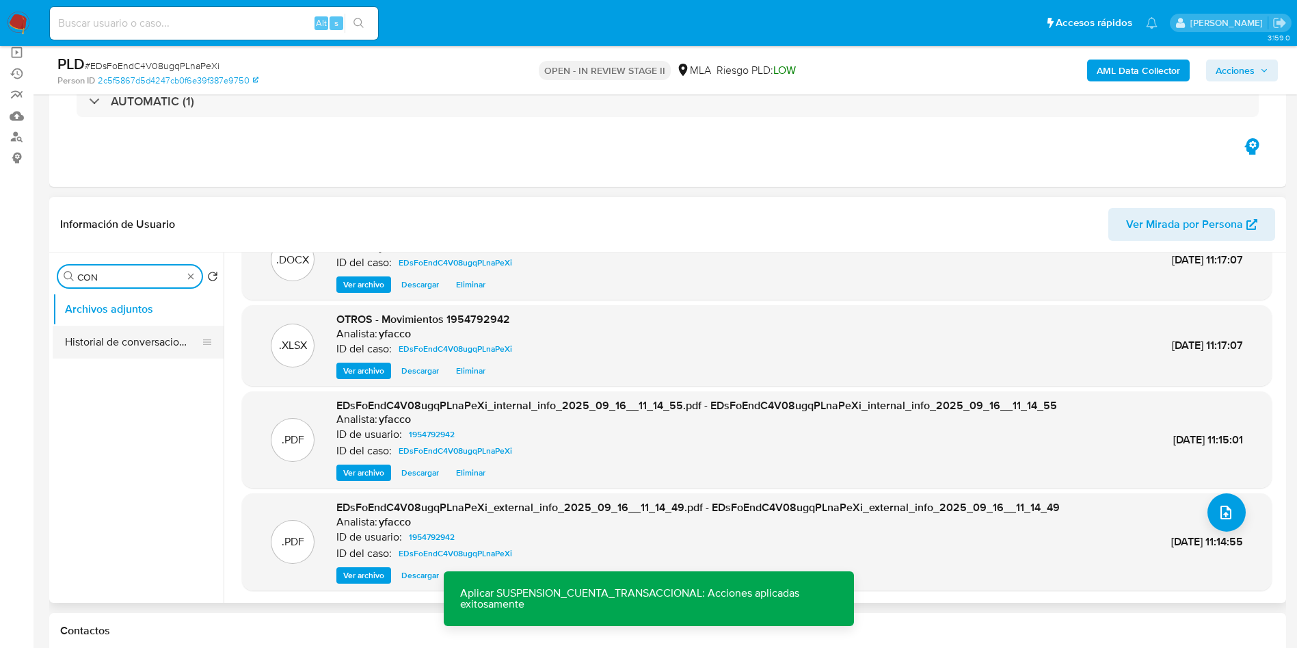
type input "CON"
click at [105, 332] on button "Historial de conversaciones" at bounding box center [133, 342] width 160 height 33
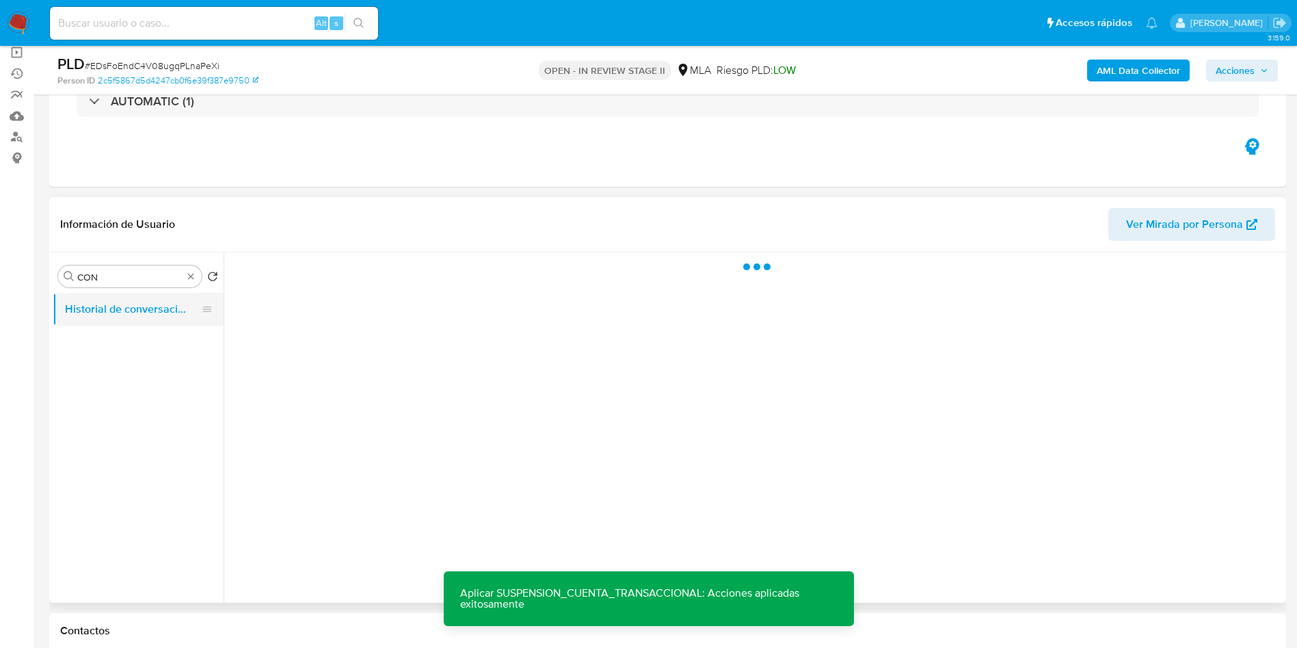
scroll to position [0, 0]
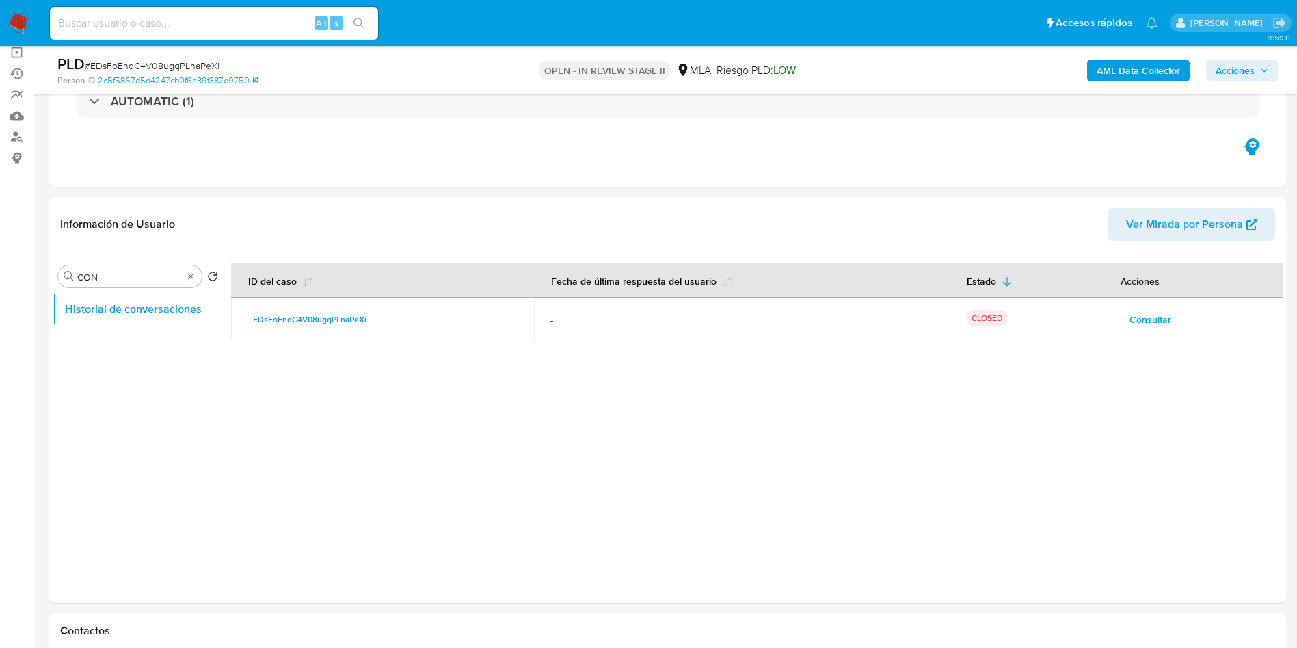
click at [1230, 66] on span "Acciones" at bounding box center [1235, 71] width 39 height 22
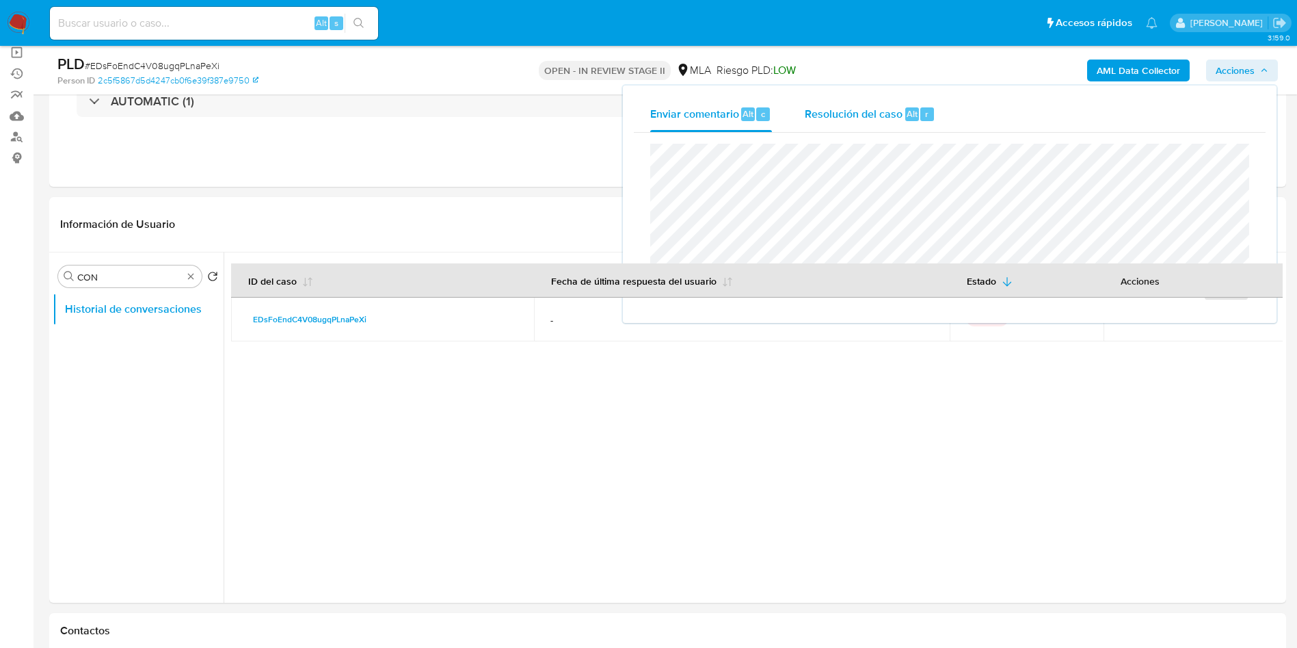
click at [907, 117] on span "Alt" at bounding box center [912, 113] width 11 height 13
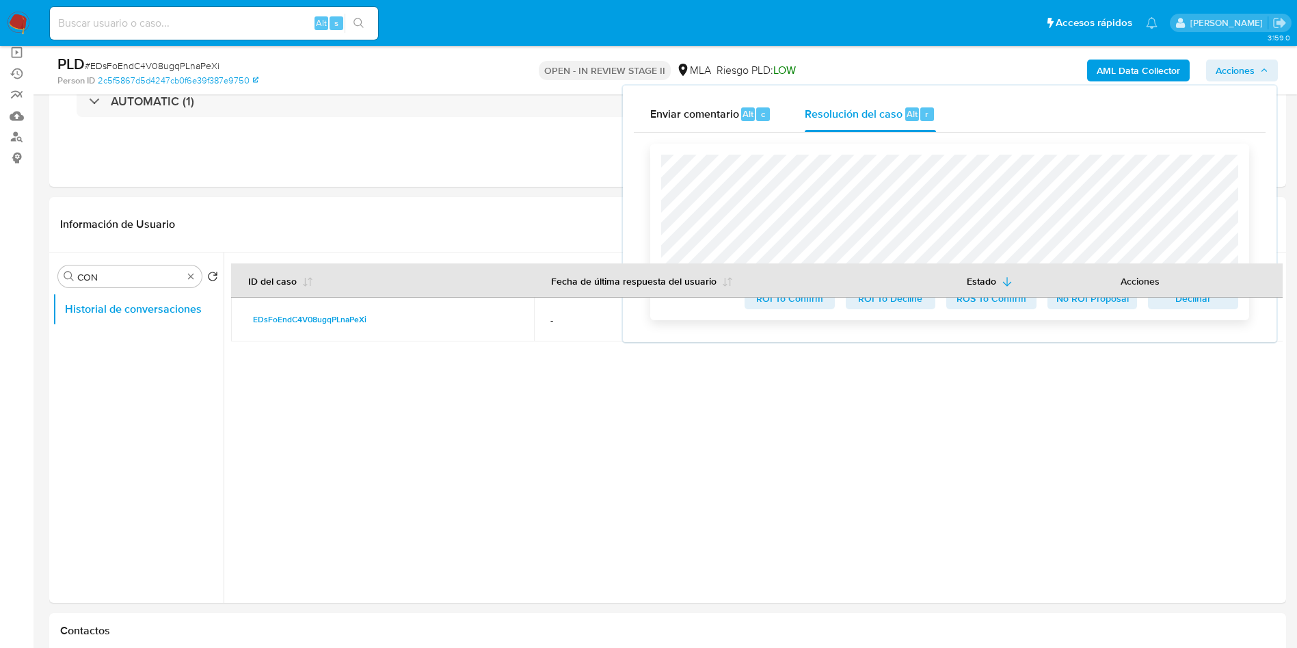
click at [973, 301] on span "ROS To Confirm" at bounding box center [991, 298] width 71 height 19
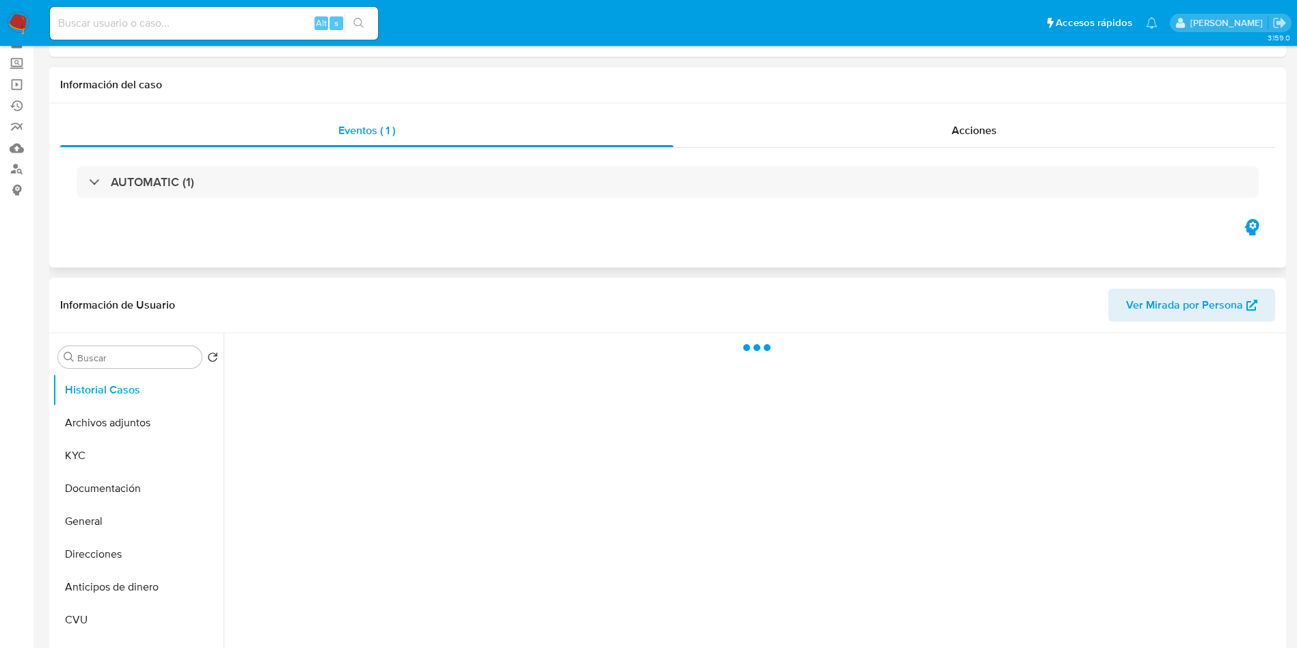
scroll to position [103, 0]
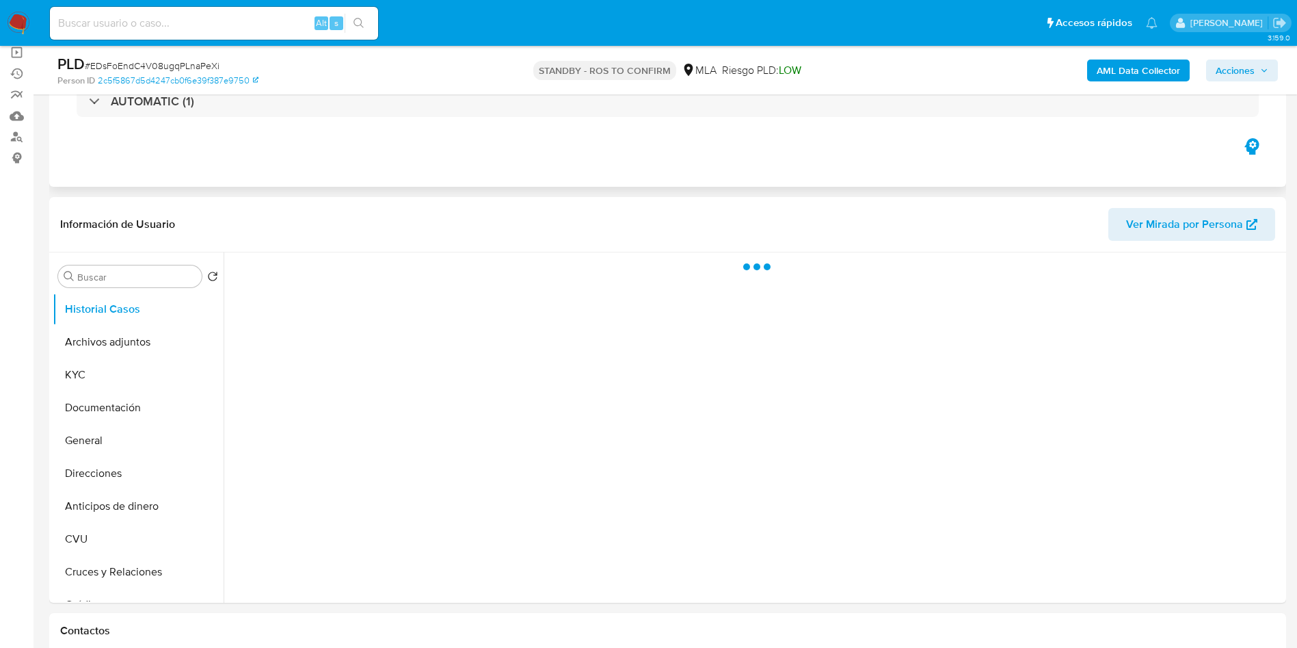
select select "10"
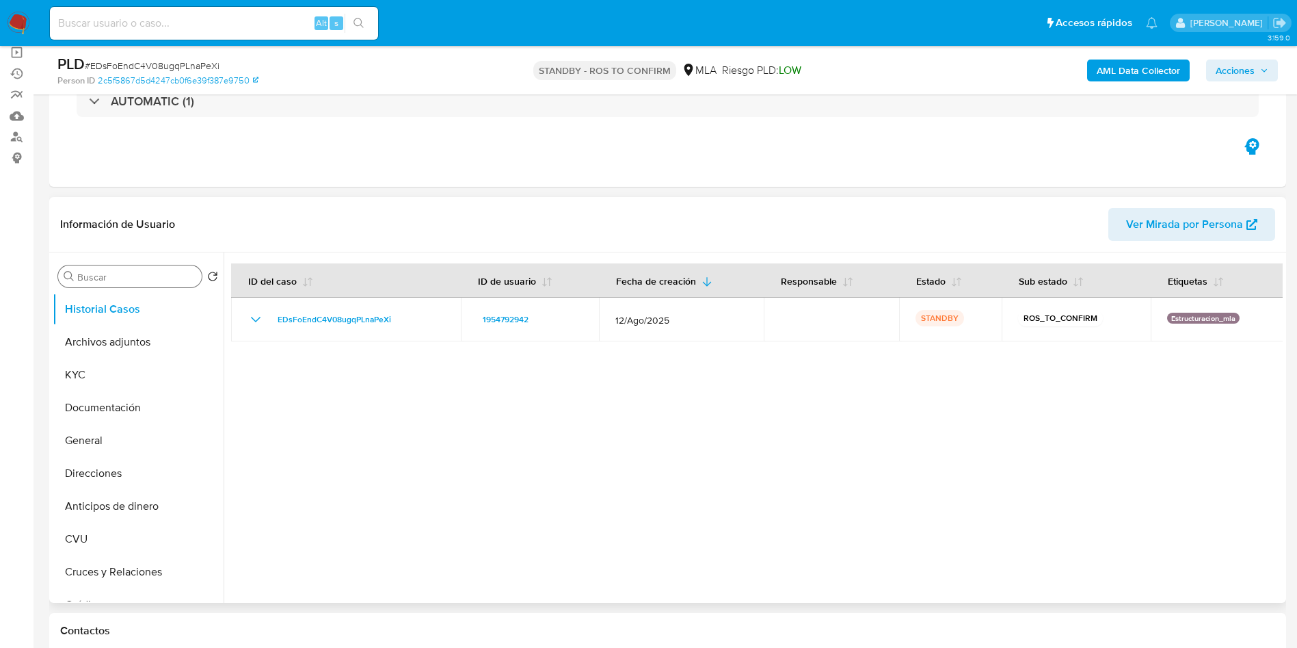
click at [100, 282] on input "Buscar" at bounding box center [136, 277] width 119 height 12
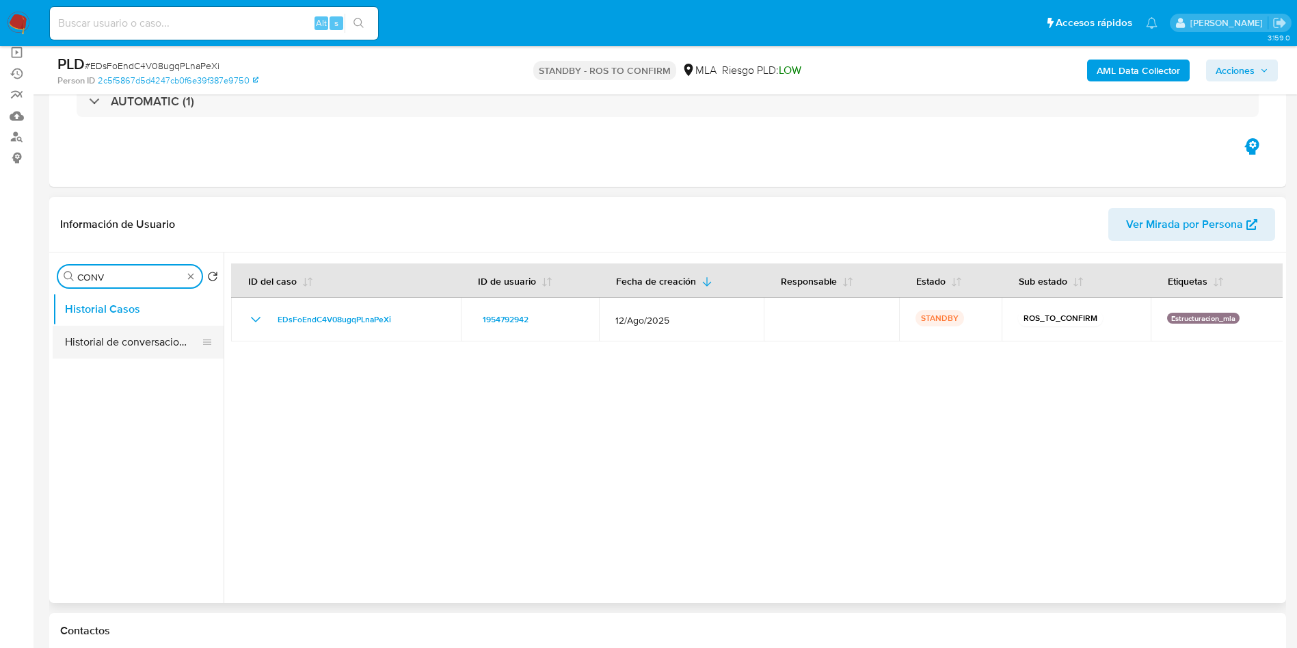
type input "CONV"
click at [107, 344] on button "Historial de conversaciones" at bounding box center [133, 342] width 160 height 33
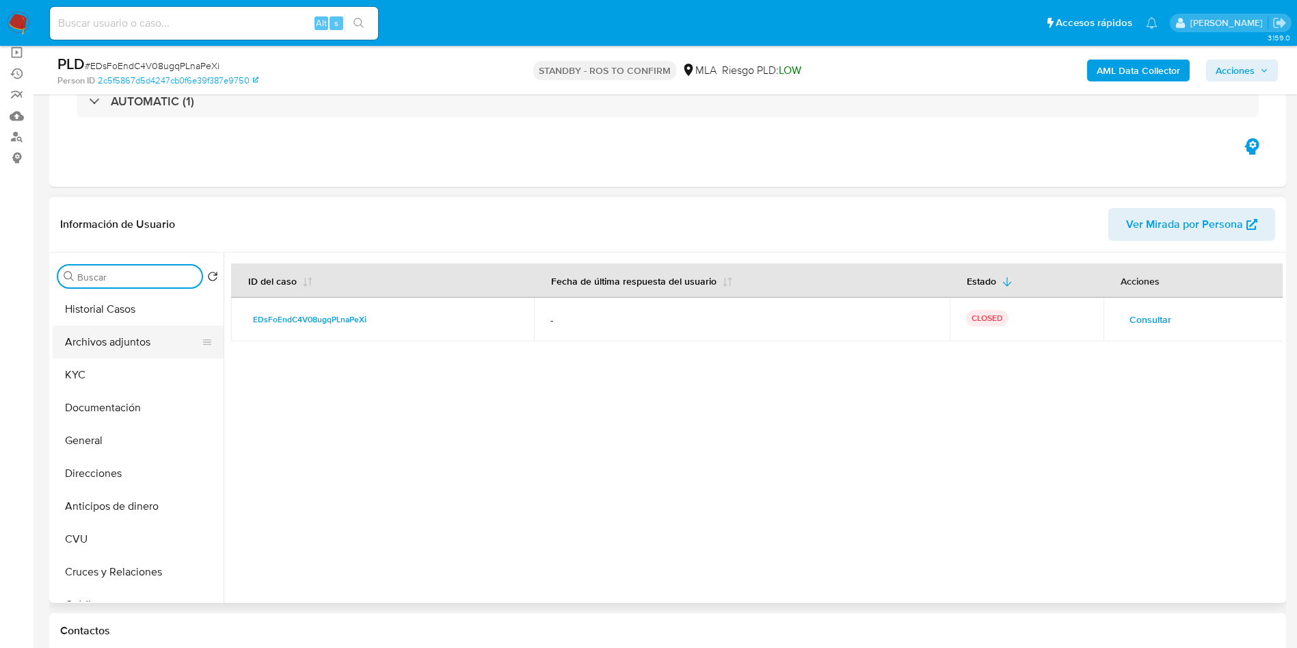
click at [100, 349] on button "Archivos adjuntos" at bounding box center [133, 342] width 160 height 33
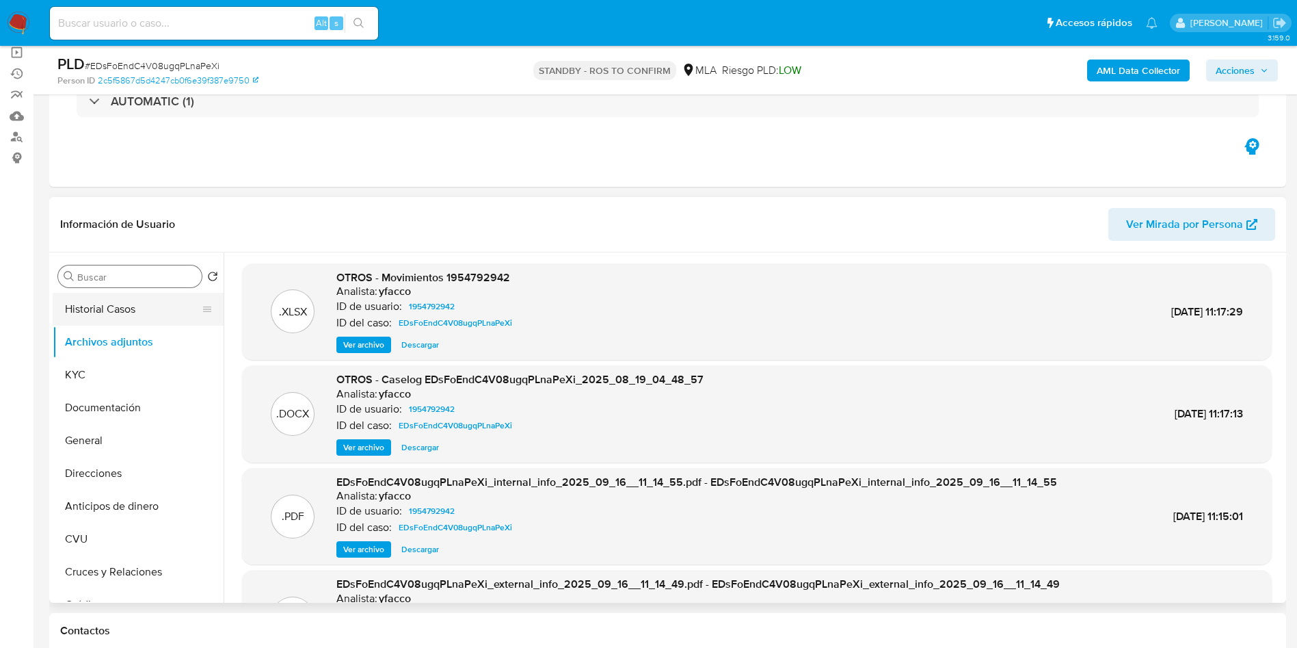
click at [146, 304] on button "Historial Casos" at bounding box center [133, 309] width 160 height 33
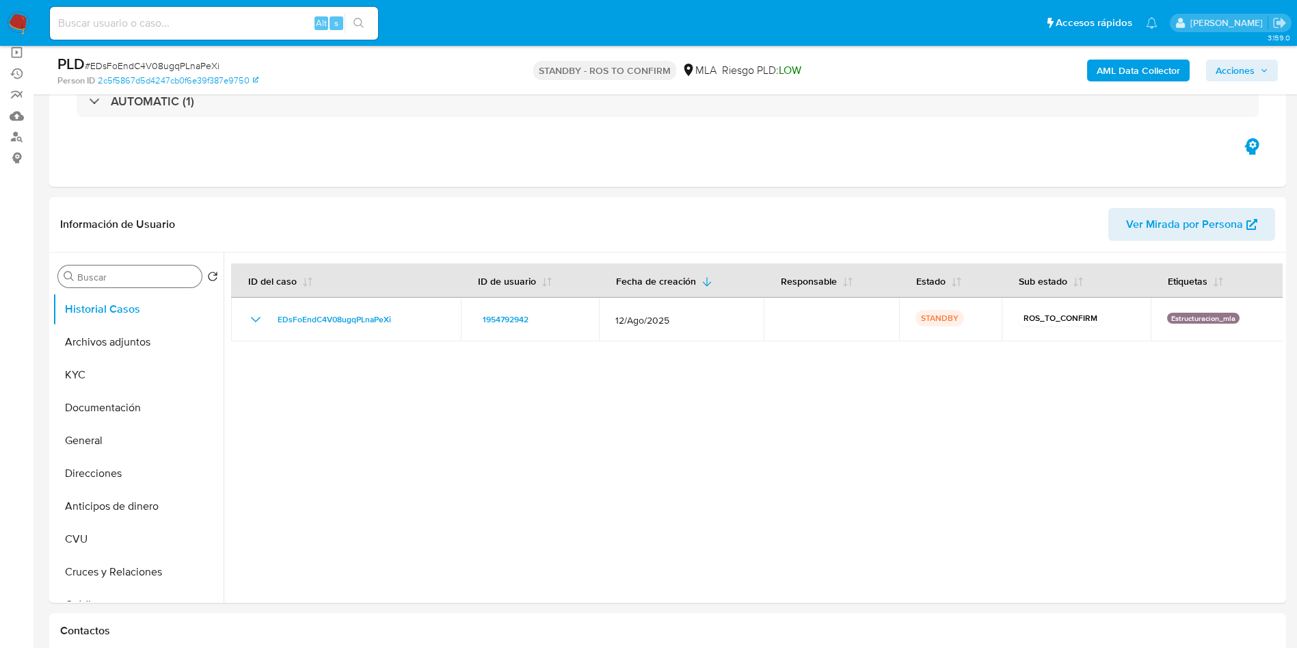
click at [308, 21] on input at bounding box center [214, 23] width 328 height 18
paste input "M9j2KtyO8HfZc0zW7yIB8Ule"
type input "M9j2KtyO8HfZc0zW7yIB8Ule"
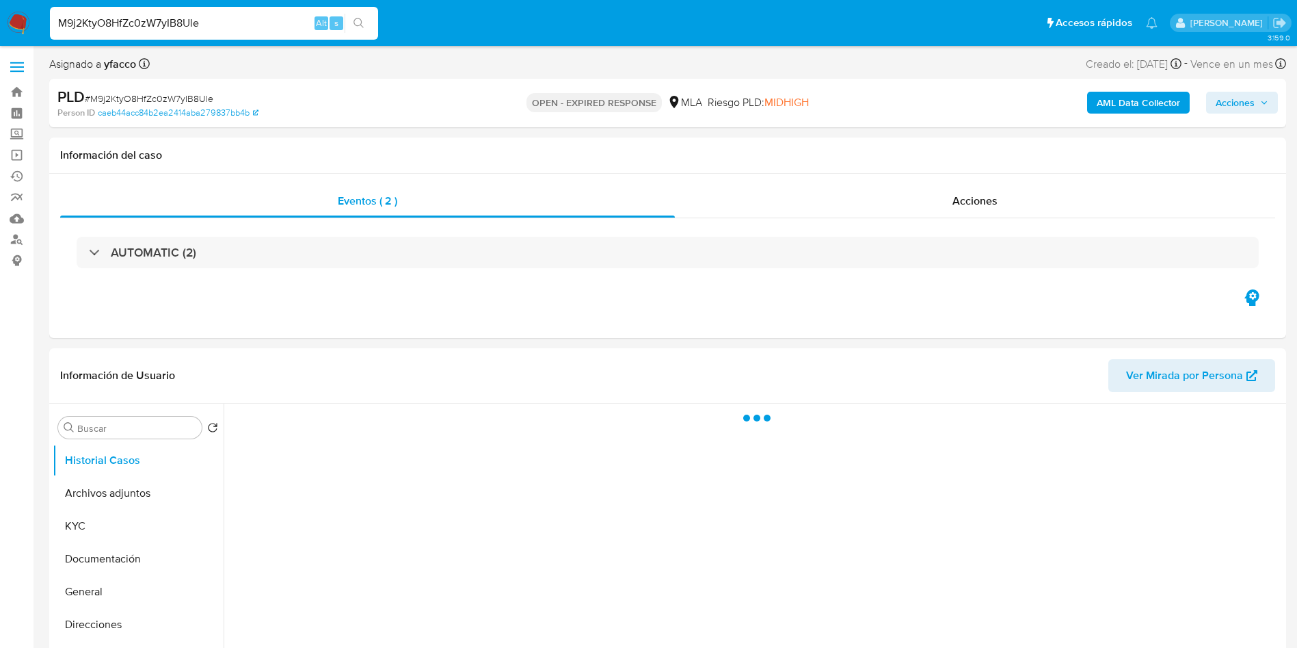
select select "10"
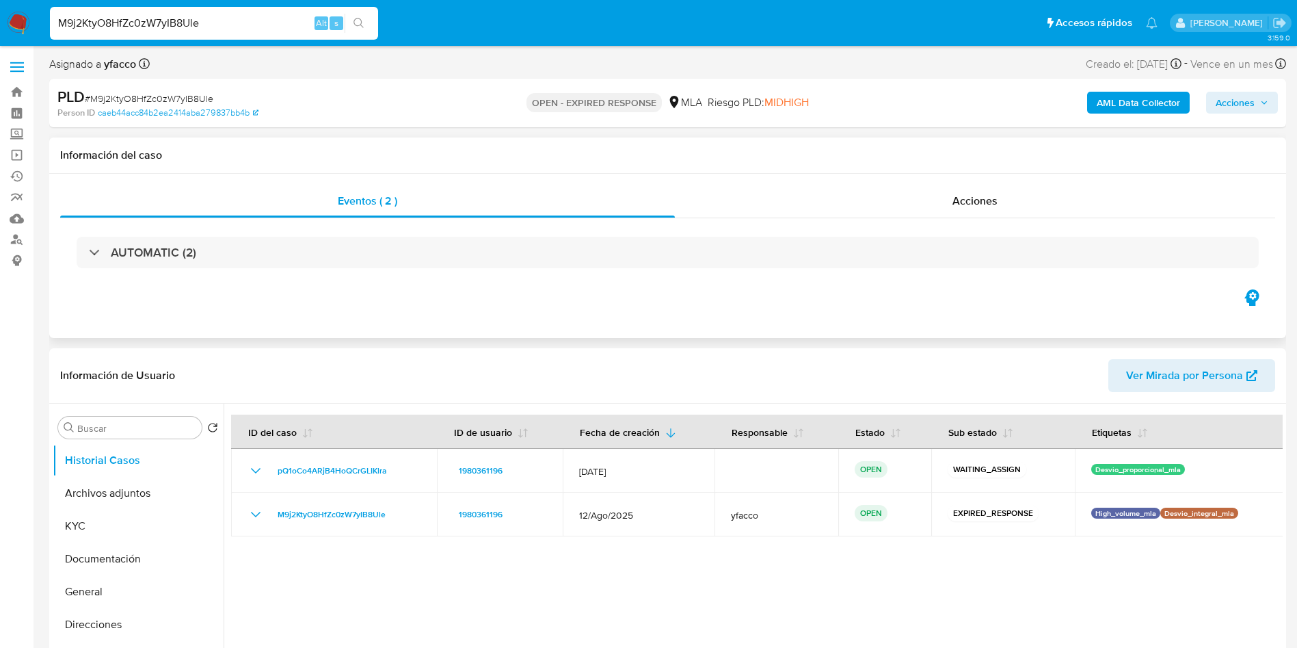
scroll to position [103, 0]
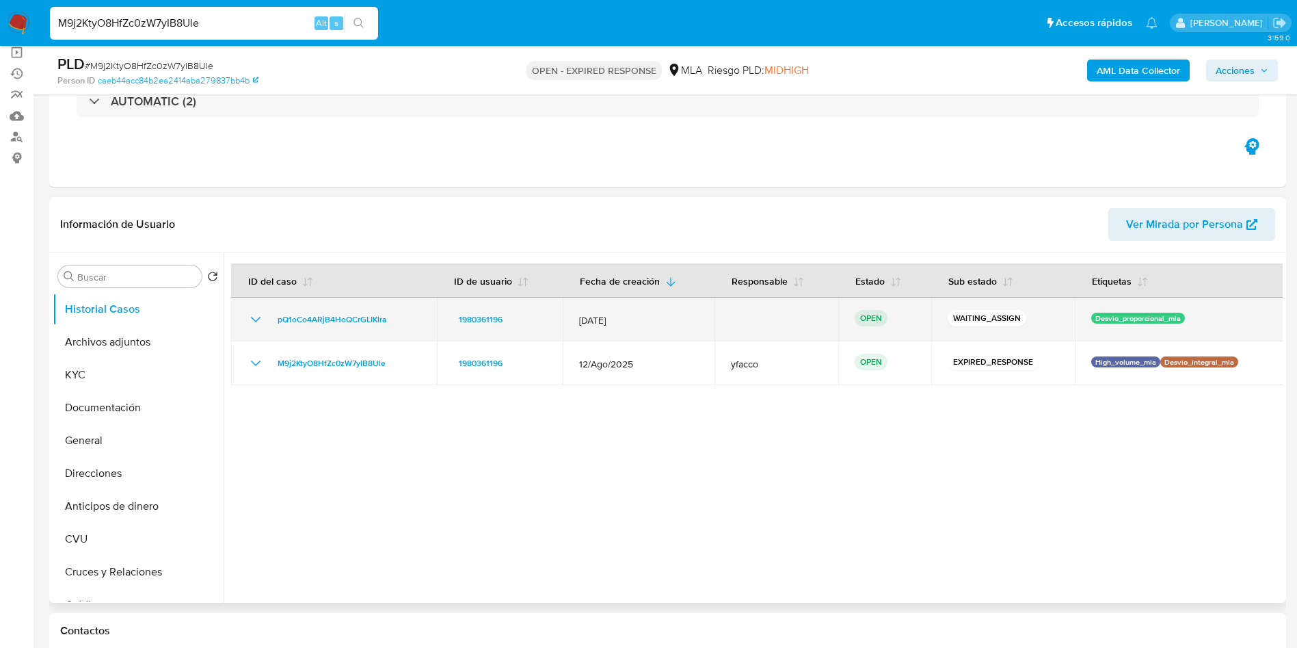
drag, startPoint x: 268, startPoint y: 326, endPoint x: 392, endPoint y: 313, distance: 124.5
click at [392, 313] on div "pQ1oCo4ARjB4HoQCrGLIKlra" at bounding box center [334, 319] width 173 height 16
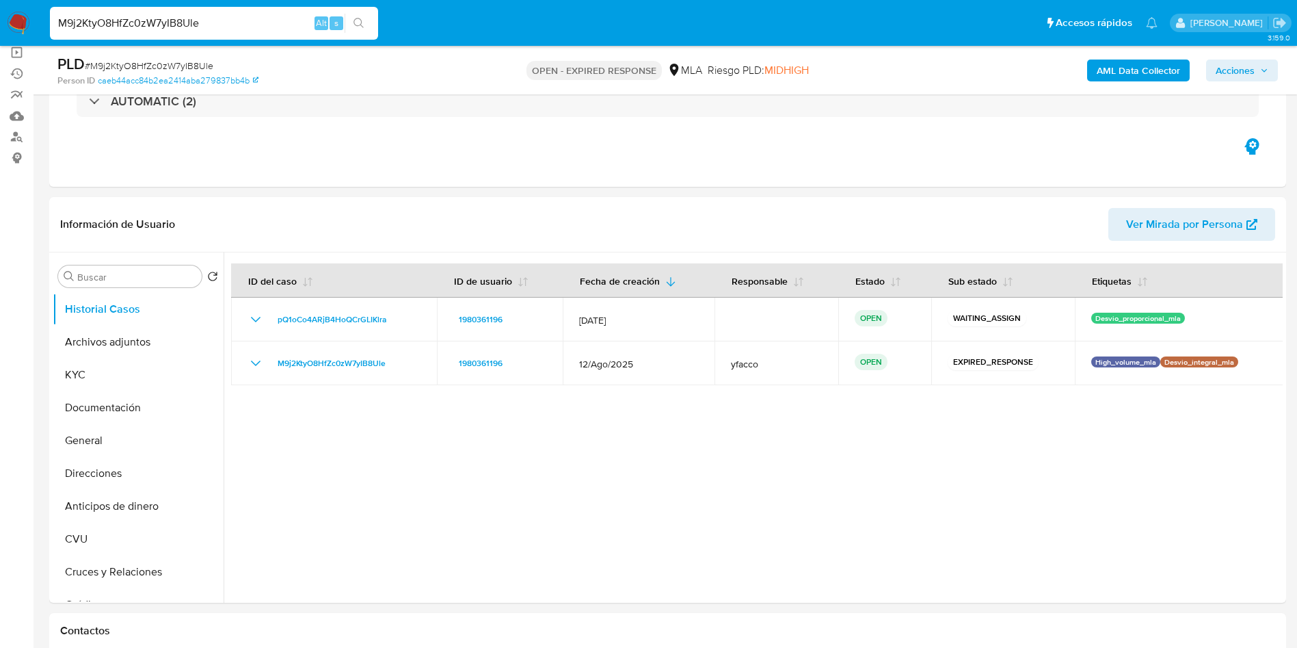
click at [259, 27] on input "M9j2KtyO8HfZc0zW7yIB8Ule" at bounding box center [214, 23] width 328 height 18
paste input "rKwged8GhCRvMwKKhXI67FSn"
type input "rKwged8GhCRvMwKKhXI67FSn"
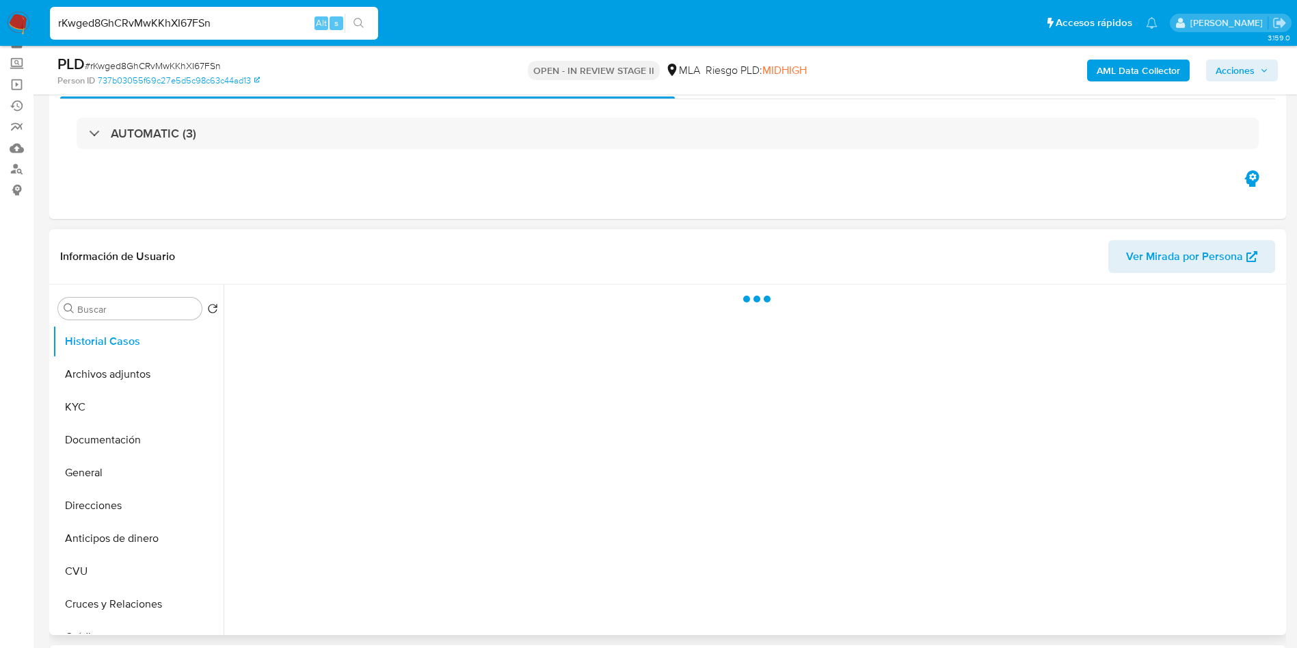
scroll to position [103, 0]
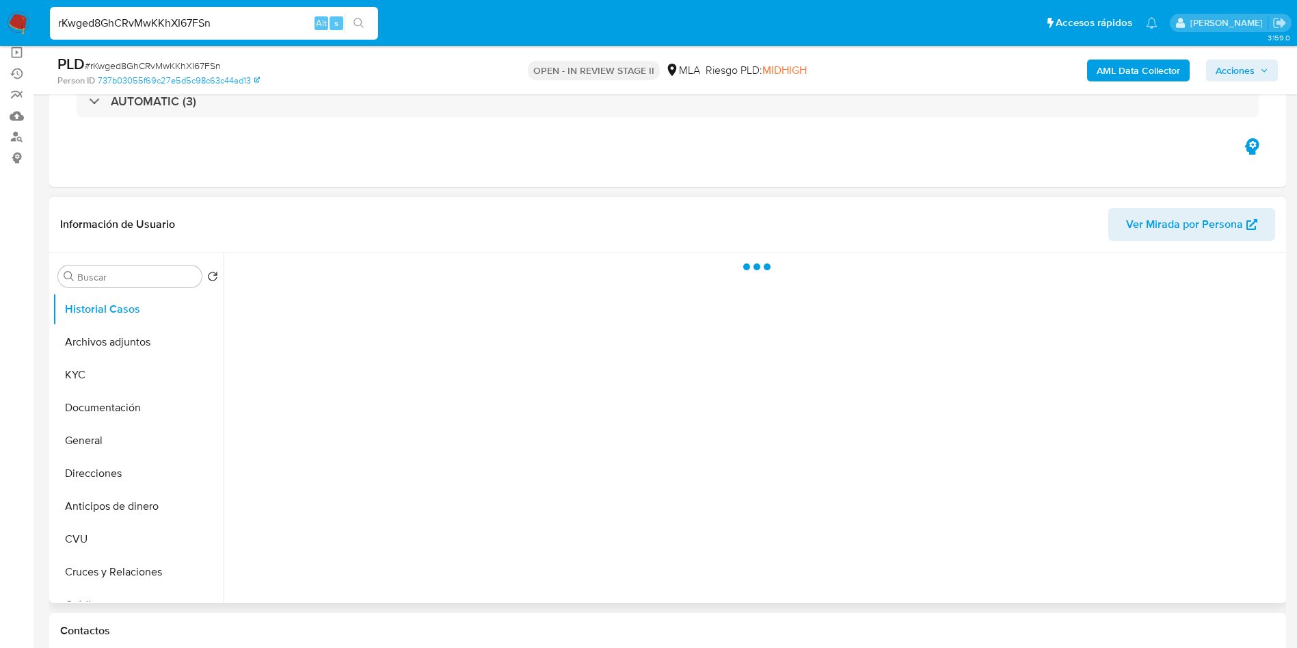
select select "10"
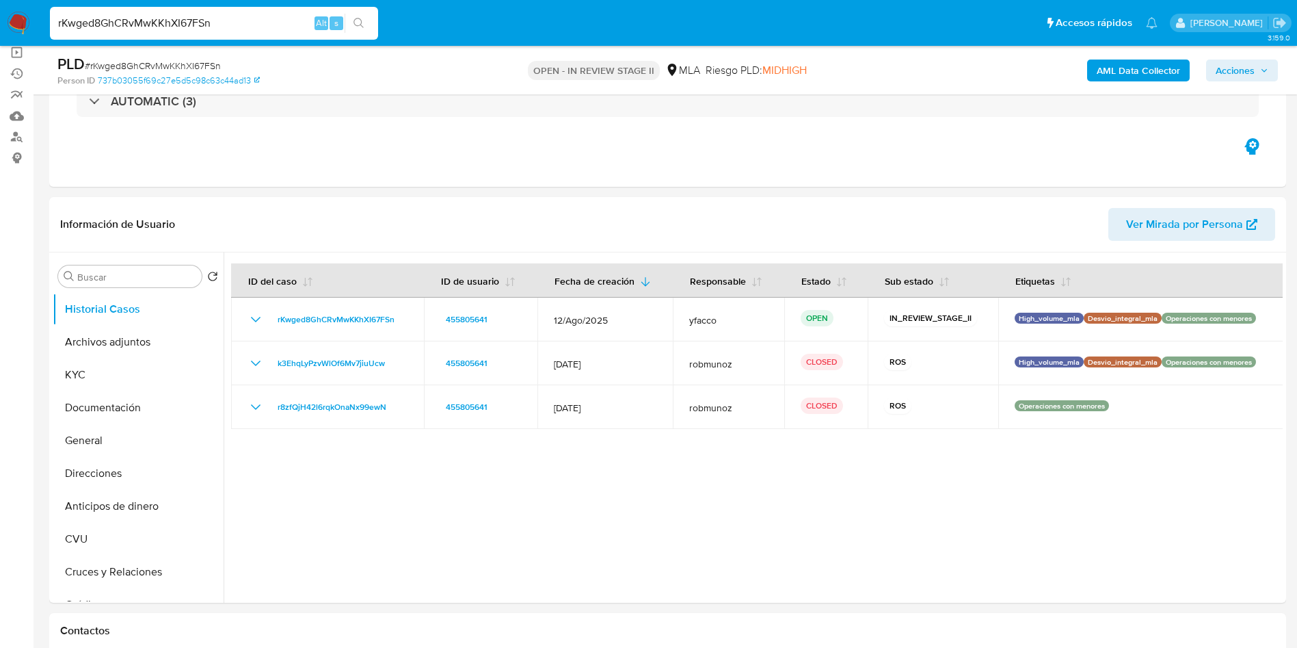
click at [235, 26] on input "rKwged8GhCRvMwKKhXI67FSn" at bounding box center [214, 23] width 328 height 18
paste input "pO2IXmGGg276kMdobglAPkiv"
type input "pO2IXmGGg276kMdobglAPkiv"
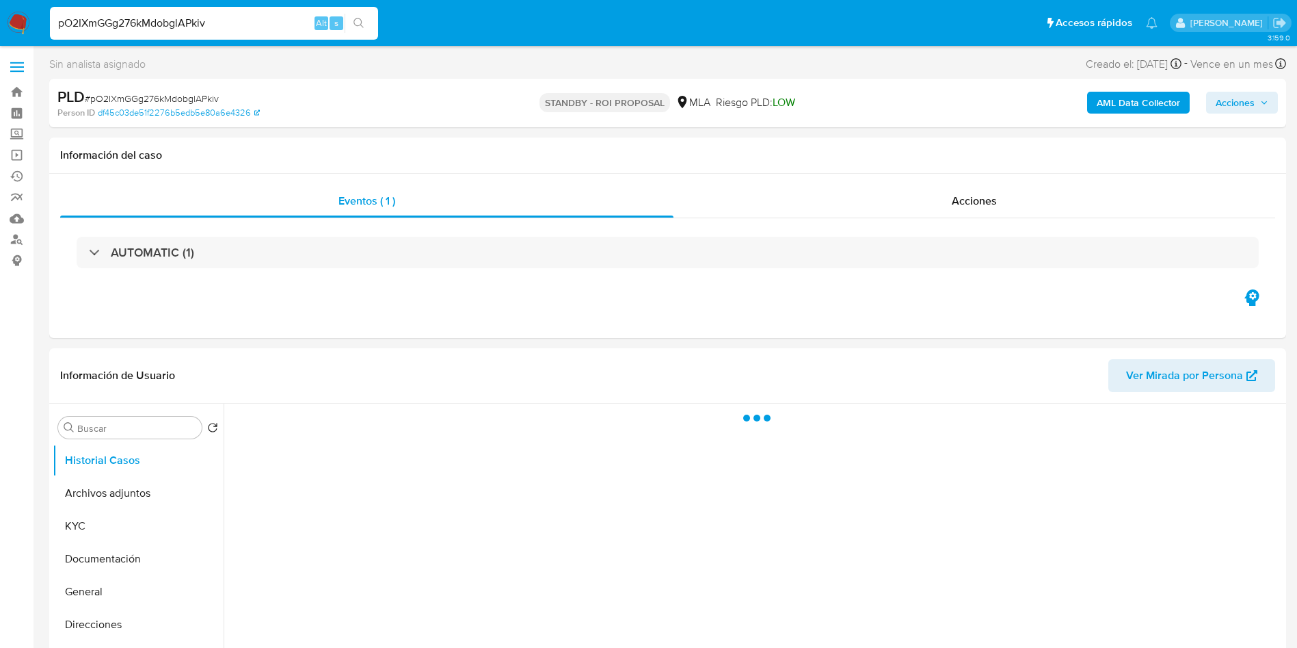
select select "10"
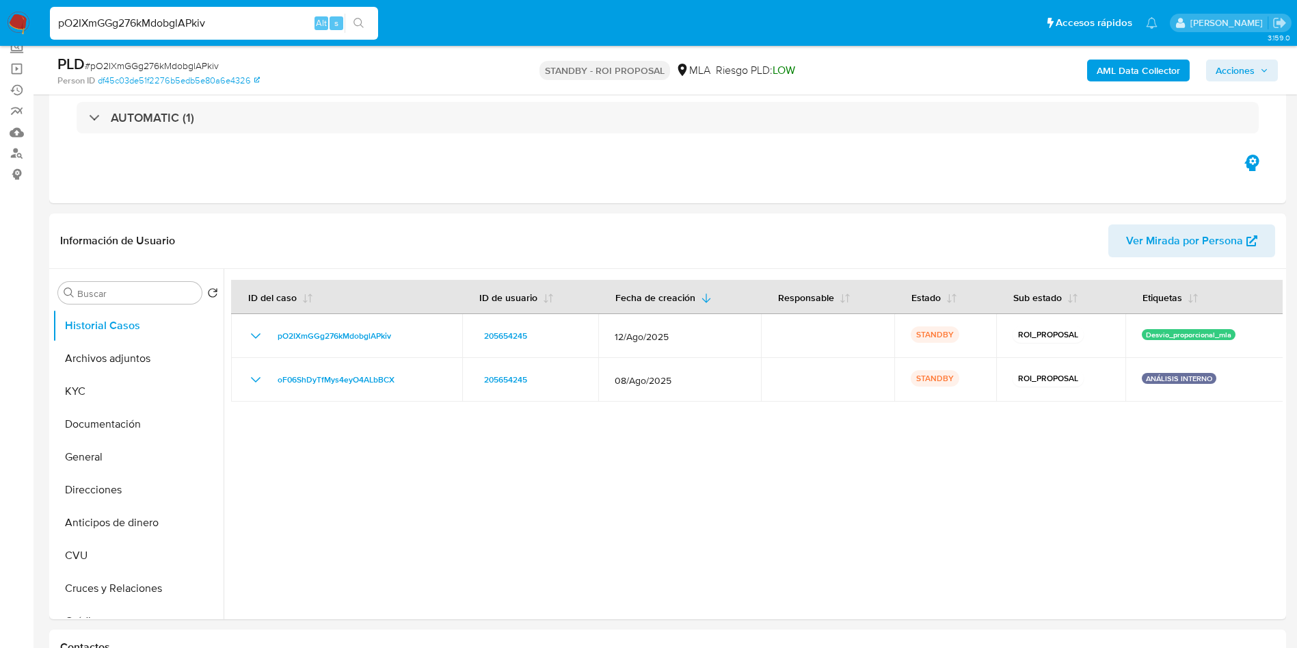
scroll to position [205, 0]
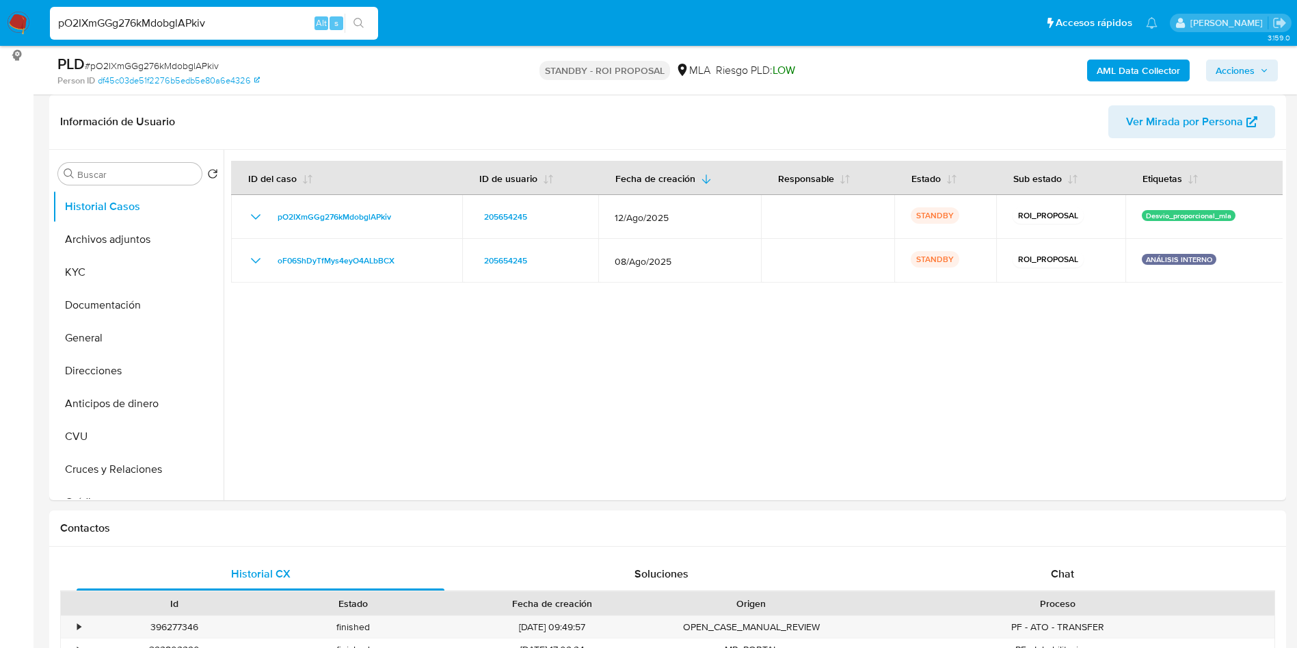
click at [276, 25] on input "pO2IXmGGg276kMdobglAPkiv" at bounding box center [214, 23] width 328 height 18
click at [276, 27] on input "pO2IXmGGg276kMdobglAPkiv" at bounding box center [214, 23] width 328 height 18
paste input "OWfRdMUmtYDraLPldg2wCTiu"
type input "OWfRdMUmtYDraLPldg2wCTiu"
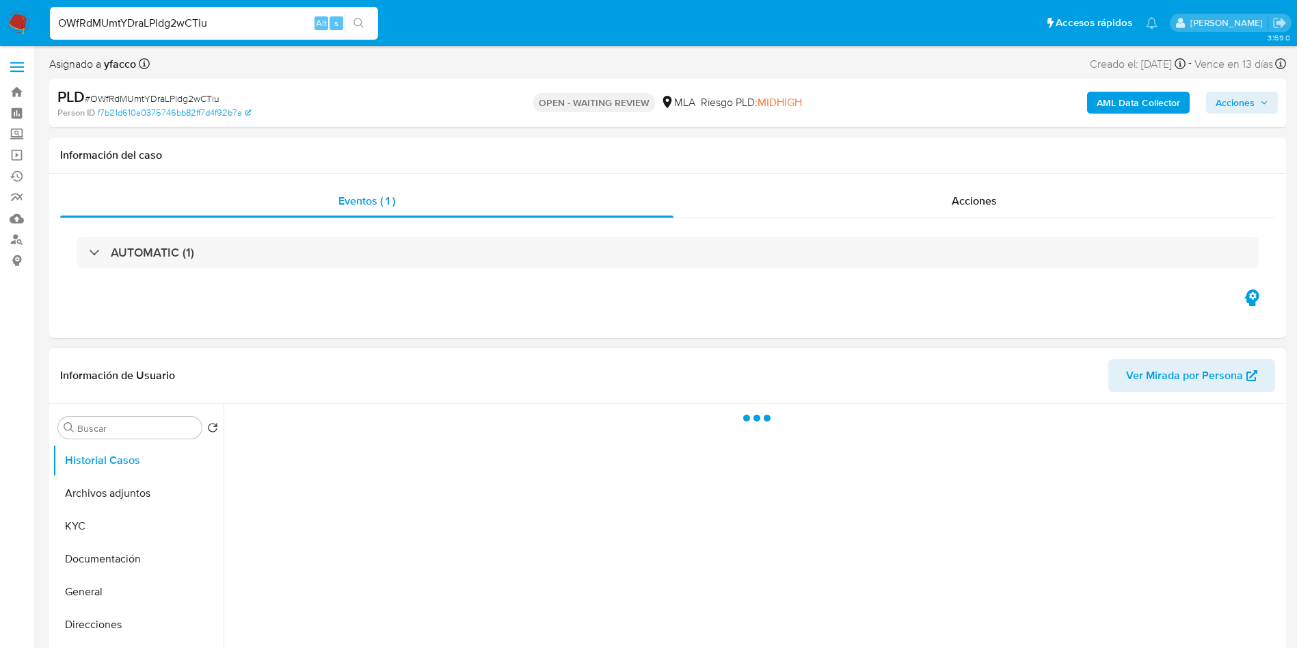
select select "10"
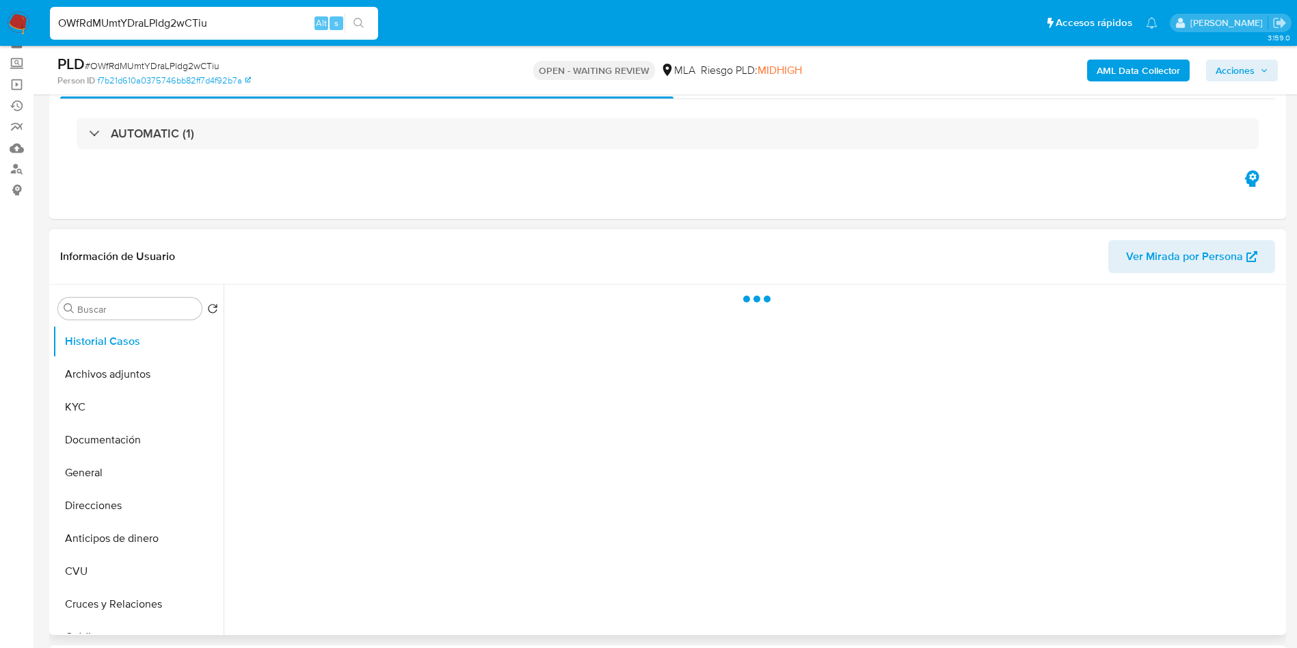
scroll to position [103, 0]
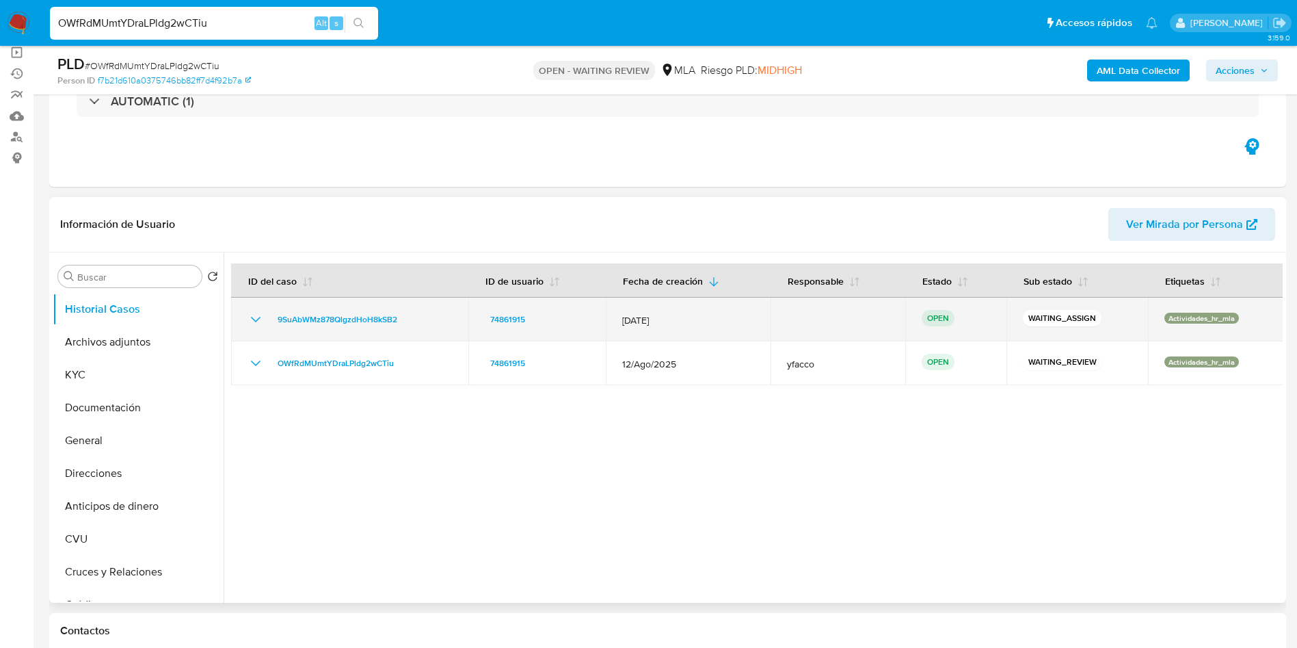
drag, startPoint x: 267, startPoint y: 317, endPoint x: 408, endPoint y: 316, distance: 140.9
click at [408, 316] on div "9SuAbWMz878QlgzdHoH8kSB2" at bounding box center [350, 319] width 205 height 16
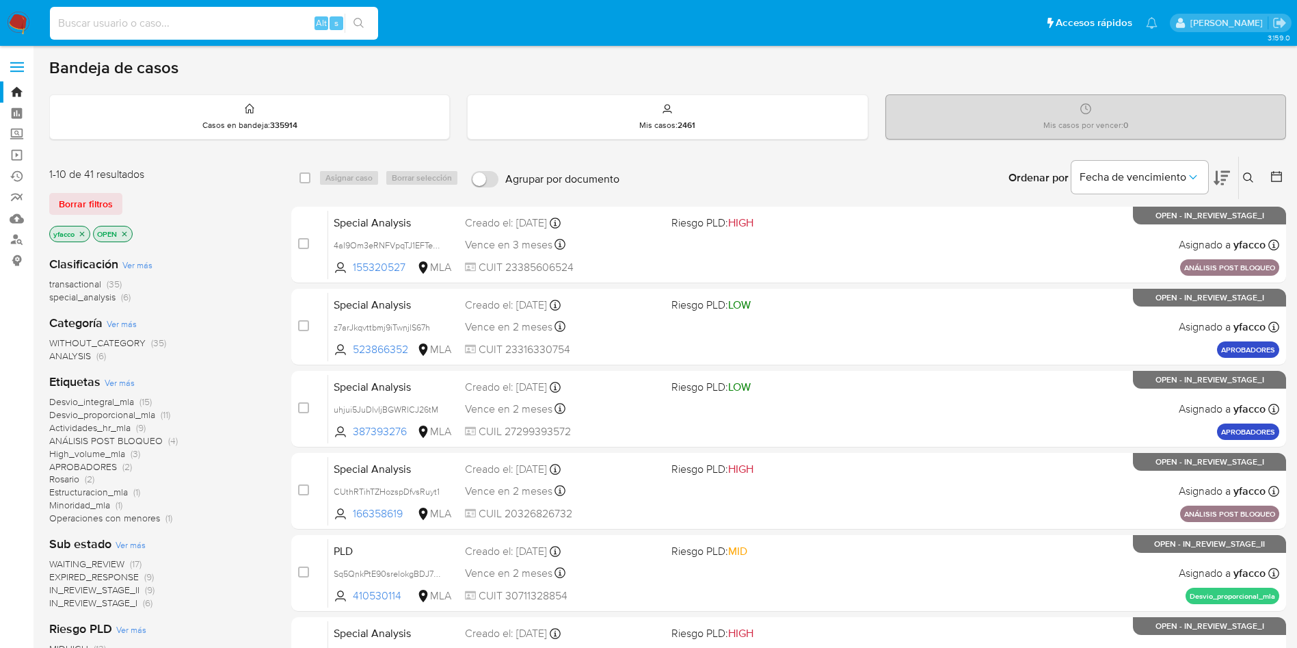
click at [244, 29] on input at bounding box center [214, 23] width 328 height 18
paste input "M9j2KtyO8HfZc0zW7yIB8Ule"
type input "M9j2KtyO8HfZc0zW7yIB8Ule"
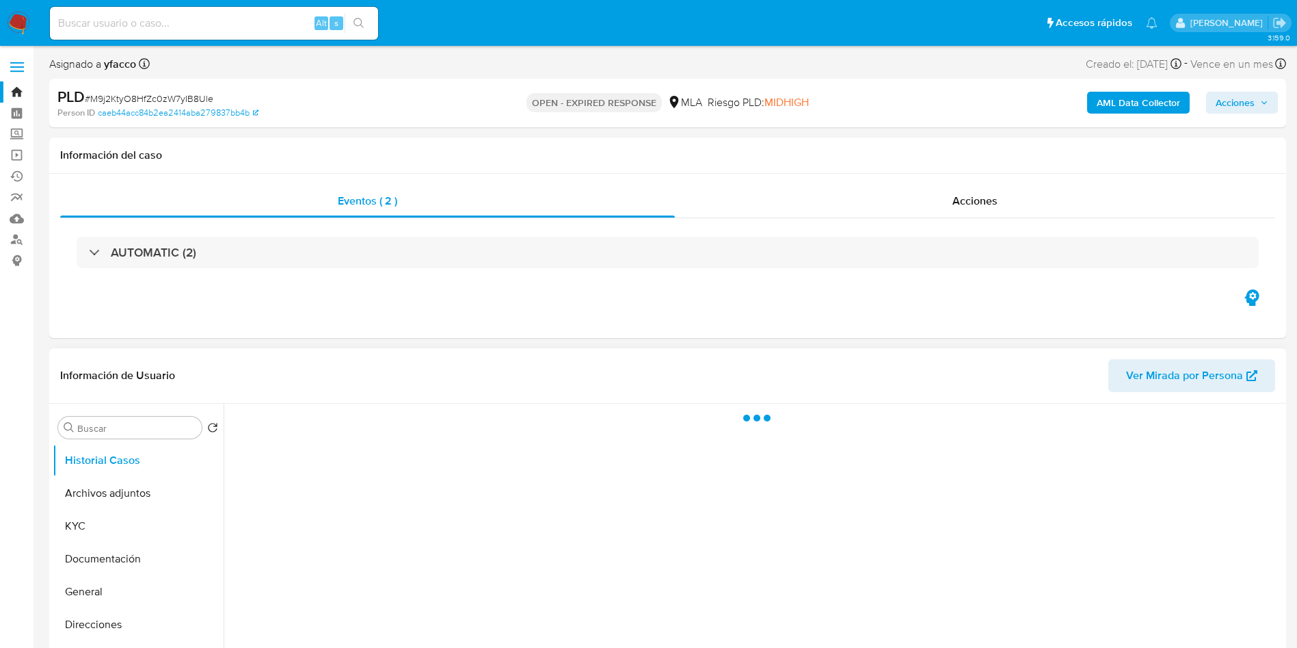
select select "10"
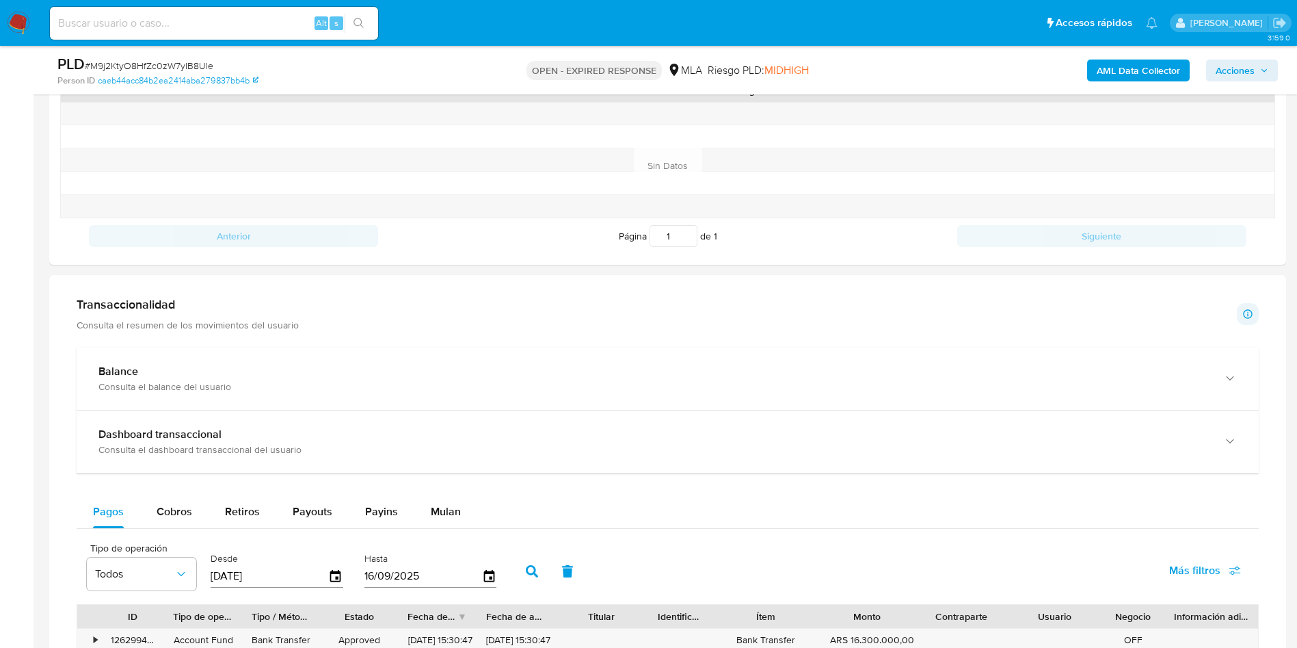
scroll to position [1026, 0]
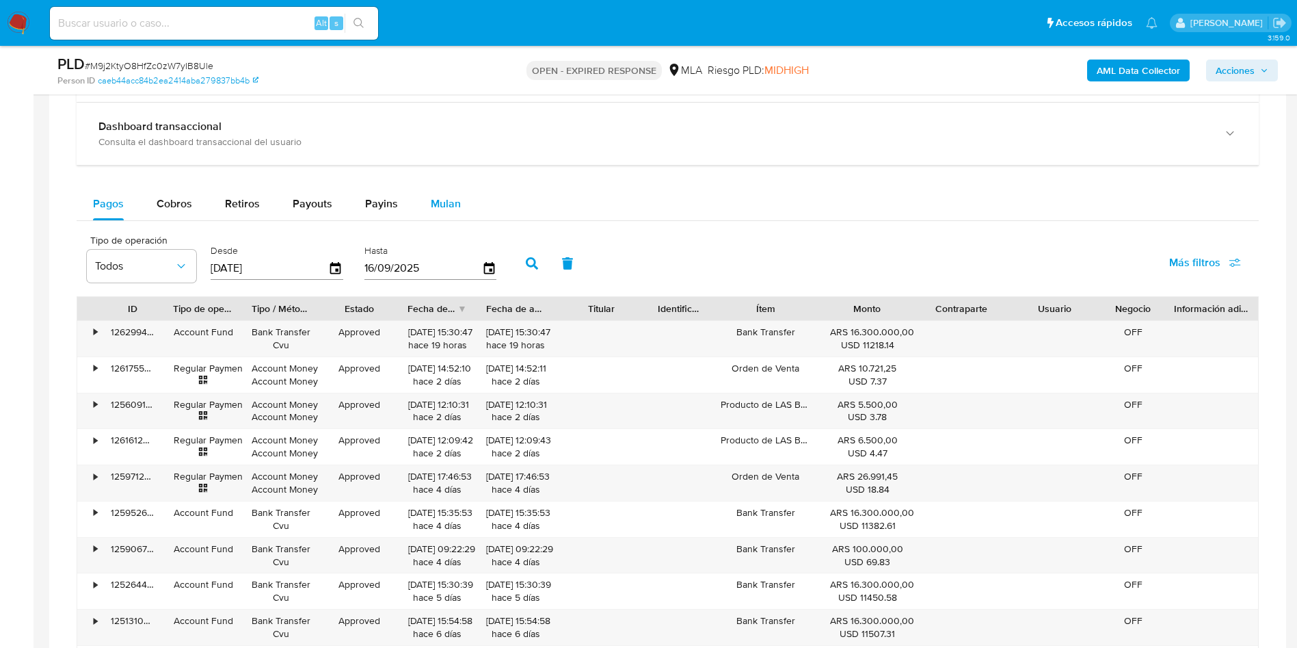
click at [431, 194] on div "Mulan" at bounding box center [446, 203] width 30 height 33
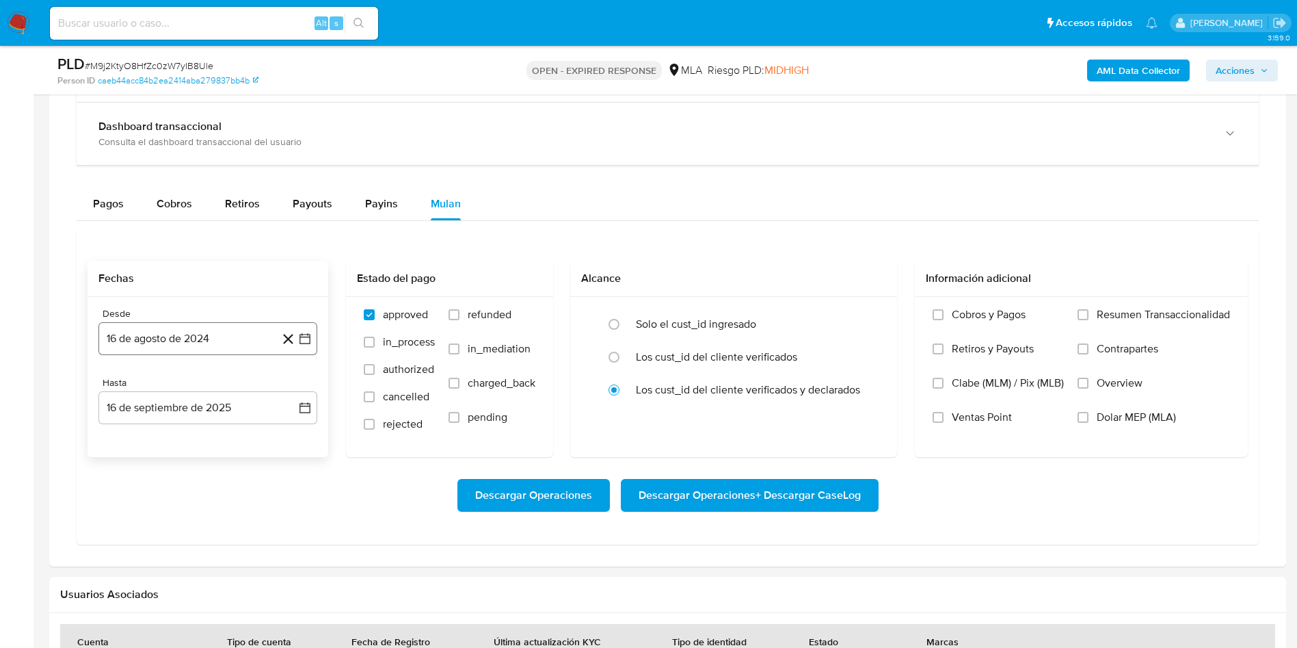
click at [223, 343] on button "16 de agosto de 2024" at bounding box center [207, 338] width 219 height 33
click at [226, 390] on span "agosto 2024" at bounding box center [201, 388] width 62 height 14
click at [202, 389] on span "2024" at bounding box center [199, 388] width 25 height 14
click at [124, 387] on icon "Mes anterior" at bounding box center [123, 388] width 16 height 16
click at [189, 393] on span "julio 2024" at bounding box center [201, 388] width 51 height 14
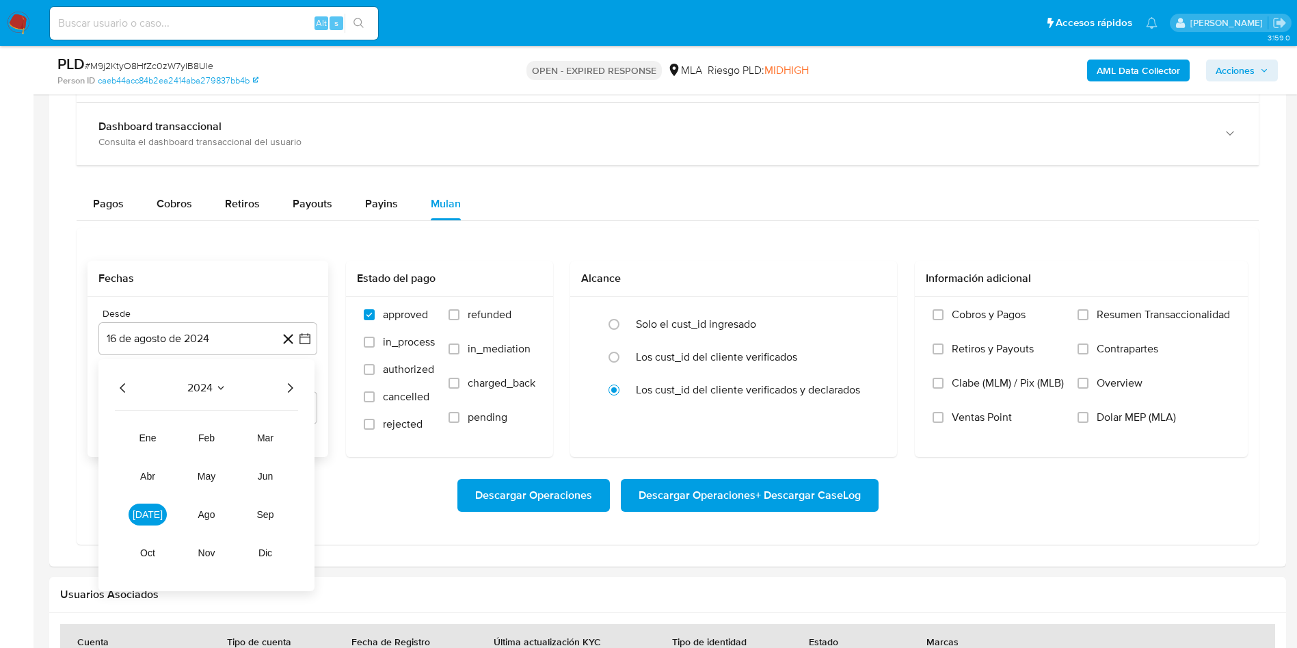
click at [123, 391] on icon "Año anterior" at bounding box center [122, 388] width 5 height 10
click at [287, 393] on icon "Año siguiente" at bounding box center [290, 388] width 16 height 16
click at [289, 393] on icon "Año siguiente" at bounding box center [290, 388] width 16 height 16
click at [200, 480] on span "may" at bounding box center [207, 476] width 18 height 11
click at [215, 443] on button "1" at bounding box center [208, 438] width 22 height 22
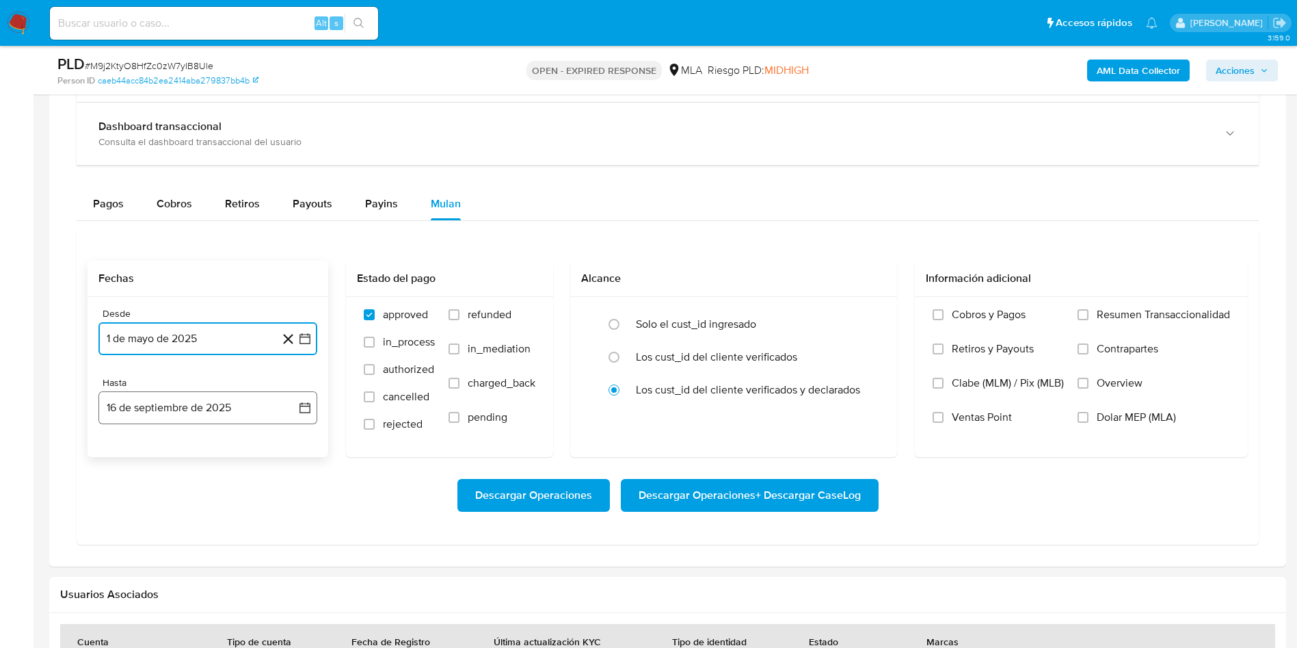
click at [214, 414] on button "16 de septiembre de 2025" at bounding box center [207, 407] width 219 height 33
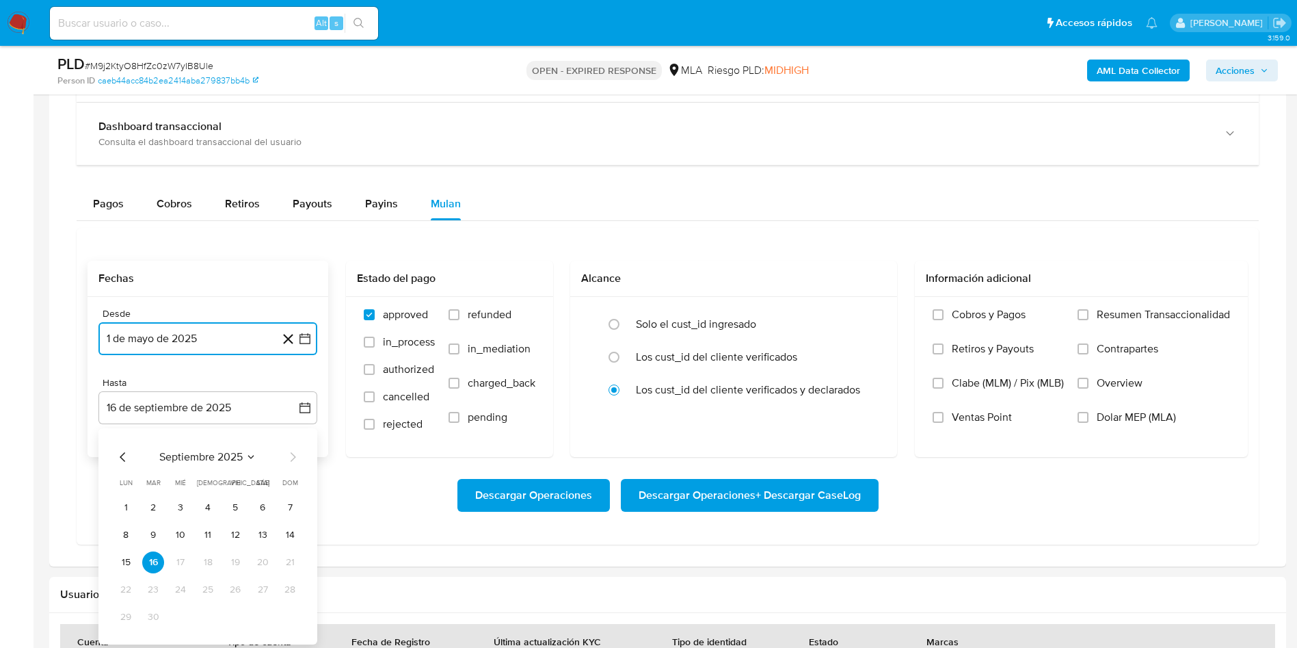
click at [121, 456] on icon "Mes anterior" at bounding box center [122, 457] width 5 height 10
click at [294, 615] on button "31" at bounding box center [290, 617] width 22 height 22
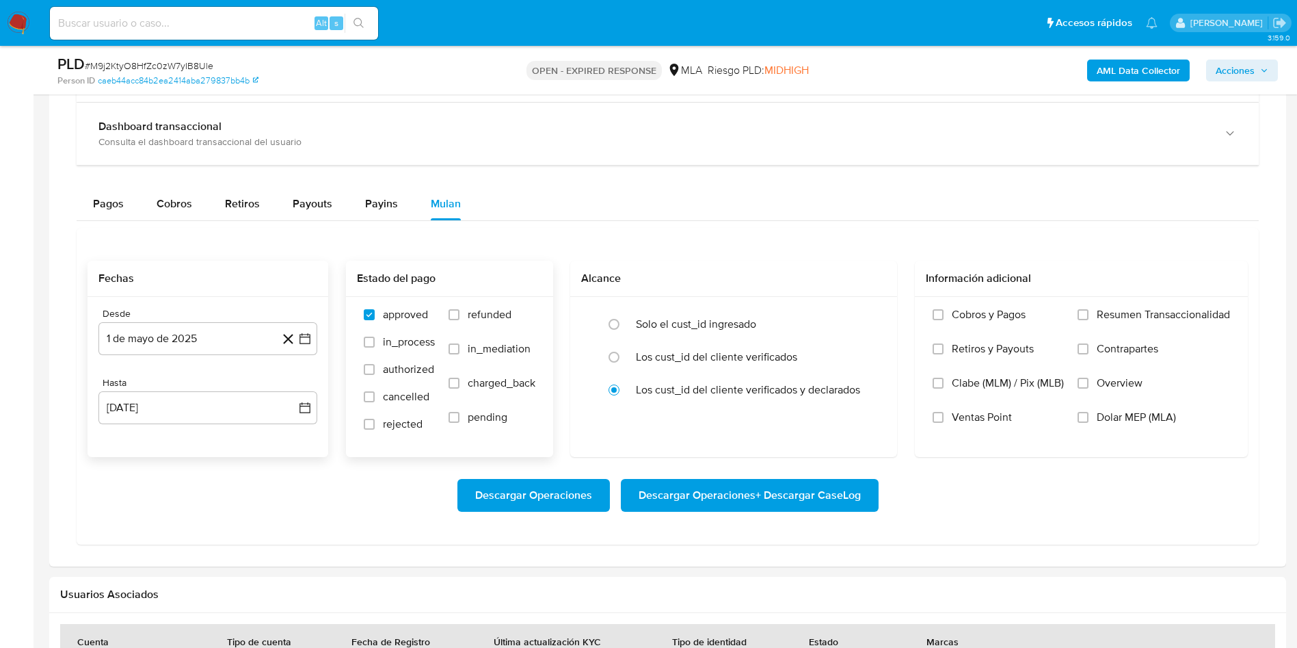
click at [478, 320] on span "refunded" at bounding box center [490, 315] width 44 height 14
click at [460, 320] on input "refunded" at bounding box center [454, 314] width 11 height 11
checkbox input "true"
click at [1094, 422] on label "Dolar MEP (MLA)" at bounding box center [1154, 427] width 153 height 34
click at [1089, 422] on input "Dolar MEP (MLA)" at bounding box center [1083, 417] width 11 height 11
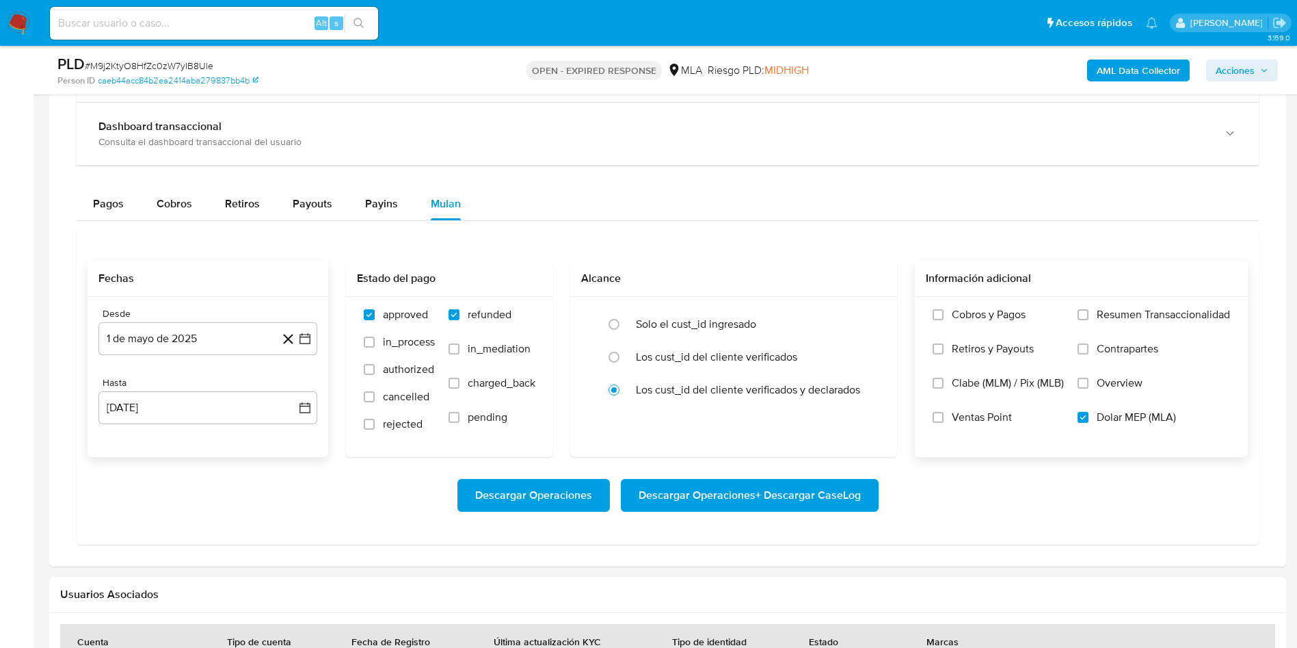
click at [697, 493] on span "Descargar Operaciones + Descargar CaseLog" at bounding box center [750, 495] width 222 height 30
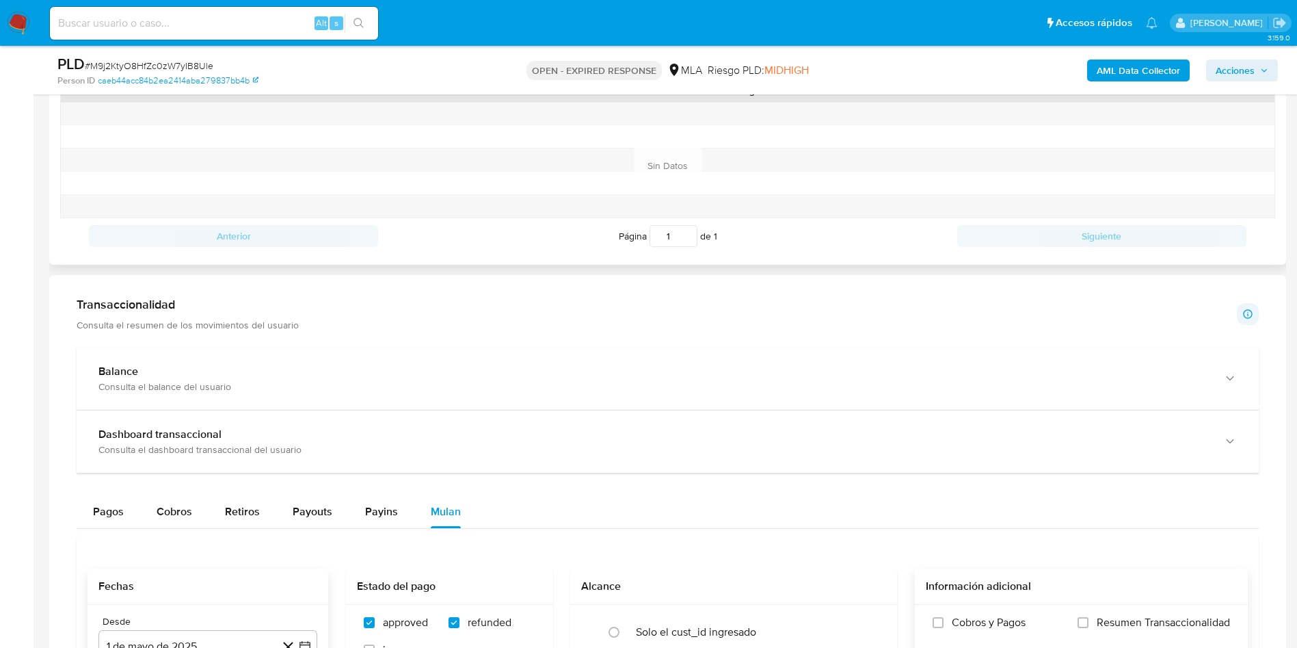
scroll to position [205, 0]
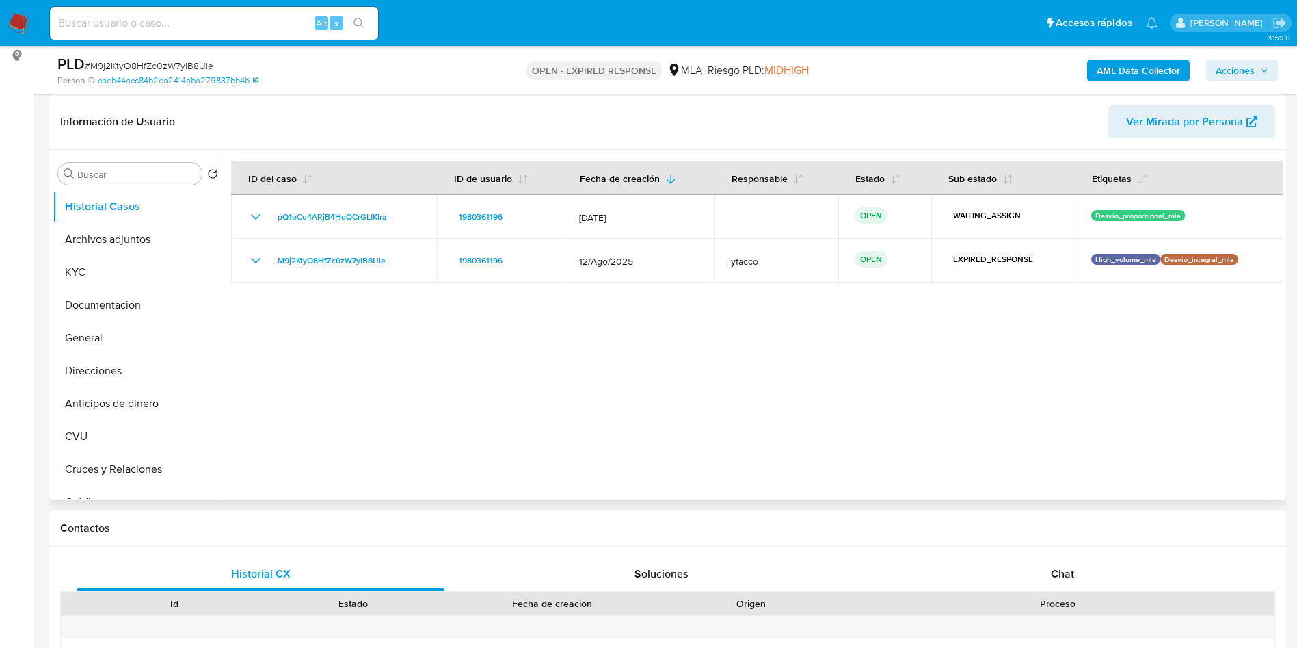
click at [539, 334] on div at bounding box center [753, 325] width 1059 height 350
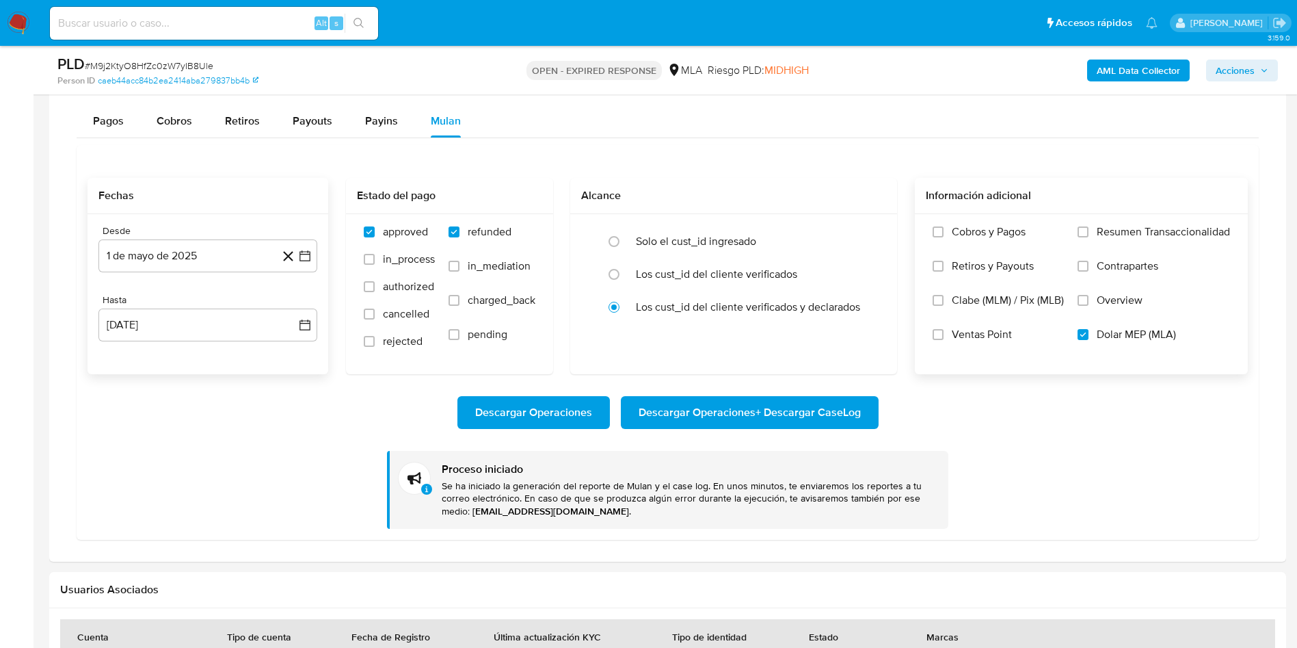
scroll to position [1017, 0]
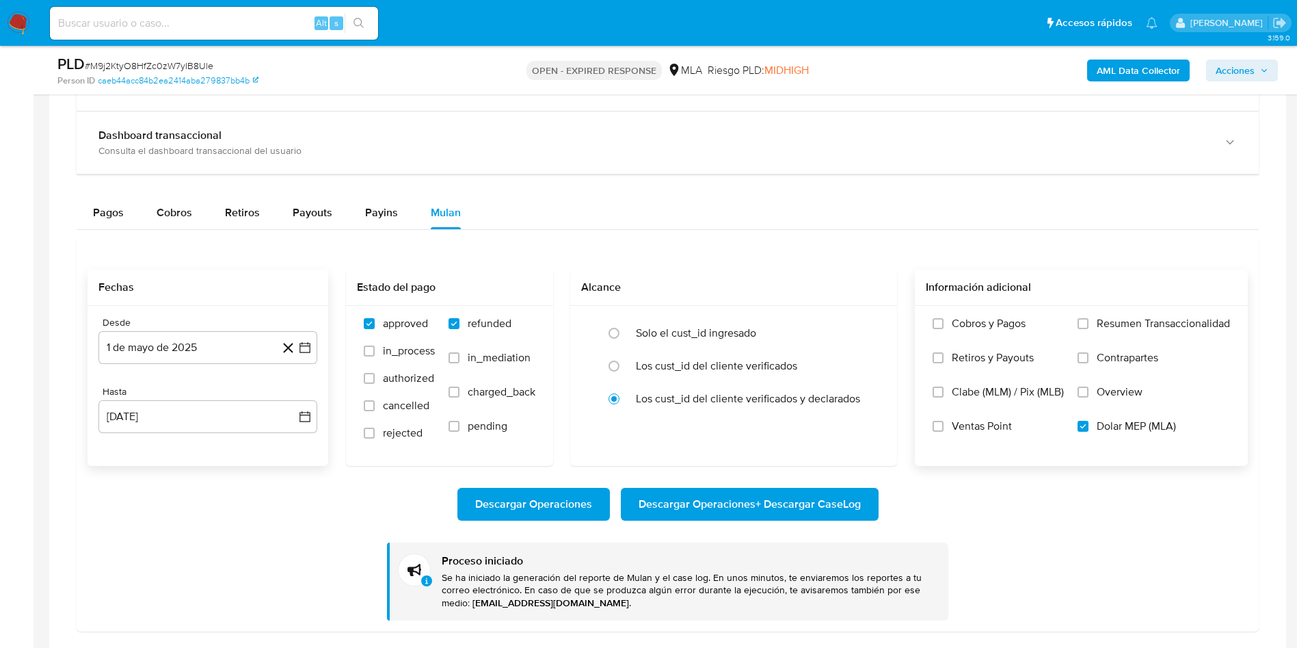
click at [185, 25] on input at bounding box center [214, 23] width 328 height 18
paste input "rKwged8GhCRvMwKKhXI67FSn"
type input "rKwged8GhCRvMwKKhXI67FSn"
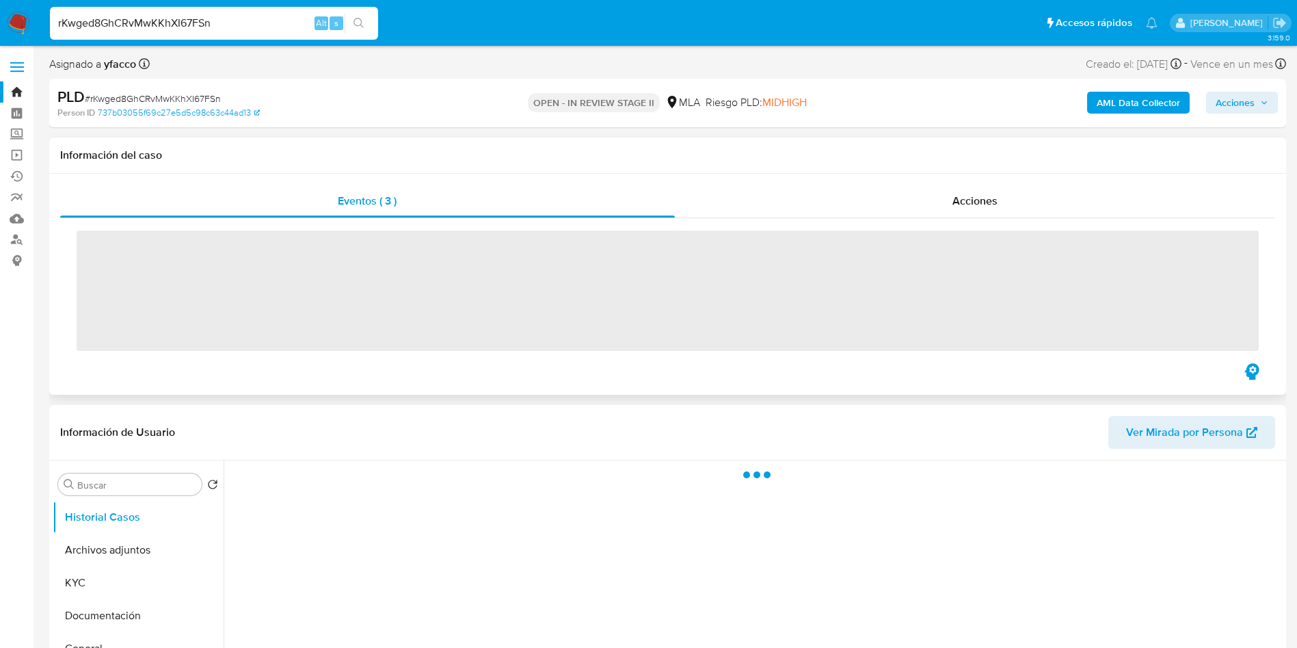
scroll to position [103, 0]
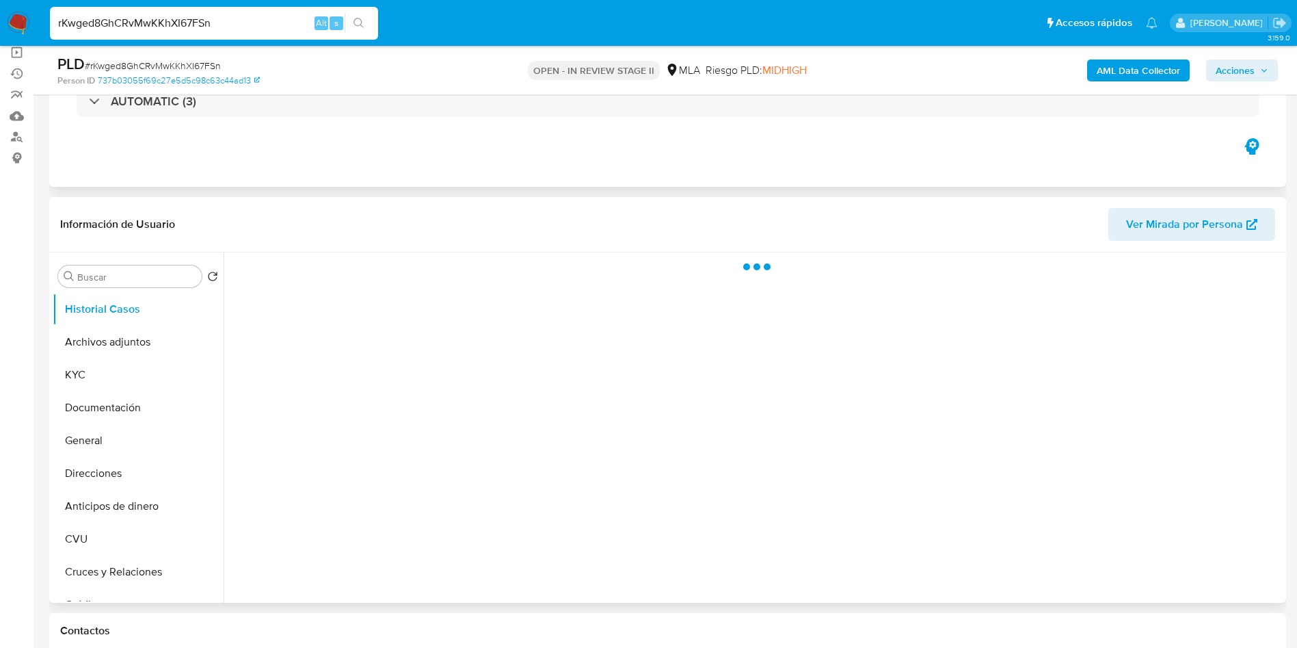
select select "10"
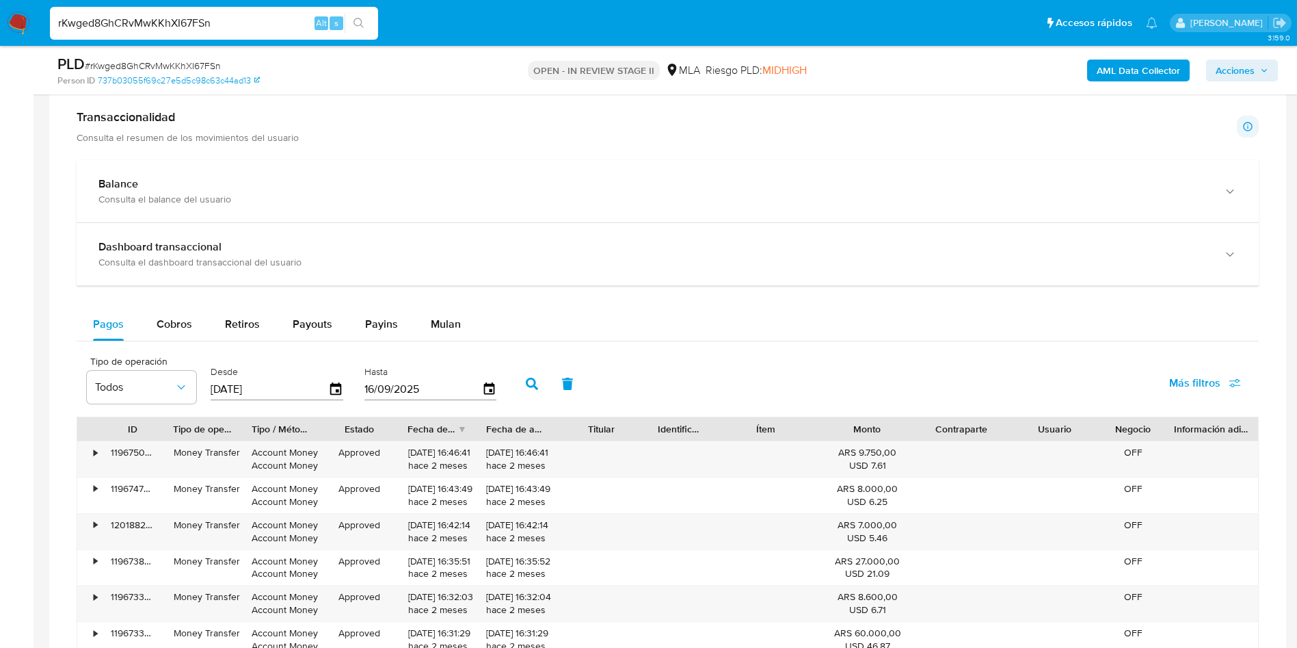
scroll to position [923, 0]
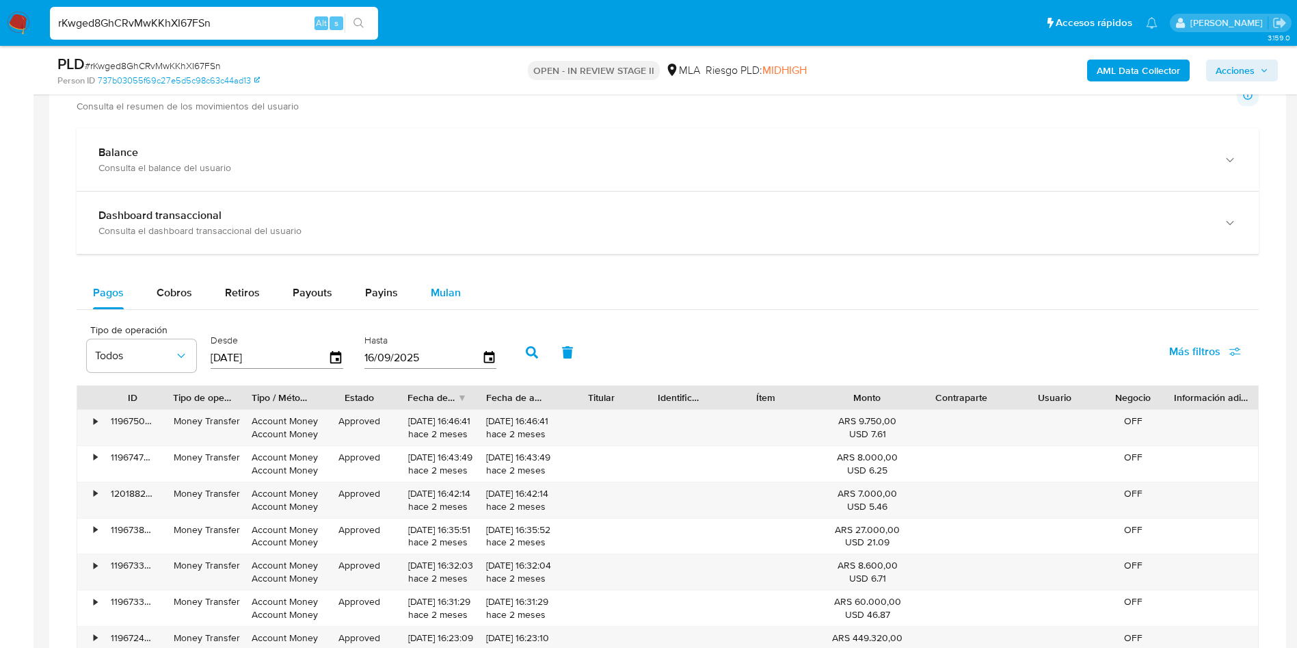
click at [438, 287] on span "Mulan" at bounding box center [446, 293] width 30 height 16
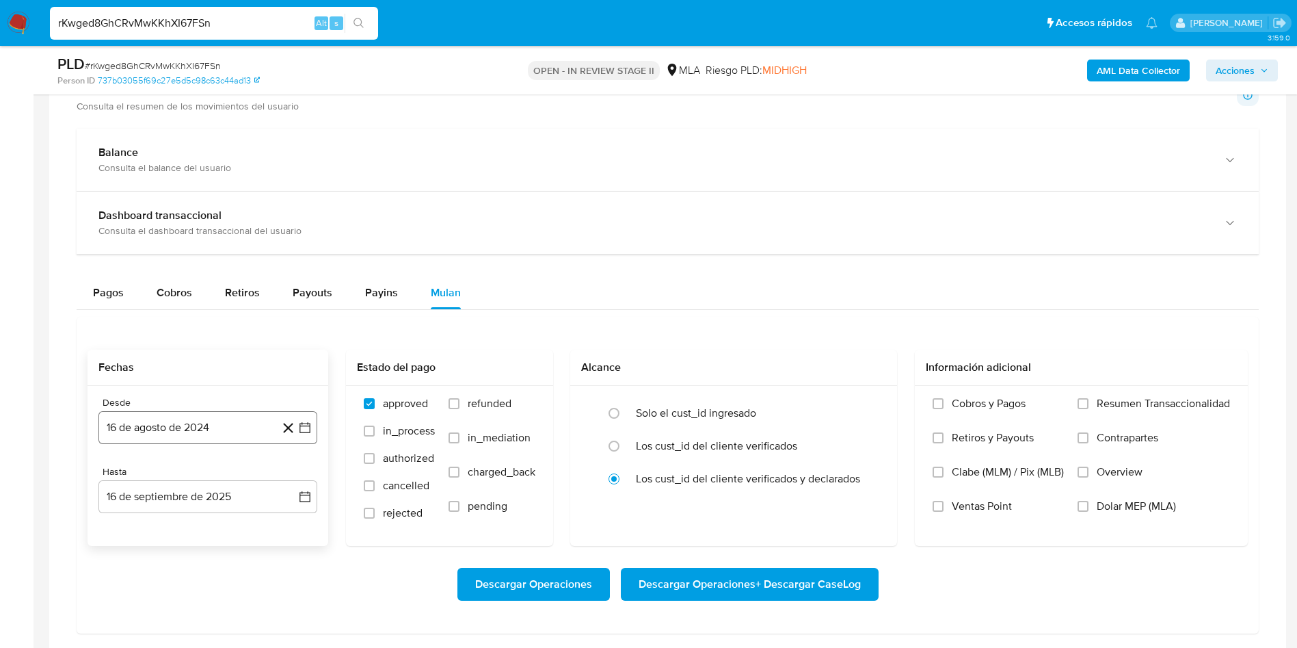
click at [196, 426] on button "16 de agosto de 2024" at bounding box center [207, 427] width 219 height 33
click at [192, 216] on span "agosto 2024" at bounding box center [201, 220] width 62 height 14
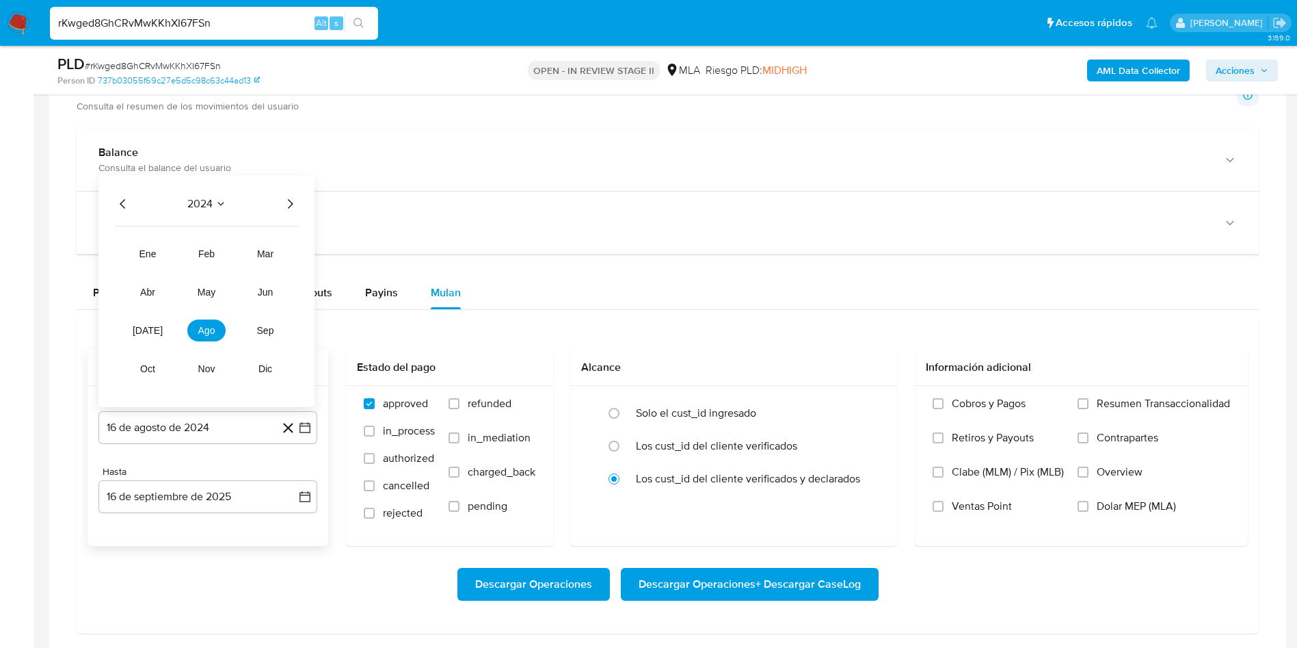
click at [282, 210] on icon "Año siguiente" at bounding box center [290, 204] width 16 height 16
click at [157, 337] on button "[DATE]" at bounding box center [148, 330] width 38 height 22
click at [159, 273] on button "1" at bounding box center [153, 270] width 22 height 22
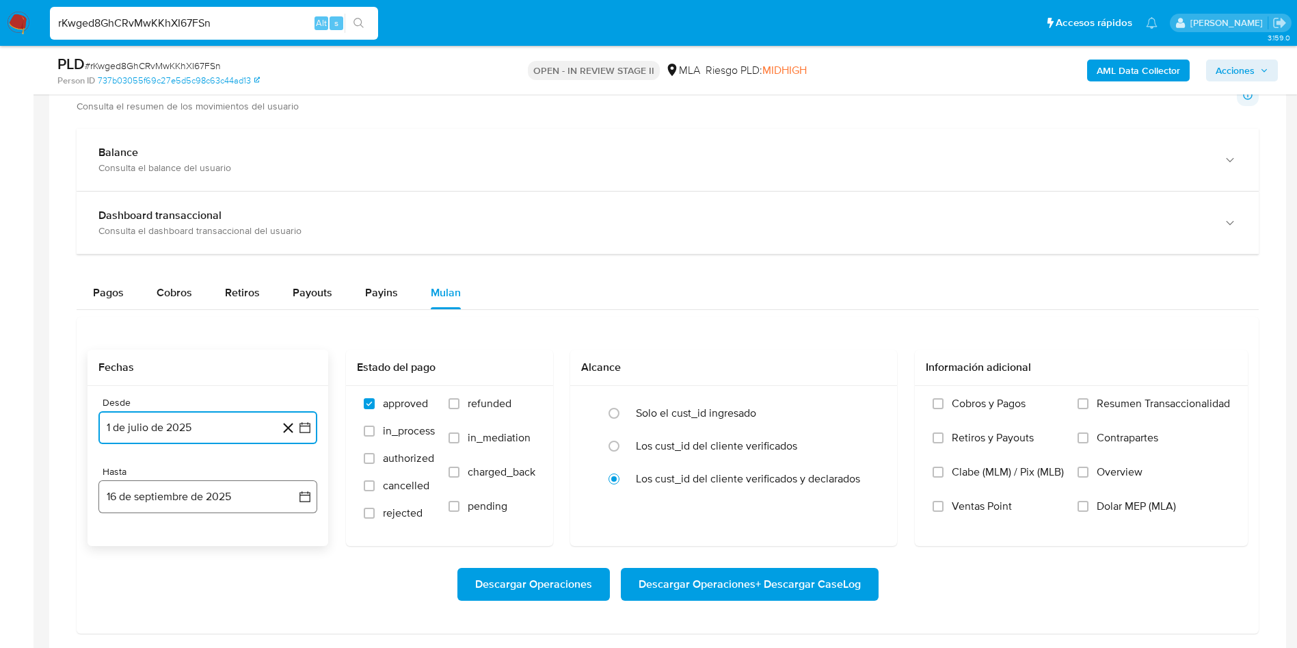
click at [170, 493] on button "16 de septiembre de 2025" at bounding box center [207, 496] width 219 height 33
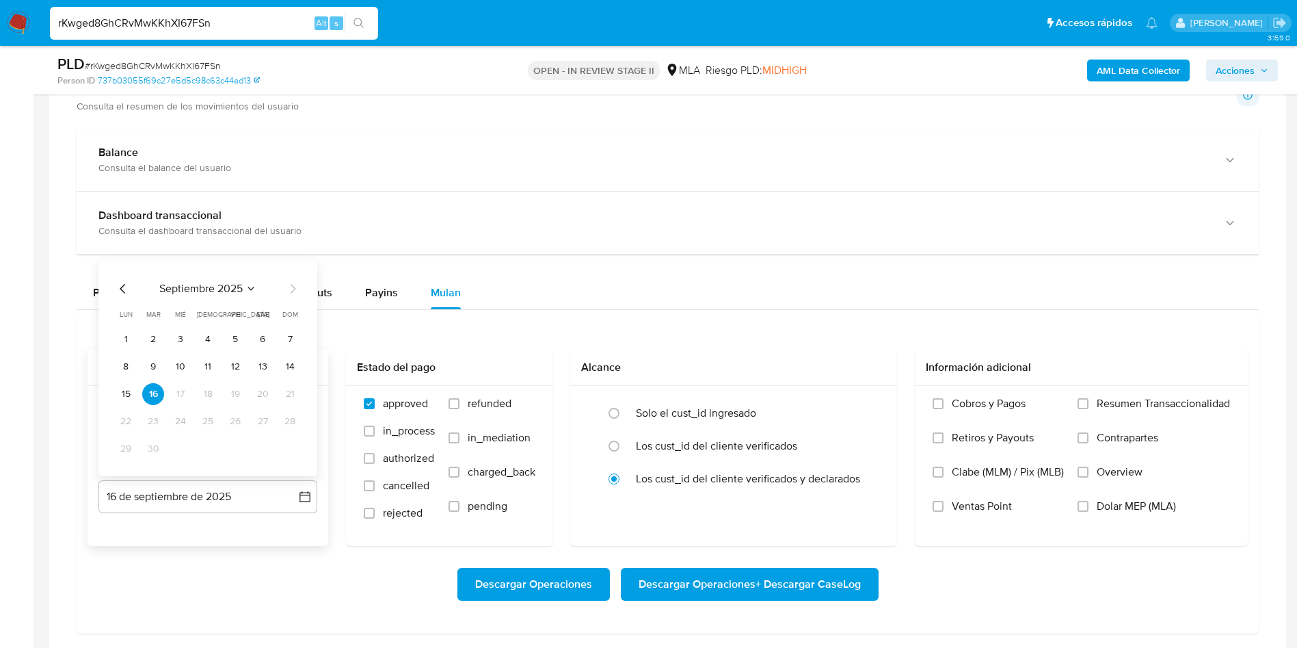
click at [127, 299] on div "septiembre 2025 septiembre 2025 lun lunes mar martes mié miércoles jue jueves v…" at bounding box center [208, 369] width 186 height 179
click at [119, 288] on icon "Mes anterior" at bounding box center [123, 288] width 16 height 16
click at [218, 455] on td "31" at bounding box center [208, 449] width 22 height 22
click at [215, 453] on button "31" at bounding box center [208, 449] width 22 height 22
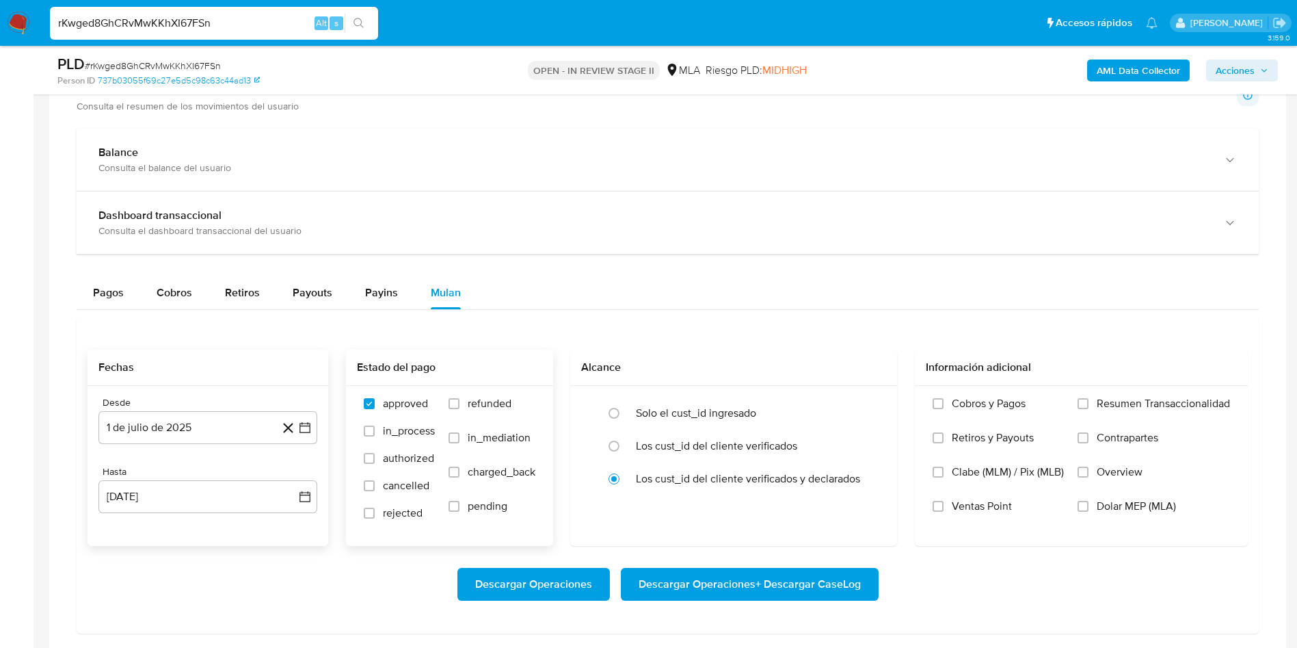
click at [500, 405] on span "refunded" at bounding box center [490, 404] width 44 height 14
click at [460, 405] on input "refunded" at bounding box center [454, 403] width 11 height 11
checkbox input "true"
click at [1085, 508] on input "Dolar MEP (MLA)" at bounding box center [1083, 506] width 11 height 11
click at [731, 590] on span "Descargar Operaciones + Descargar CaseLog" at bounding box center [750, 584] width 222 height 30
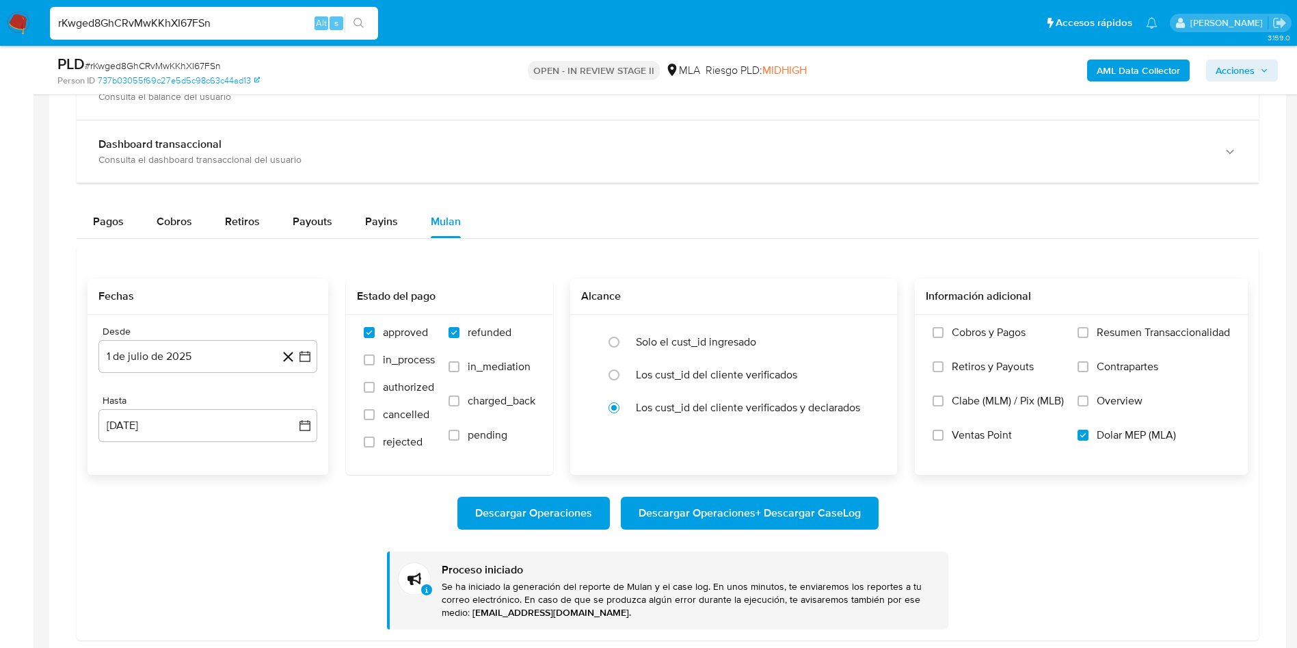
scroll to position [1026, 0]
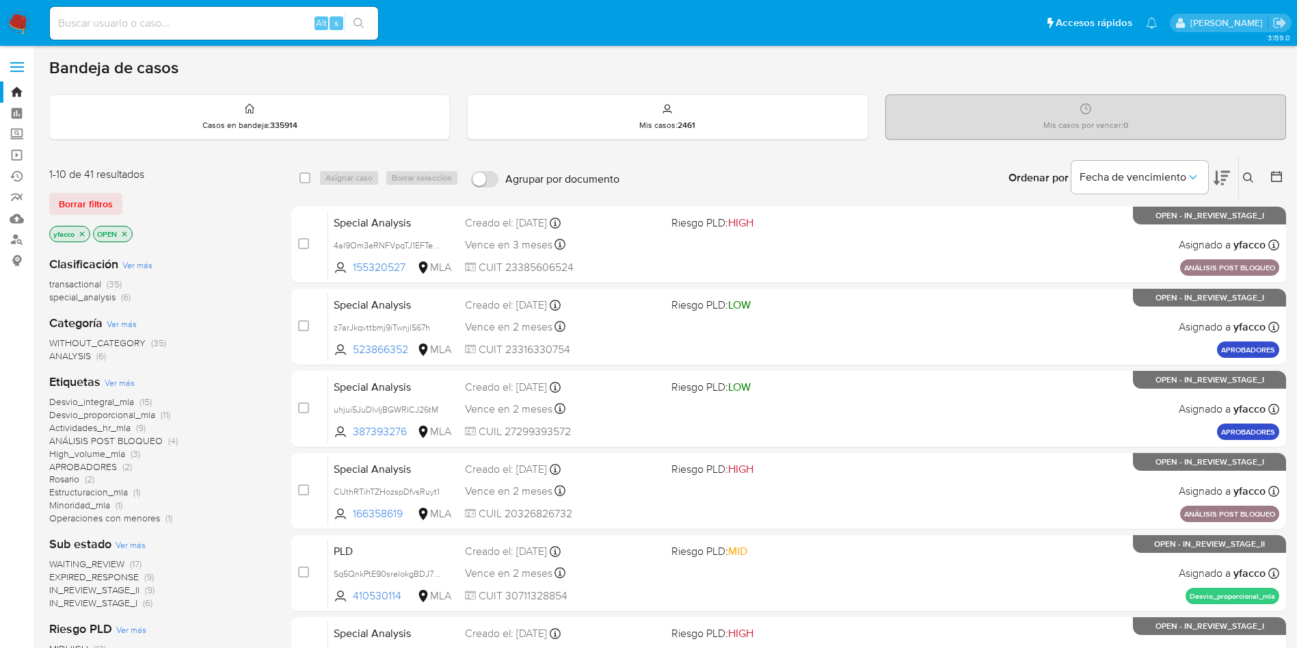
click at [220, 26] on input at bounding box center [214, 23] width 328 height 18
paste input "rKwged8GhCRvMwKKhXI67FSn"
type input "rKwged8GhCRvMwKKhXI67FSn"
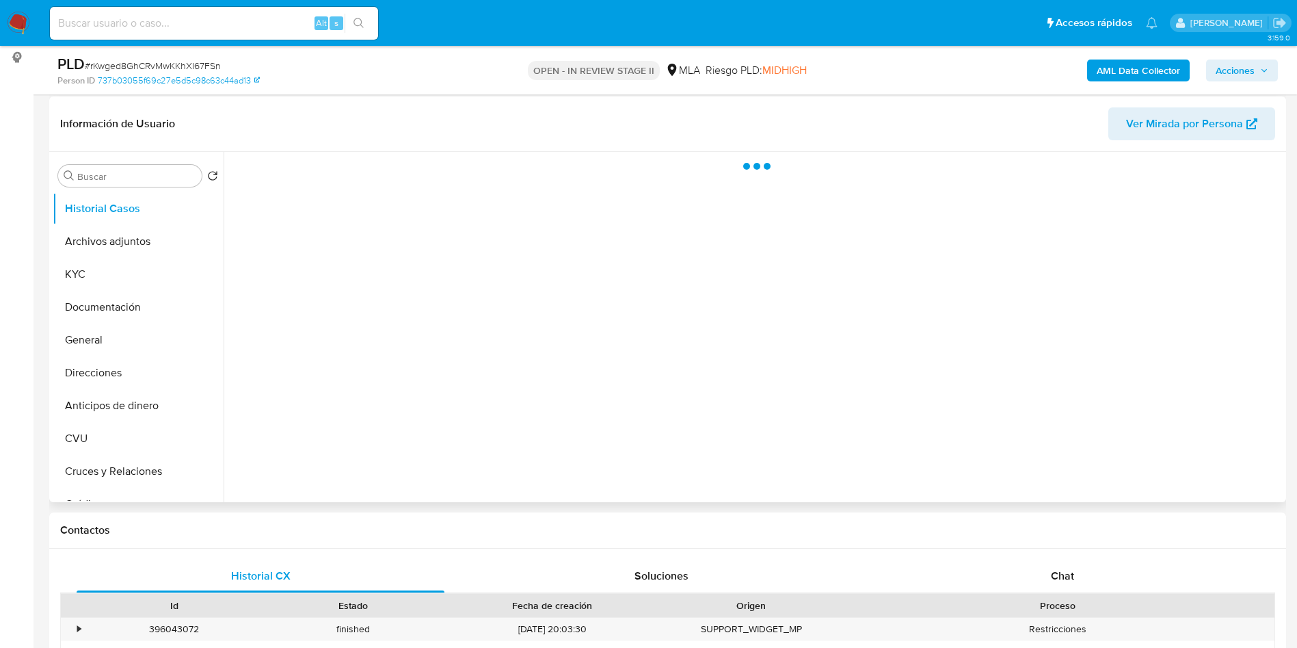
scroll to position [205, 0]
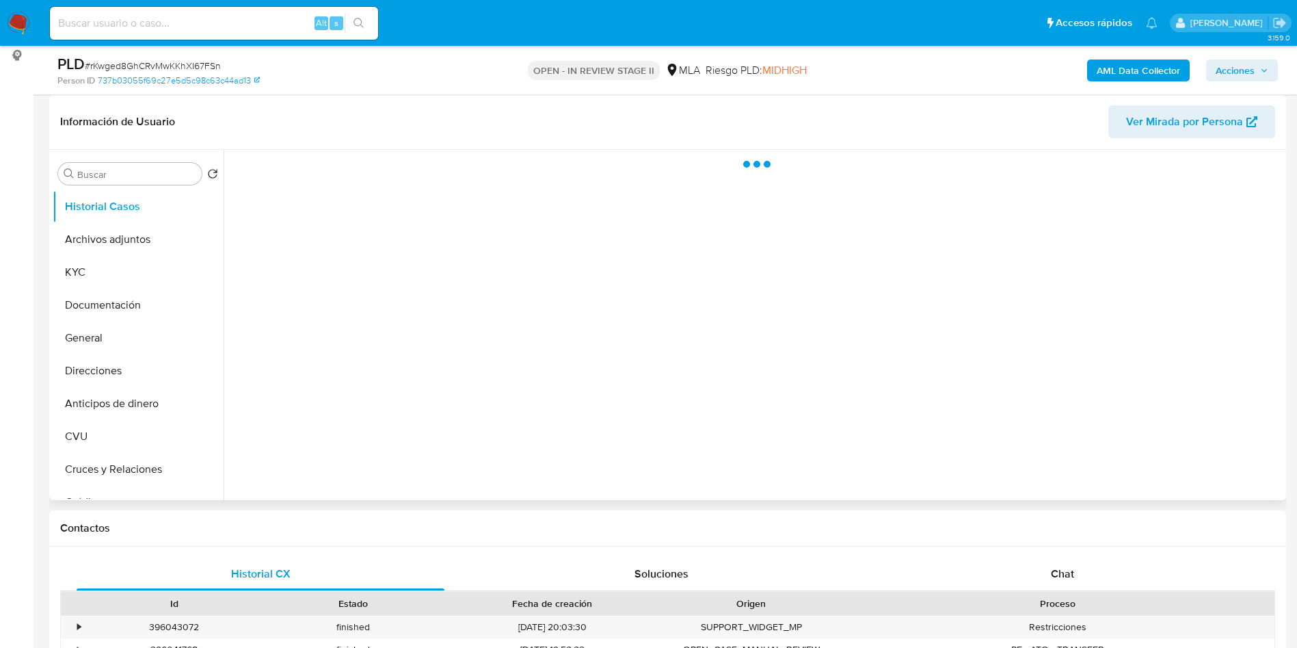
select select "10"
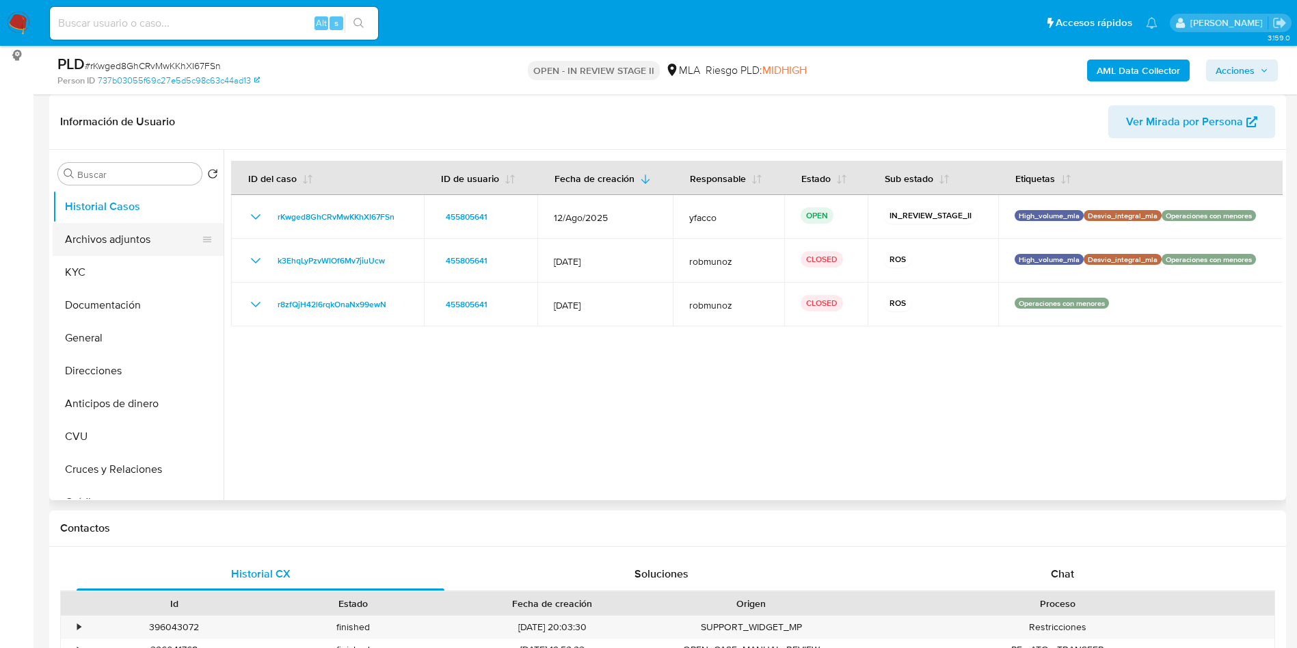
click at [134, 248] on button "Archivos adjuntos" at bounding box center [133, 239] width 160 height 33
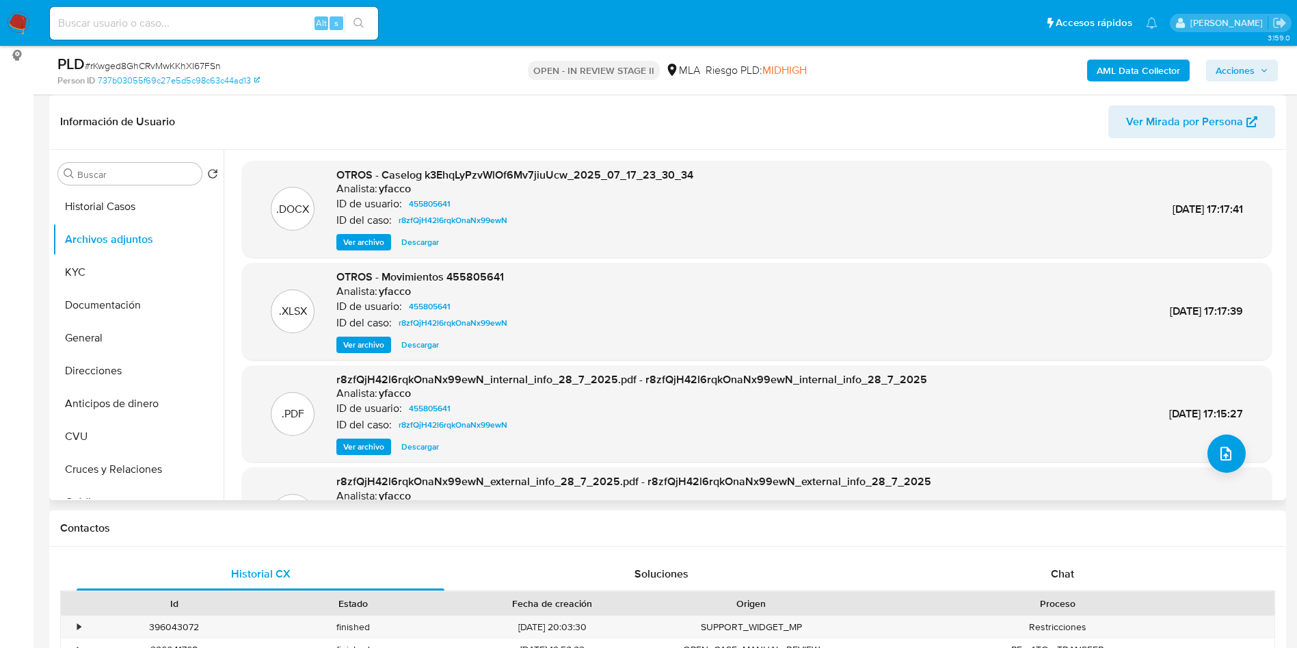
click at [363, 248] on span "Ver archivo" at bounding box center [363, 242] width 41 height 14
click at [363, 240] on span "Ver archivo" at bounding box center [363, 242] width 41 height 14
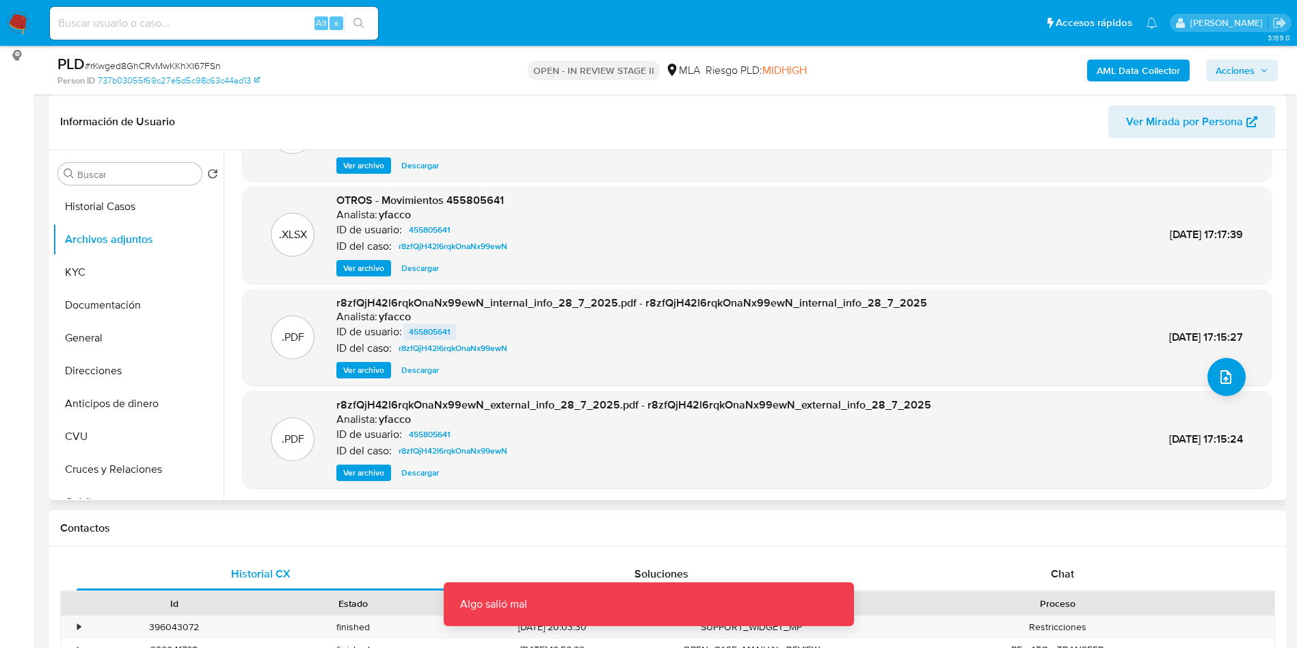
scroll to position [0, 0]
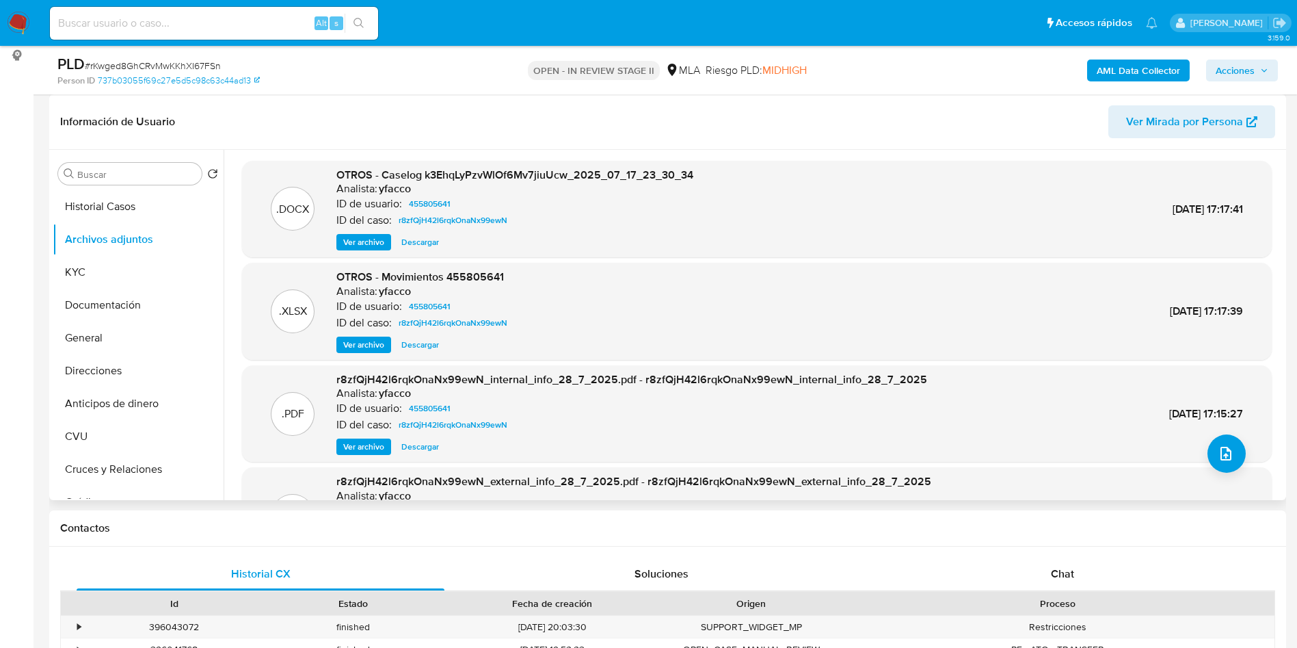
click at [361, 251] on div ".DOCX OTROS - Caselog k3EhqLyPzvWlOf6Mv7jiuUcw_2025_07_17_23_30_34 Analista: yf…" at bounding box center [757, 209] width 1030 height 97
click at [362, 239] on span "Ver archivo" at bounding box center [363, 242] width 41 height 14
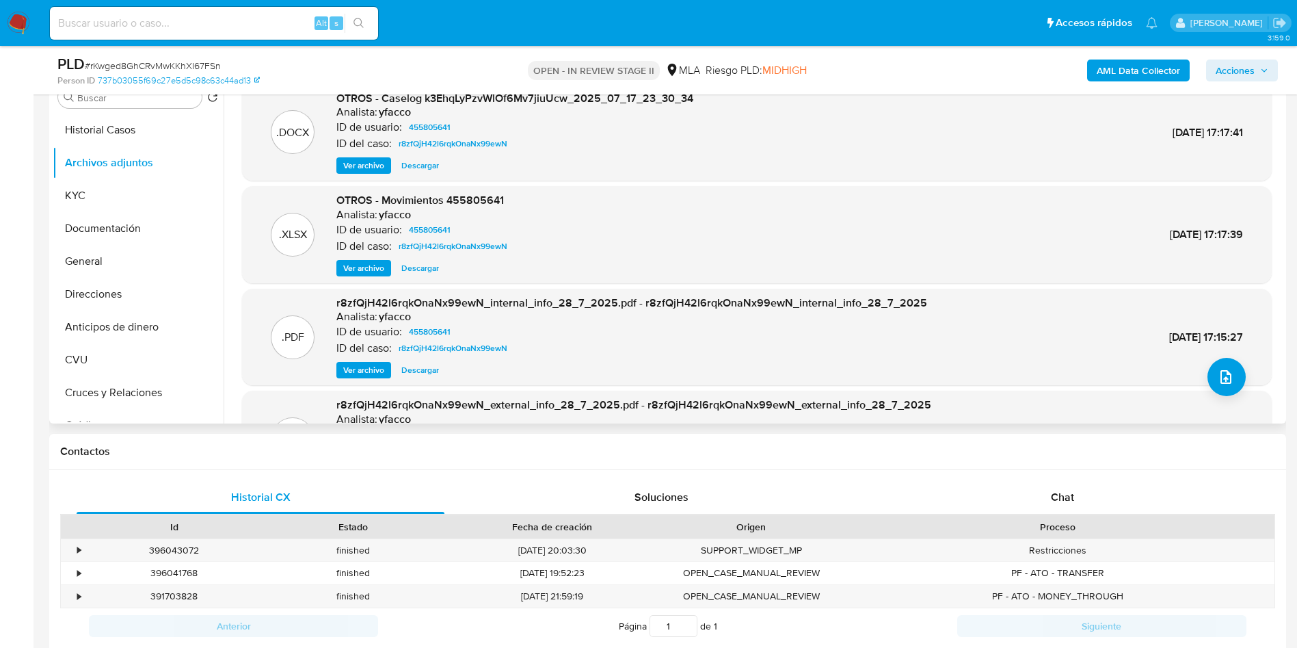
scroll to position [205, 0]
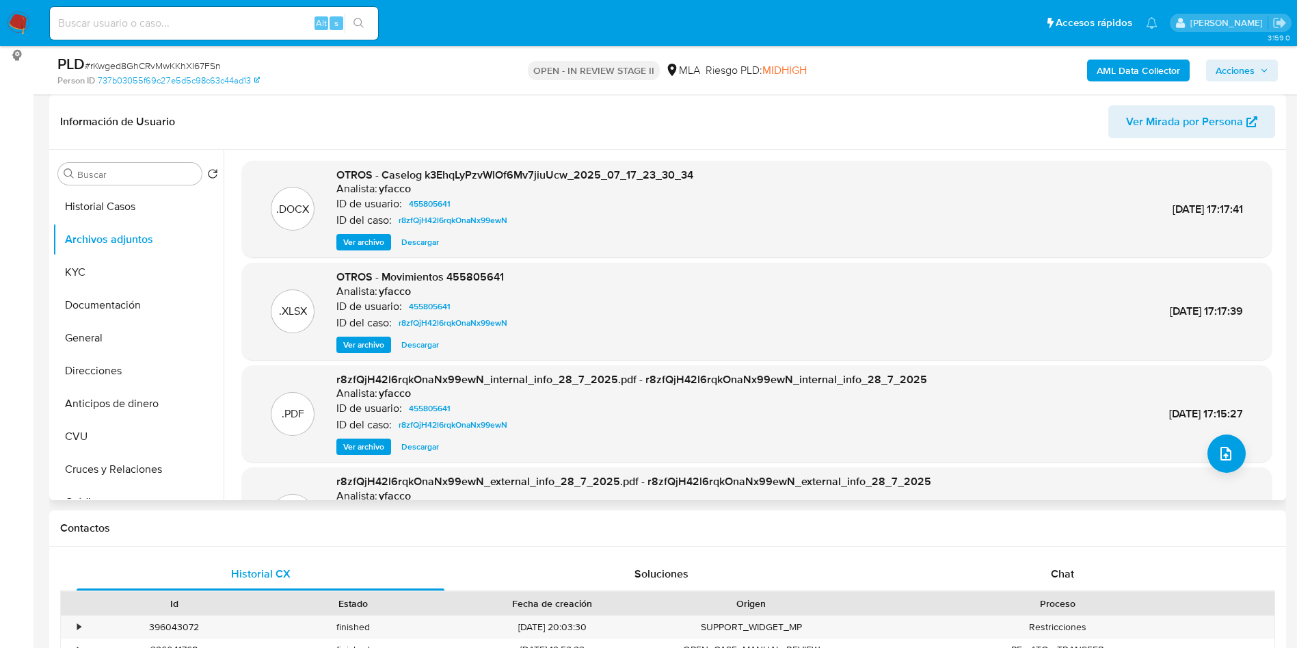
click at [360, 235] on span "Ver archivo" at bounding box center [363, 242] width 41 height 14
drag, startPoint x: 306, startPoint y: 535, endPoint x: 309, endPoint y: 517, distance: 18.0
click at [306, 535] on div "Contactos" at bounding box center [667, 528] width 1237 height 36
click at [350, 249] on span "Ver archivo" at bounding box center [363, 242] width 41 height 14
click at [154, 174] on input "Buscar" at bounding box center [136, 174] width 119 height 12
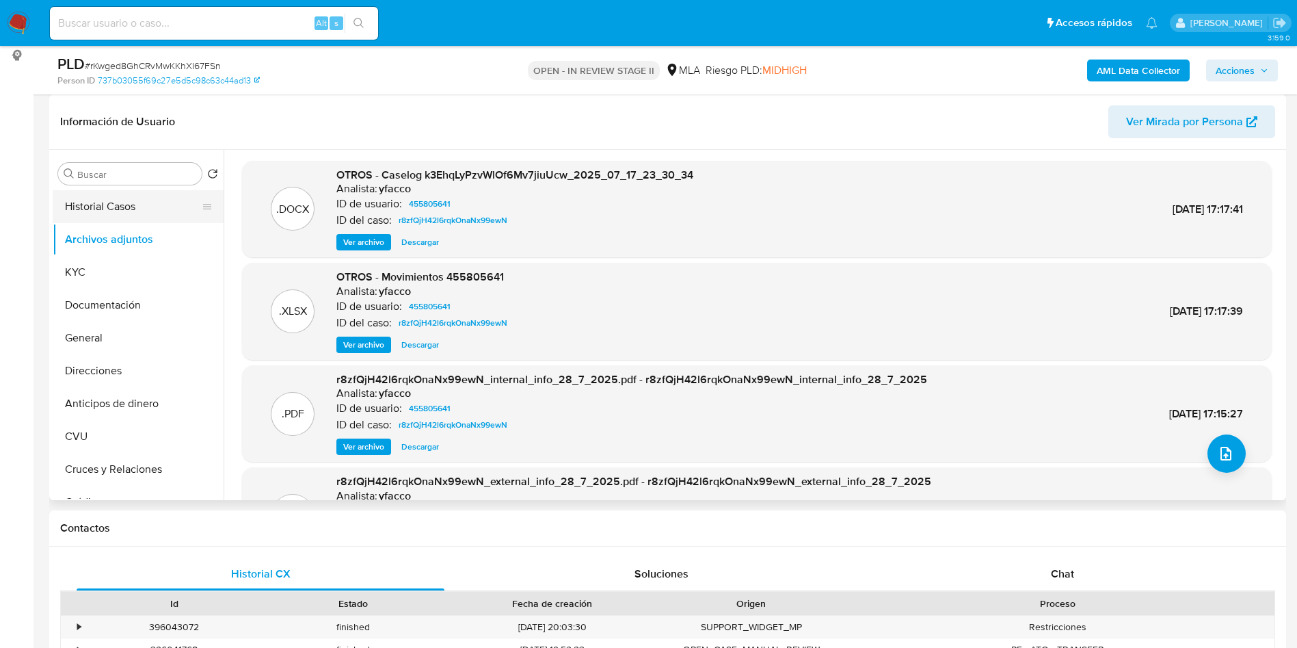
click at [133, 199] on button "Historial Casos" at bounding box center [133, 206] width 160 height 33
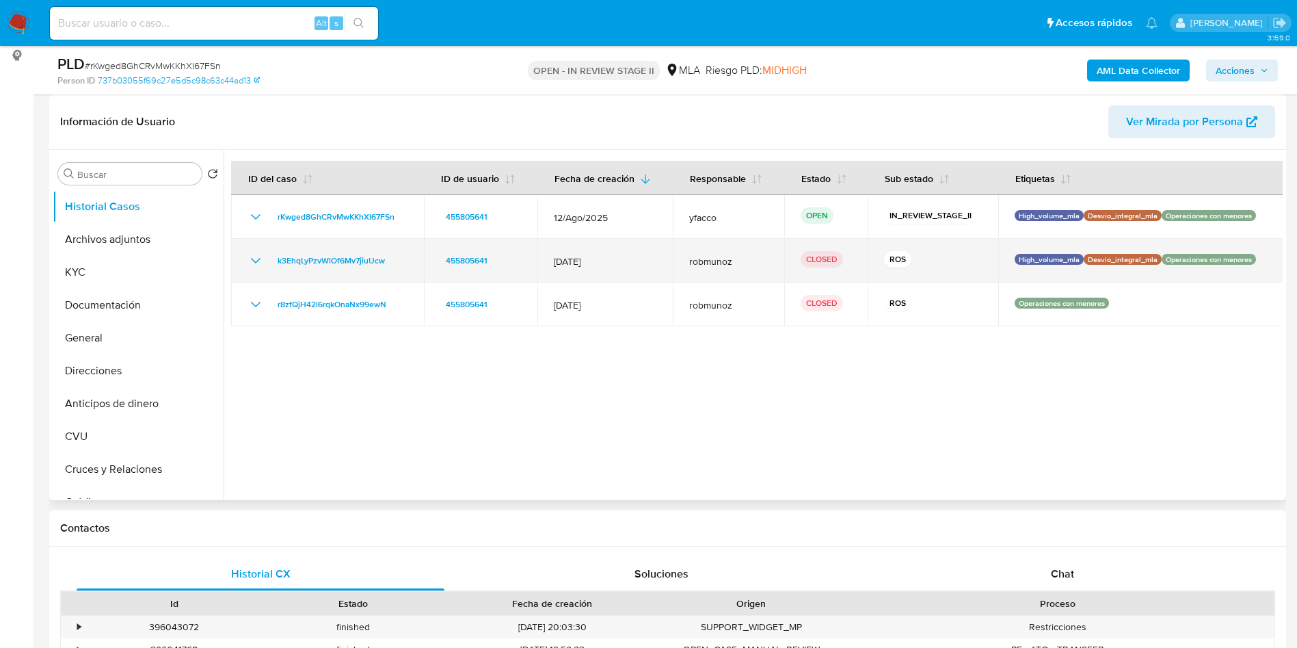
click at [251, 261] on icon "Mostrar/Ocultar" at bounding box center [256, 260] width 16 height 16
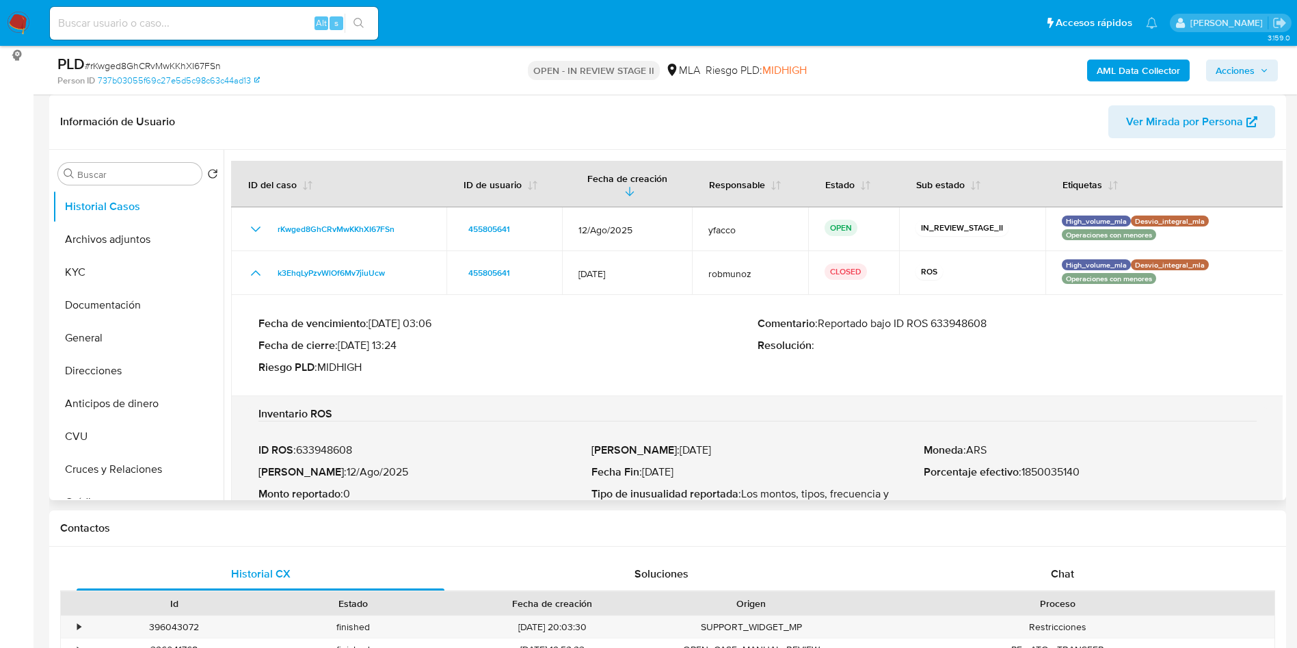
drag, startPoint x: 647, startPoint y: 462, endPoint x: 711, endPoint y: 461, distance: 63.6
click at [711, 465] on p "Fecha Fin : 28/Feb/2025" at bounding box center [758, 472] width 333 height 14
click at [639, 339] on p "Fecha de cierre : 12/09/2025 13:24" at bounding box center [508, 346] width 499 height 14
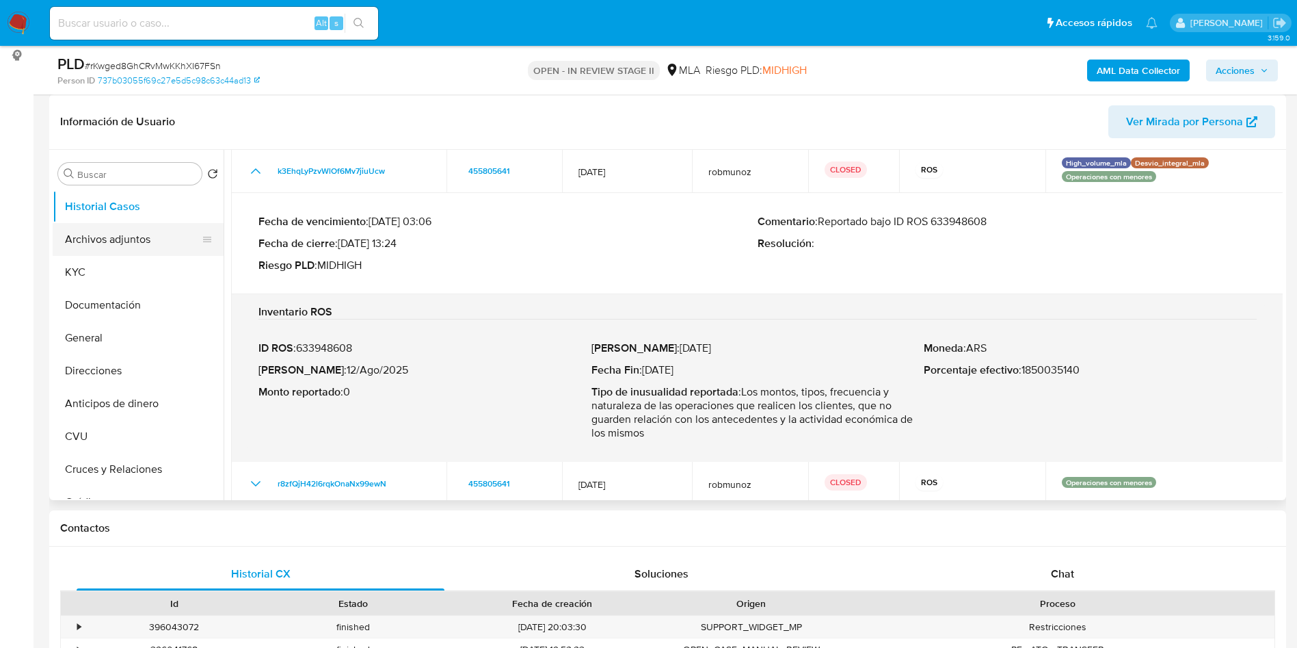
click at [85, 239] on button "Archivos adjuntos" at bounding box center [133, 239] width 160 height 33
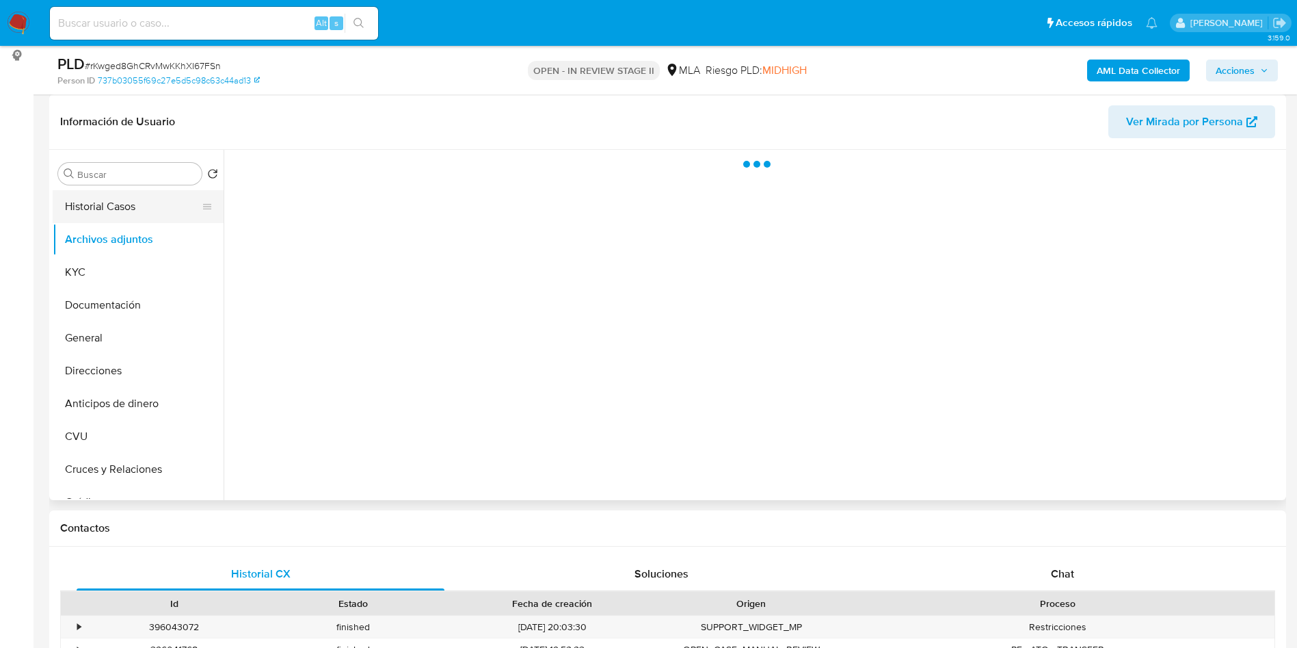
scroll to position [0, 0]
click at [101, 200] on button "Historial Casos" at bounding box center [133, 206] width 160 height 33
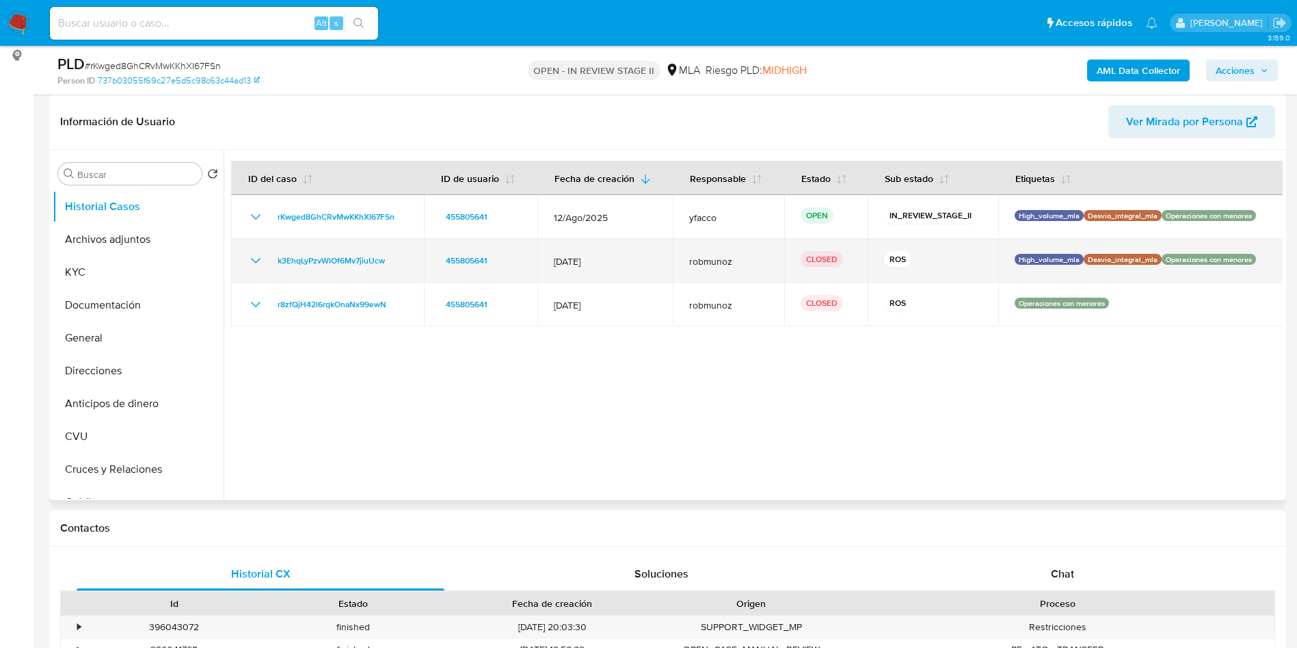
click at [256, 256] on icon "Mostrar/Ocultar" at bounding box center [256, 260] width 16 height 16
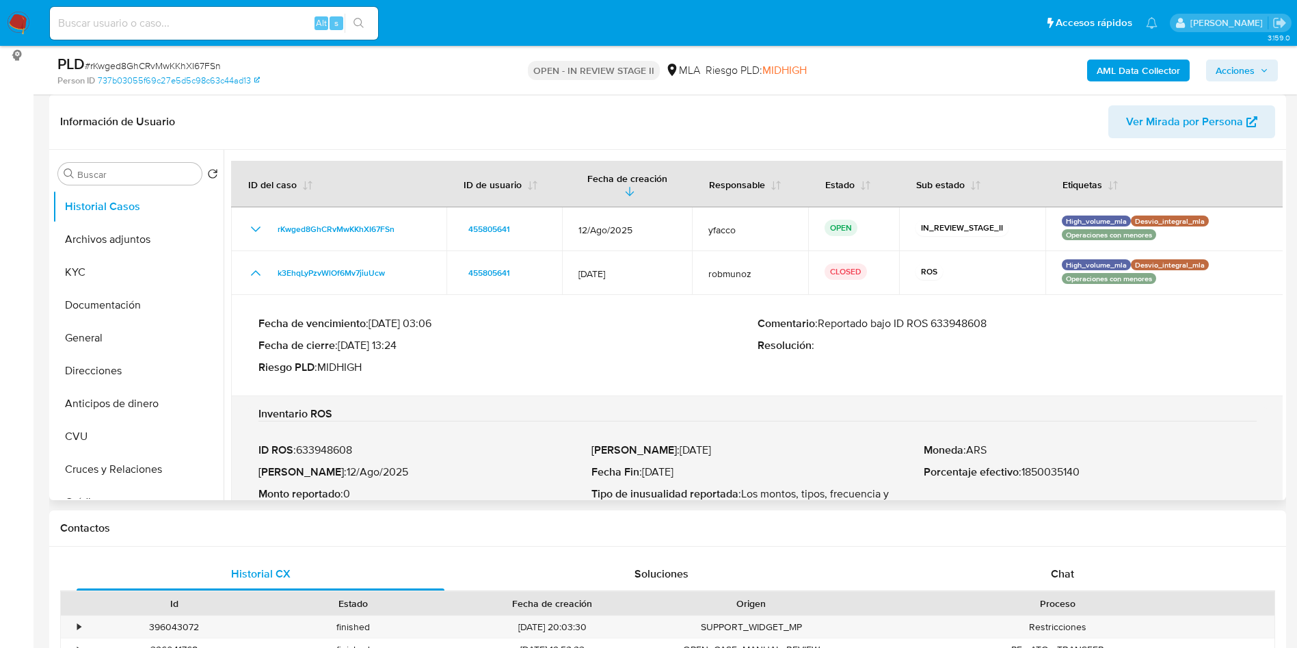
click at [940, 317] on p "Comentario : Reportado bajo ID ROS 633948608" at bounding box center [1007, 324] width 499 height 14
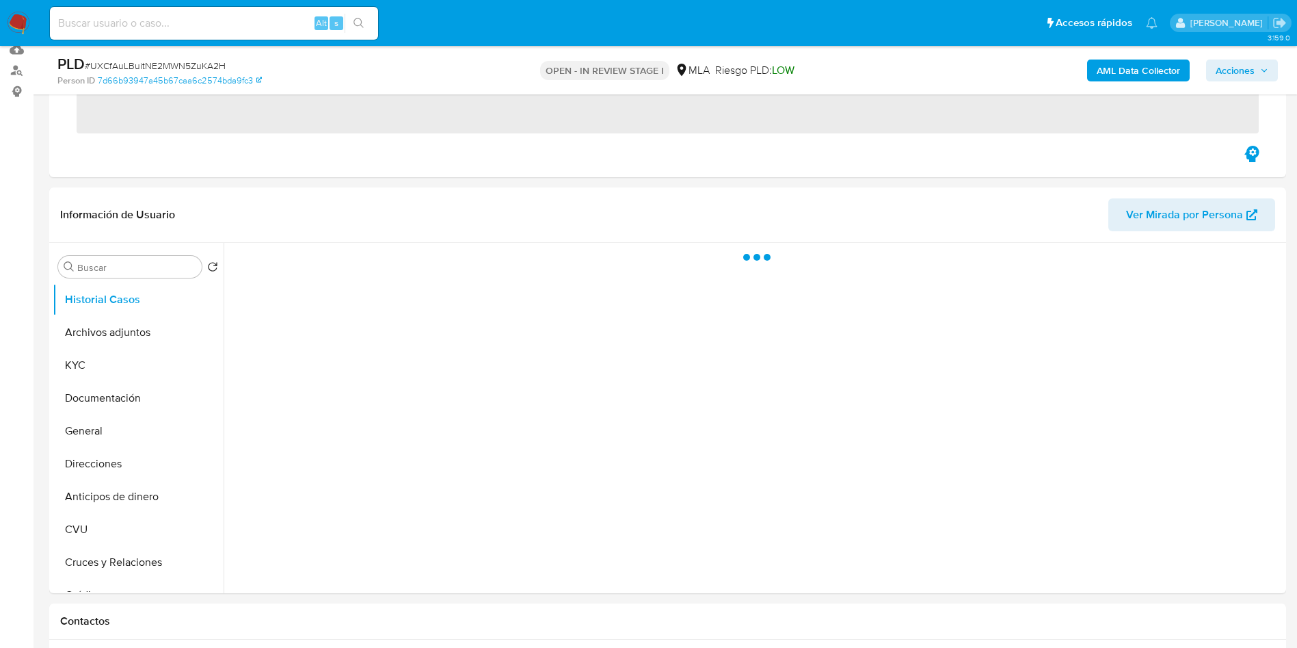
scroll to position [205, 0]
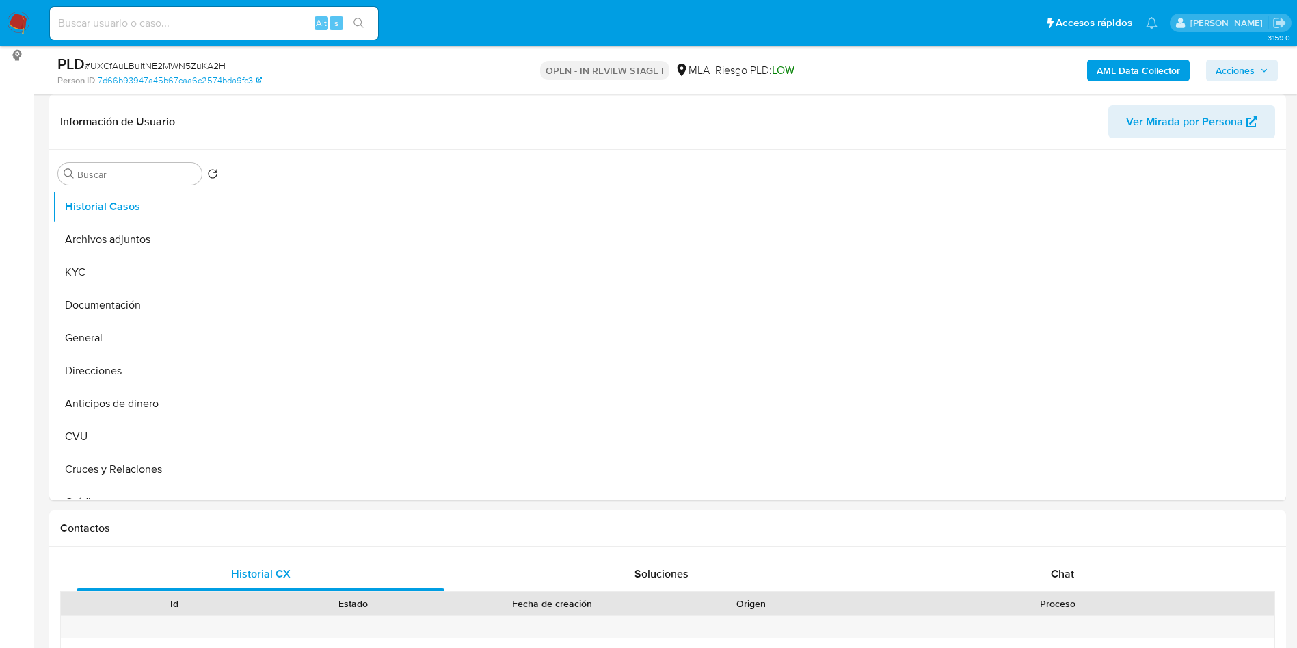
select select "10"
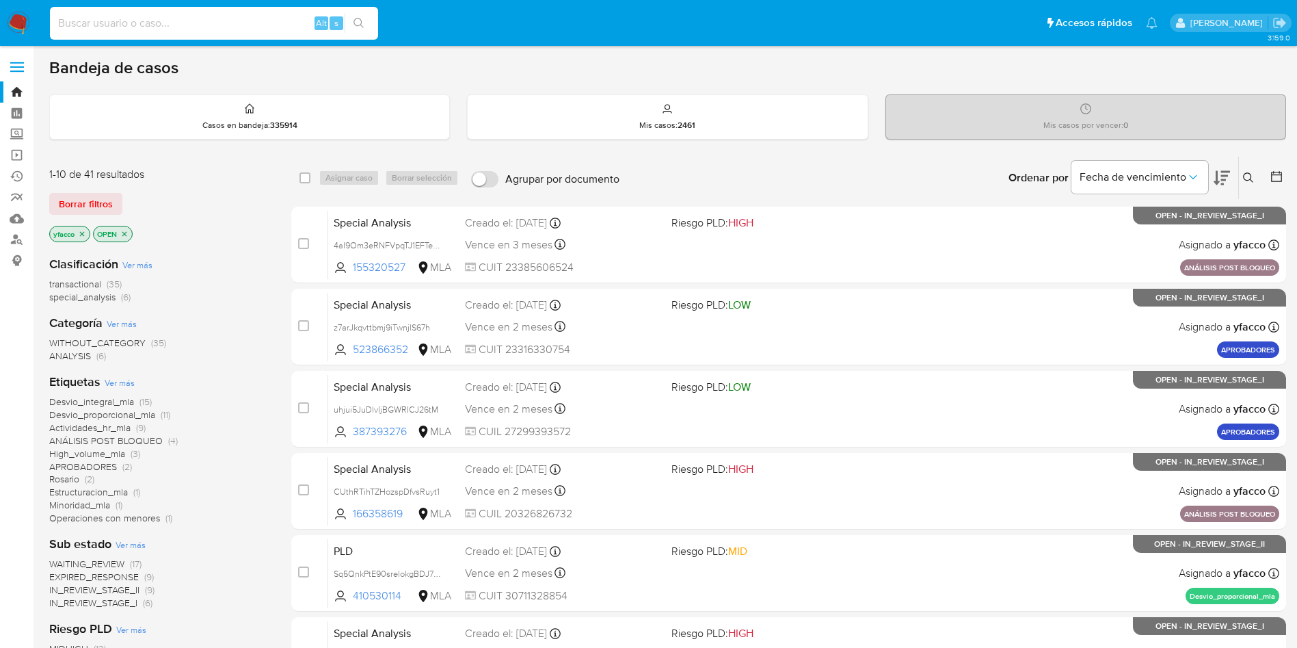
click at [252, 28] on input at bounding box center [214, 23] width 328 height 18
paste input "OWfRdMUmtYDraLPldg2wCTiu"
type input "OWfRdMUmtYDraLPldg2wCTiu"
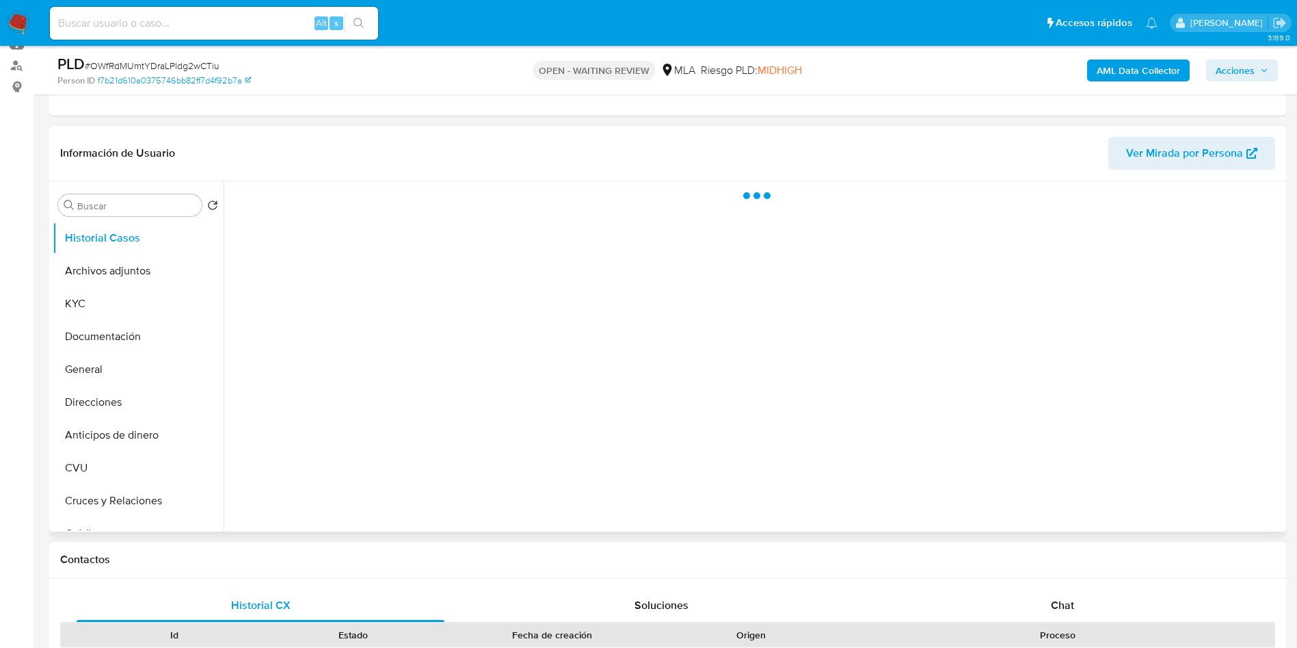
scroll to position [205, 0]
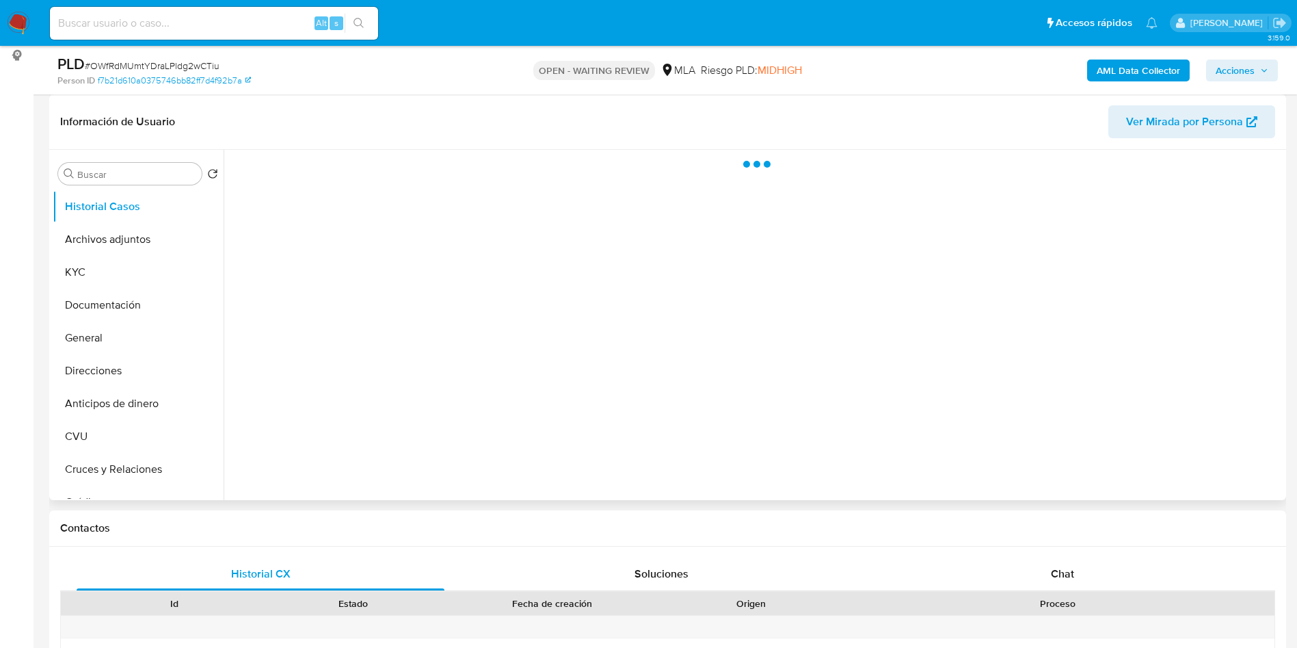
select select "10"
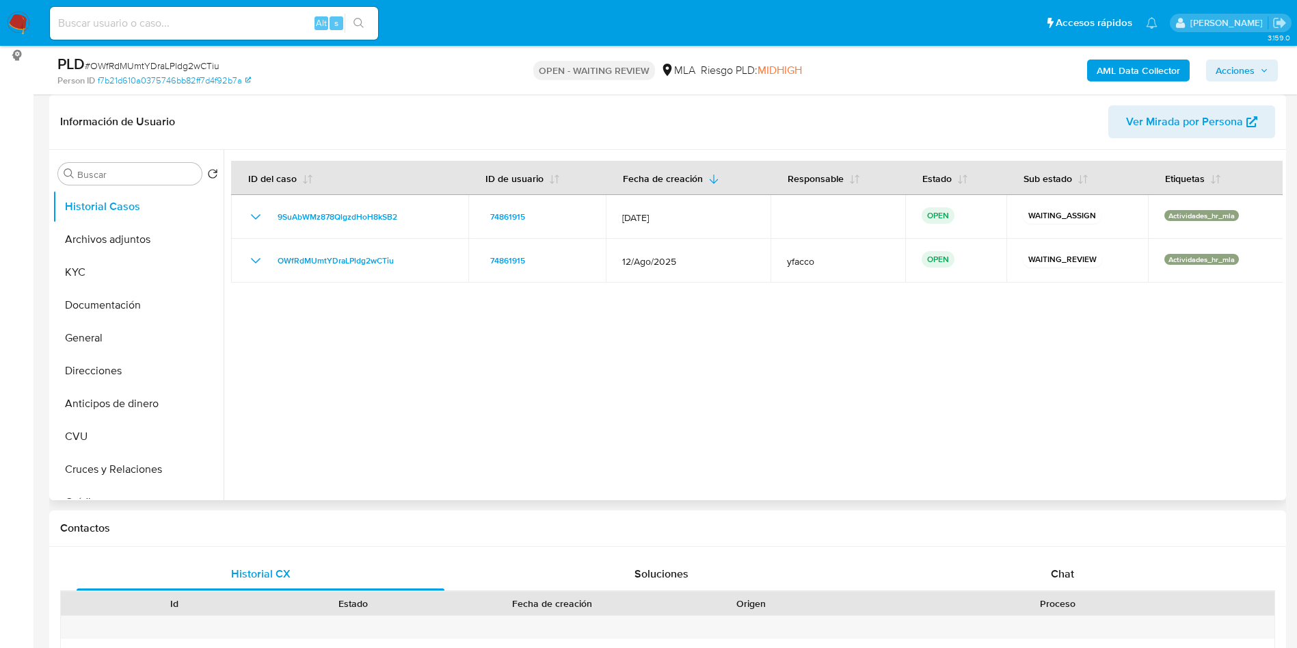
click at [540, 411] on div at bounding box center [753, 325] width 1059 height 350
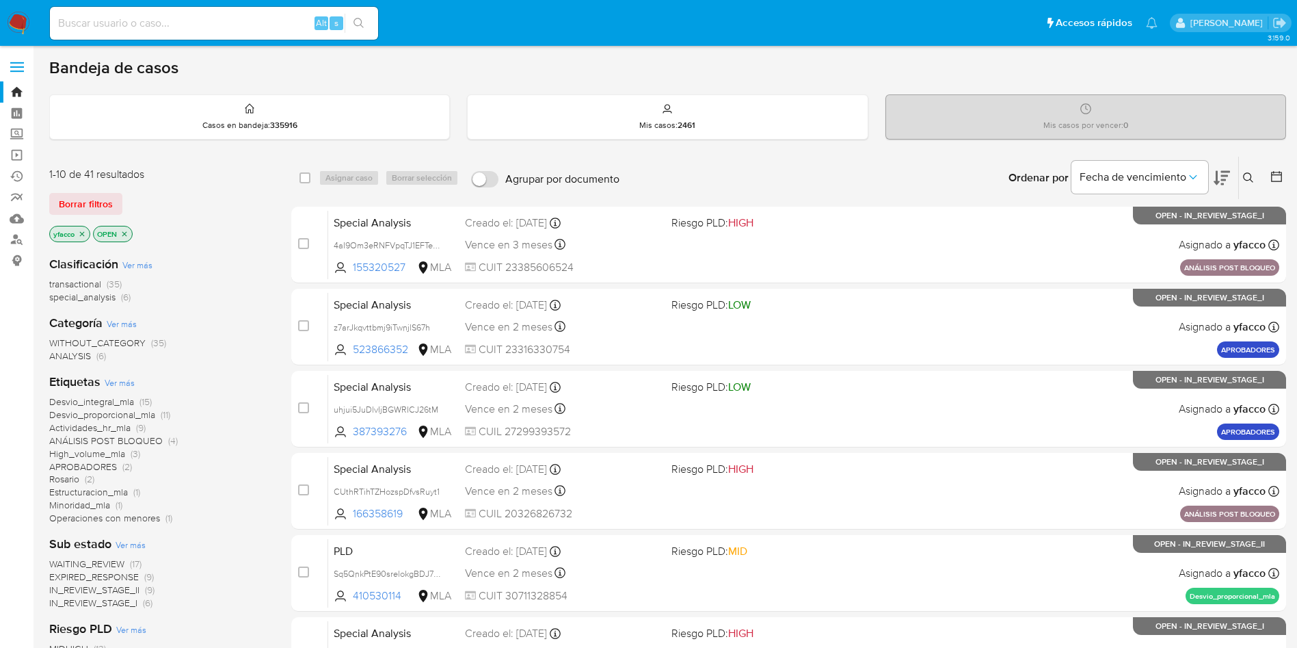
click at [224, 25] on input at bounding box center [214, 23] width 328 height 18
paste input "MJykuj8a1fLEQv8rB8rSH7nI"
type input "MJykuj8a1fLEQv8rB8rSH7nI"
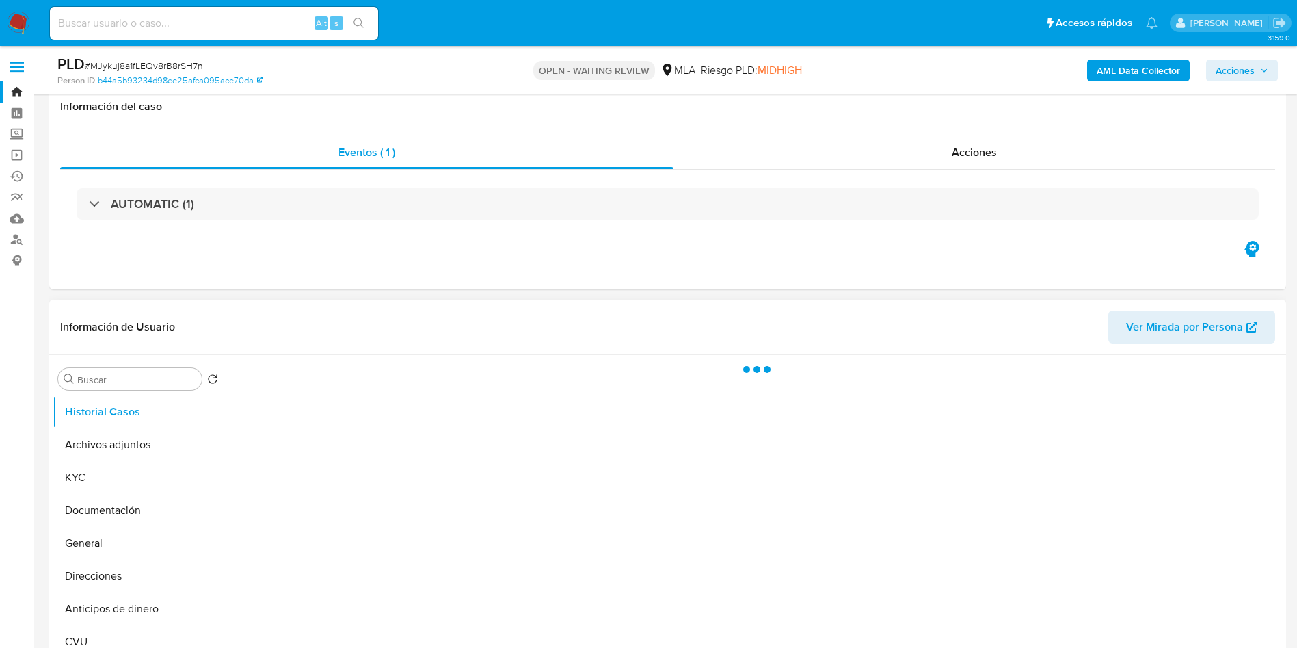
scroll to position [103, 0]
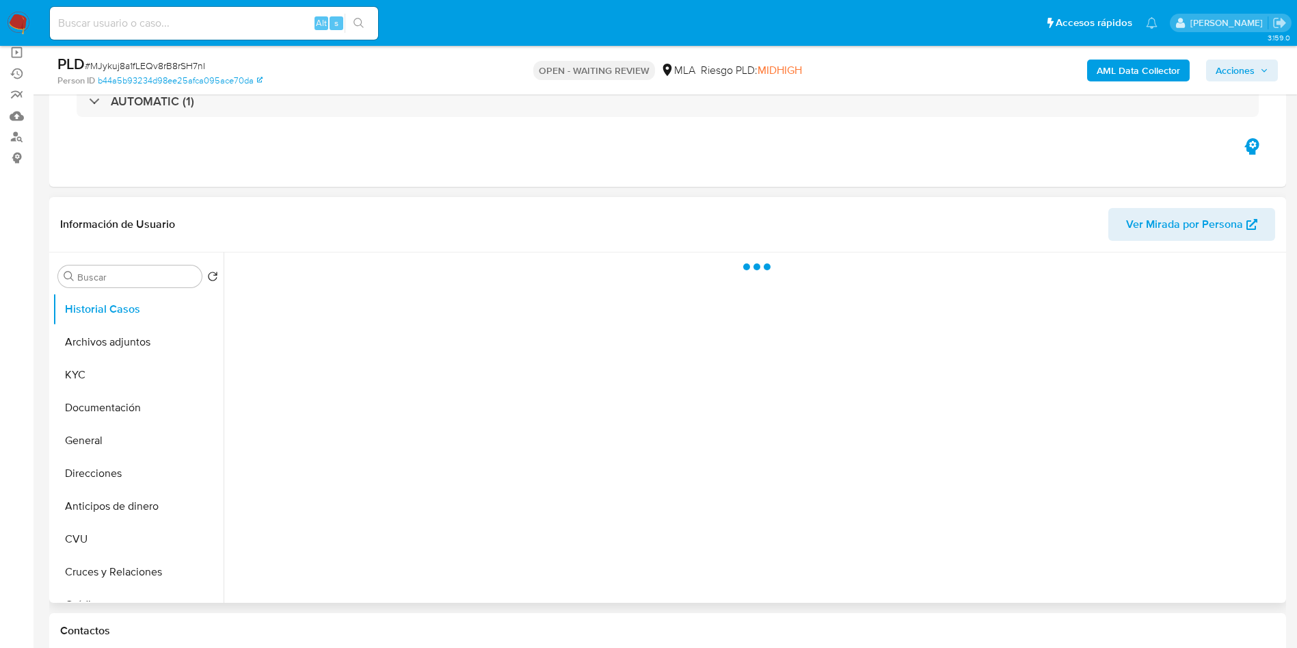
select select "10"
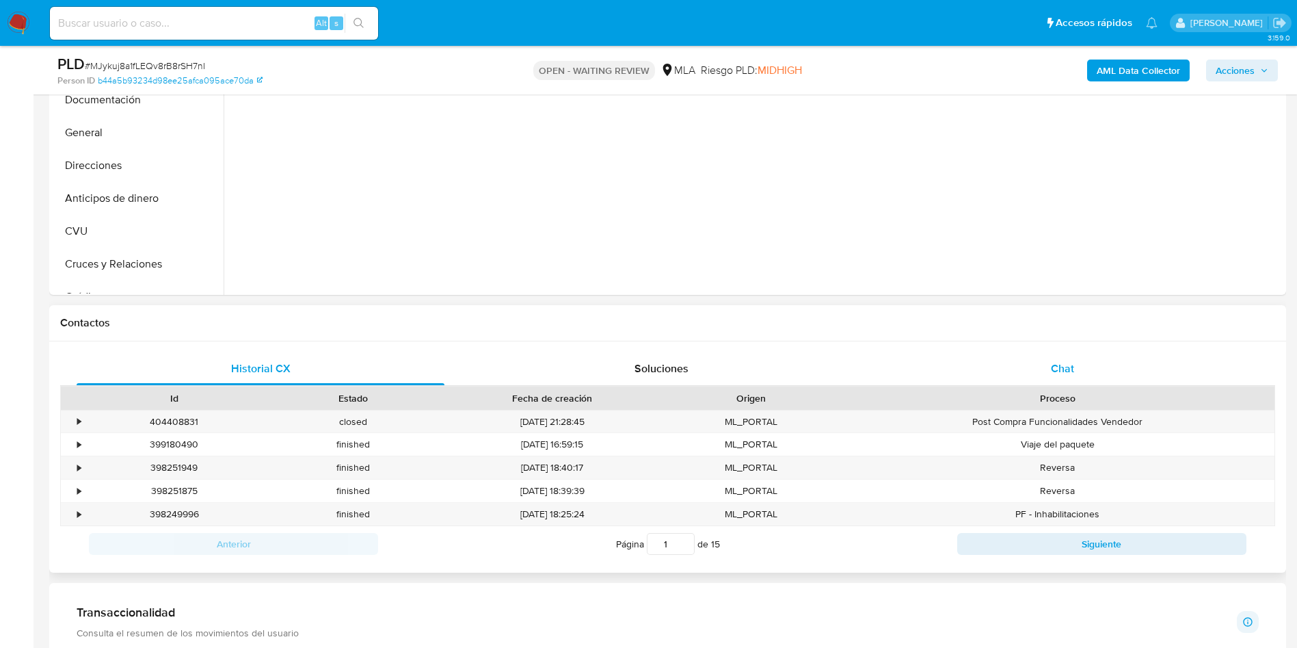
click at [1081, 368] on div "Chat" at bounding box center [1063, 368] width 368 height 33
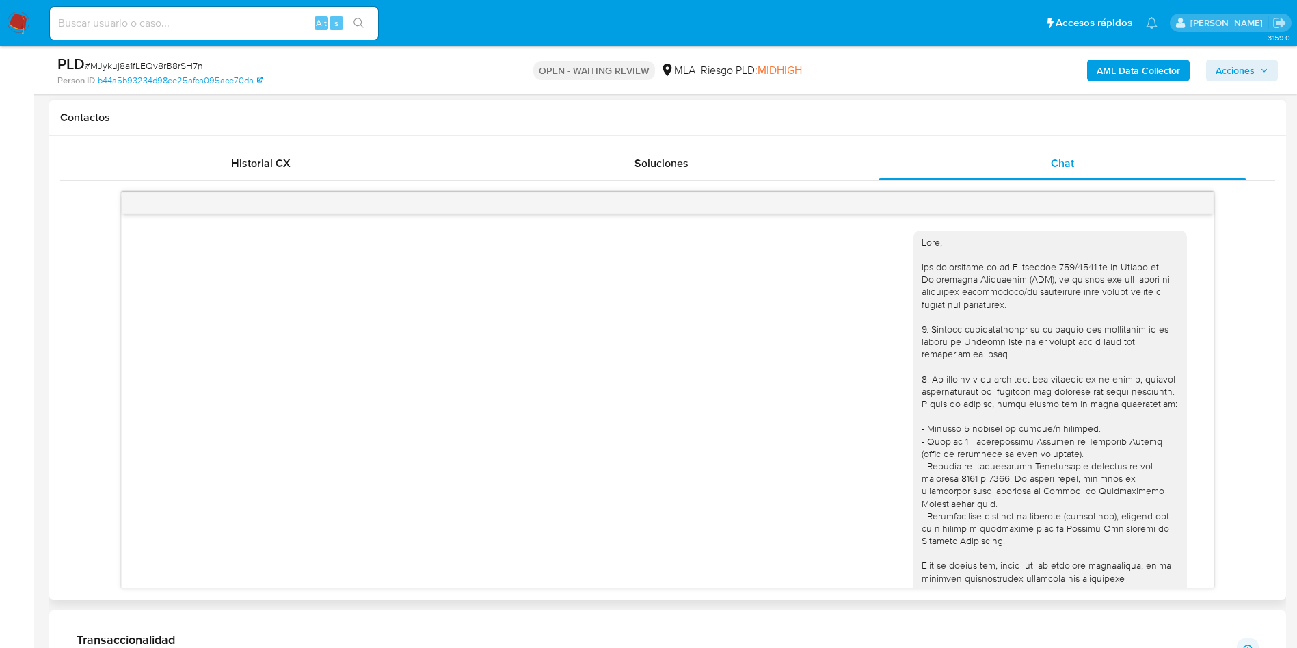
scroll to position [539, 0]
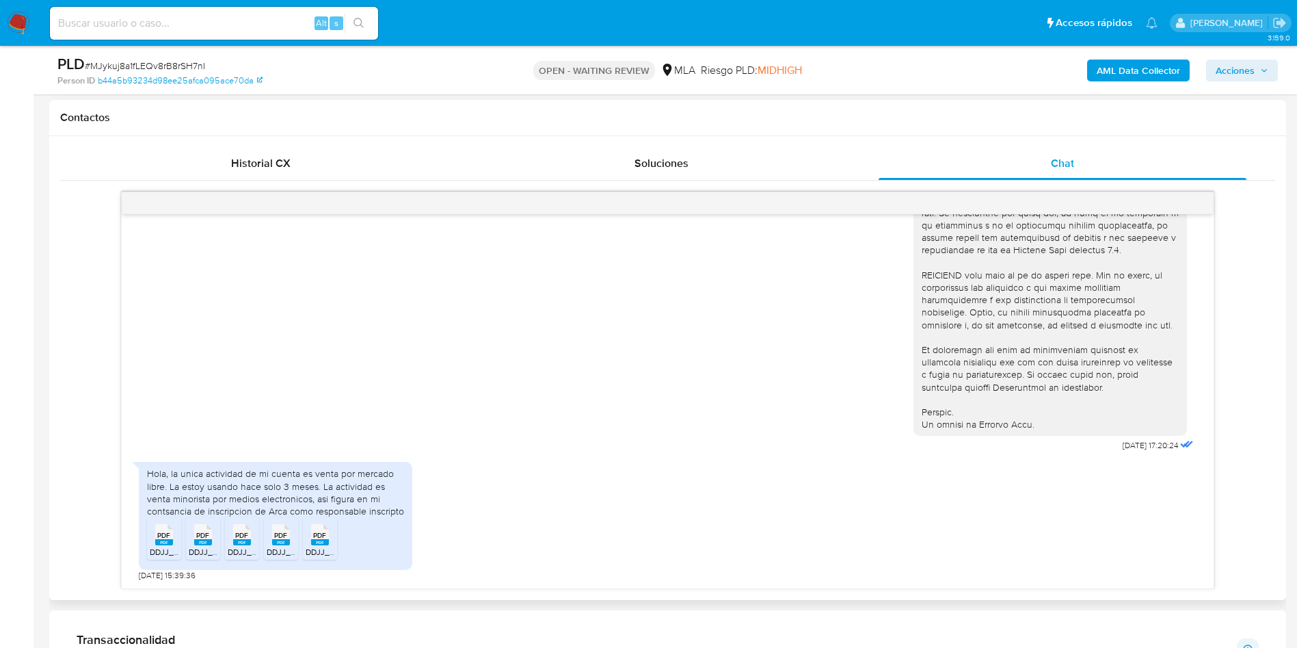
click at [163, 538] on span "PDF" at bounding box center [163, 535] width 13 height 9
click at [191, 538] on div "PDF PDF" at bounding box center [203, 533] width 29 height 27
click at [248, 546] on icon "PDF" at bounding box center [242, 535] width 18 height 24
click at [272, 543] on rect at bounding box center [281, 542] width 18 height 6
click at [320, 547] on span "DDJJ_Mensual_400536072.pdf" at bounding box center [364, 552] width 116 height 12
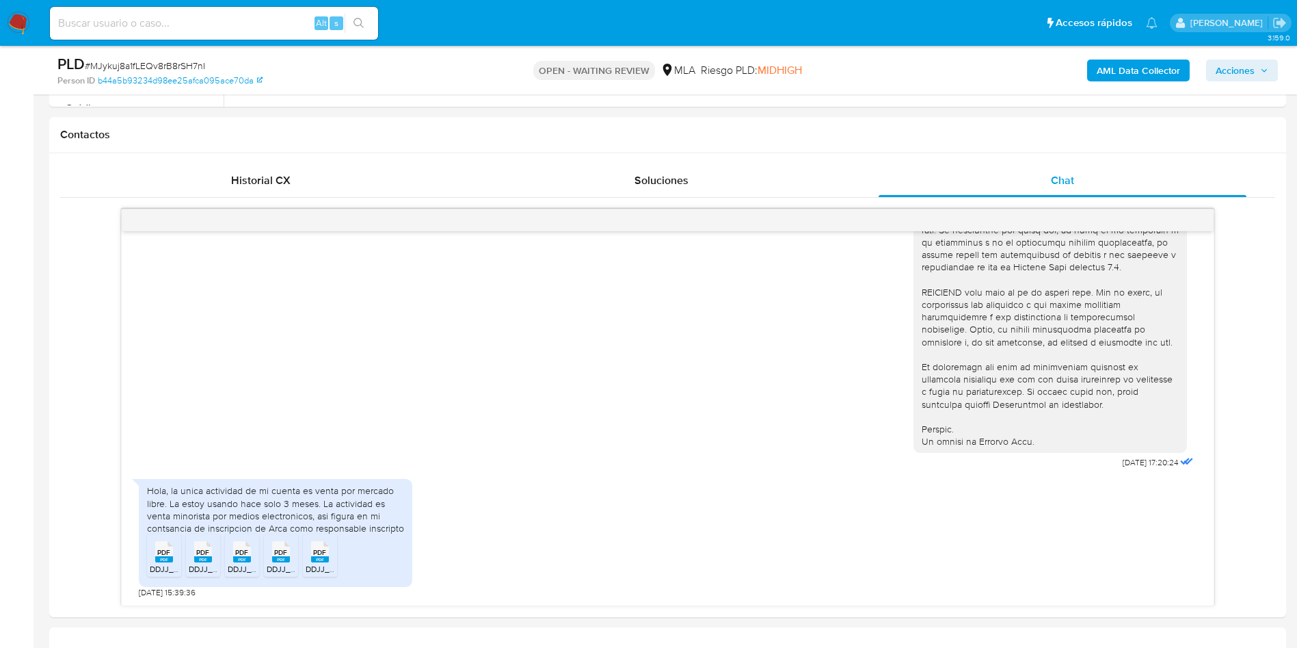
scroll to position [205, 0]
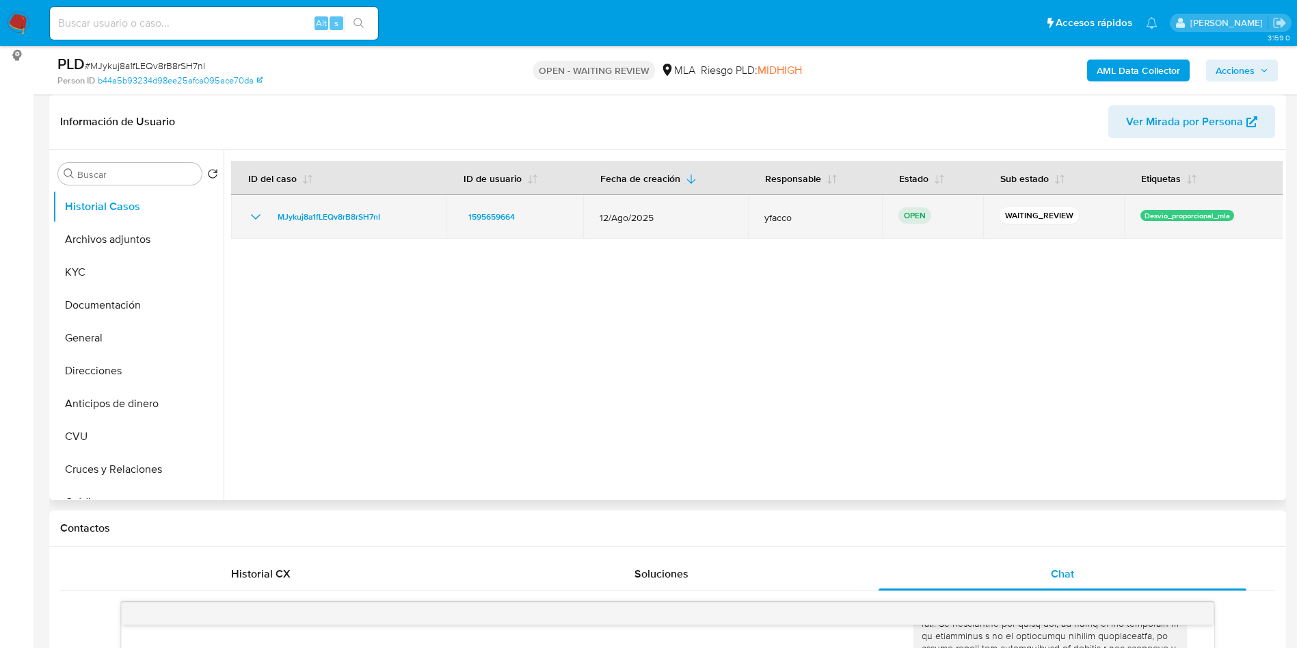
drag, startPoint x: 266, startPoint y: 224, endPoint x: 390, endPoint y: 220, distance: 123.9
click at [390, 220] on div "MJykuj8a1fLEQv8rB8rSH7nI" at bounding box center [339, 217] width 183 height 16
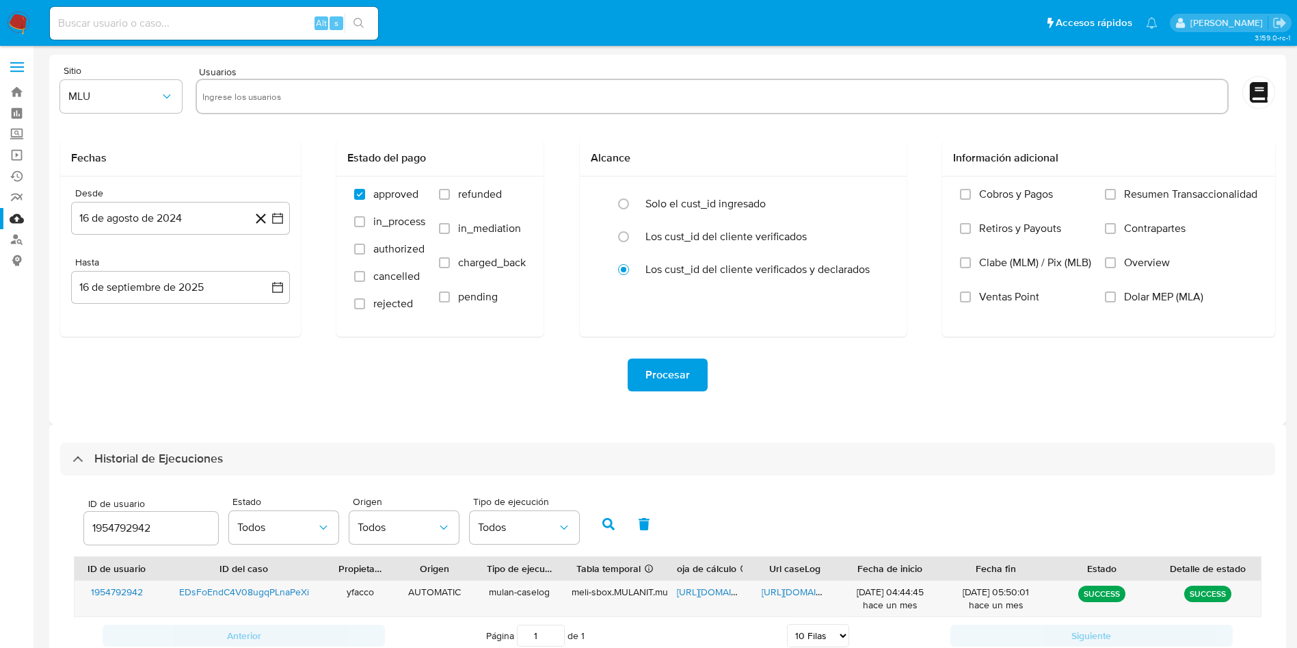
select select "10"
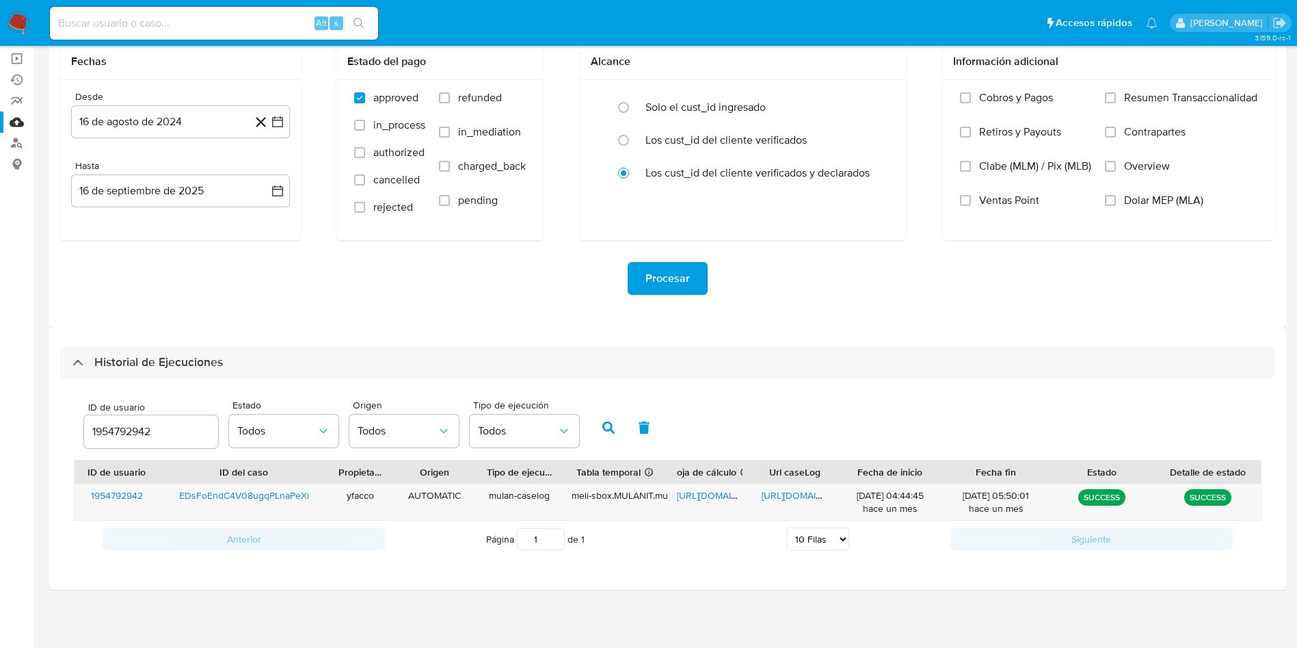
click at [936, 293] on div "Procesar" at bounding box center [667, 278] width 1215 height 33
drag, startPoint x: 158, startPoint y: 434, endPoint x: 0, endPoint y: 373, distance: 169.3
click at [0, 375] on section "Bandeja Tablero Screening Búsqueda en Listas Watchlist Herramientas Operaciones…" at bounding box center [648, 276] width 1297 height 744
paste input "1595659664"
type input "1595659664"
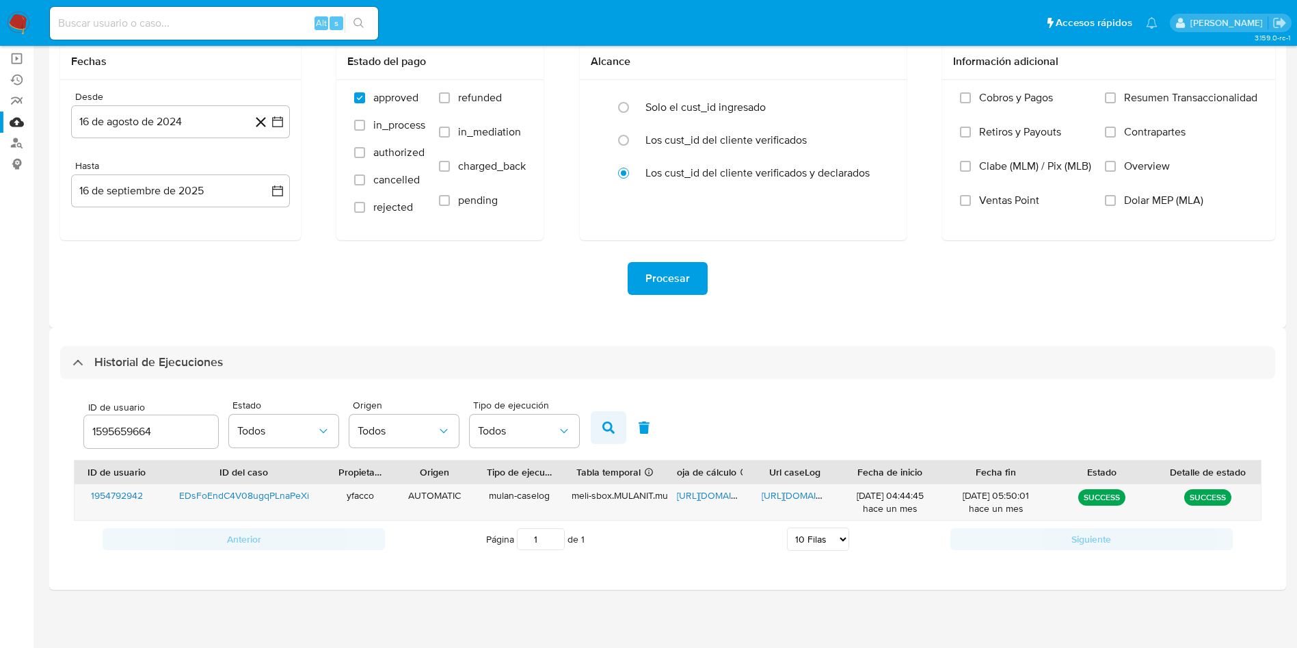
click at [603, 429] on icon "button" at bounding box center [609, 427] width 12 height 12
click at [707, 499] on span "[URL][DOMAIN_NAME]" at bounding box center [724, 495] width 94 height 14
click at [780, 492] on span "[URL][DOMAIN_NAME]" at bounding box center [809, 495] width 94 height 14
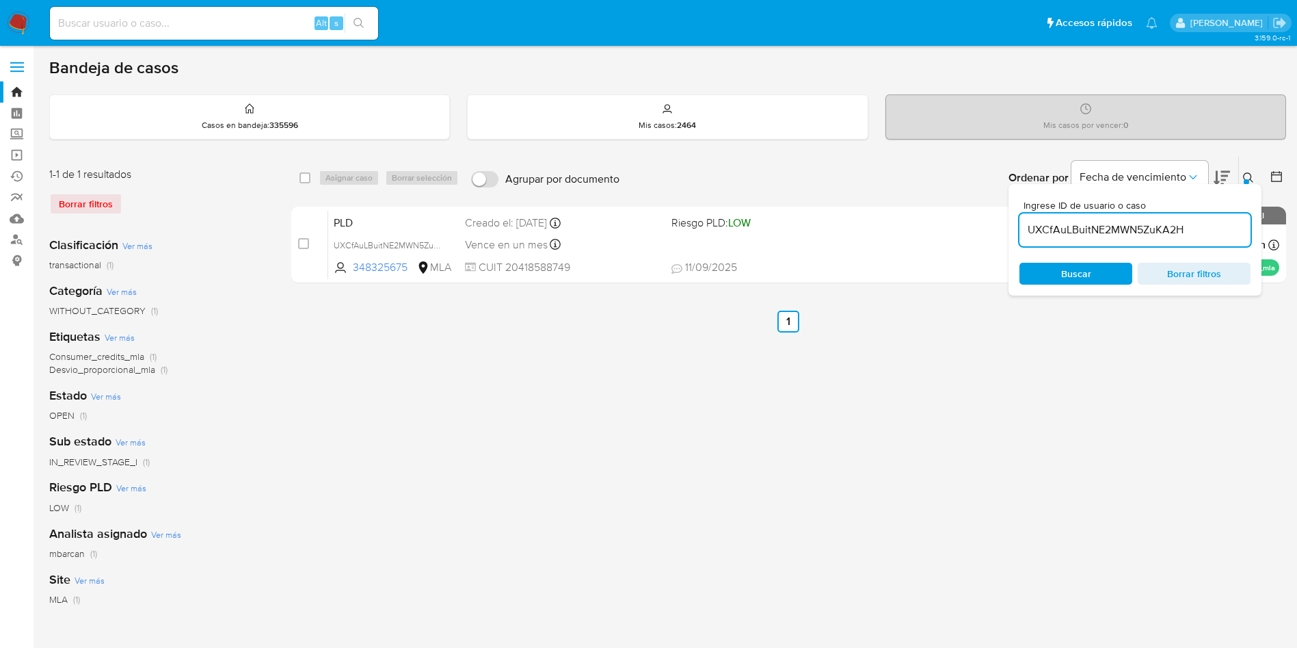
click at [1223, 230] on input "UXCfAuLBuitNE2MWN5ZuKA2H" at bounding box center [1135, 230] width 231 height 18
type input "MJykuj8a1fLEQv8rB8rSH7nI"
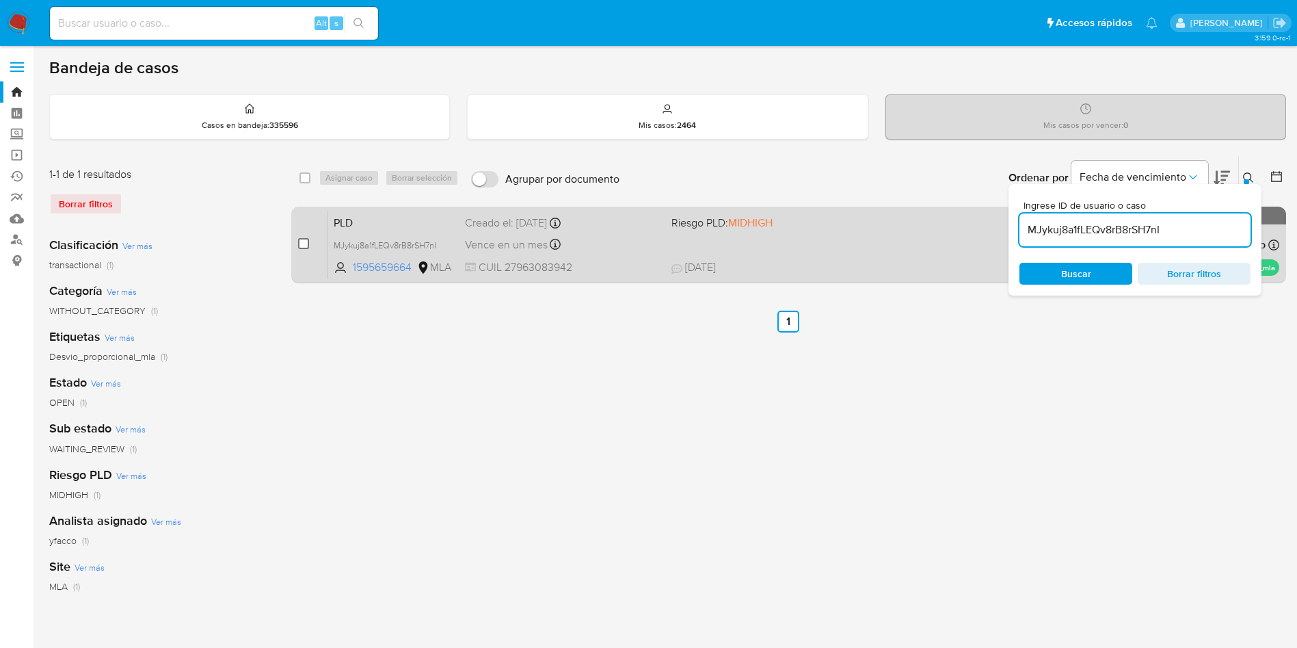
click at [304, 241] on input "checkbox" at bounding box center [303, 243] width 11 height 11
checkbox input "true"
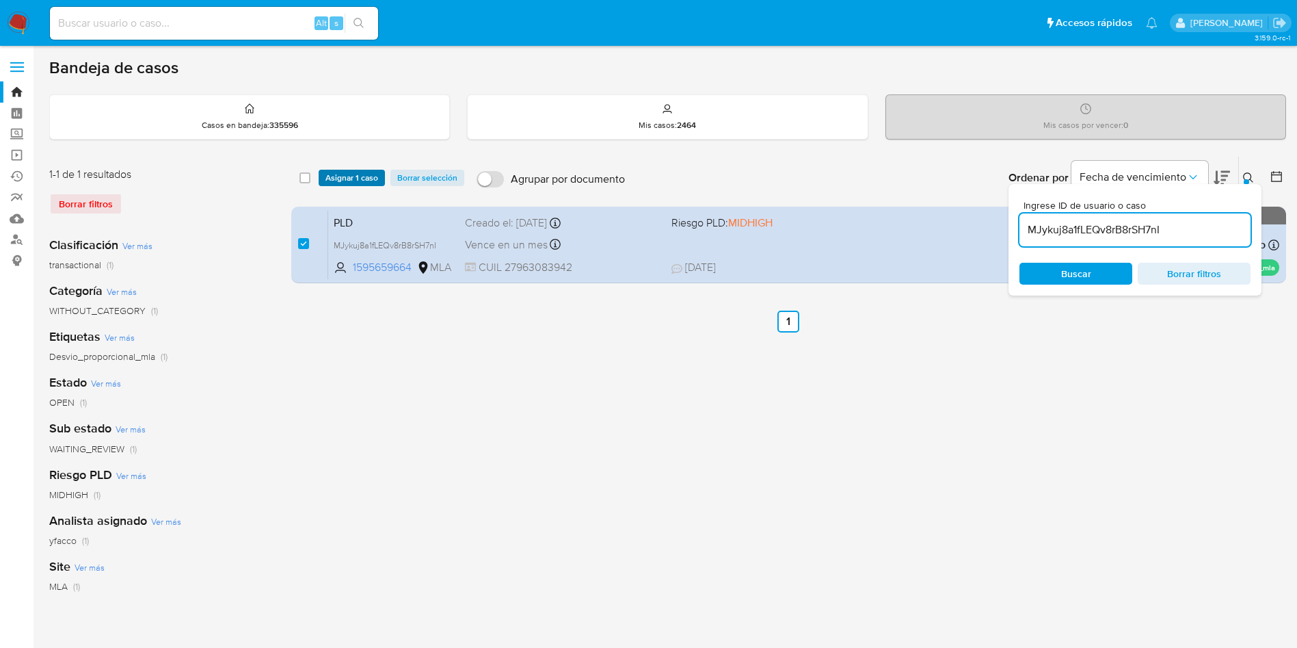
click at [338, 176] on span "Asignar 1 caso" at bounding box center [352, 178] width 53 height 14
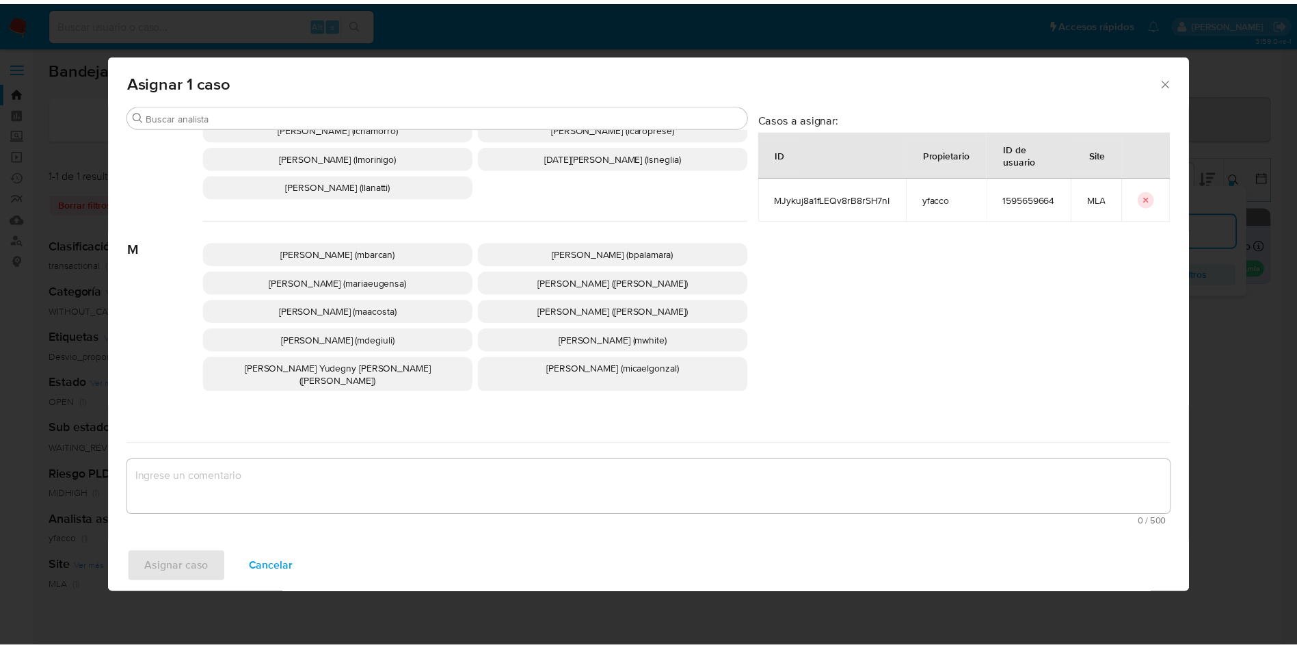
scroll to position [1183, 0]
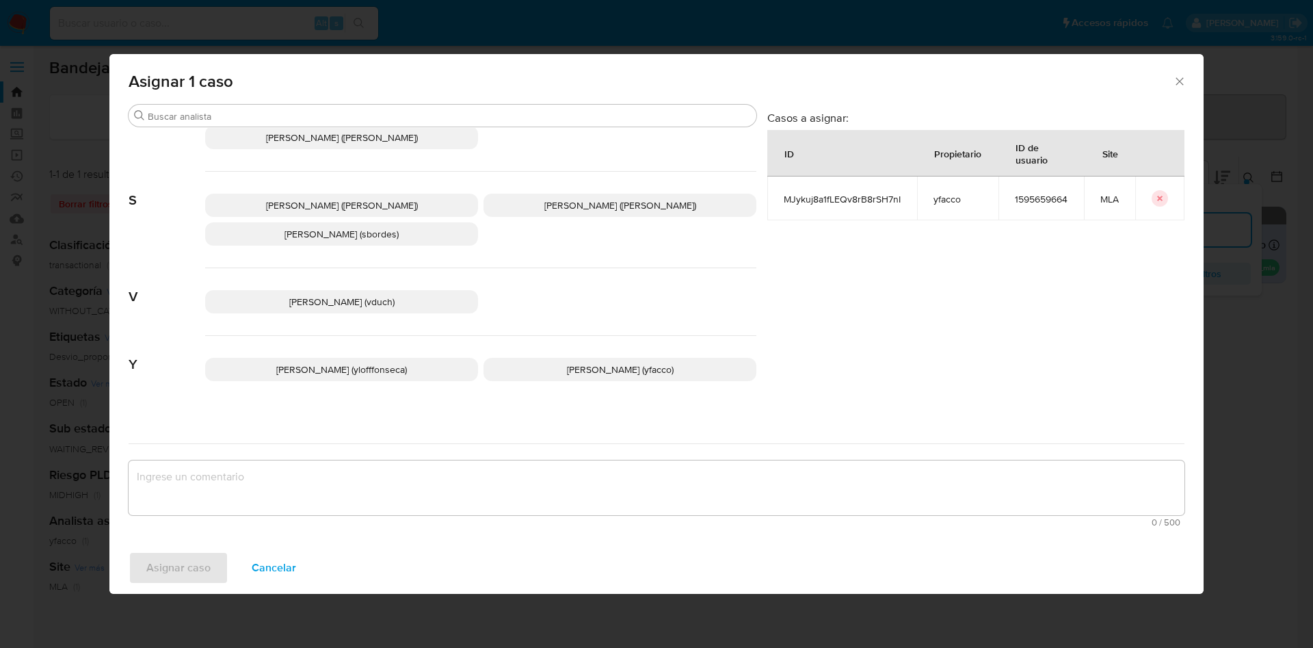
click at [592, 363] on span "[PERSON_NAME] (yfacco)" at bounding box center [620, 370] width 107 height 14
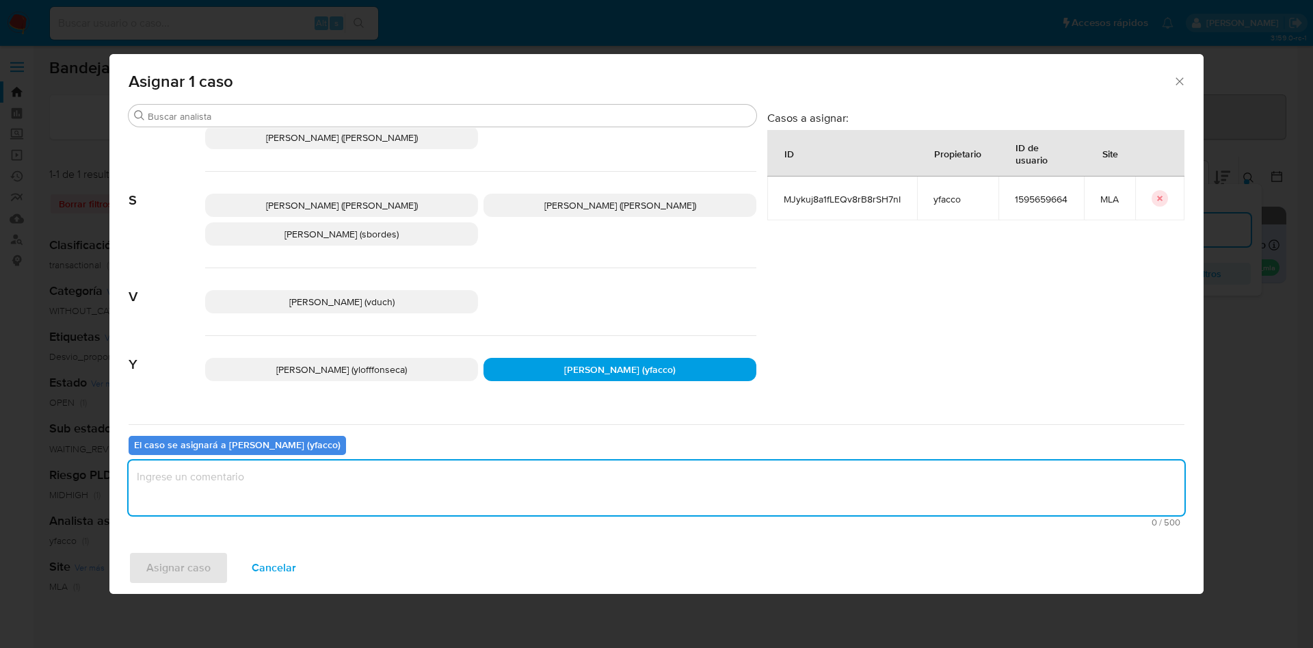
click at [427, 501] on textarea "assign-modal" at bounding box center [657, 487] width 1056 height 55
click at [182, 570] on span "Asignar caso" at bounding box center [178, 568] width 64 height 30
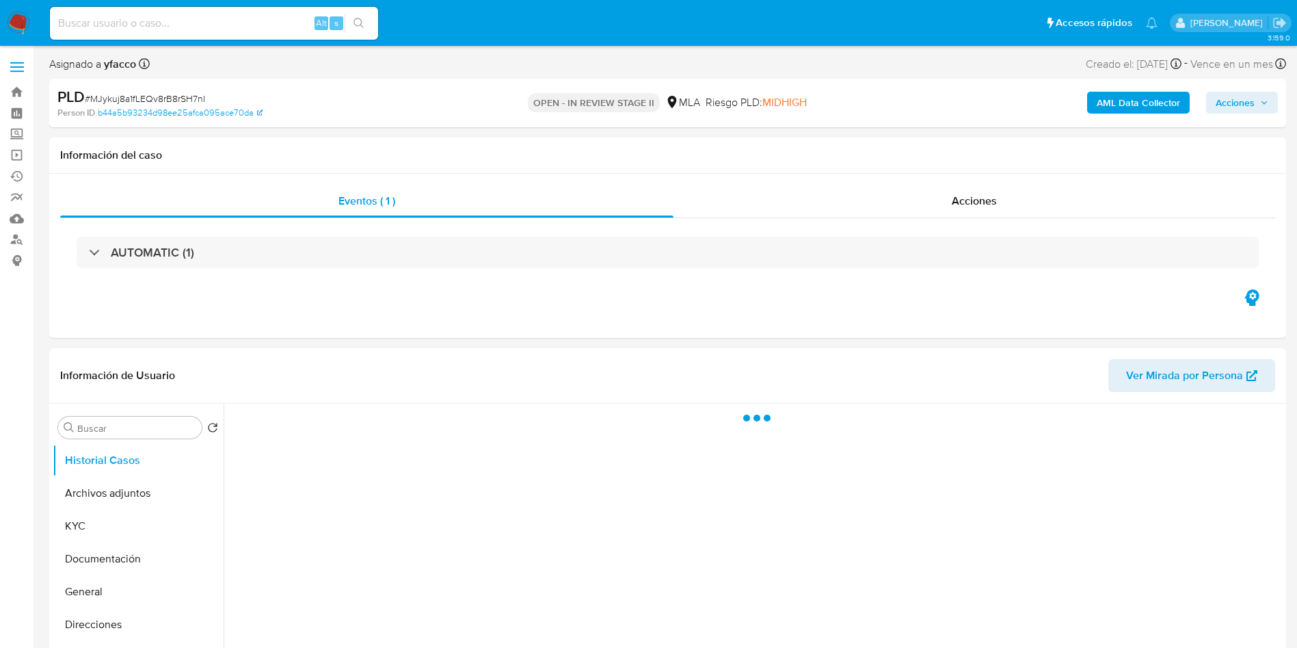
select select "10"
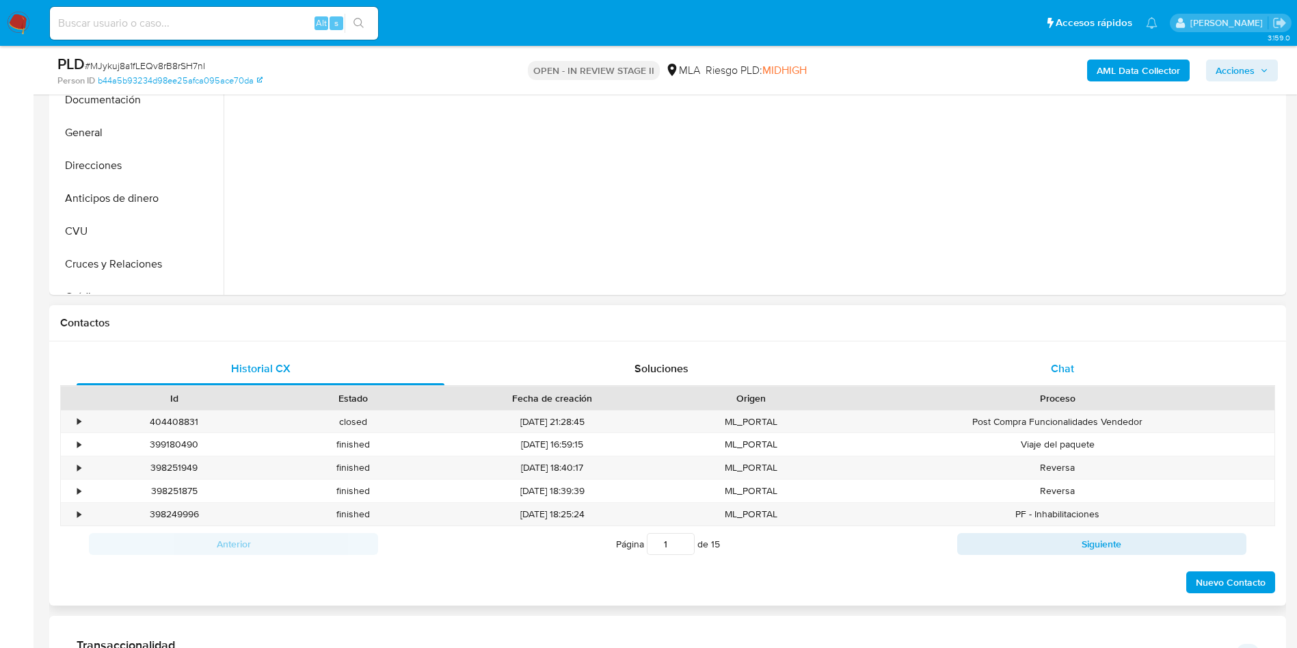
click at [1022, 374] on div "Chat" at bounding box center [1063, 368] width 368 height 33
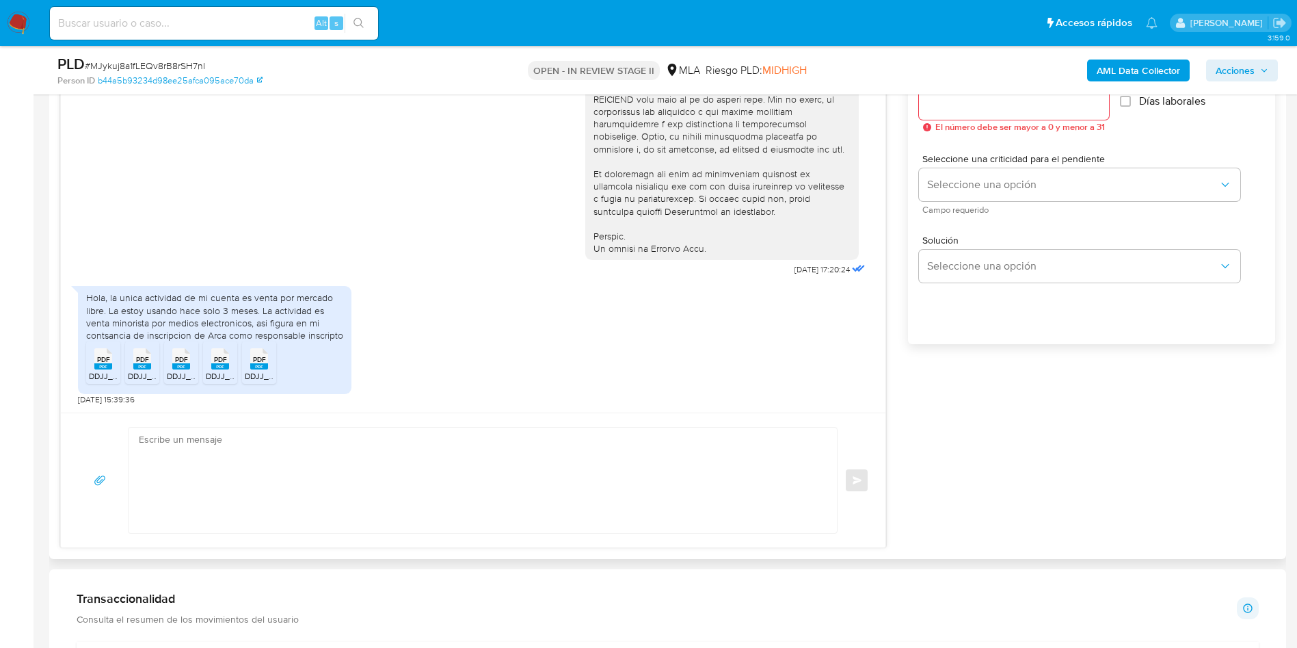
scroll to position [821, 0]
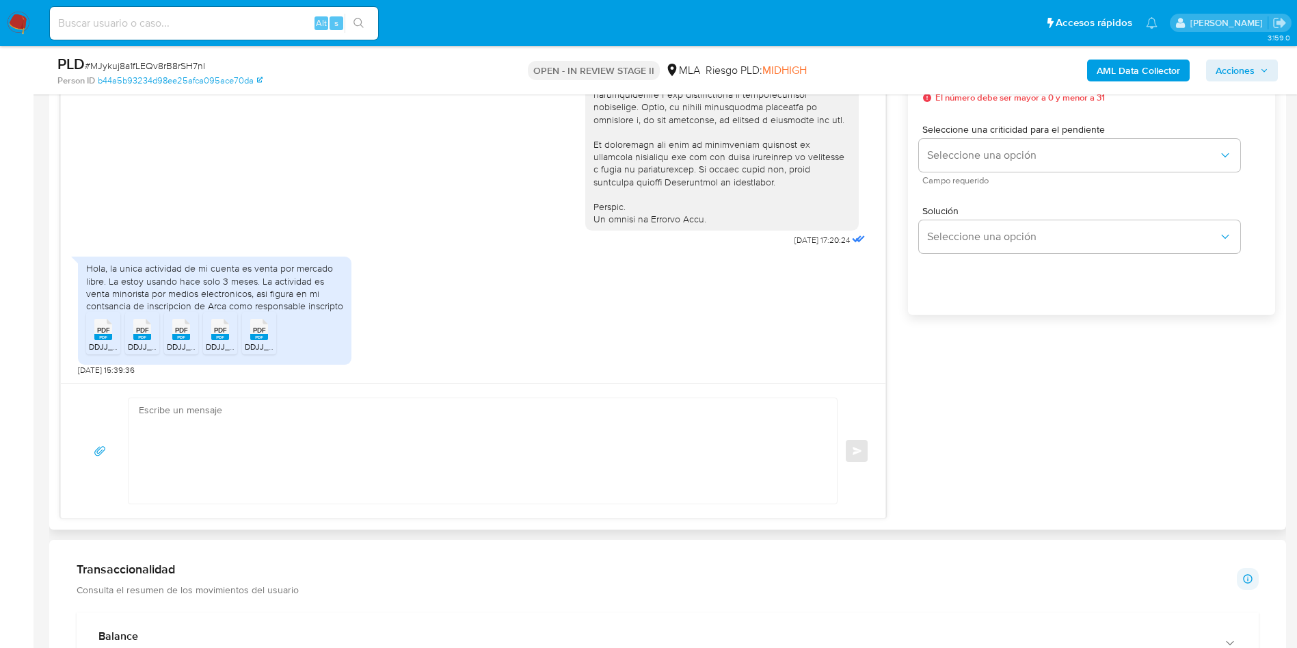
click at [289, 442] on textarea at bounding box center [479, 450] width 681 height 105
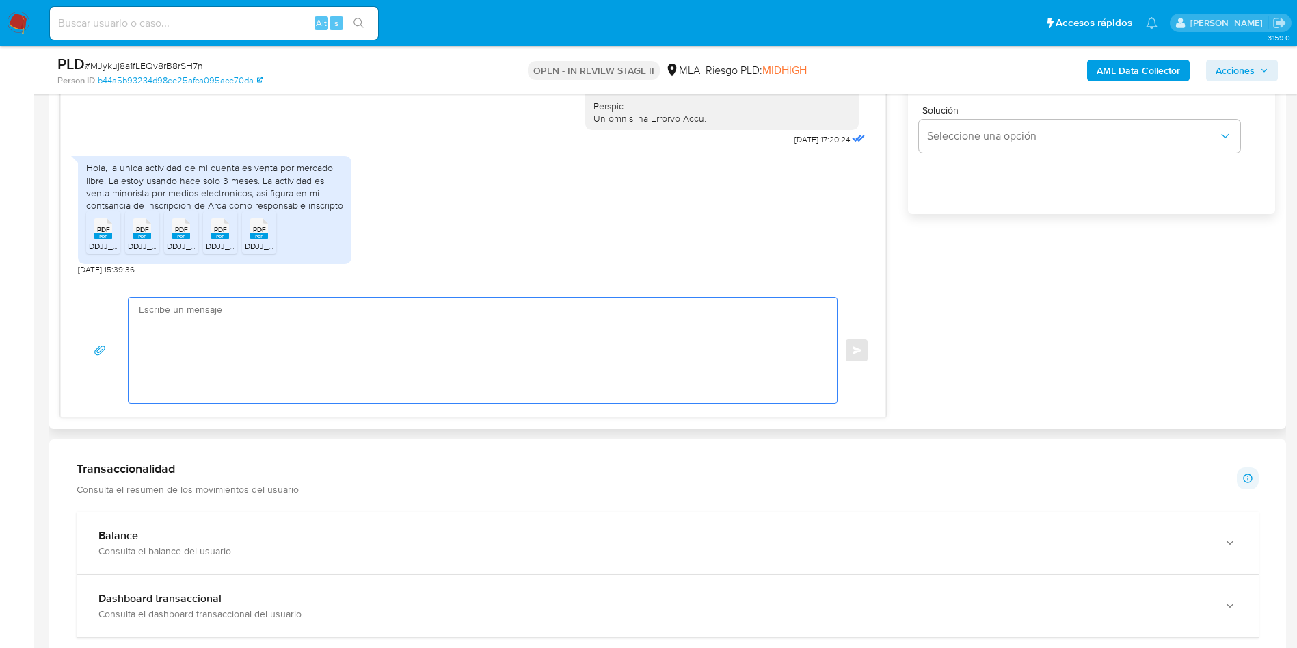
scroll to position [923, 0]
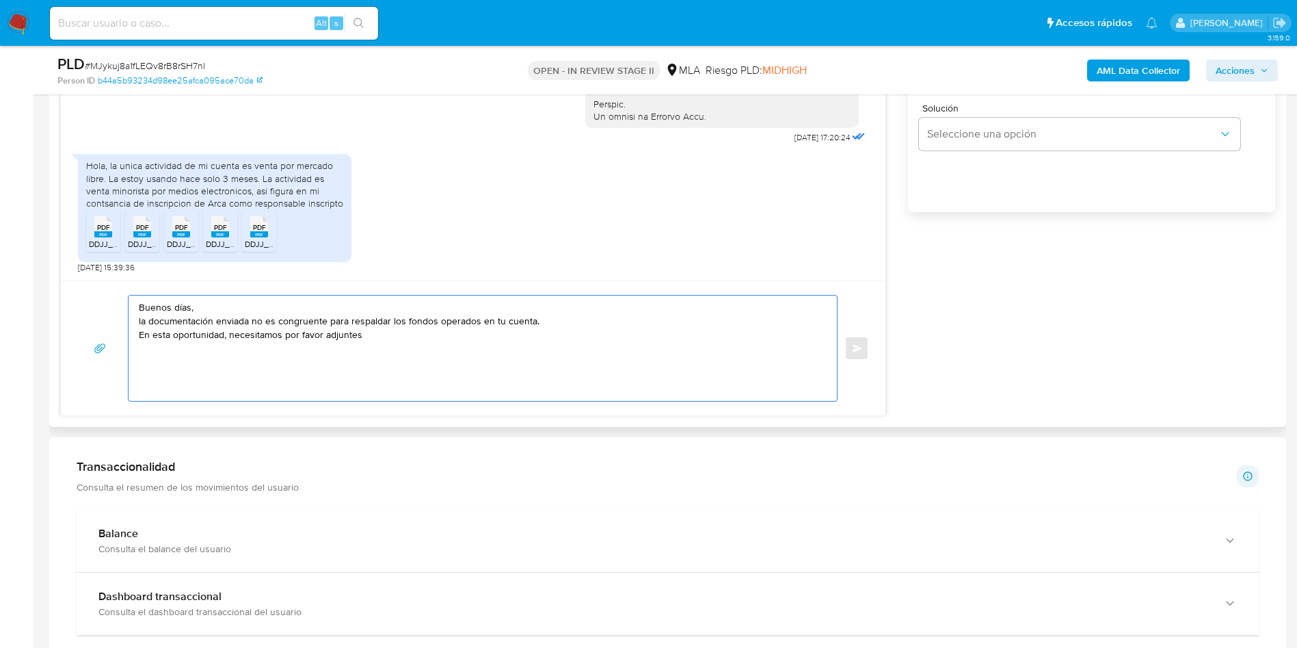
paste textarea "- Últimas 6 Declaraciones Juradas de Ingresos Brutos (donde se visualice la bas…"
click at [568, 364] on textarea "Buenos días, la documentación enviada no es congruente para respaldar los fondo…" at bounding box center [479, 347] width 681 height 105
click at [520, 360] on textarea "Buenos días, la documentación enviada no es congruente para respaldar los fondo…" at bounding box center [479, 347] width 681 height 105
click at [624, 356] on textarea "Buenos días, la documentación enviada no es congruente para respaldar los fondo…" at bounding box center [479, 347] width 681 height 105
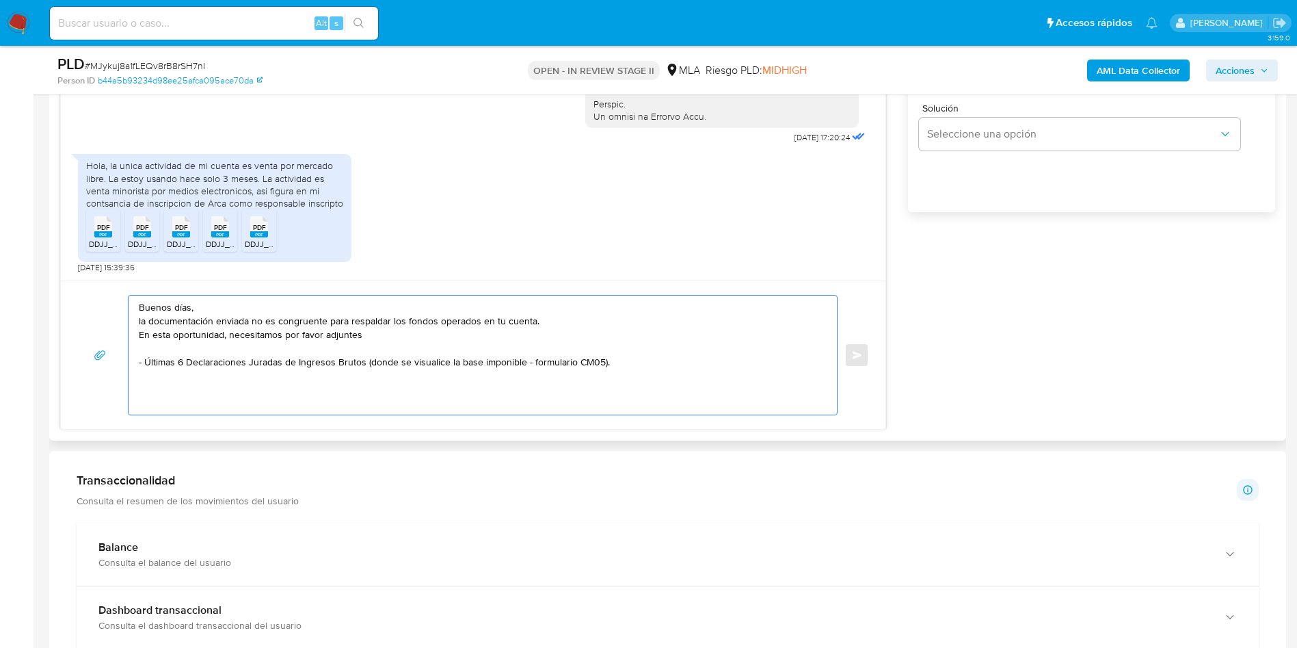
paste textarea "Tené en cuenta que, además de los ejemplos mencionados, podés adjuntar voluntar…"
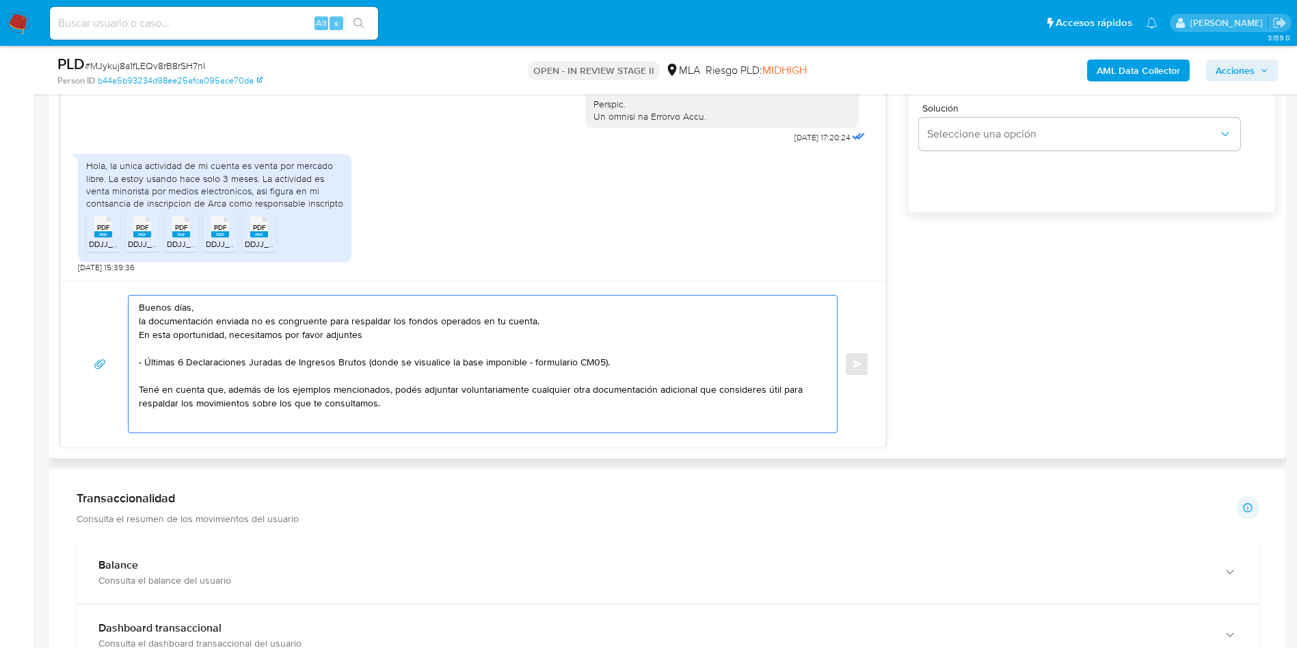
click at [431, 410] on textarea "Buenos días, la documentación enviada no es congruente para respaldar los fondo…" at bounding box center [479, 363] width 681 height 137
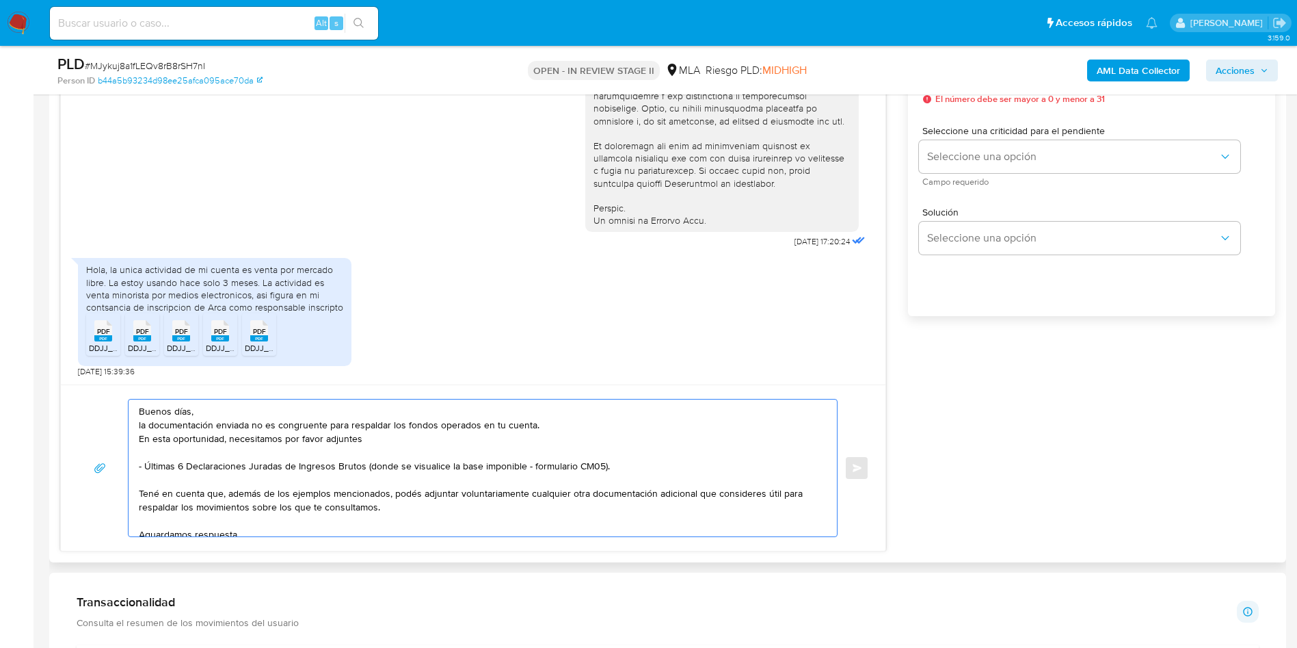
scroll to position [718, 0]
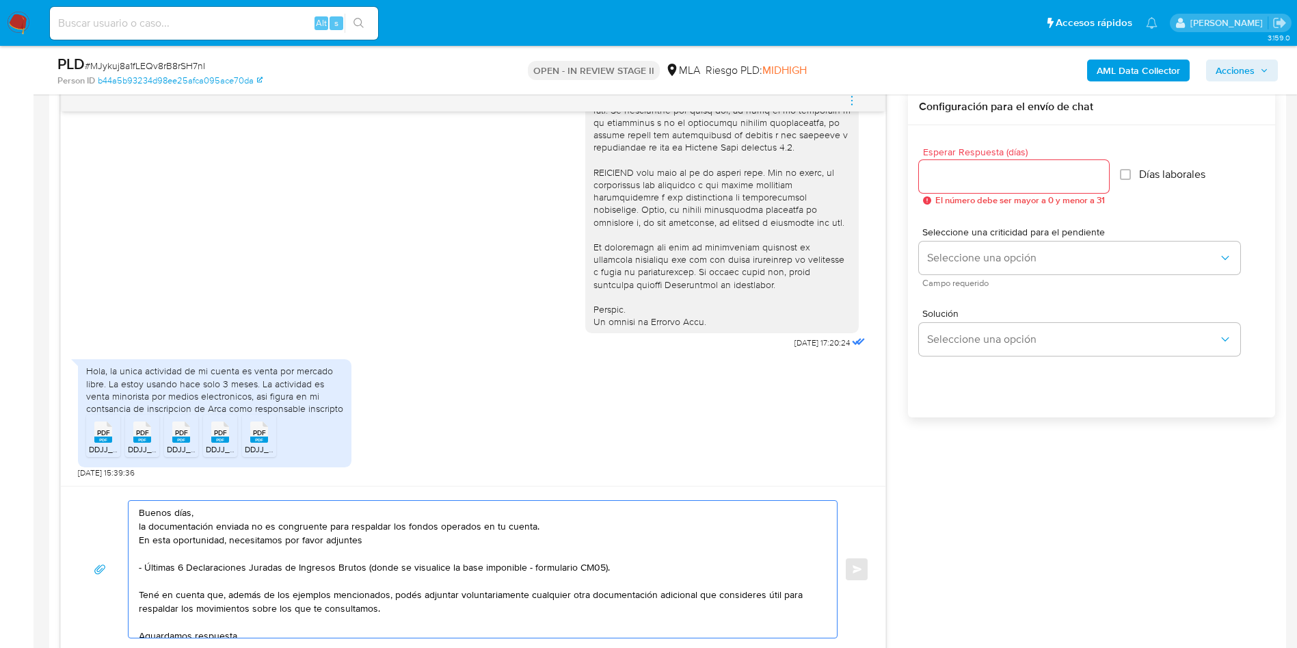
type textarea "Buenos días, la documentación enviada no es congruente para respaldar los fondo…"
click at [948, 181] on input "Esperar Respuesta (días)" at bounding box center [1014, 177] width 190 height 18
type input "2"
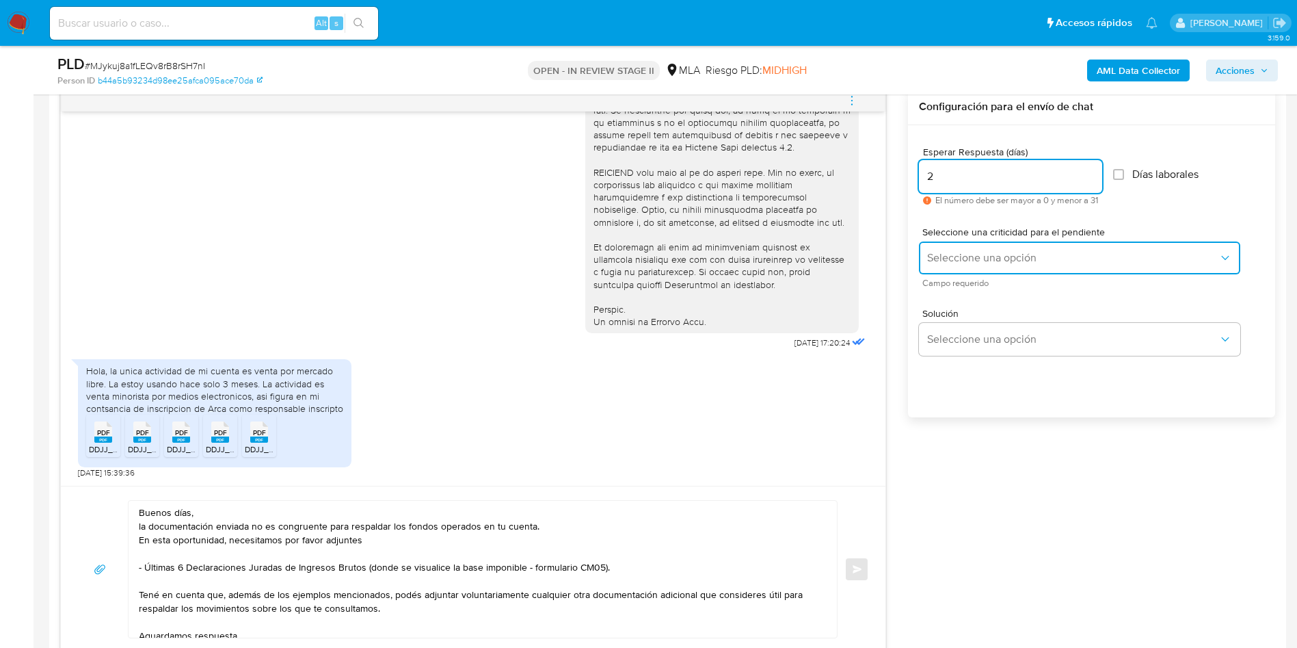
click at [977, 261] on span "Seleccione una opción" at bounding box center [1072, 258] width 291 height 14
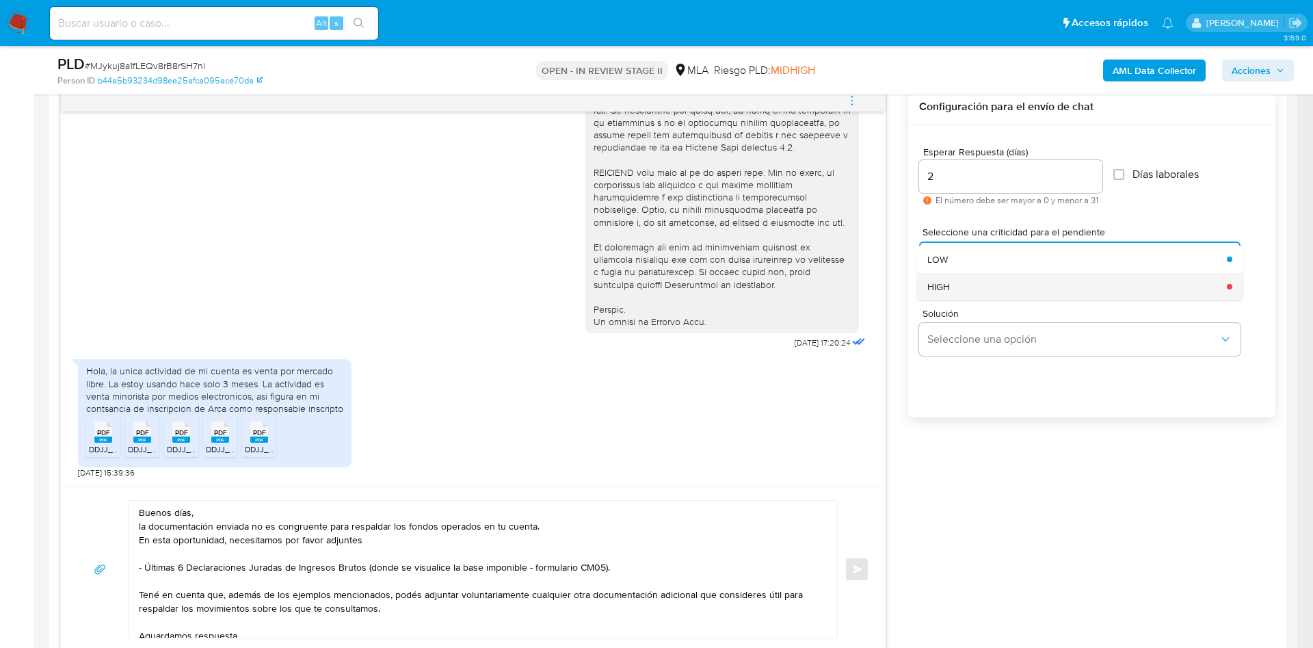
click at [962, 293] on div "HIGH" at bounding box center [1072, 286] width 291 height 27
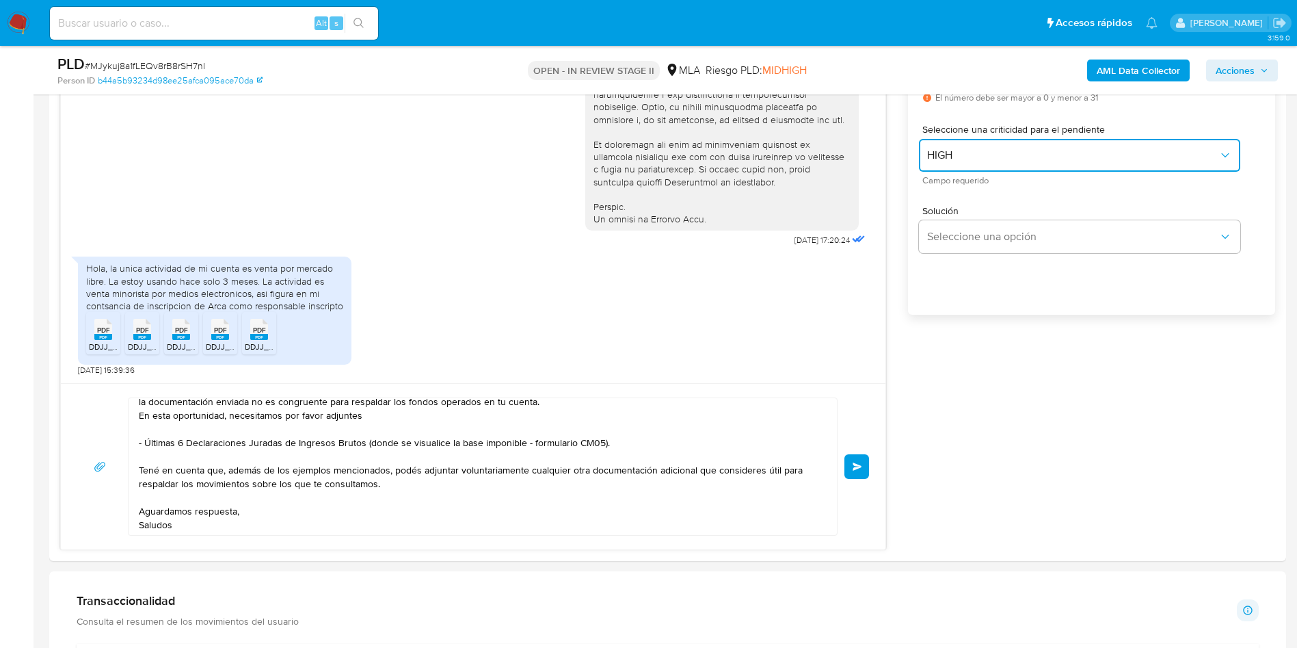
scroll to position [0, 0]
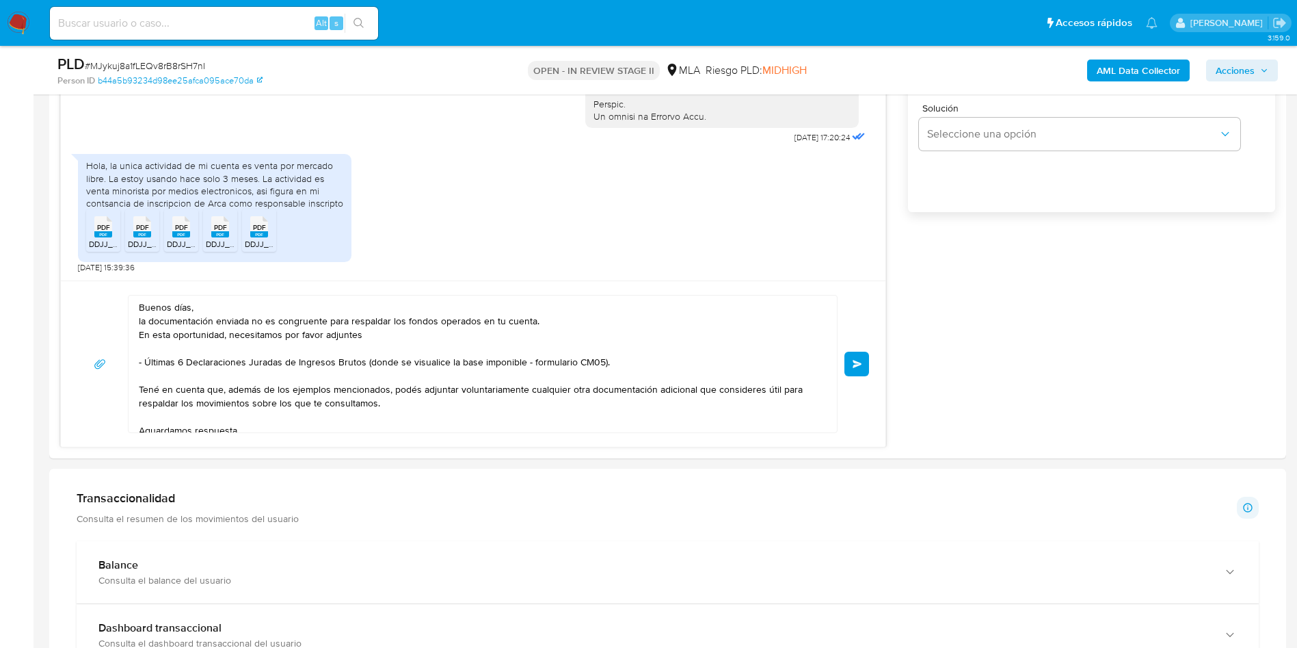
click at [854, 367] on span "Enviar" at bounding box center [858, 364] width 10 height 8
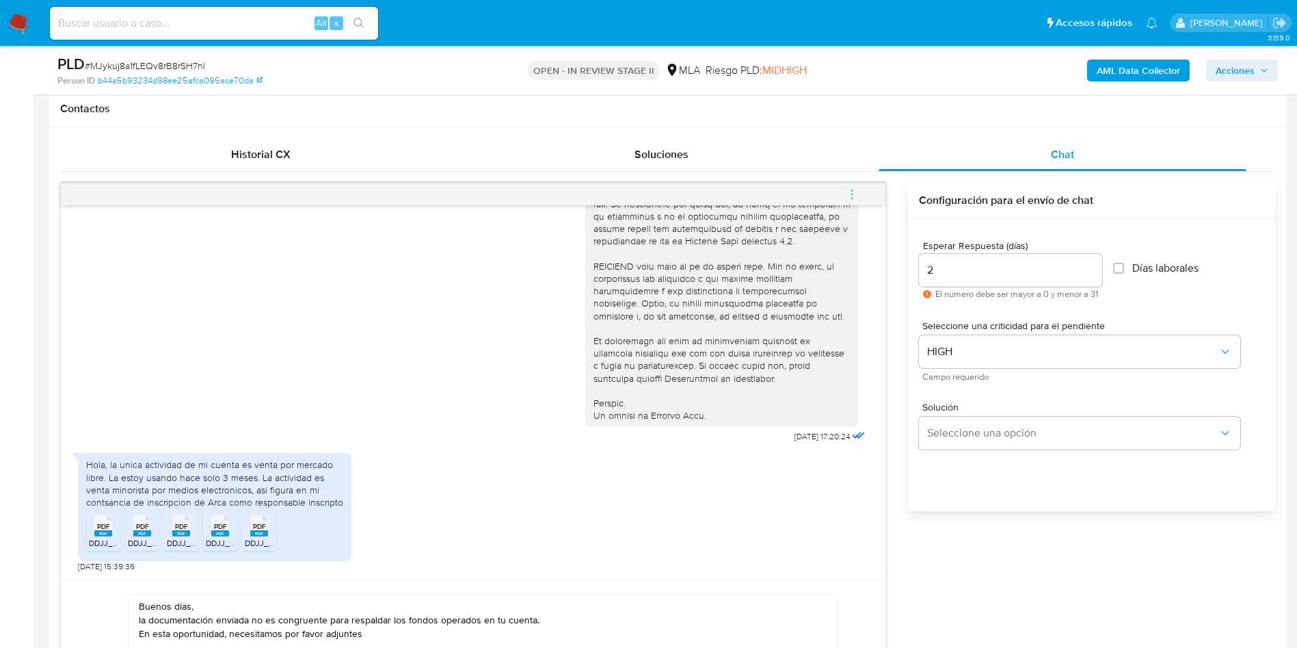
scroll to position [616, 0]
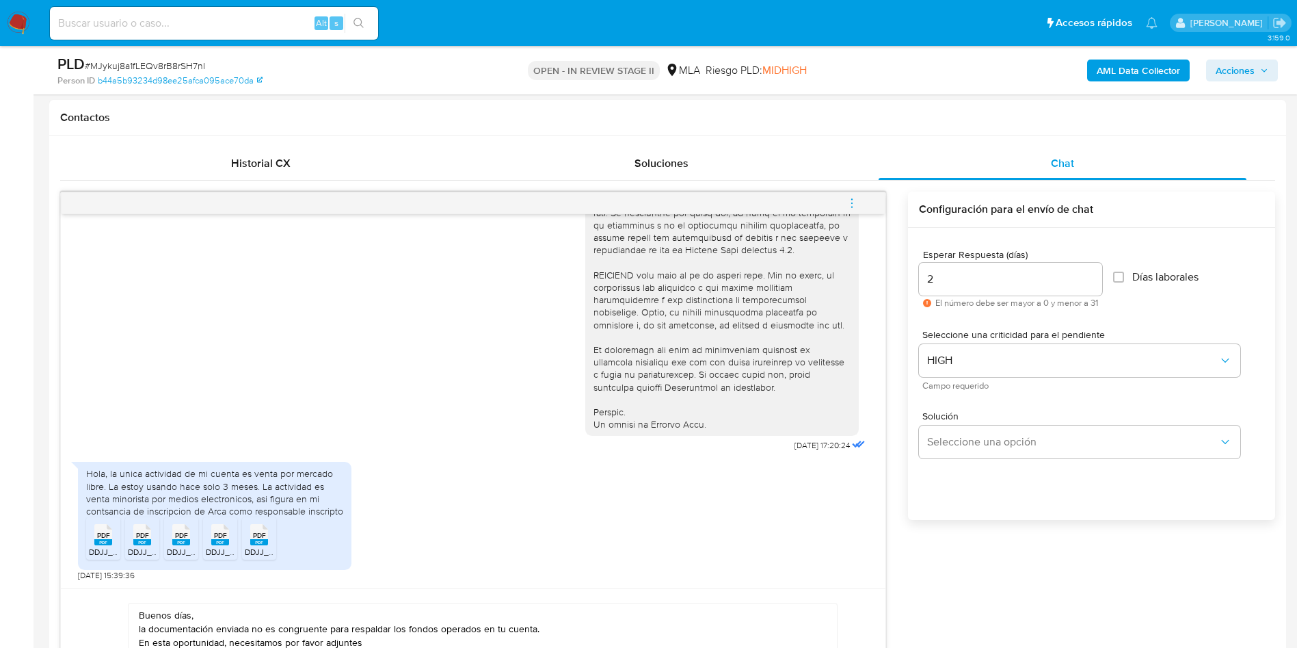
click at [858, 200] on icon "menu-action" at bounding box center [852, 203] width 12 height 12
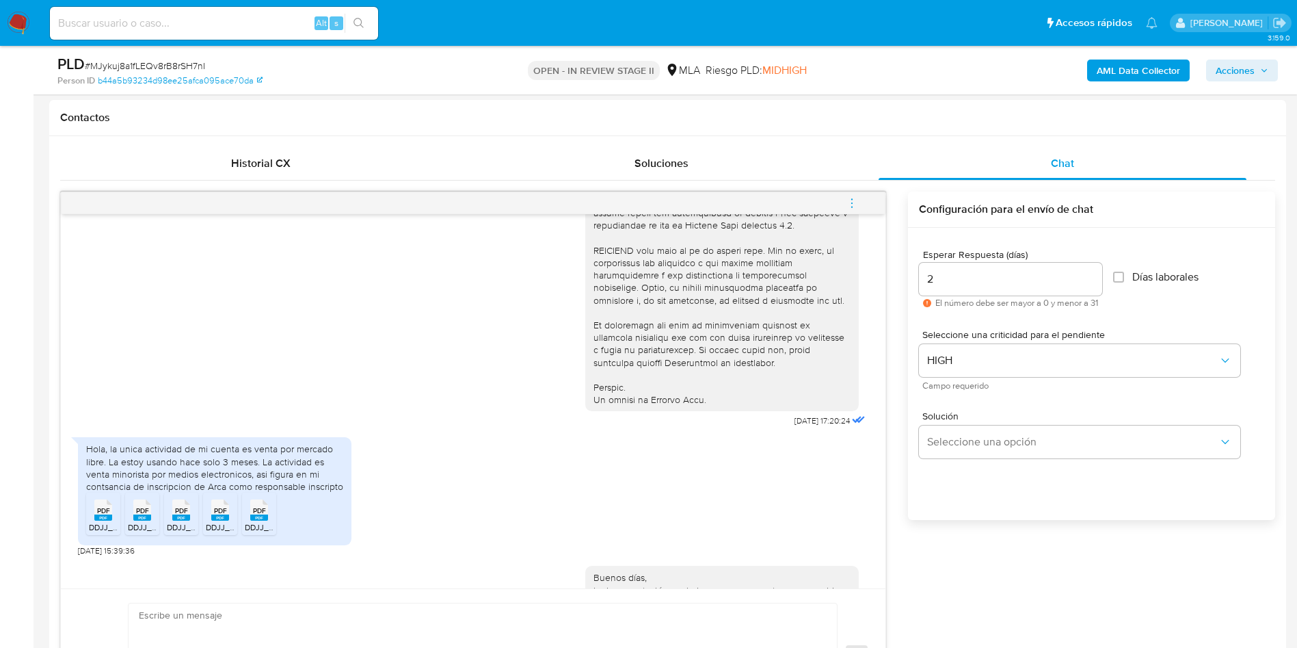
scroll to position [791, 0]
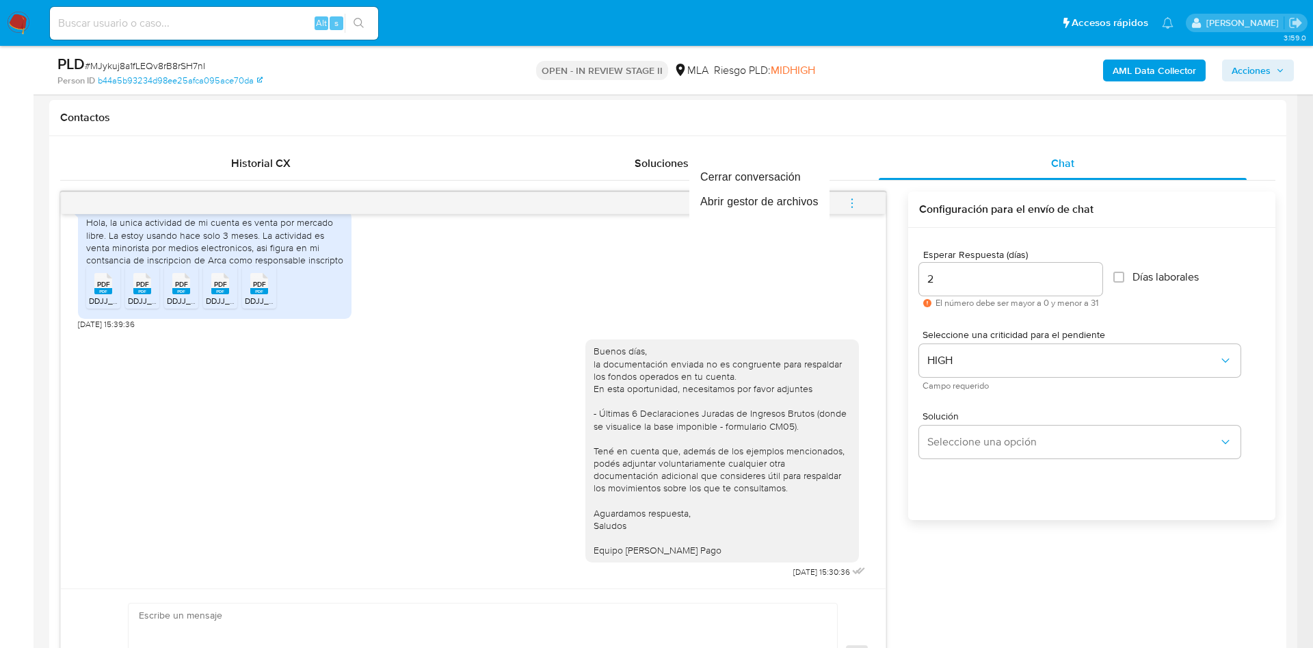
click at [999, 551] on div at bounding box center [656, 324] width 1313 height 648
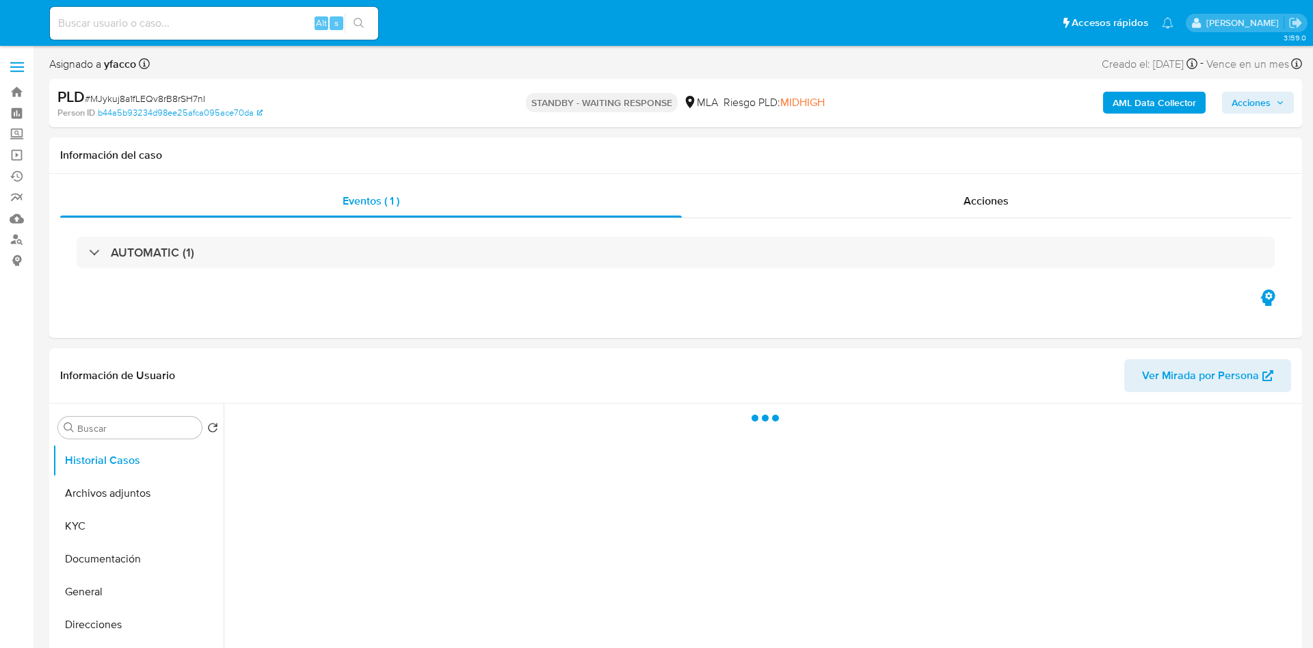
select select "10"
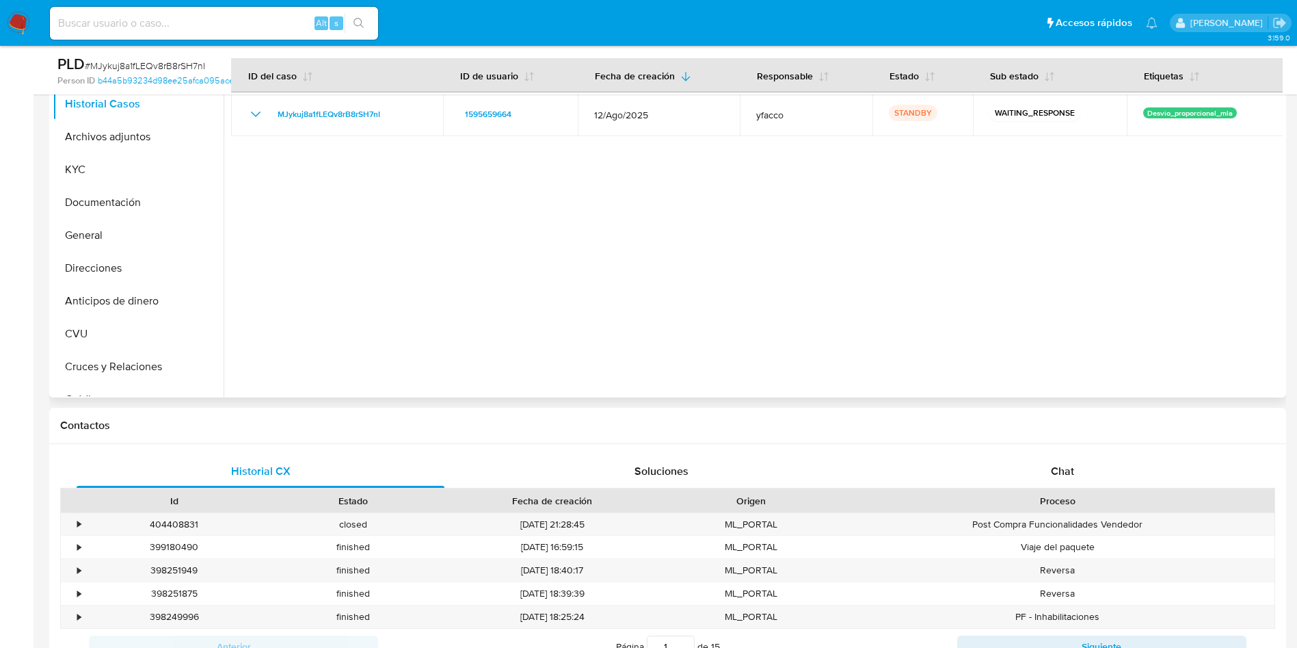
scroll to position [205, 0]
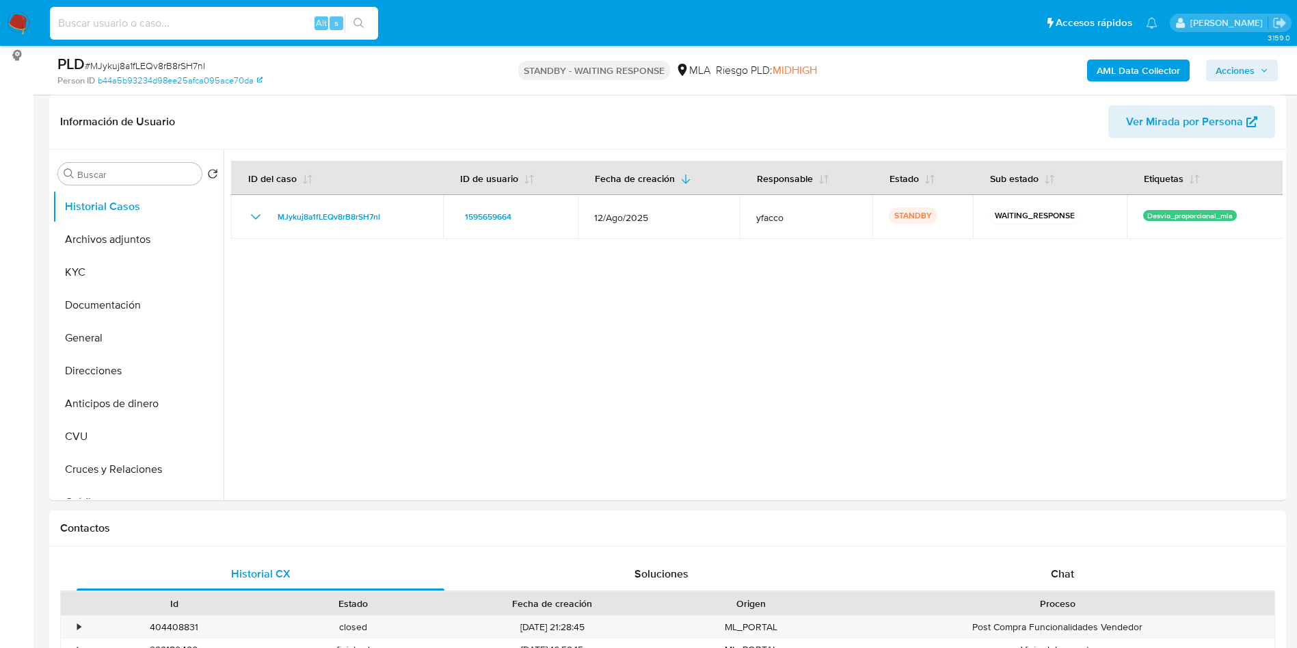
click at [247, 26] on input at bounding box center [214, 23] width 328 height 18
paste input "sL6Wcn3kGYWq71rahd9VAUwy"
type input "sL6Wcn3kGYWq71rahd9VAUwy"
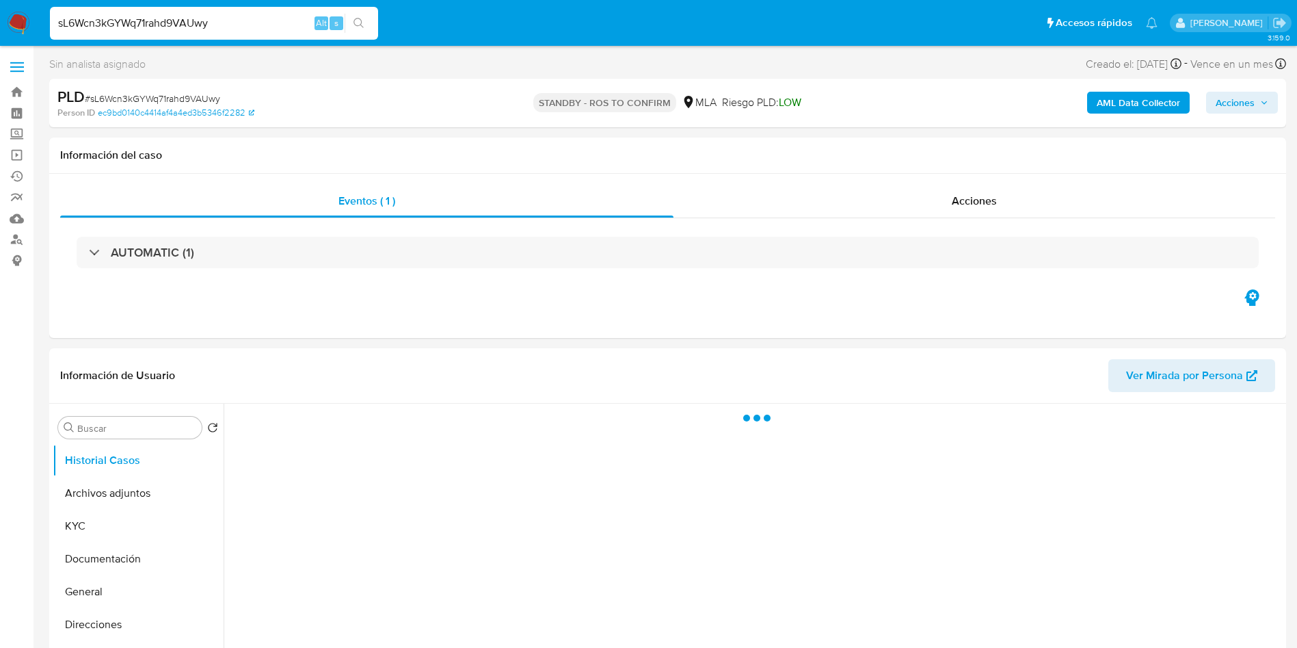
select select "10"
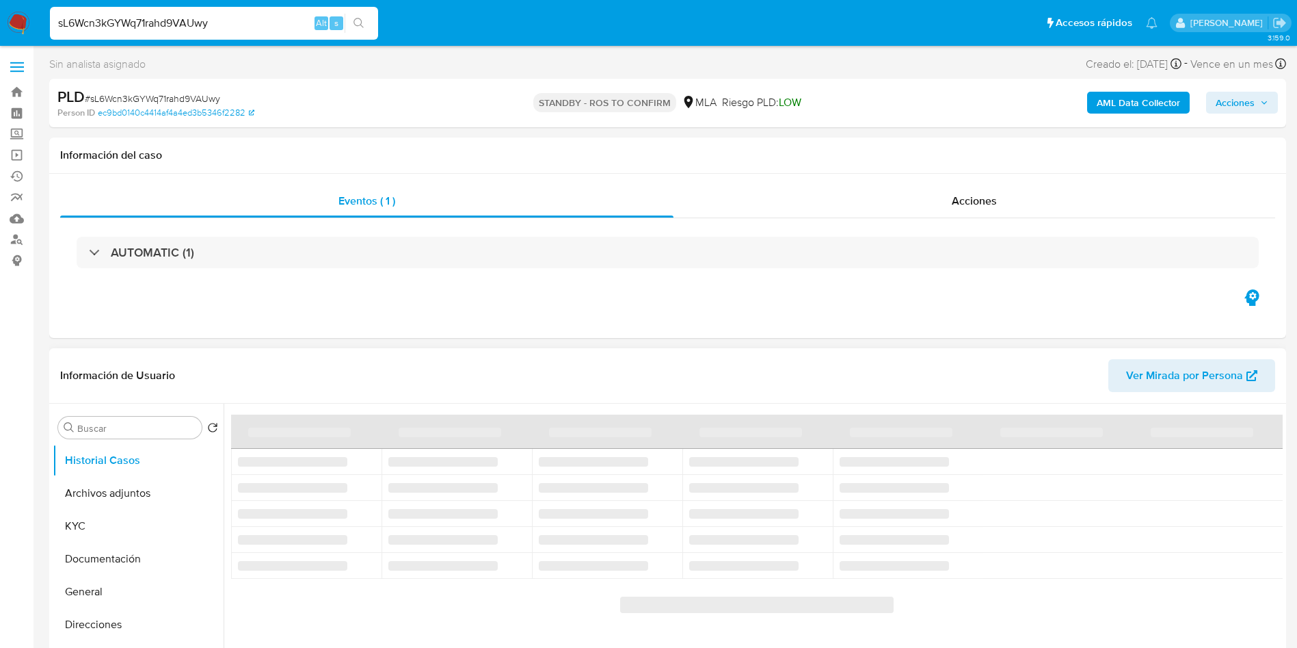
scroll to position [103, 0]
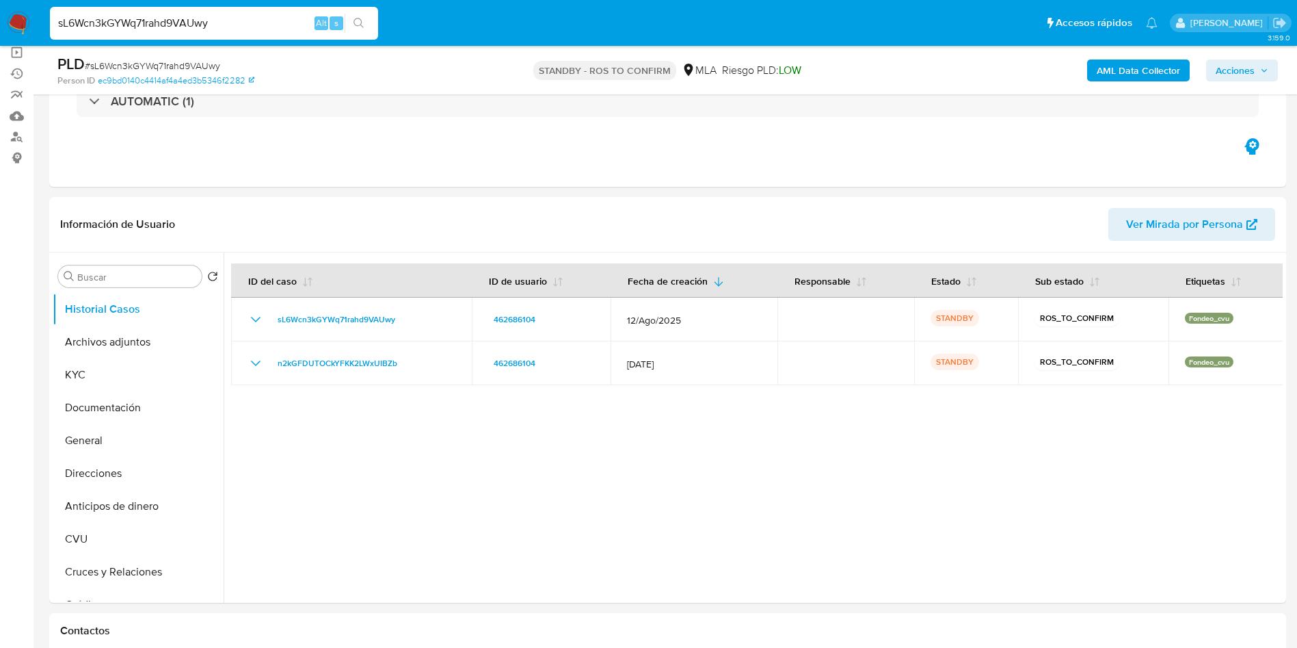
click at [240, 27] on input "sL6Wcn3kGYWq71rahd9VAUwy" at bounding box center [214, 23] width 328 height 18
paste input "tu9kJBtBlfypmw3FrFwrPxfk"
type input "tu9kJBtBlfypmw3FrFwrPxfk"
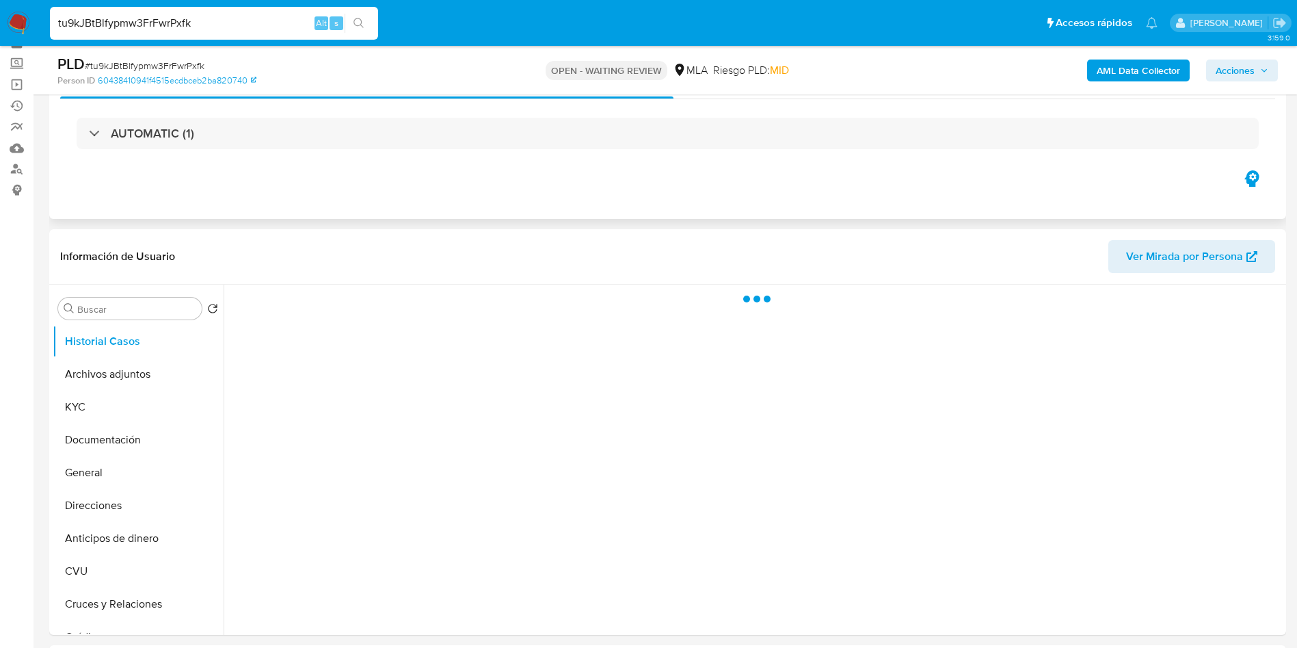
scroll to position [103, 0]
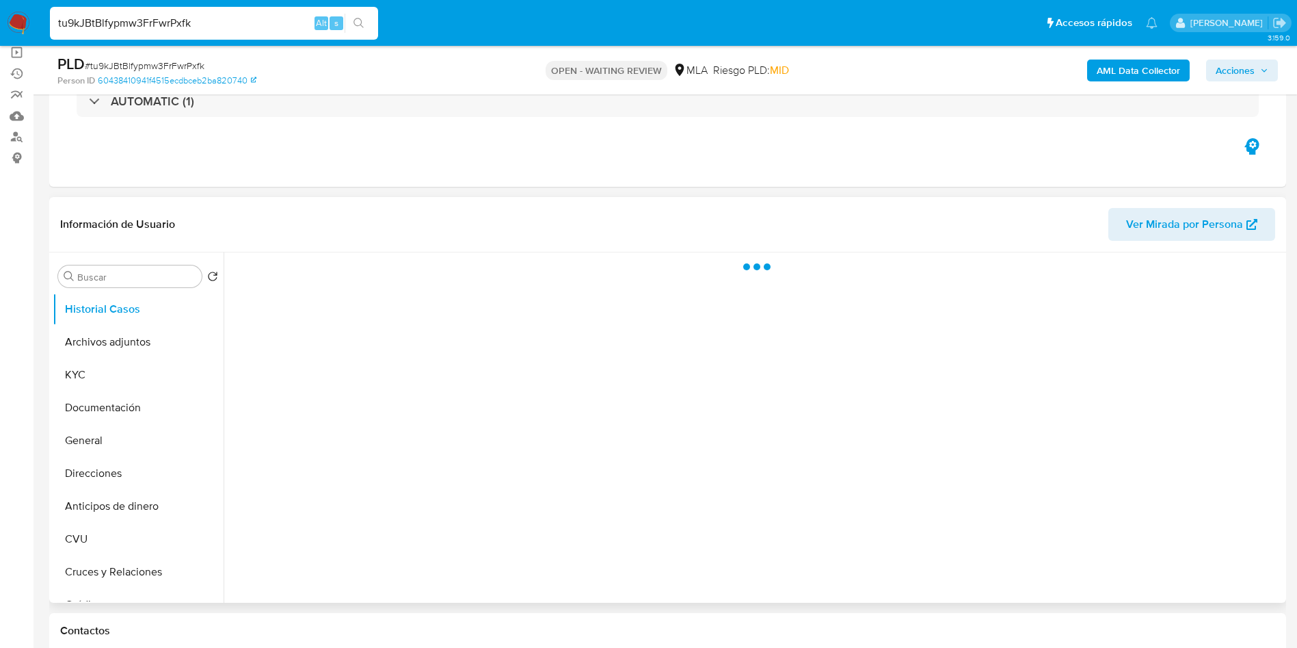
select select "10"
